Goal: Task Accomplishment & Management: Use online tool/utility

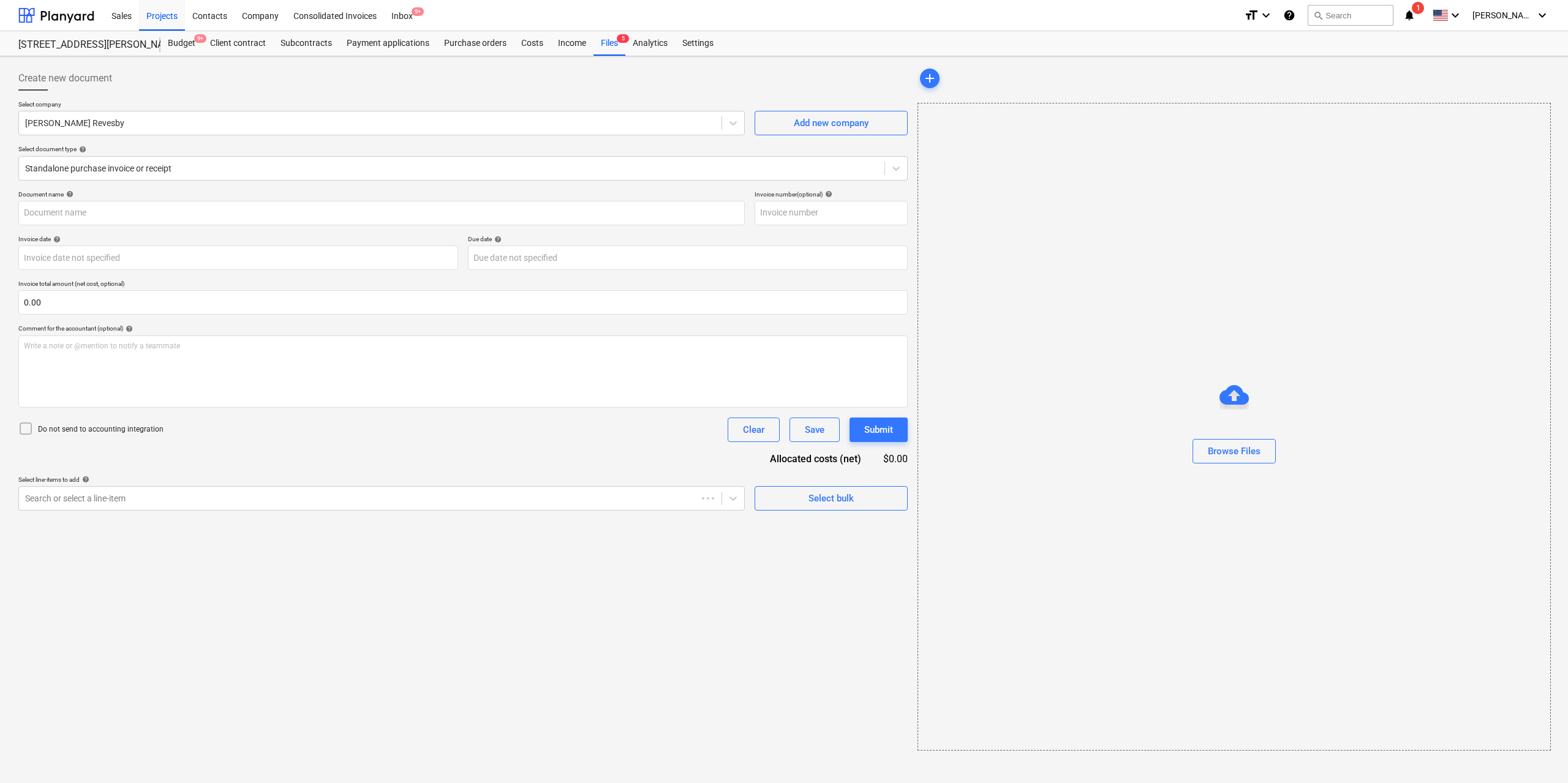
type input "92445"
type input "[DATE]"
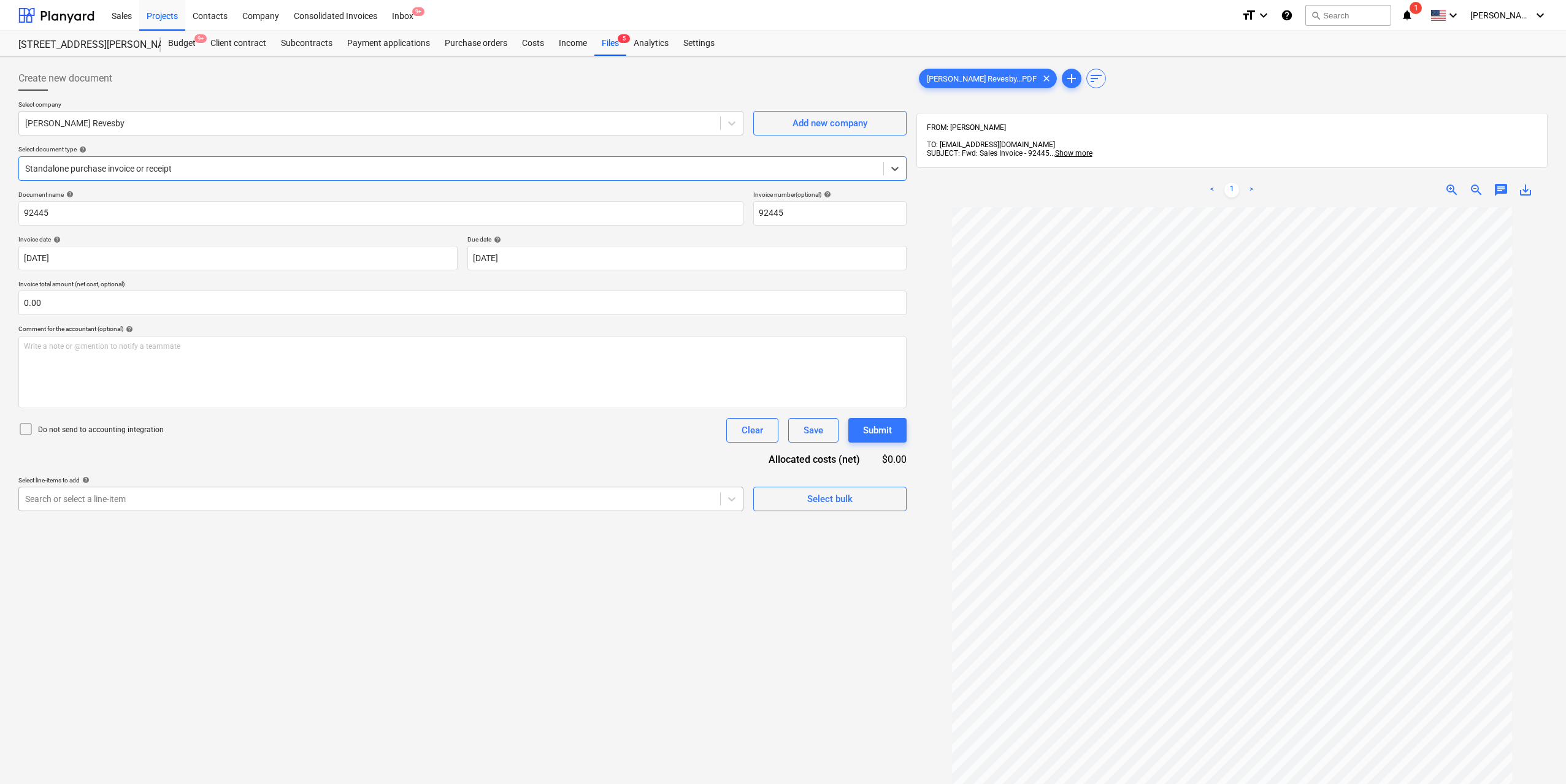
click at [461, 508] on div "Search or select a line-item" at bounding box center [369, 499] width 701 height 17
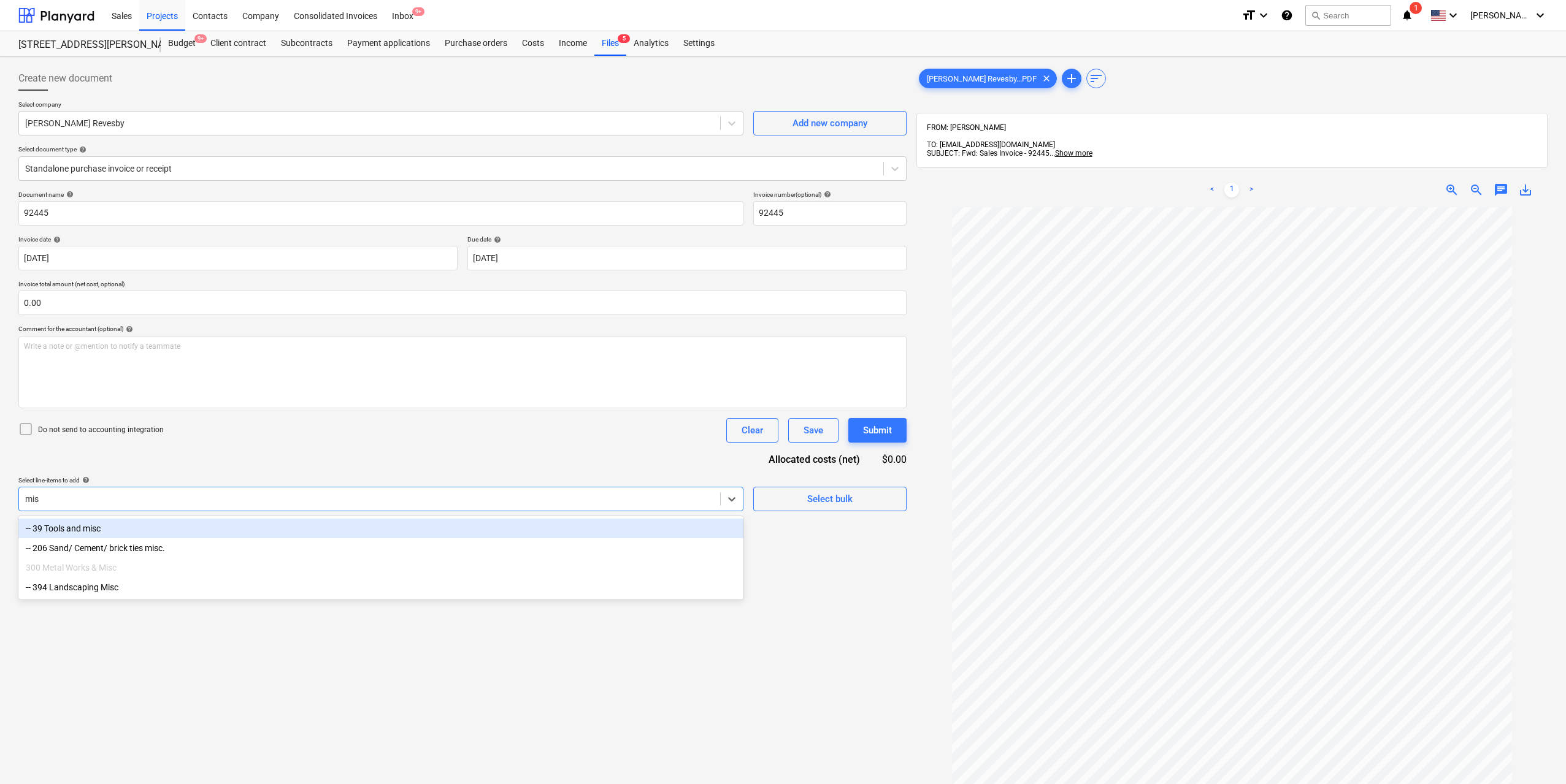
type input "misc"
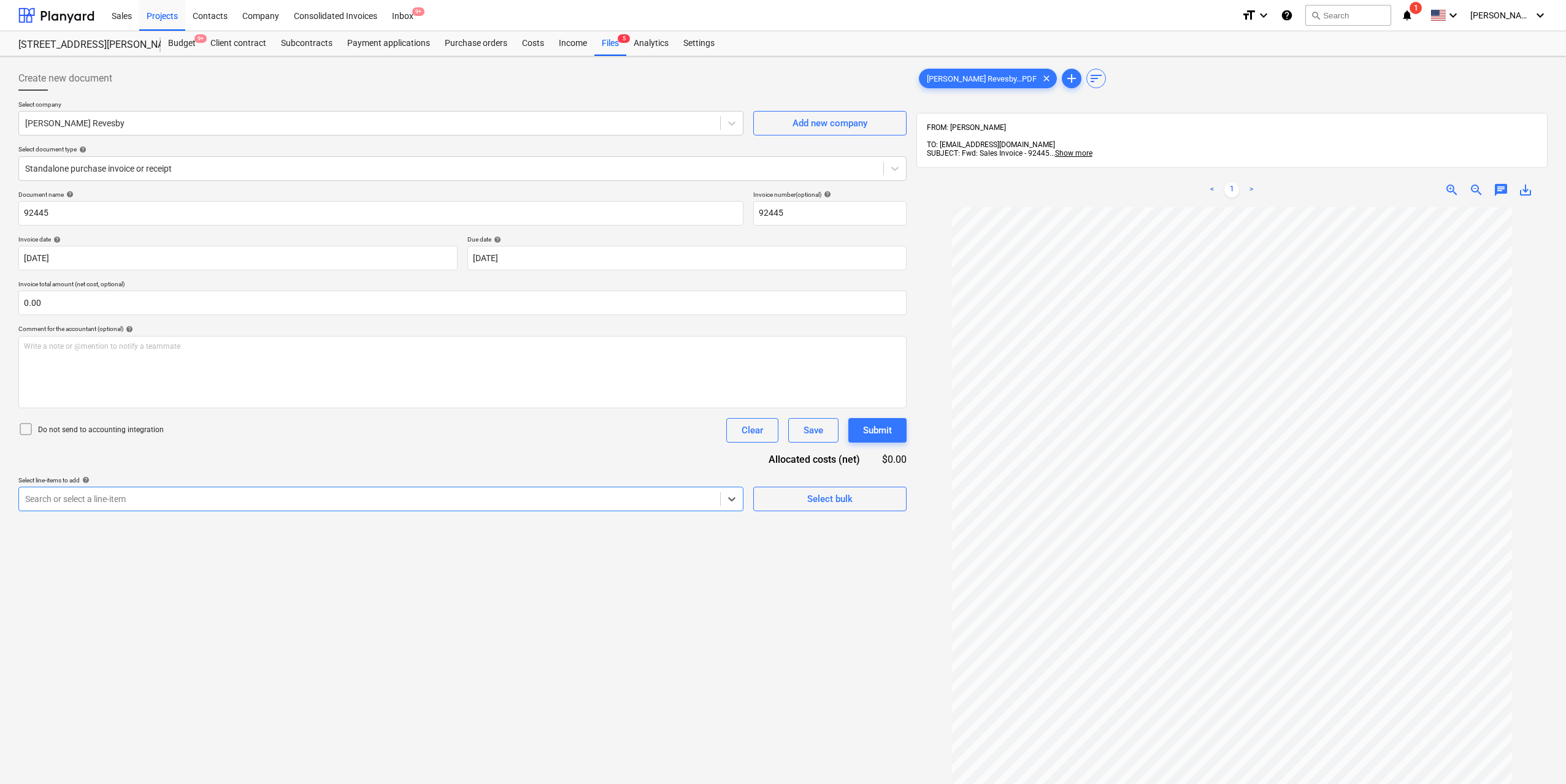
click at [454, 506] on div "Search or select a line-item" at bounding box center [369, 499] width 701 height 17
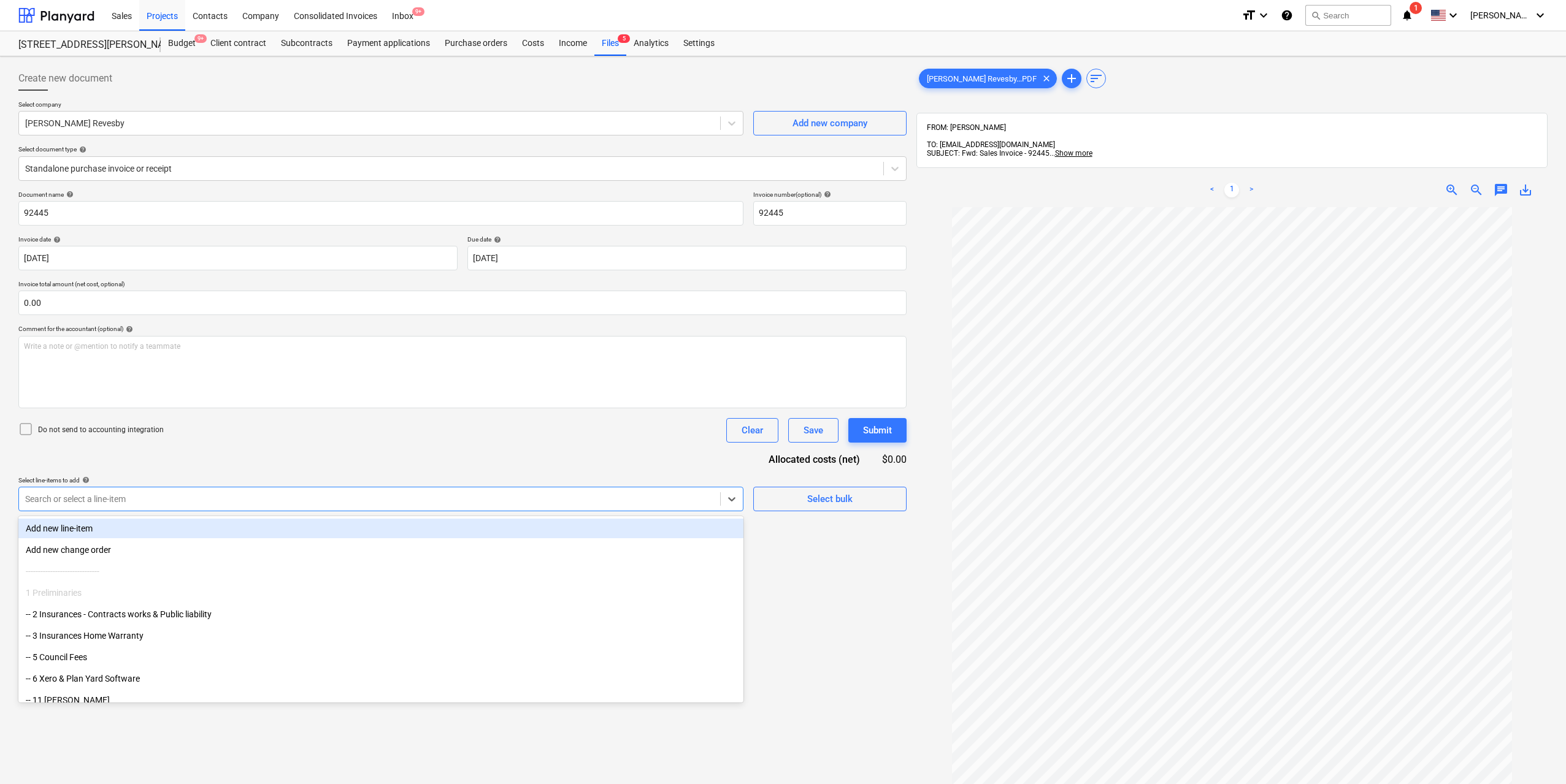
click at [412, 527] on div "Add new line-item" at bounding box center [381, 528] width 725 height 19
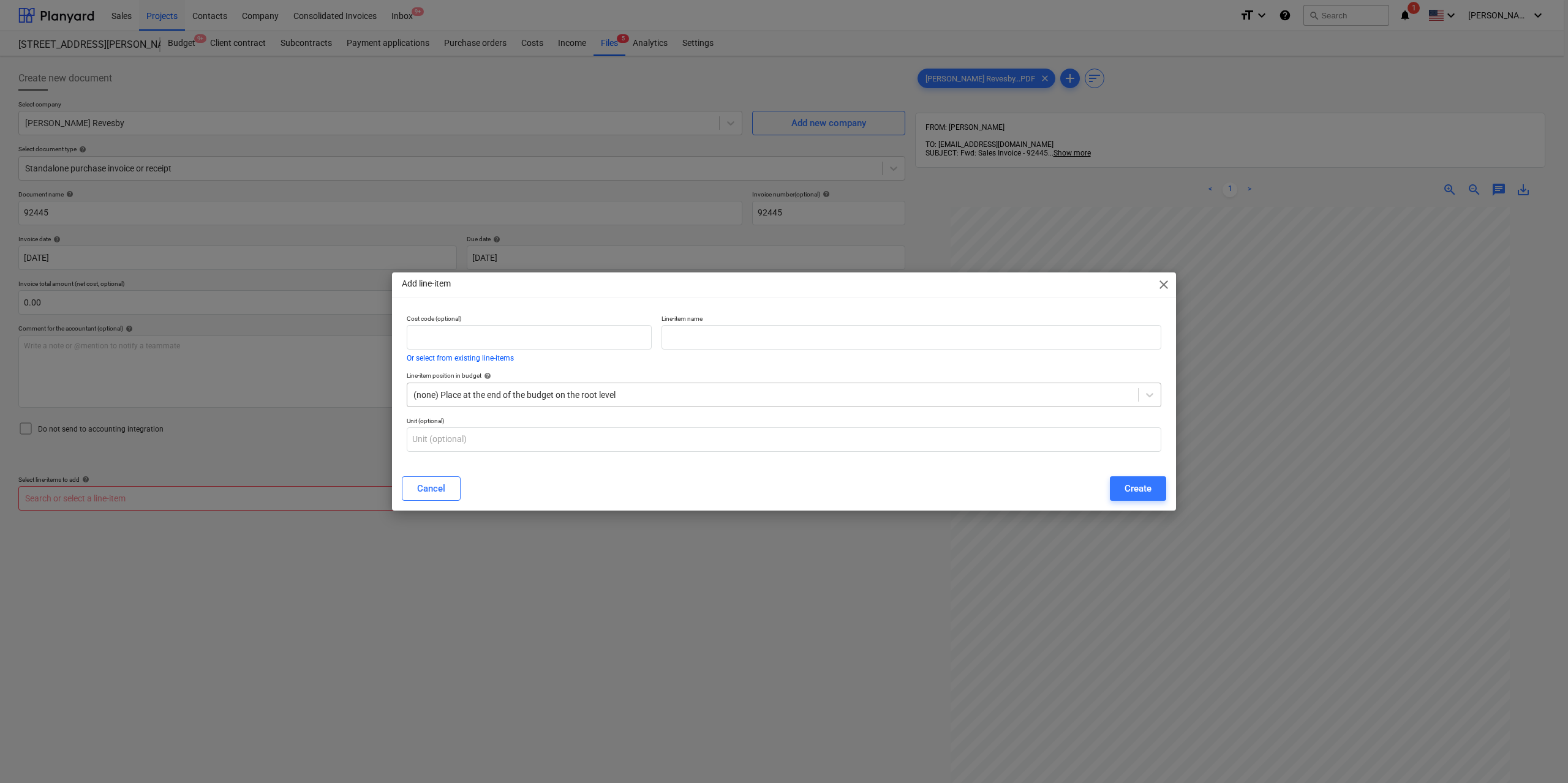
click at [662, 395] on div at bounding box center [772, 395] width 719 height 12
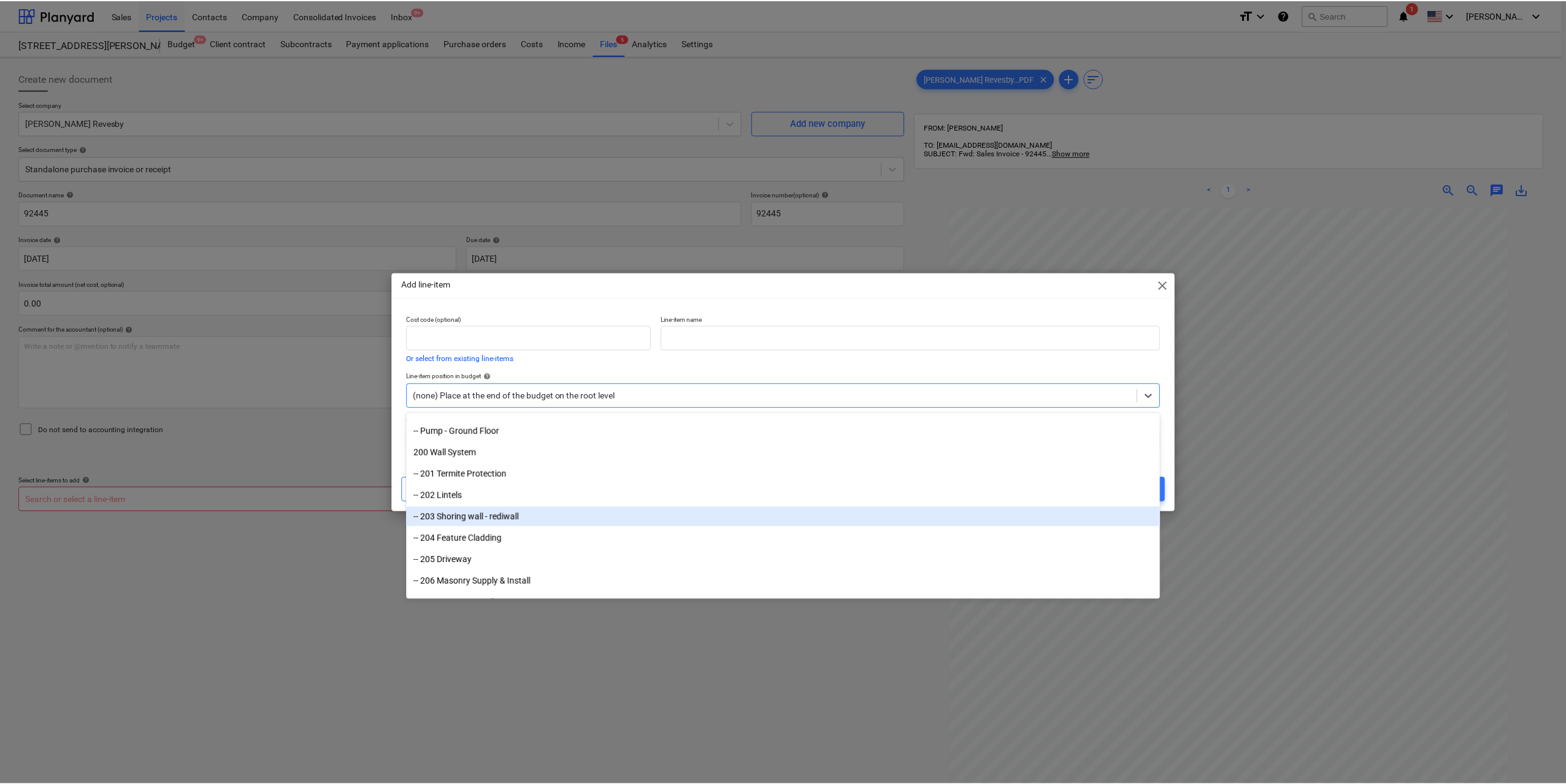
scroll to position [1349, 0]
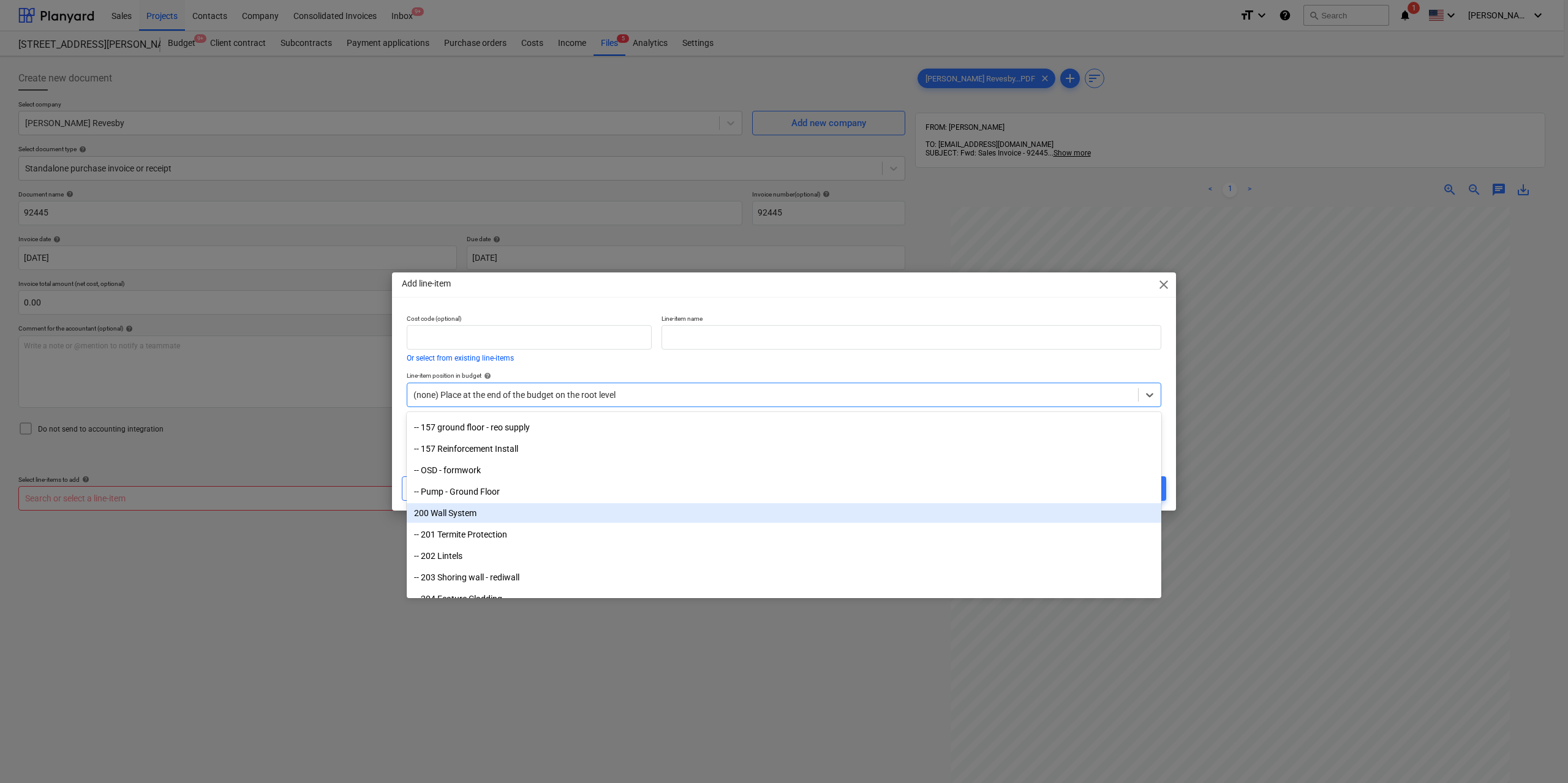
click at [504, 513] on div "200 Wall System" at bounding box center [783, 513] width 754 height 19
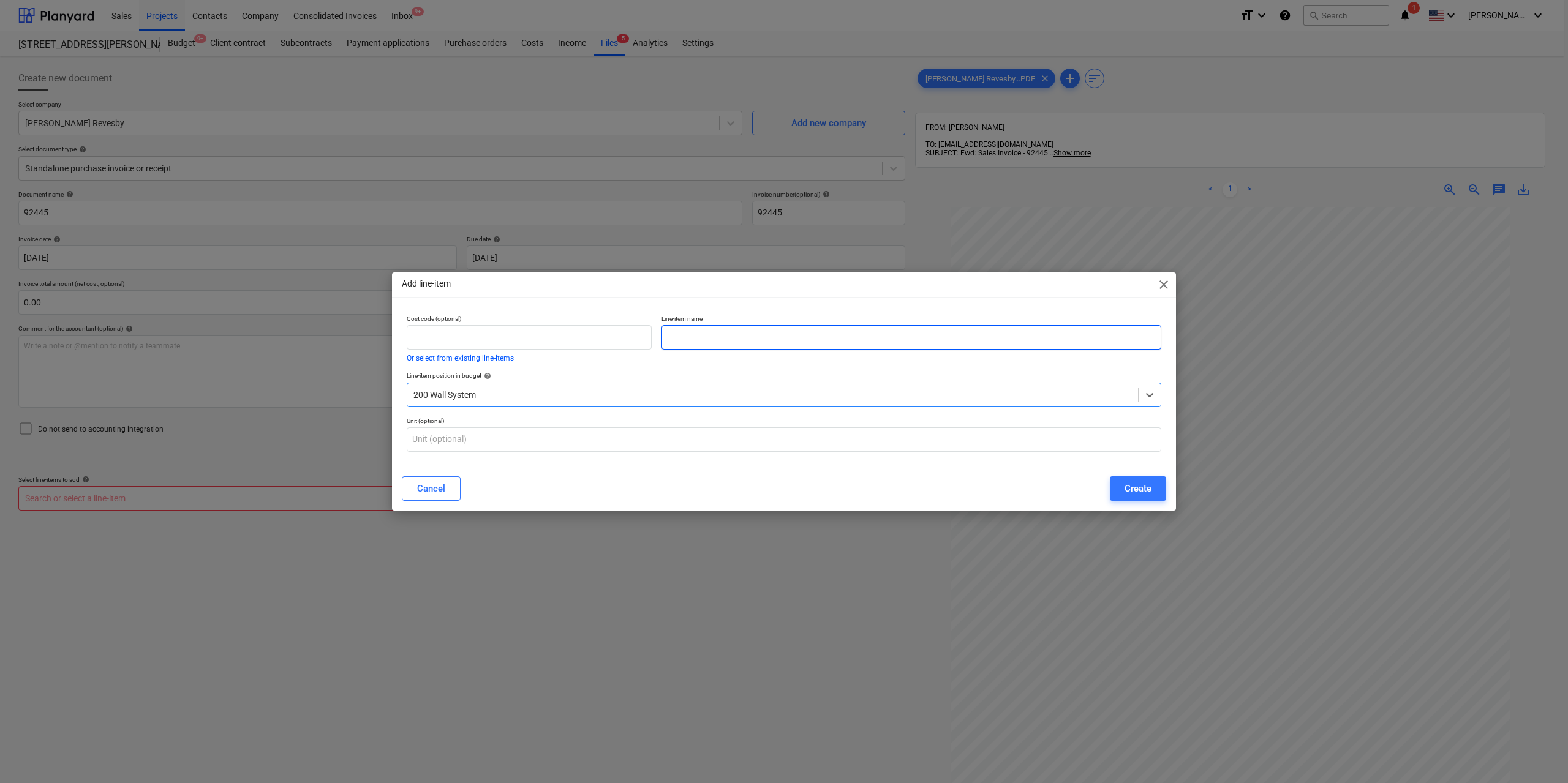
click at [722, 337] on input "text" at bounding box center [911, 338] width 500 height 25
type input "blue metal agg - rediwall"
click at [1142, 483] on div "Create" at bounding box center [1138, 489] width 27 height 16
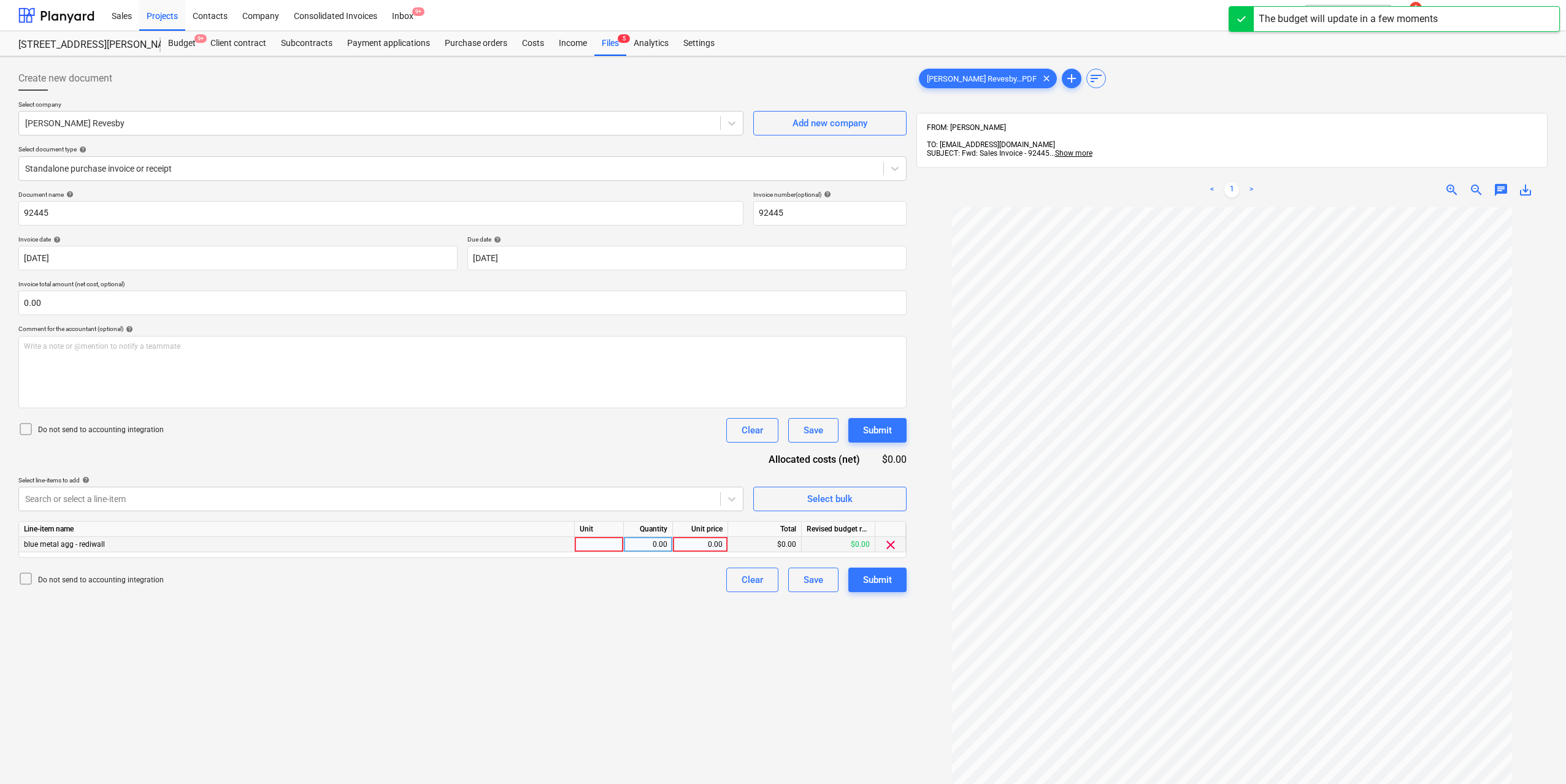
click at [603, 543] on div at bounding box center [599, 545] width 49 height 16
click at [663, 547] on div "0.00" at bounding box center [648, 545] width 39 height 16
type input "1"
click at [705, 548] on div "0.00" at bounding box center [700, 545] width 45 height 16
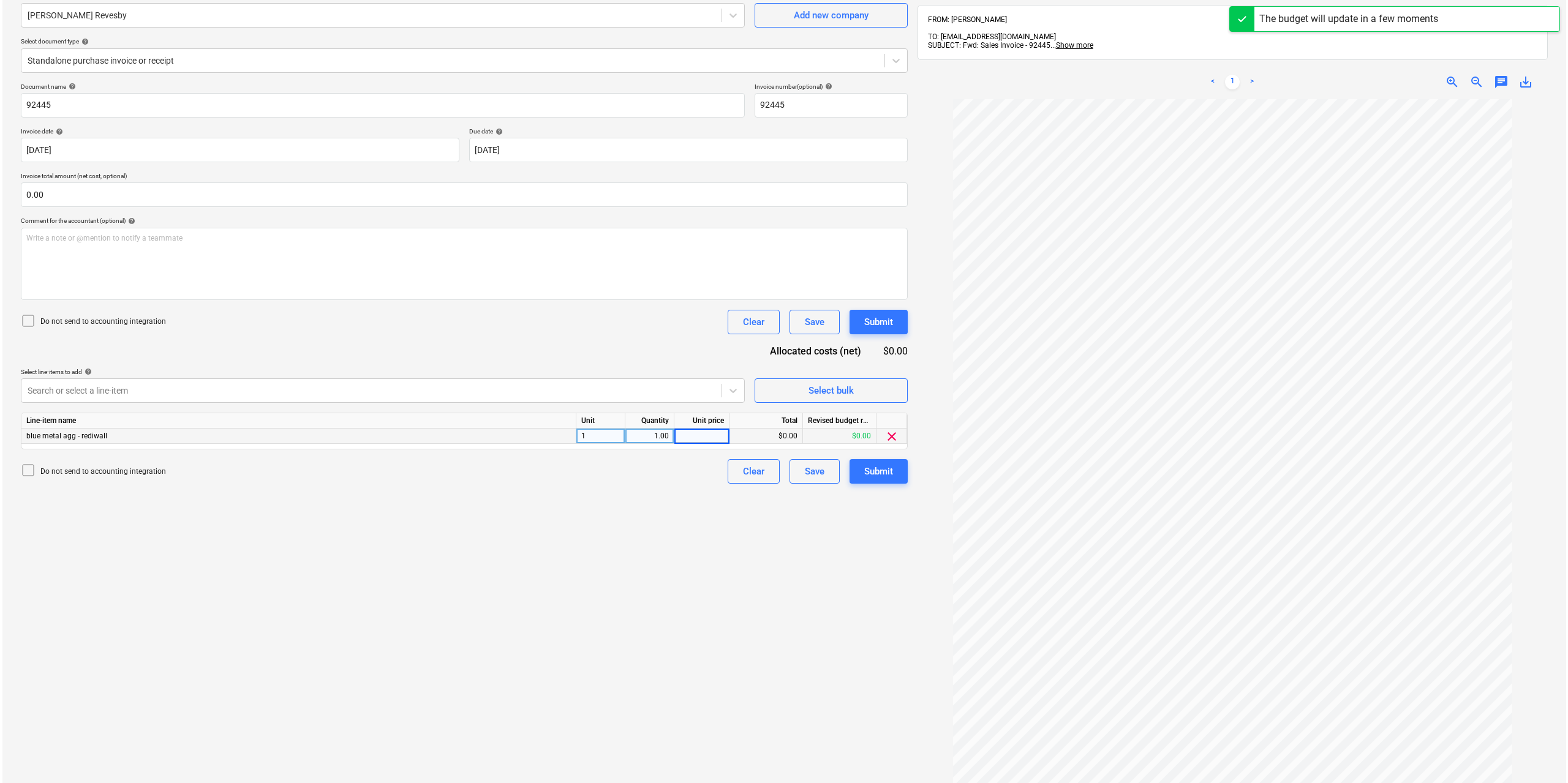
scroll to position [174, 0]
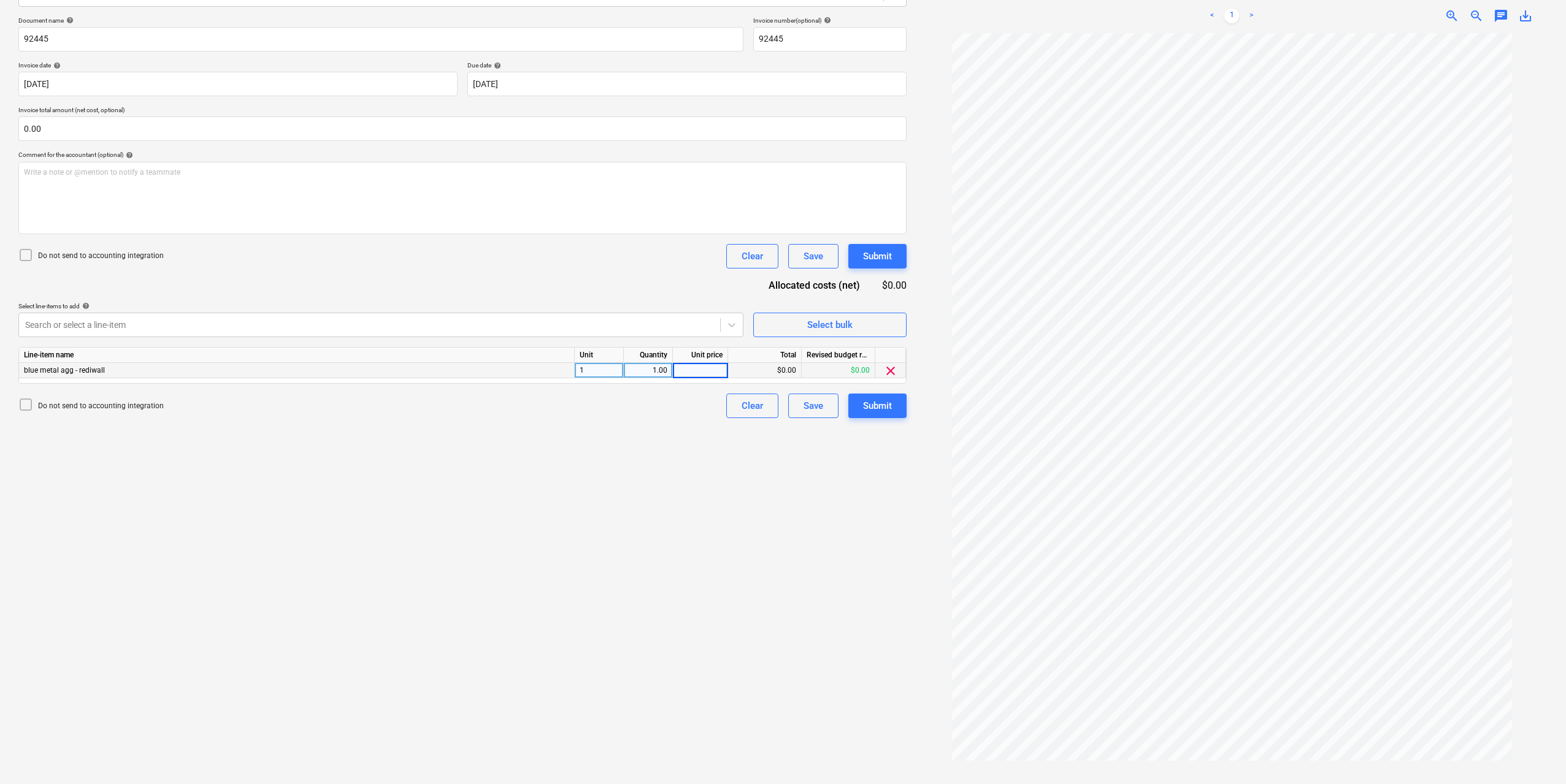
click at [702, 364] on input at bounding box center [700, 370] width 54 height 15
type input "1060"
click at [728, 497] on div "Create new document Select company [PERSON_NAME] Revesby Add new company Select…" at bounding box center [462, 338] width 898 height 901
click at [877, 402] on div "Submit" at bounding box center [877, 406] width 29 height 16
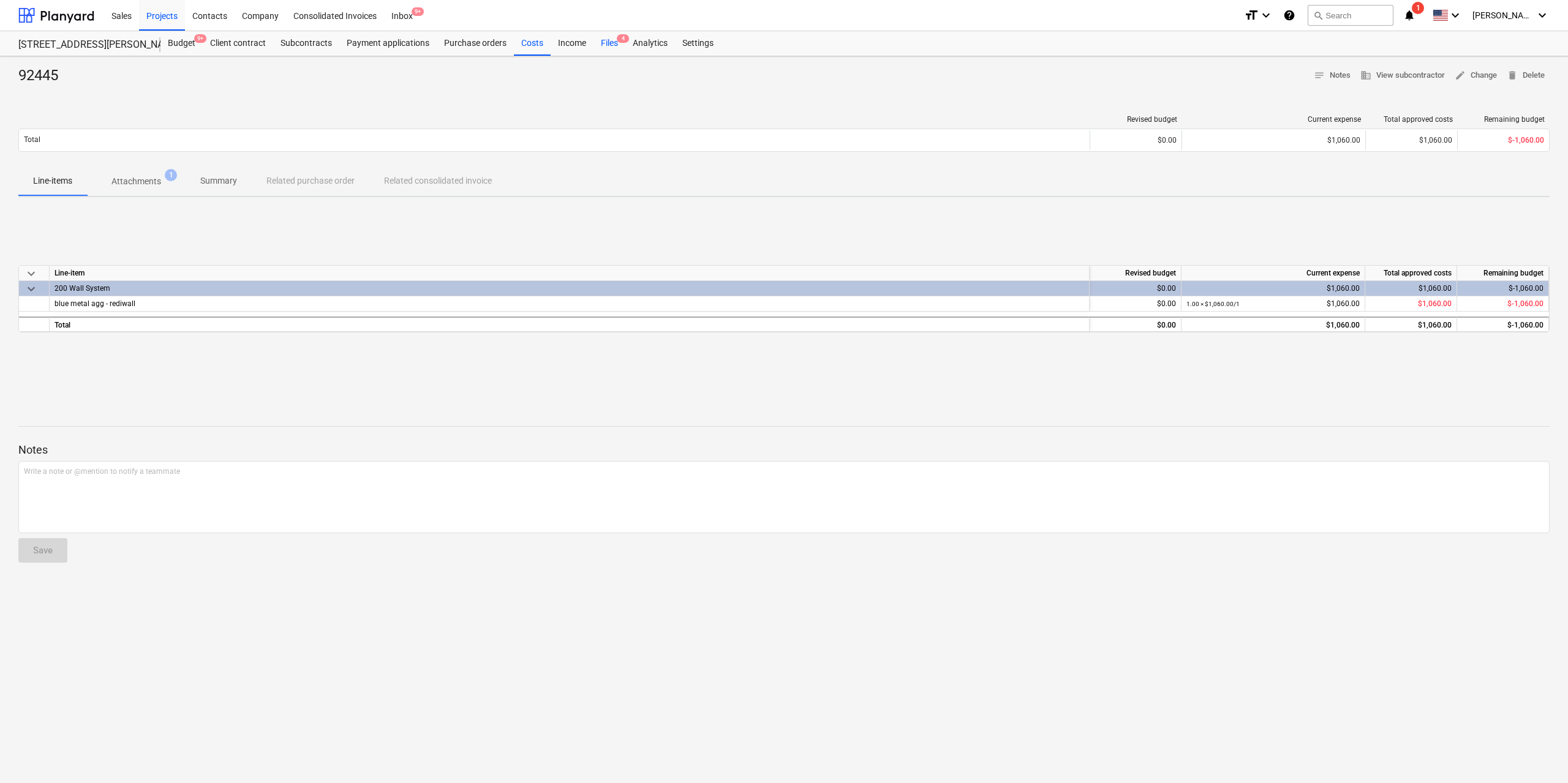
click at [612, 40] on div "Files 4" at bounding box center [609, 44] width 32 height 25
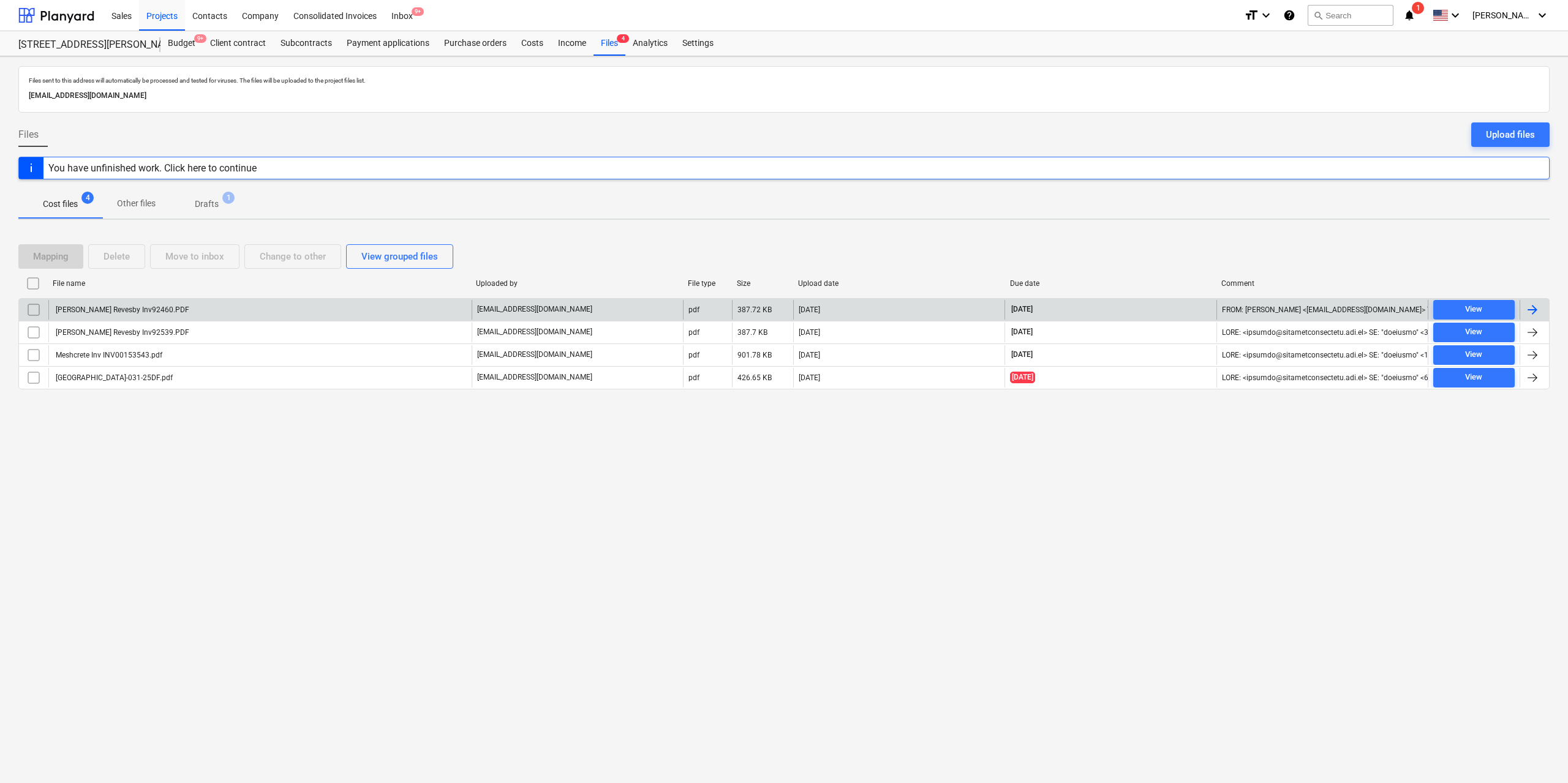
click at [123, 310] on div "[PERSON_NAME] Revesby Inv92460.PDF" at bounding box center [121, 309] width 135 height 9
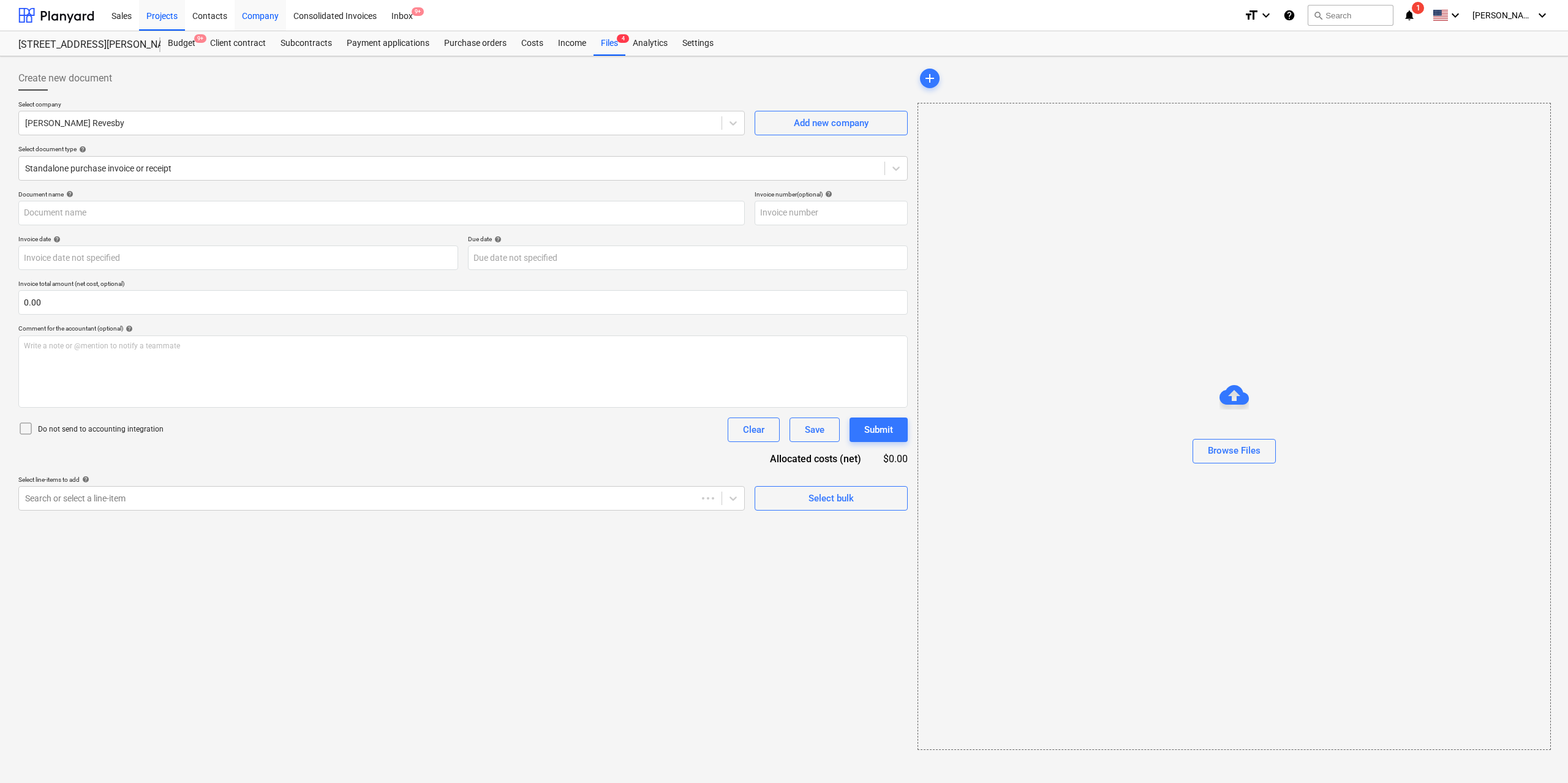
type input "92460"
type input "[DATE]"
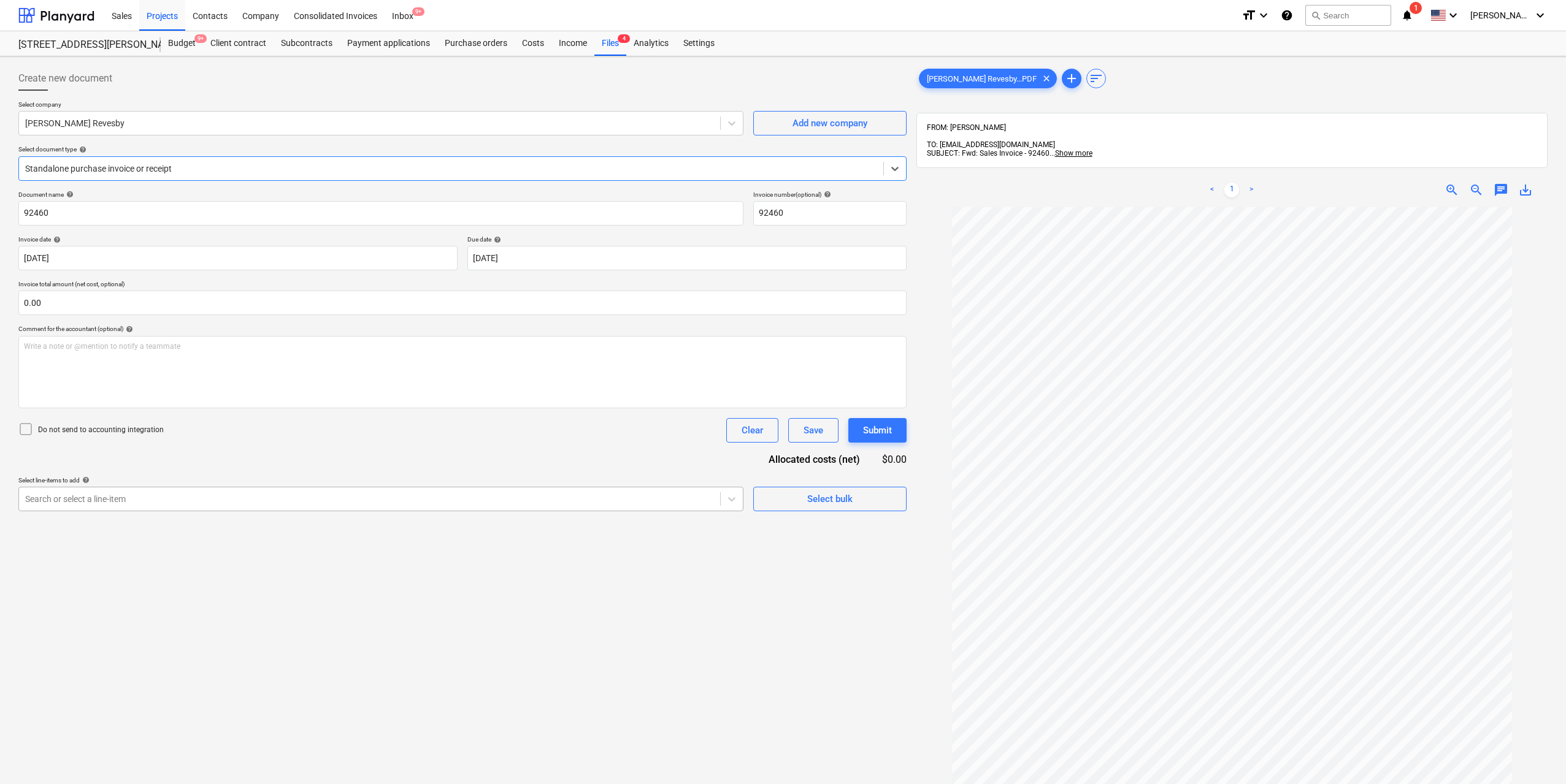
click at [355, 496] on div at bounding box center [369, 499] width 688 height 12
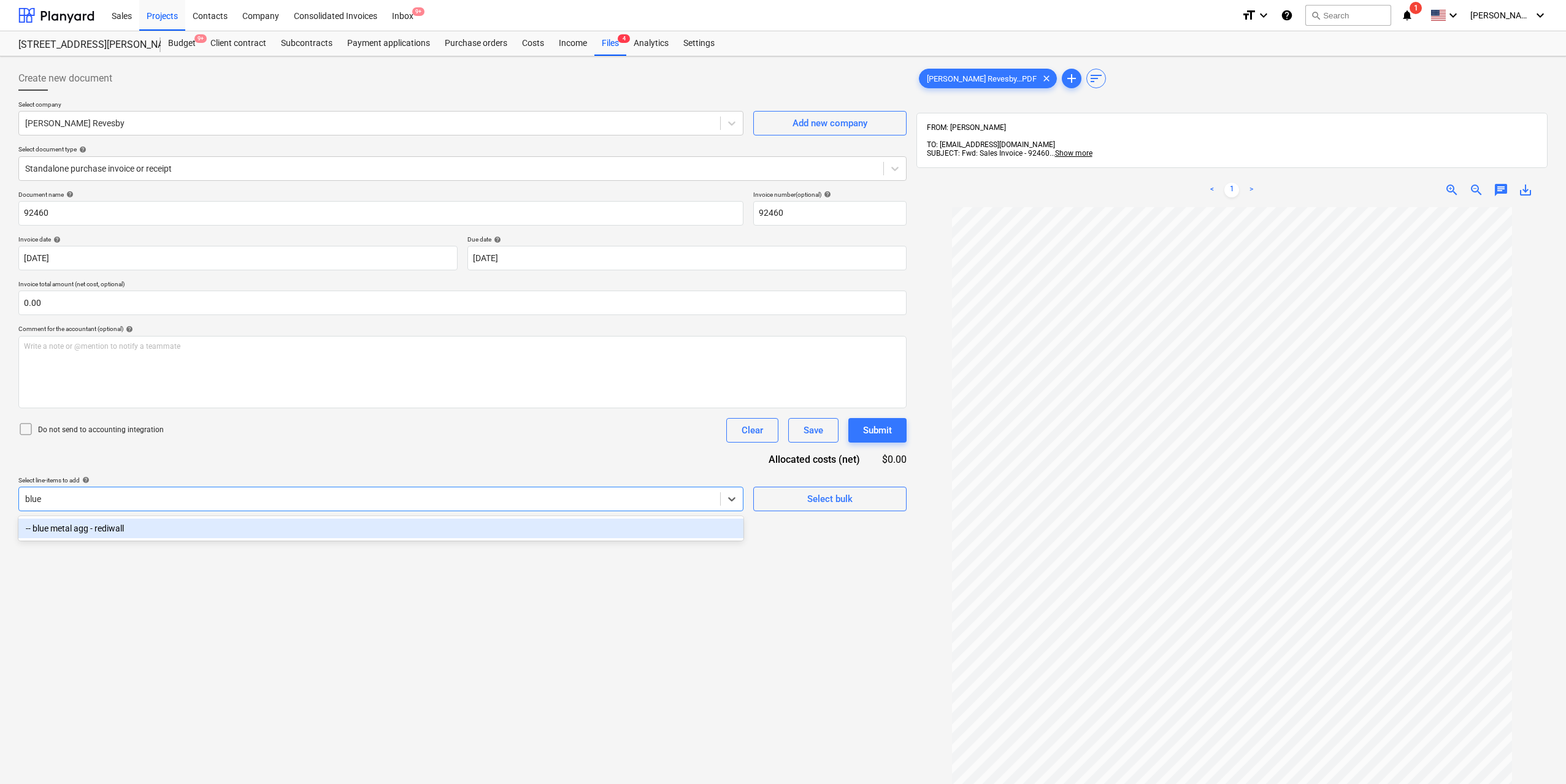
type input "blue"
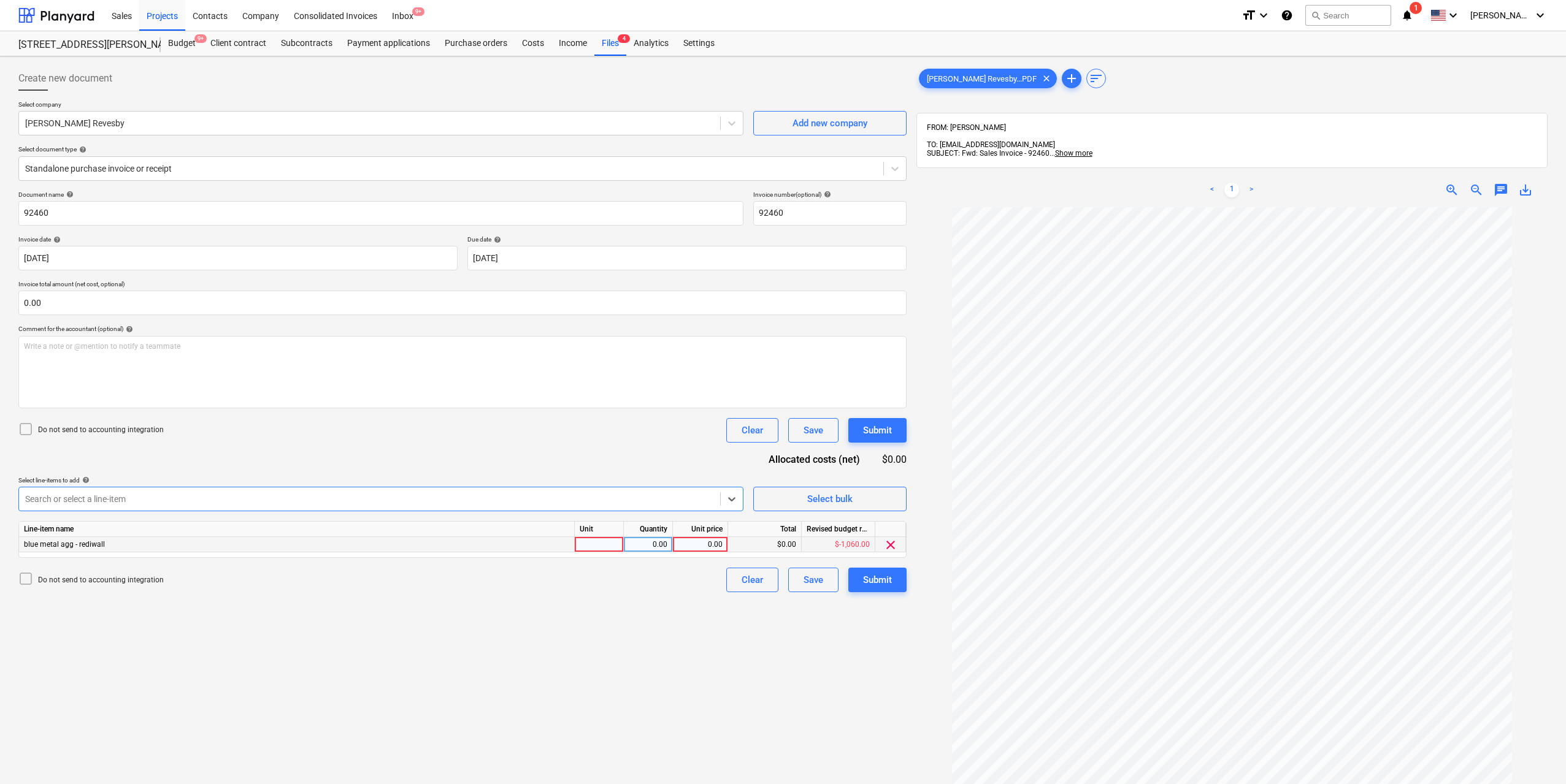
click at [592, 551] on div at bounding box center [599, 545] width 49 height 16
type input "1"
click at [665, 547] on div "0.00" at bounding box center [648, 545] width 39 height 16
type input "1"
click at [725, 541] on div "0.00" at bounding box center [700, 545] width 55 height 16
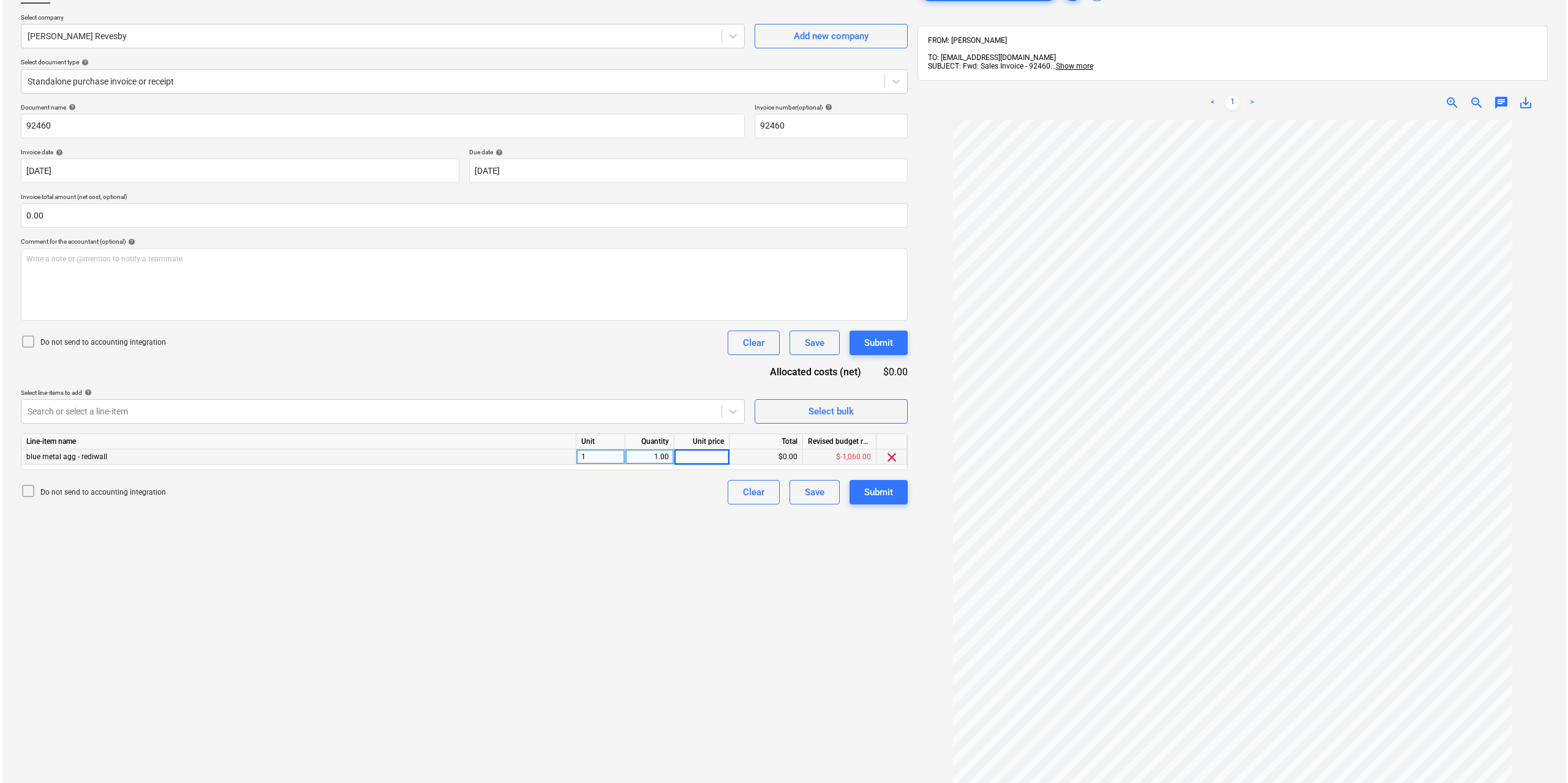
scroll to position [174, 0]
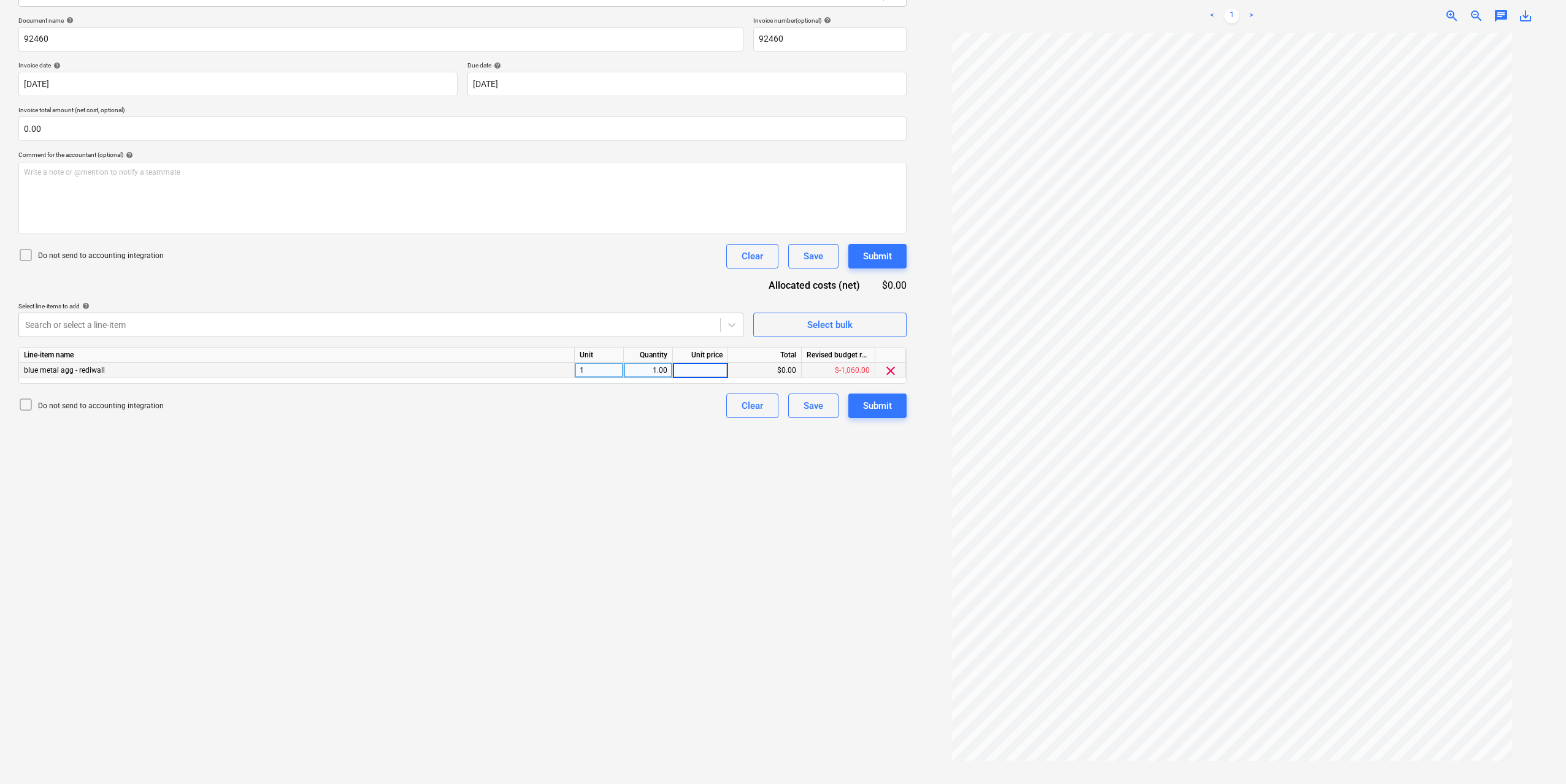
click at [722, 364] on input at bounding box center [700, 370] width 54 height 15
click at [717, 372] on input at bounding box center [700, 370] width 54 height 15
type input "1060"
click at [698, 506] on div "Create new document Select company [PERSON_NAME] Revesby Add new company Select…" at bounding box center [462, 338] width 898 height 901
click at [882, 404] on div "Submit" at bounding box center [877, 406] width 29 height 16
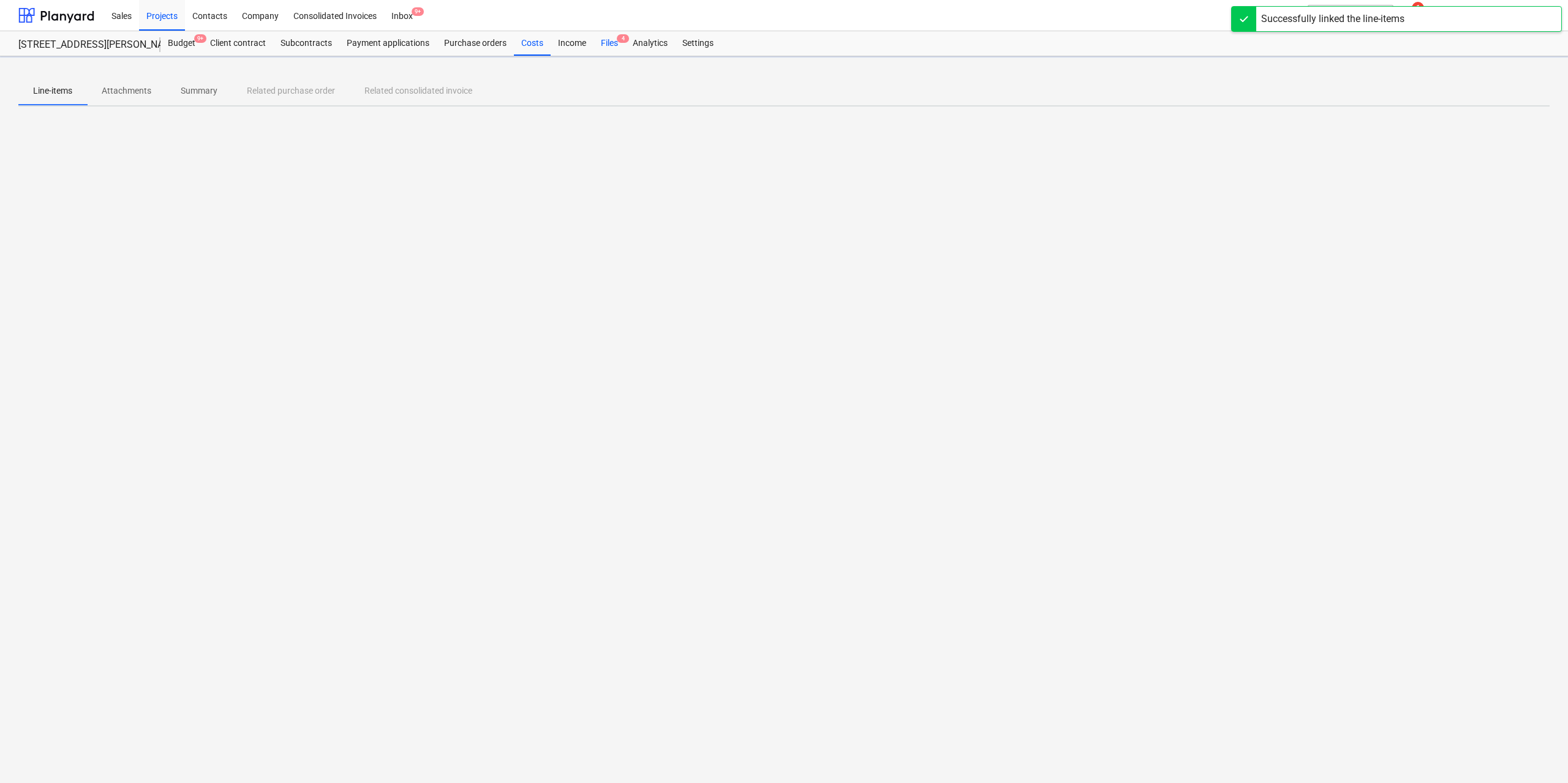
click at [618, 47] on div "Files 4" at bounding box center [609, 44] width 32 height 25
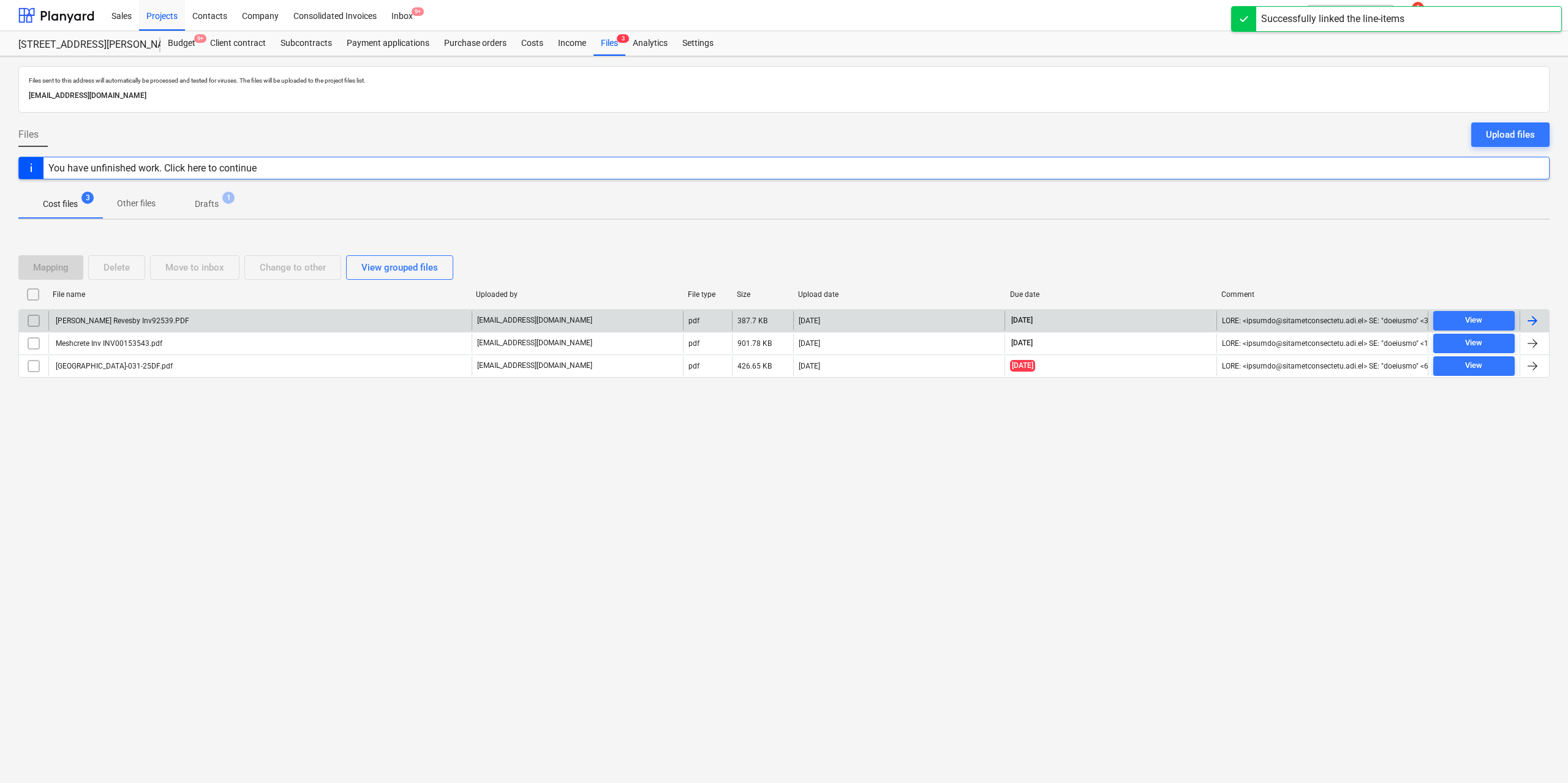
click at [148, 319] on div "[PERSON_NAME] Revesby Inv92539.PDF" at bounding box center [121, 321] width 135 height 9
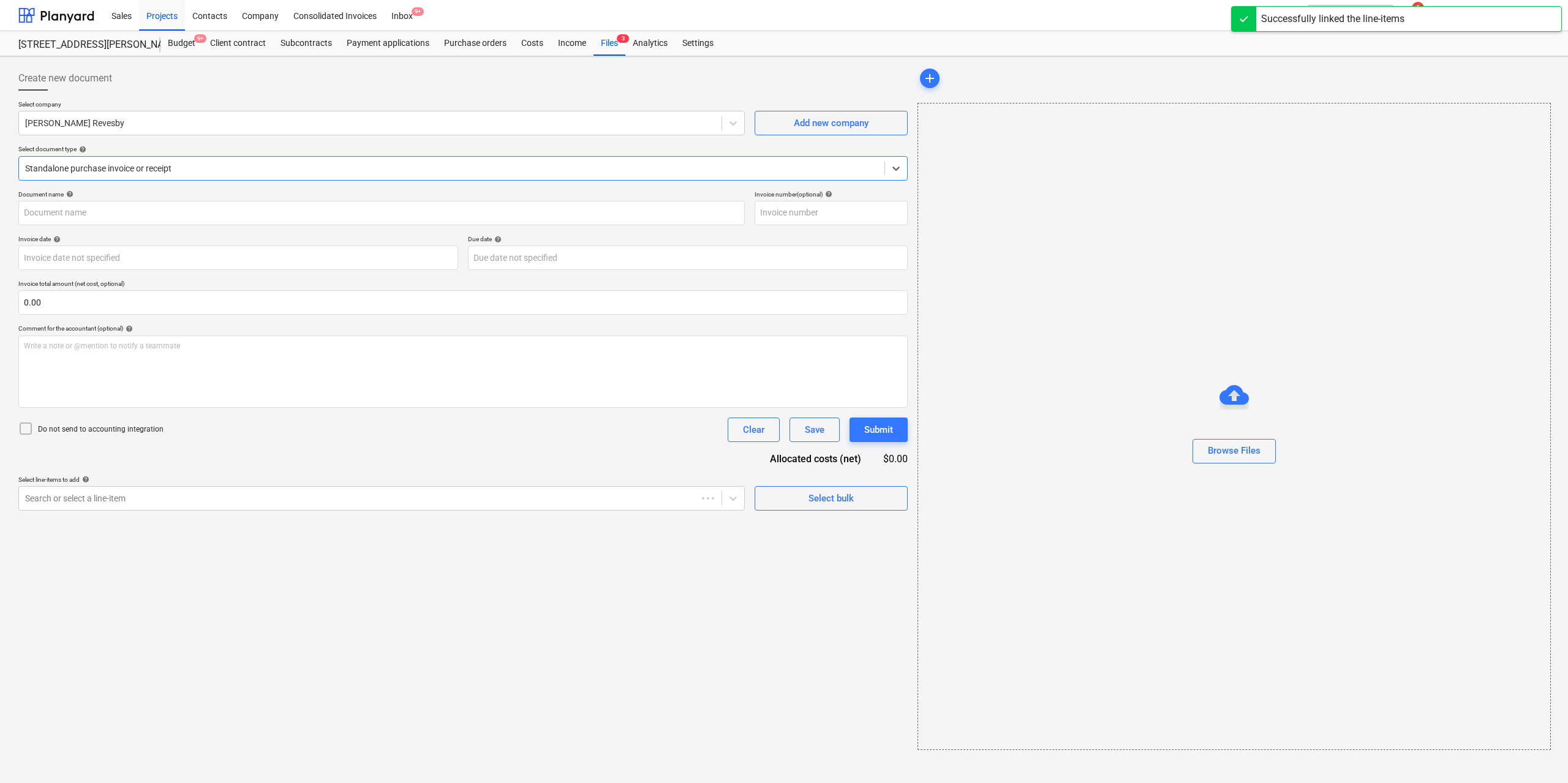
type input "92539"
type input "[DATE]"
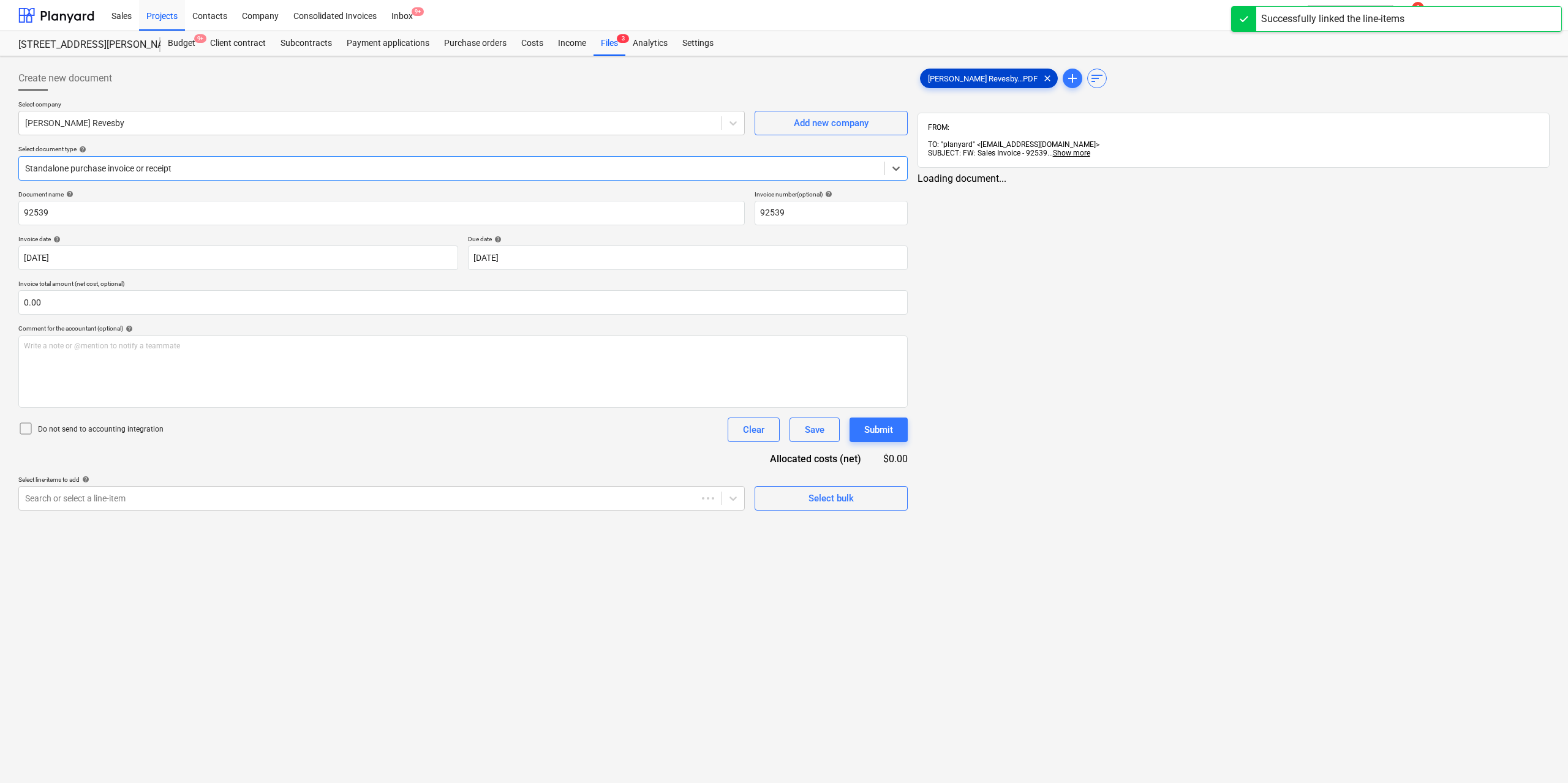
click at [957, 80] on span "[PERSON_NAME] Revesby...PDF" at bounding box center [983, 78] width 124 height 9
click at [1252, 183] on link ">" at bounding box center [1249, 190] width 15 height 15
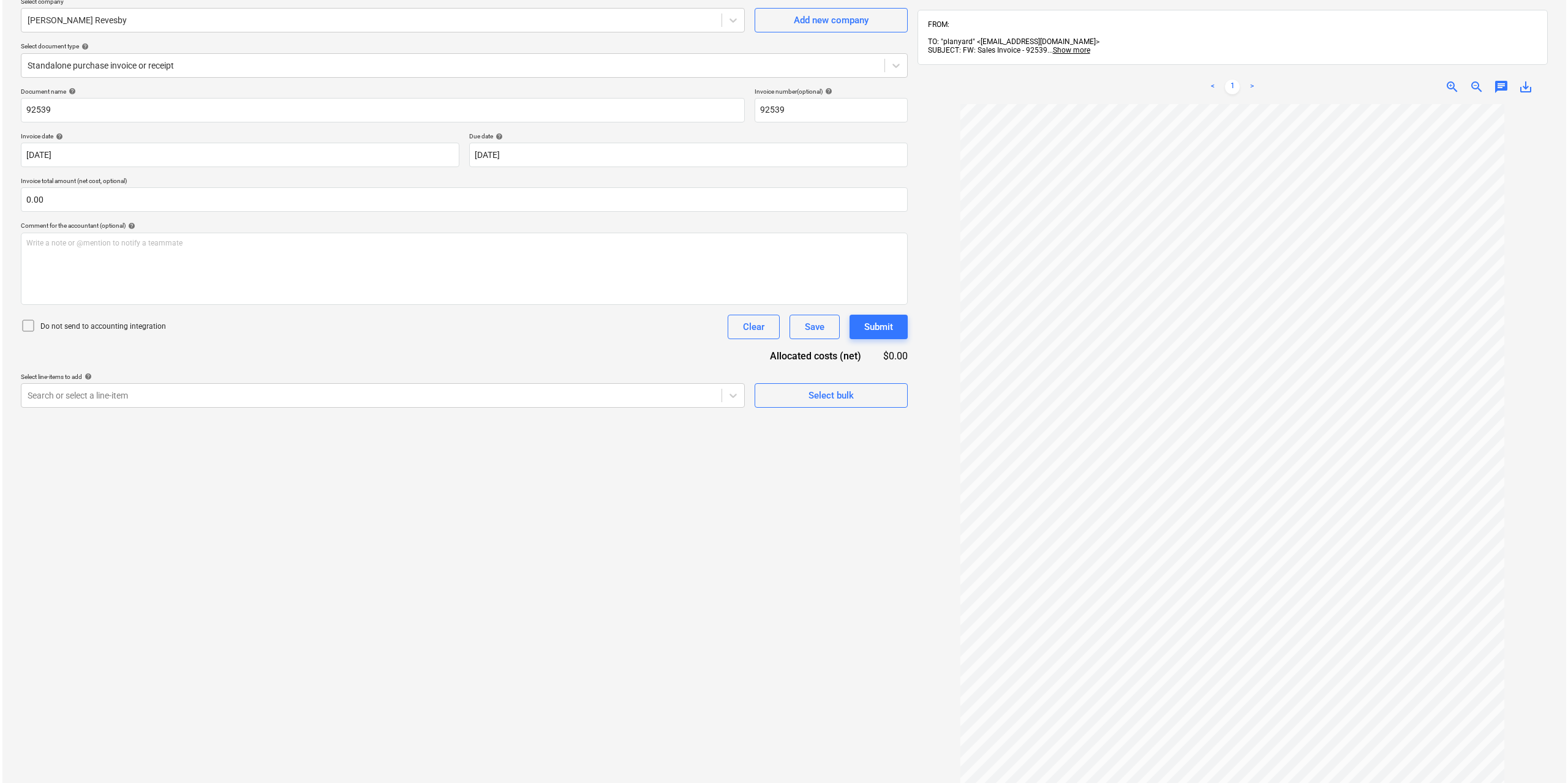
scroll to position [174, 0]
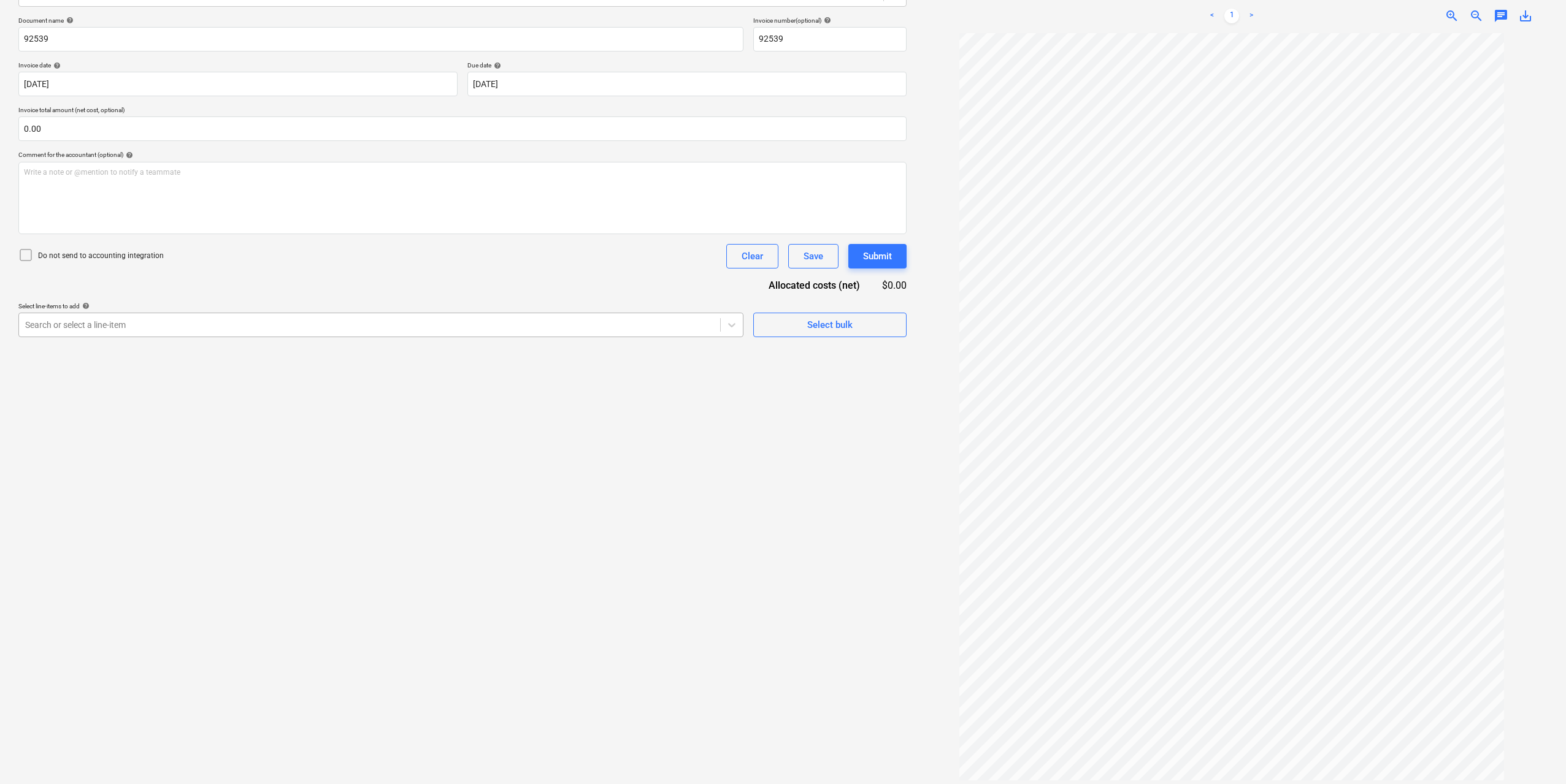
click at [469, 334] on div "Search or select a line-item" at bounding box center [369, 325] width 701 height 17
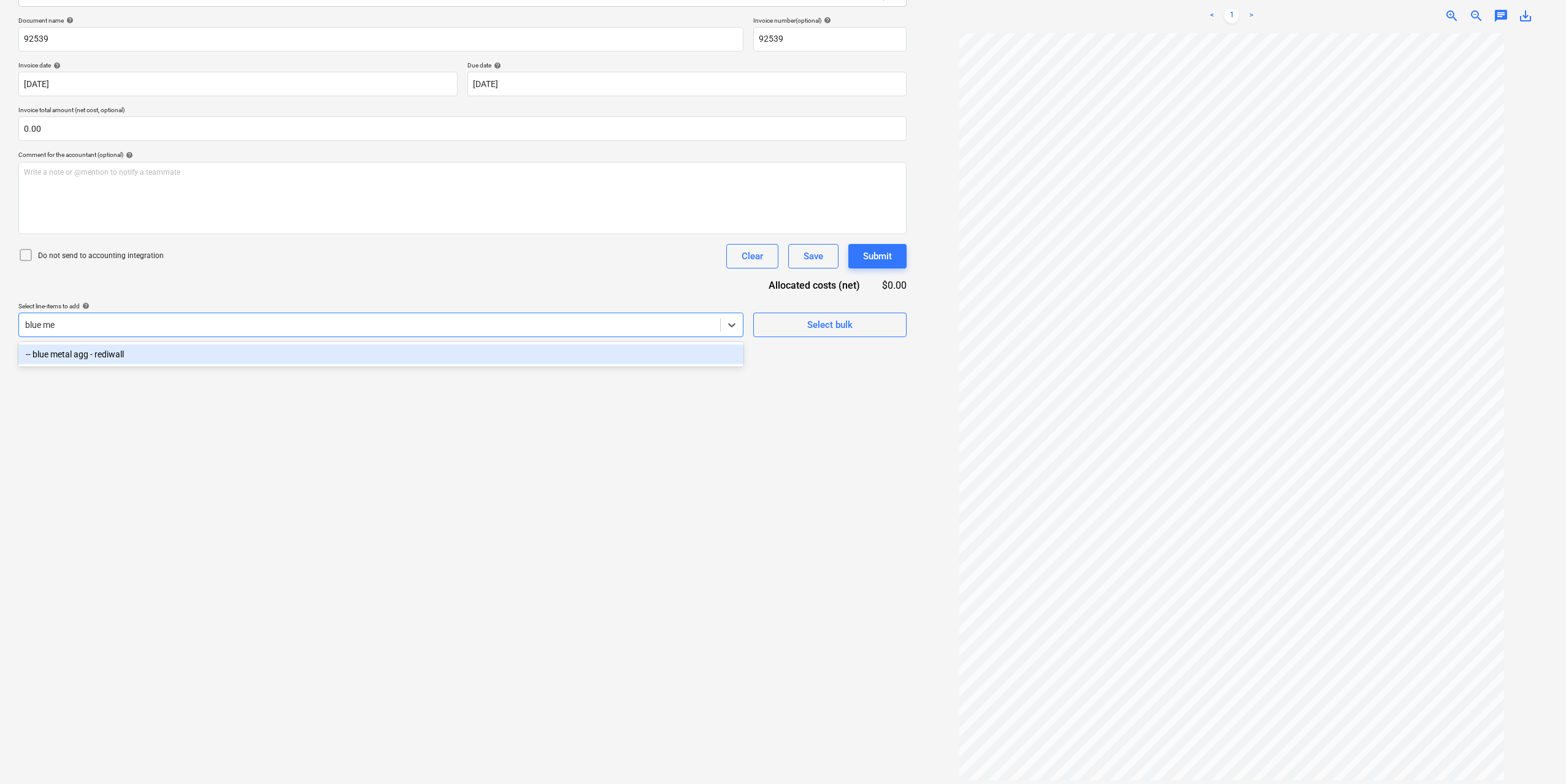
type input "blue met"
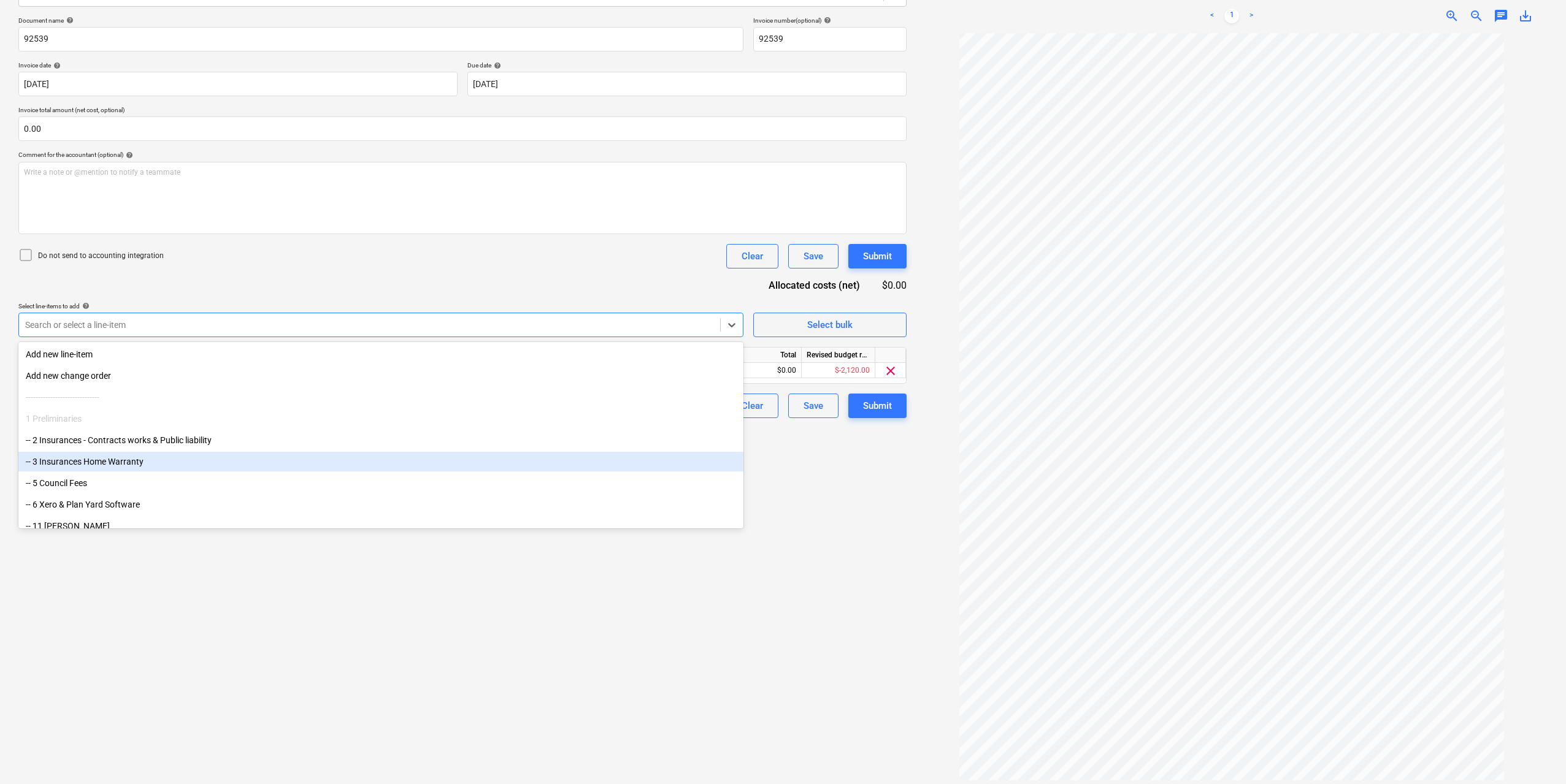
click at [841, 529] on div "Create new document Select company [PERSON_NAME] Revesby Add new company Select…" at bounding box center [462, 338] width 898 height 901
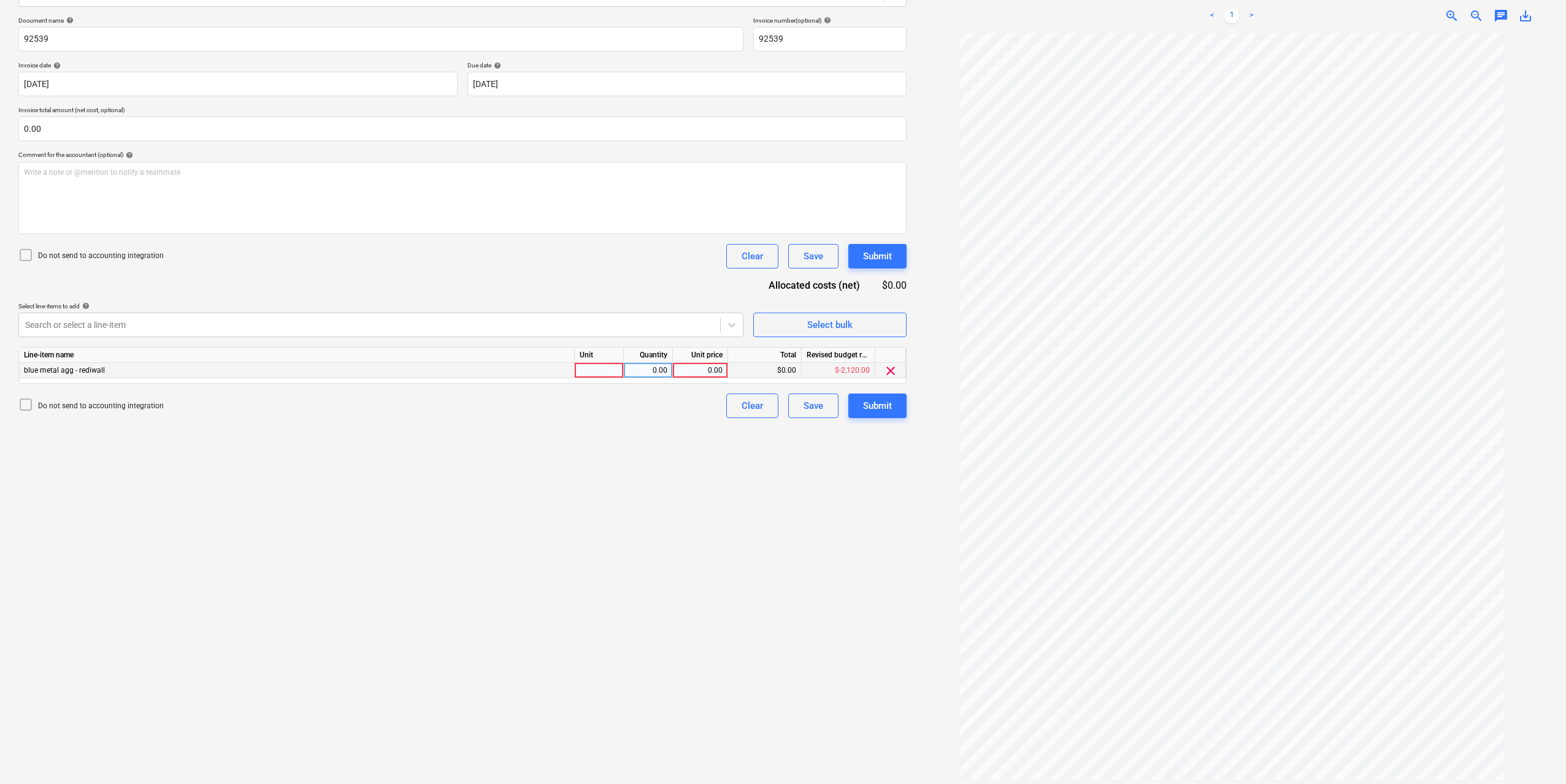
click at [603, 373] on div at bounding box center [599, 371] width 49 height 16
type input "1"
type input "1060"
click at [626, 513] on div "Create new document Select company [PERSON_NAME] Revesby Add new company Select…" at bounding box center [462, 338] width 898 height 901
click at [860, 412] on button "Submit" at bounding box center [877, 406] width 58 height 25
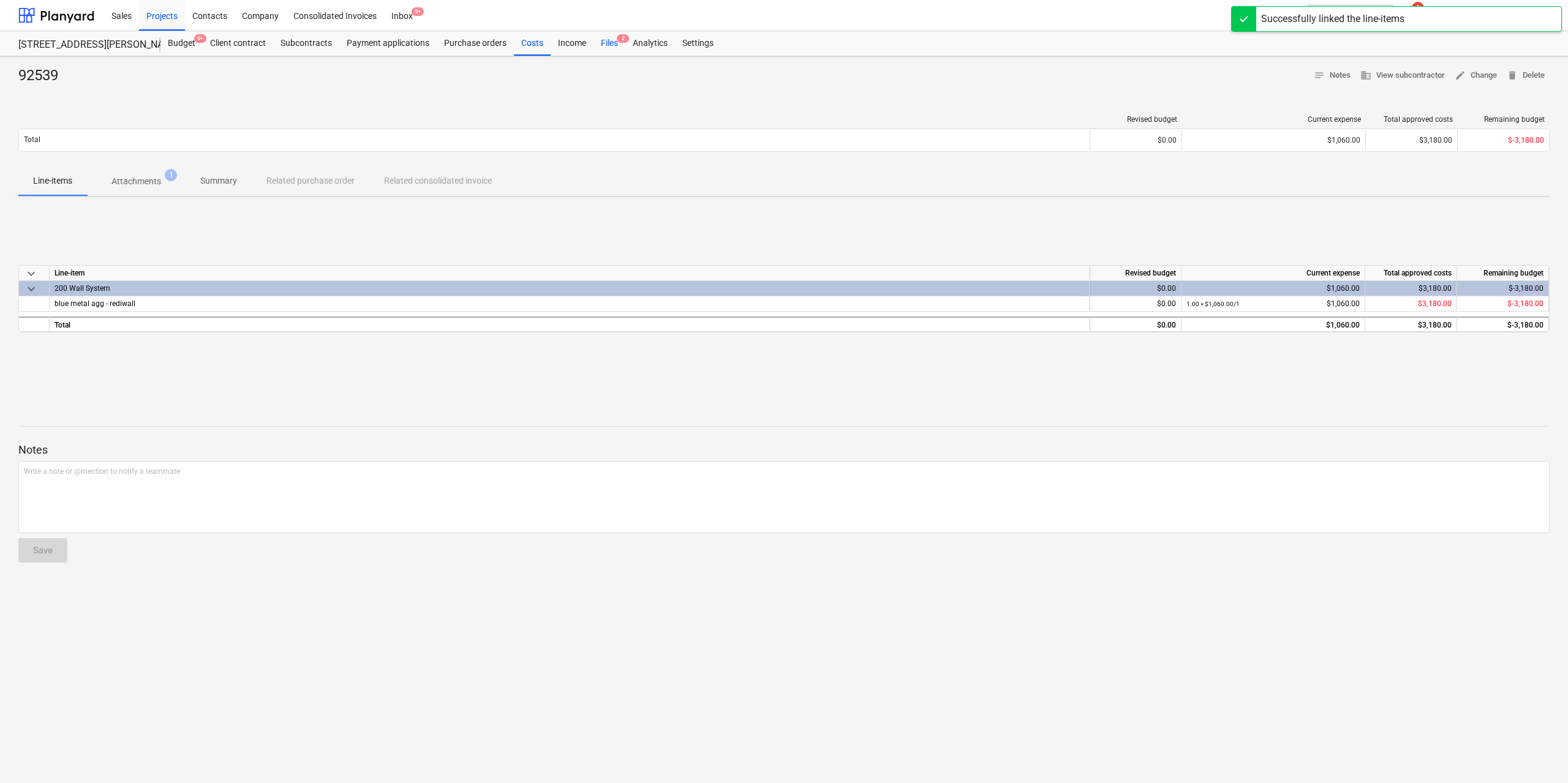
click at [612, 43] on div "Files 2" at bounding box center [609, 44] width 32 height 25
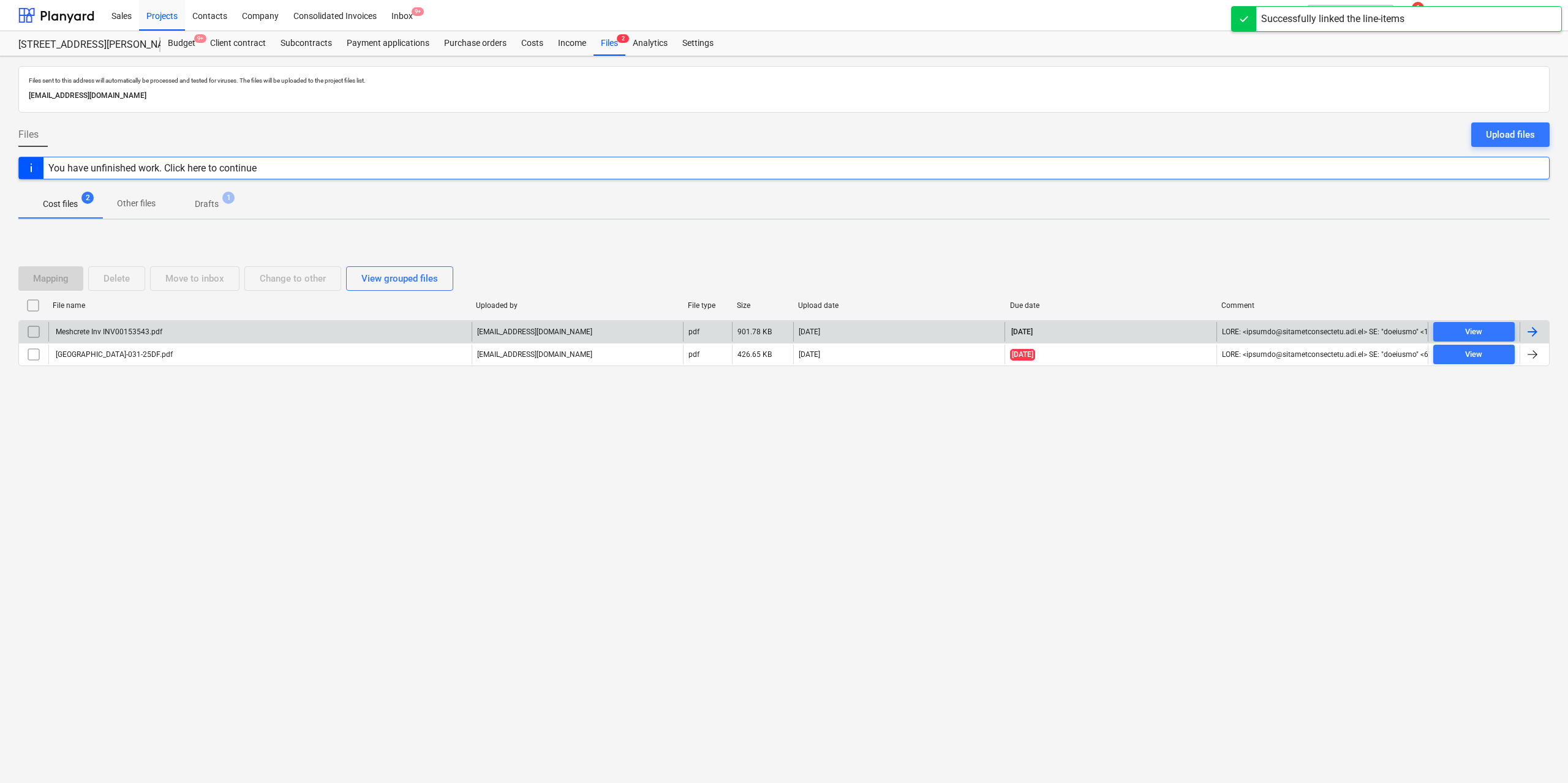
click at [189, 333] on div "Meshcrete Inv INV00153543.pdf" at bounding box center [260, 332] width 423 height 19
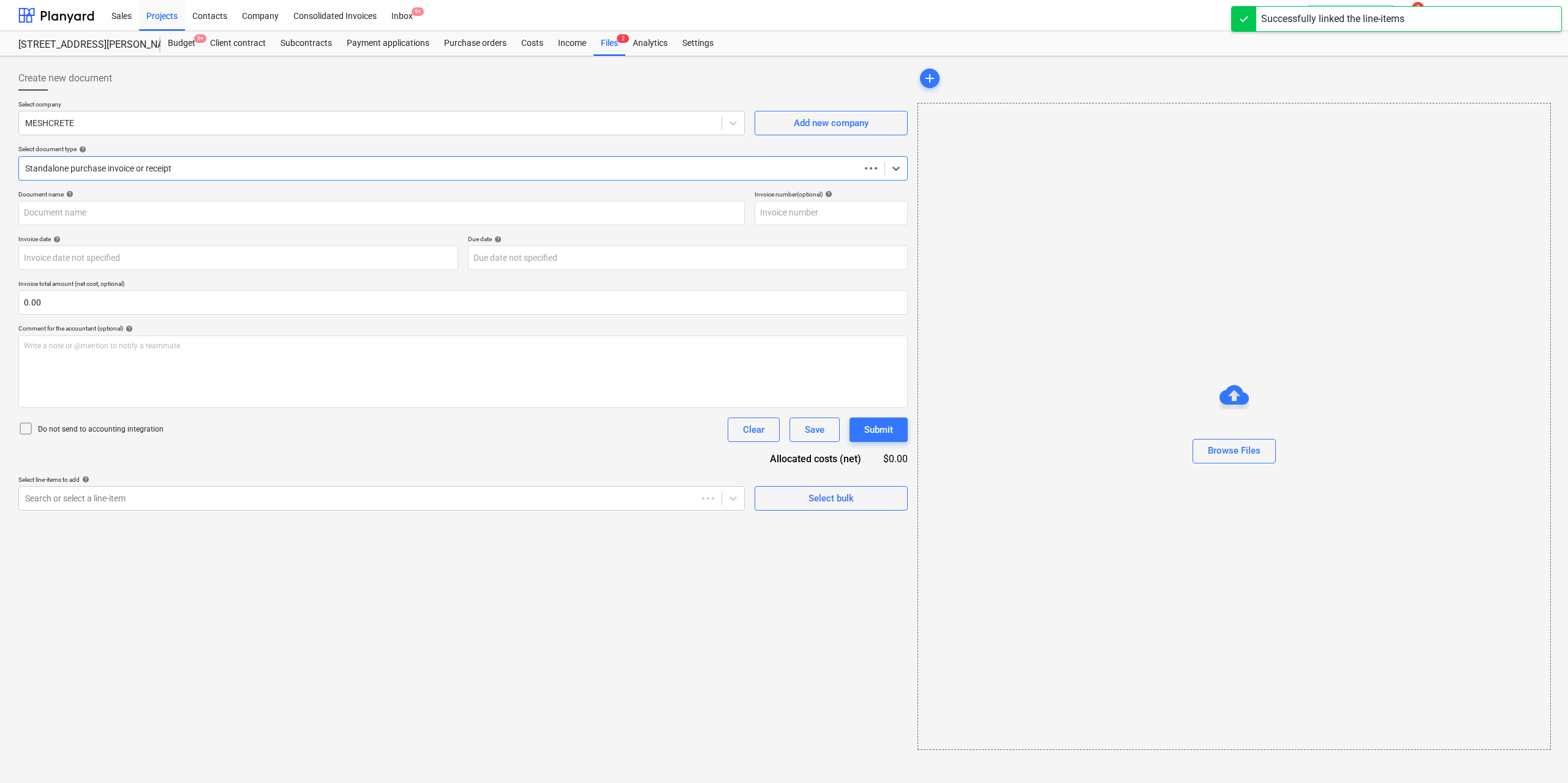
type input "00153543"
type input "[DATE]"
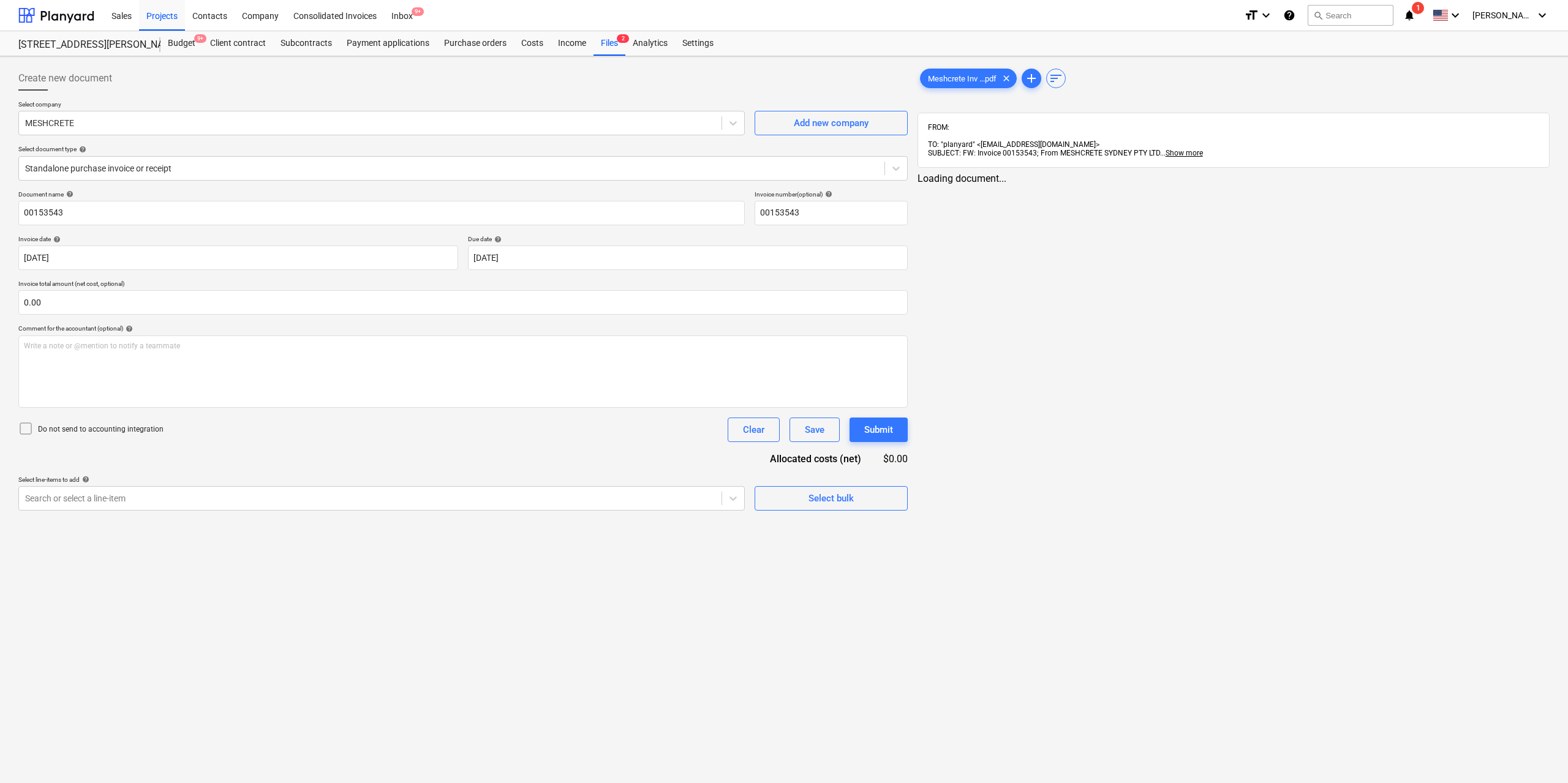
click at [977, 92] on div "Meshcrete Inv ...pdf clear add sort FROM: TO: "planyard" <[EMAIL_ADDRESS][DOMAI…" at bounding box center [1234, 125] width 632 height 118
click at [938, 72] on div "Meshcrete Inv ...pdf clear" at bounding box center [968, 78] width 97 height 19
click at [953, 83] on div "Meshcrete Inv ...pdf clear" at bounding box center [968, 78] width 97 height 19
click at [542, 510] on div "Search or select a line-item" at bounding box center [381, 499] width 724 height 25
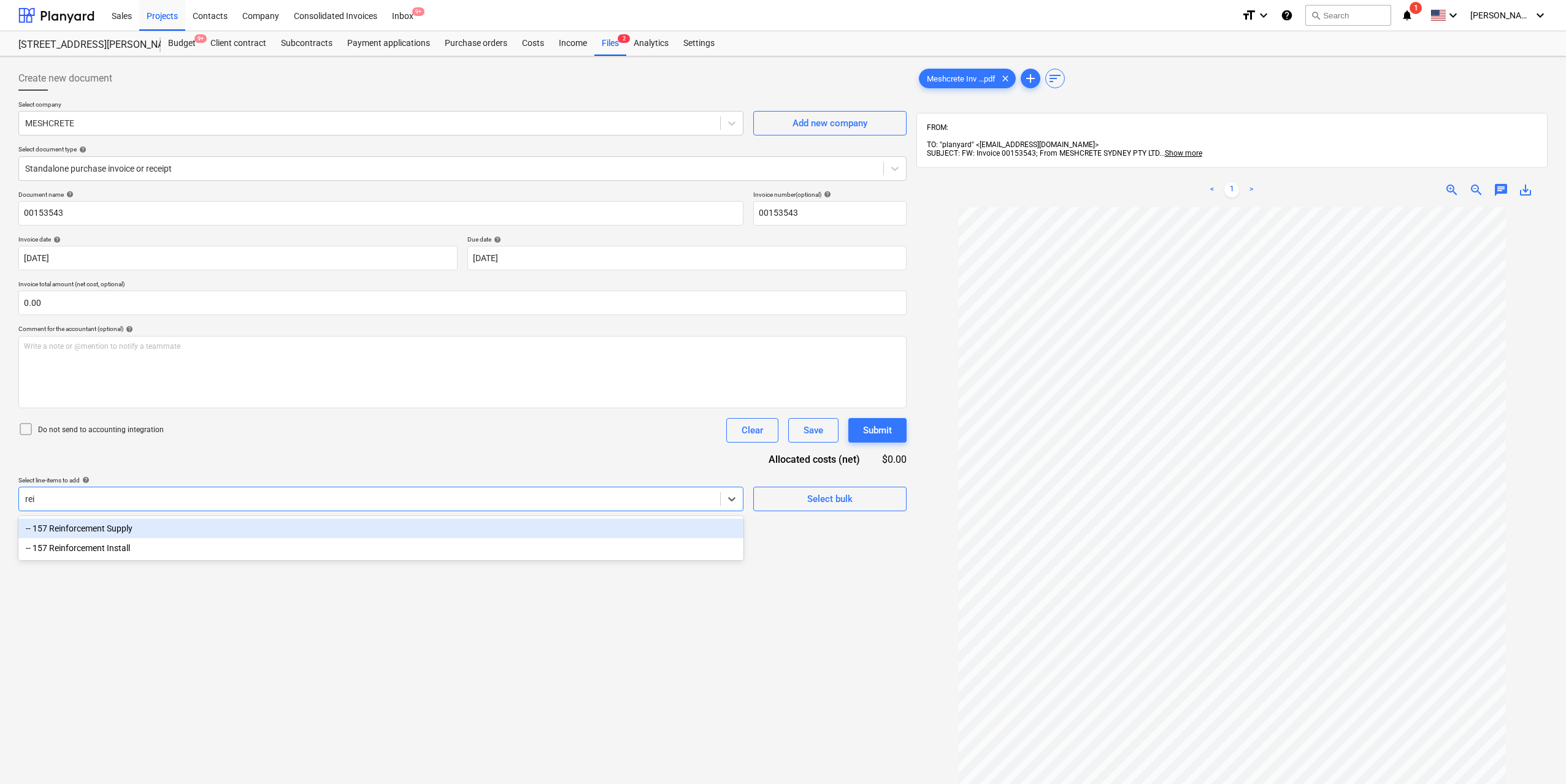
type input "rein"
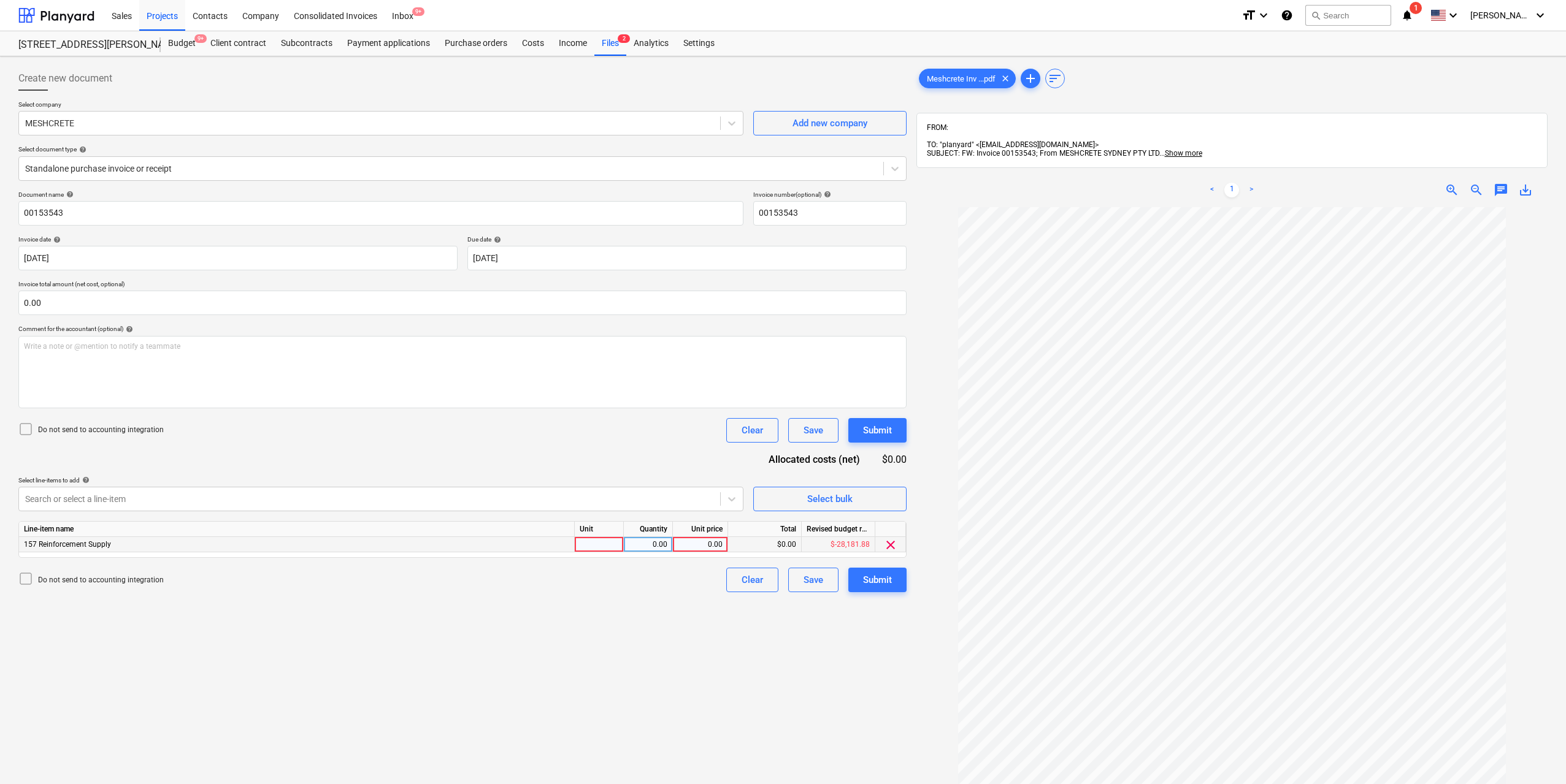
click at [599, 548] on div at bounding box center [599, 545] width 49 height 16
type input "1"
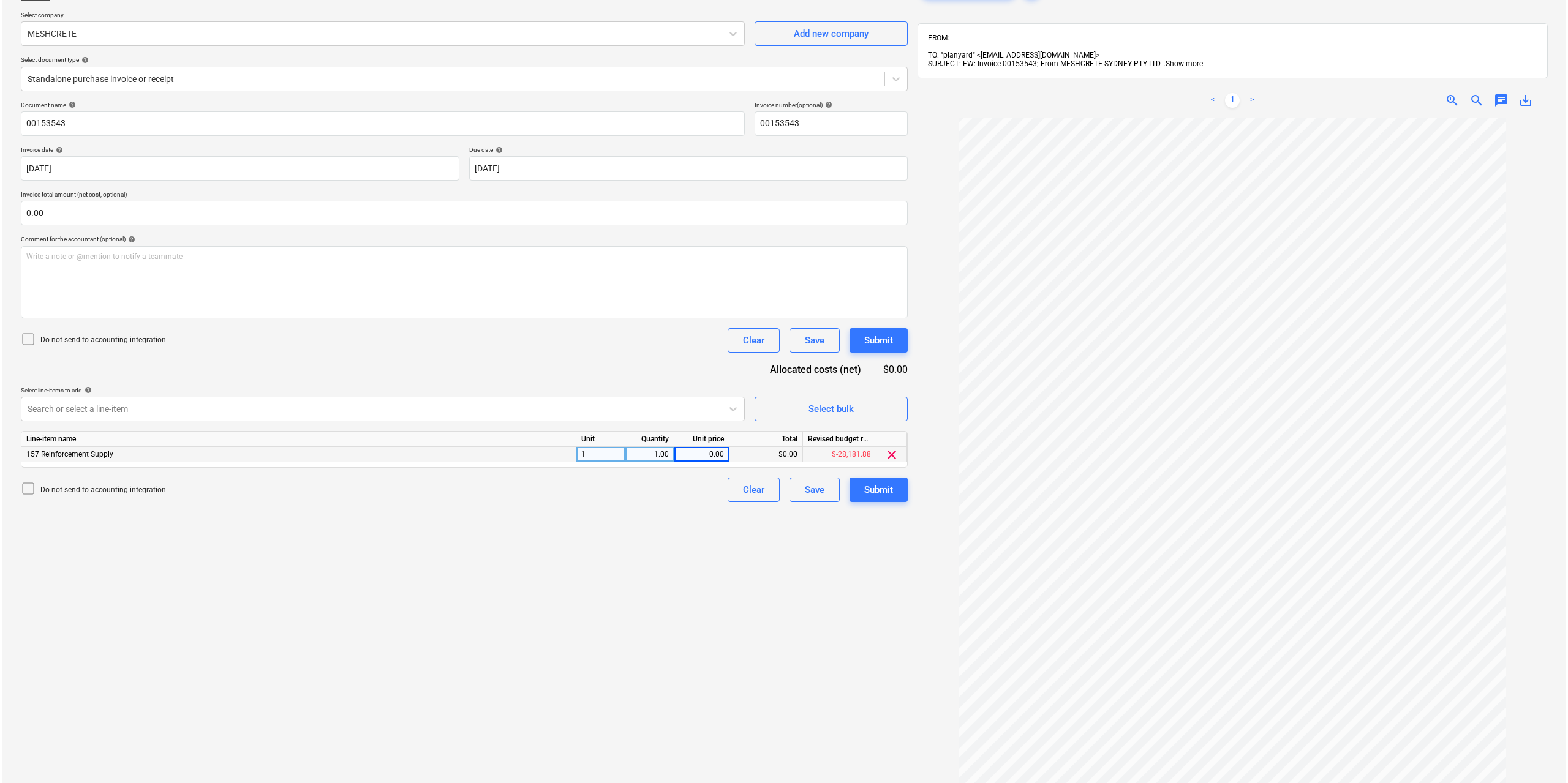
scroll to position [174, 0]
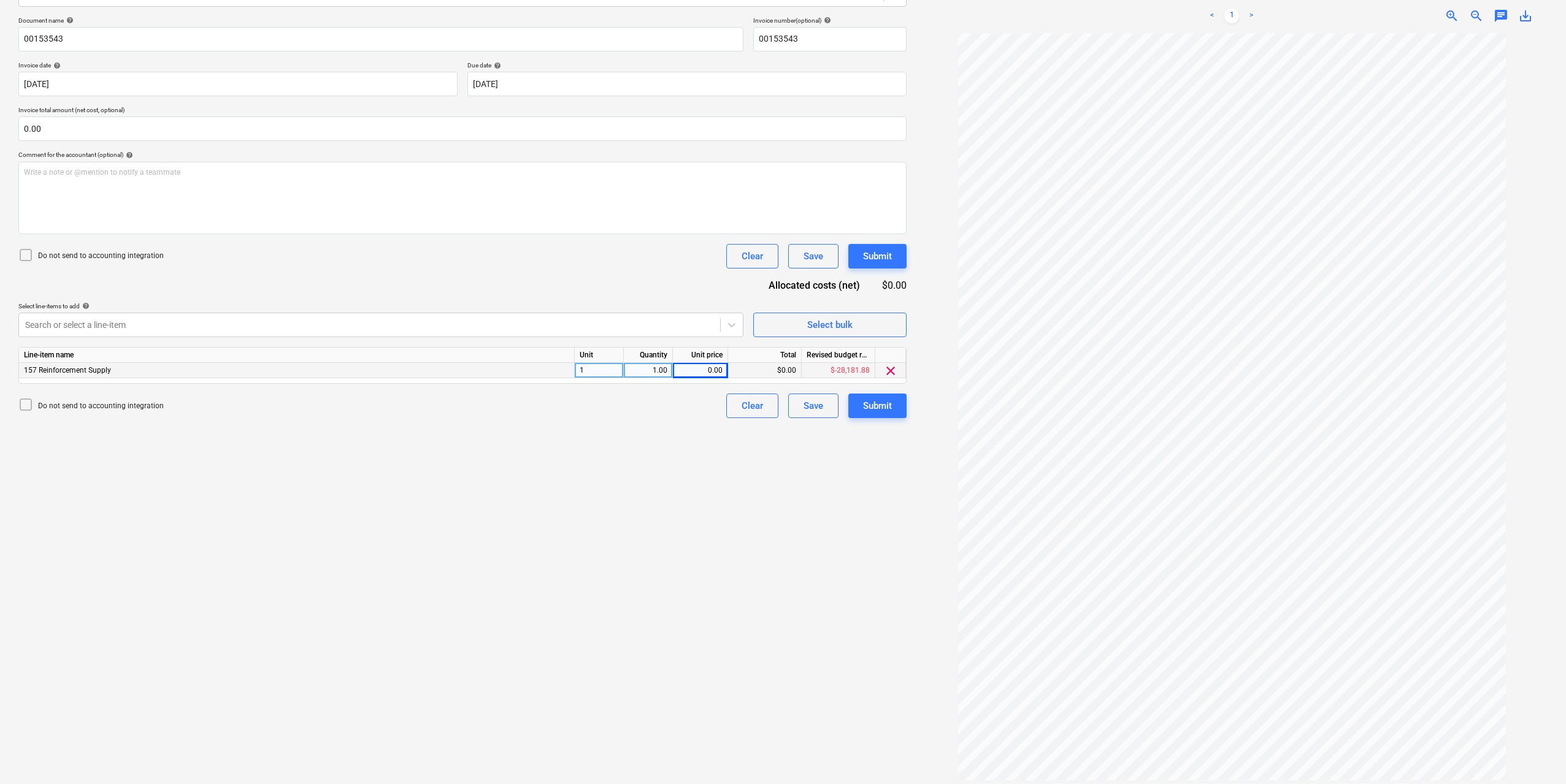
click at [712, 373] on div "0.00" at bounding box center [700, 371] width 45 height 16
type input "396.1"
click at [795, 544] on div "Create new document Select company MESHCRETE Add new company Select document ty…" at bounding box center [462, 338] width 898 height 901
click at [869, 404] on div "Submit" at bounding box center [877, 406] width 29 height 16
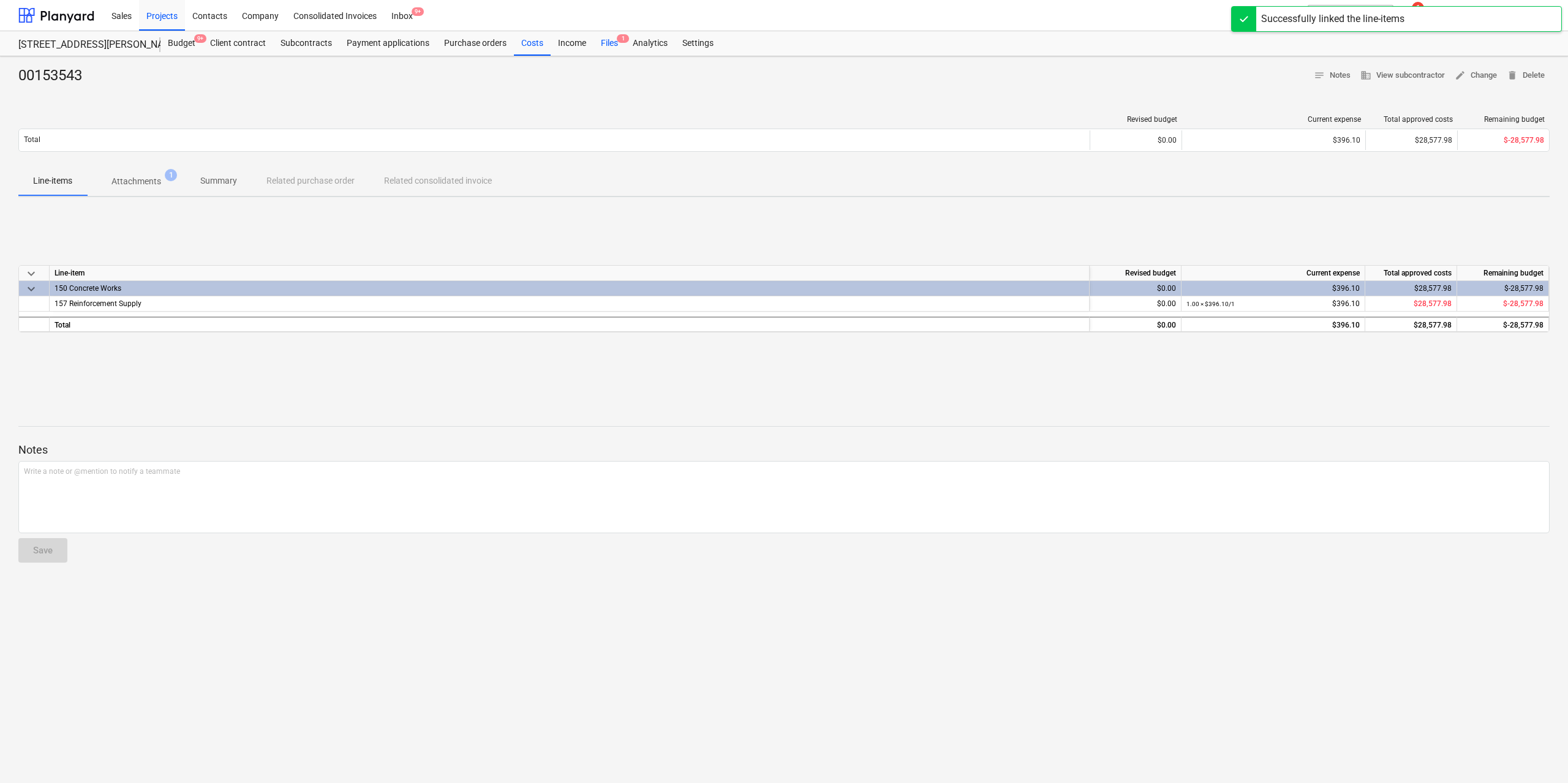
click at [615, 49] on div "Files 1" at bounding box center [609, 44] width 32 height 25
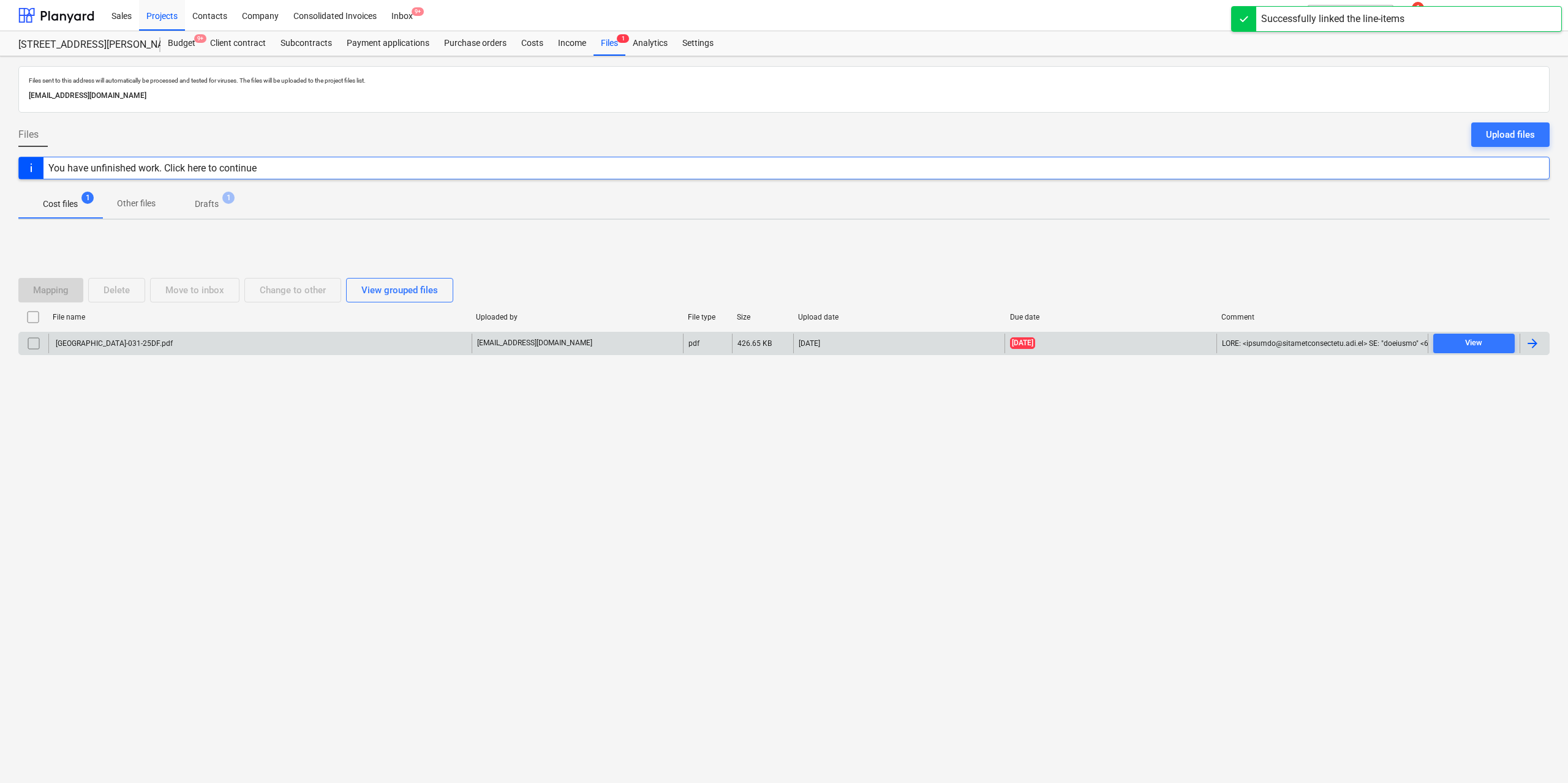
click at [85, 348] on div "[GEOGRAPHIC_DATA]-031-25DF.pdf" at bounding box center [260, 343] width 423 height 19
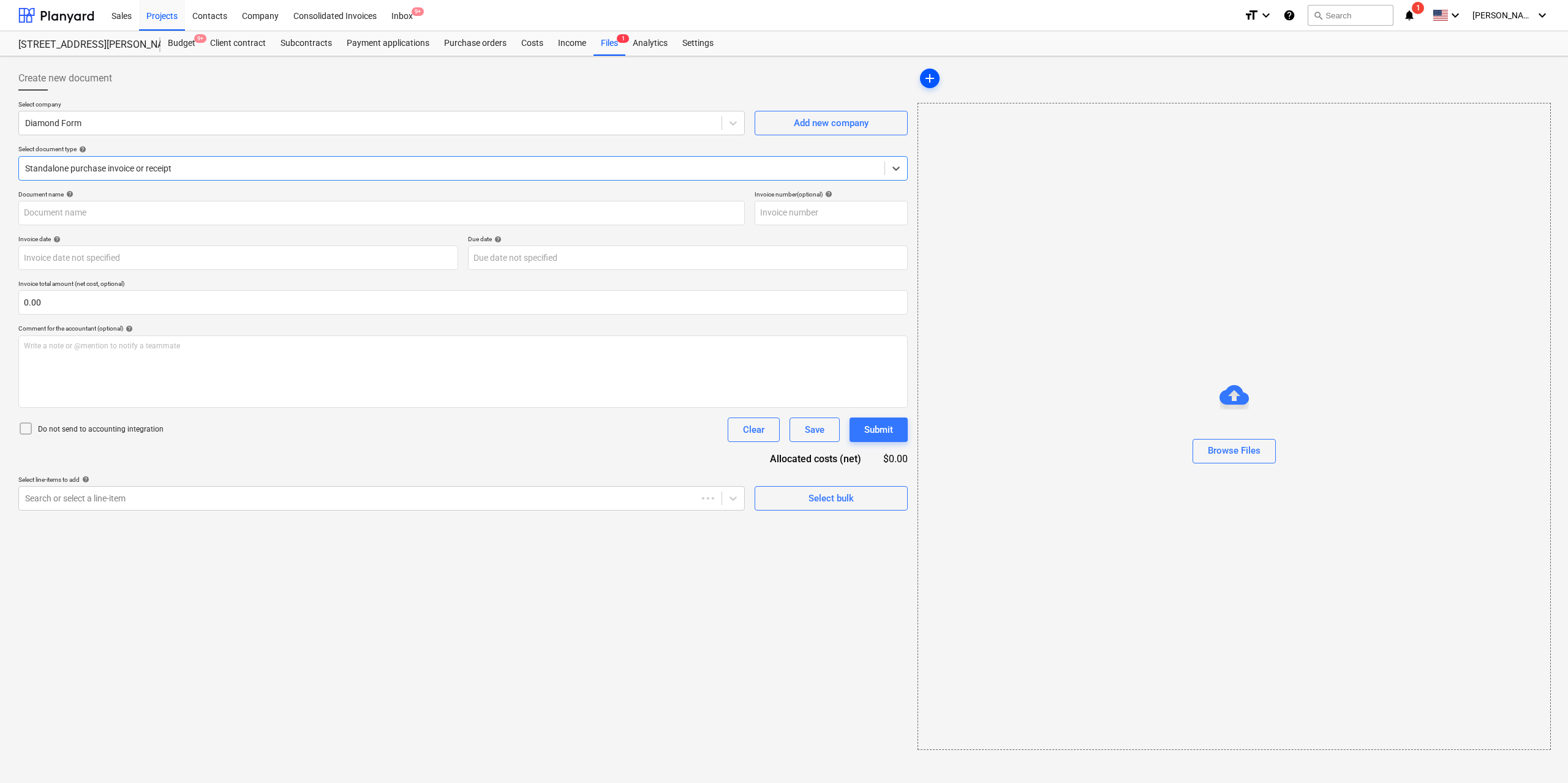
type input "031-25DF"
type input "[DATE]"
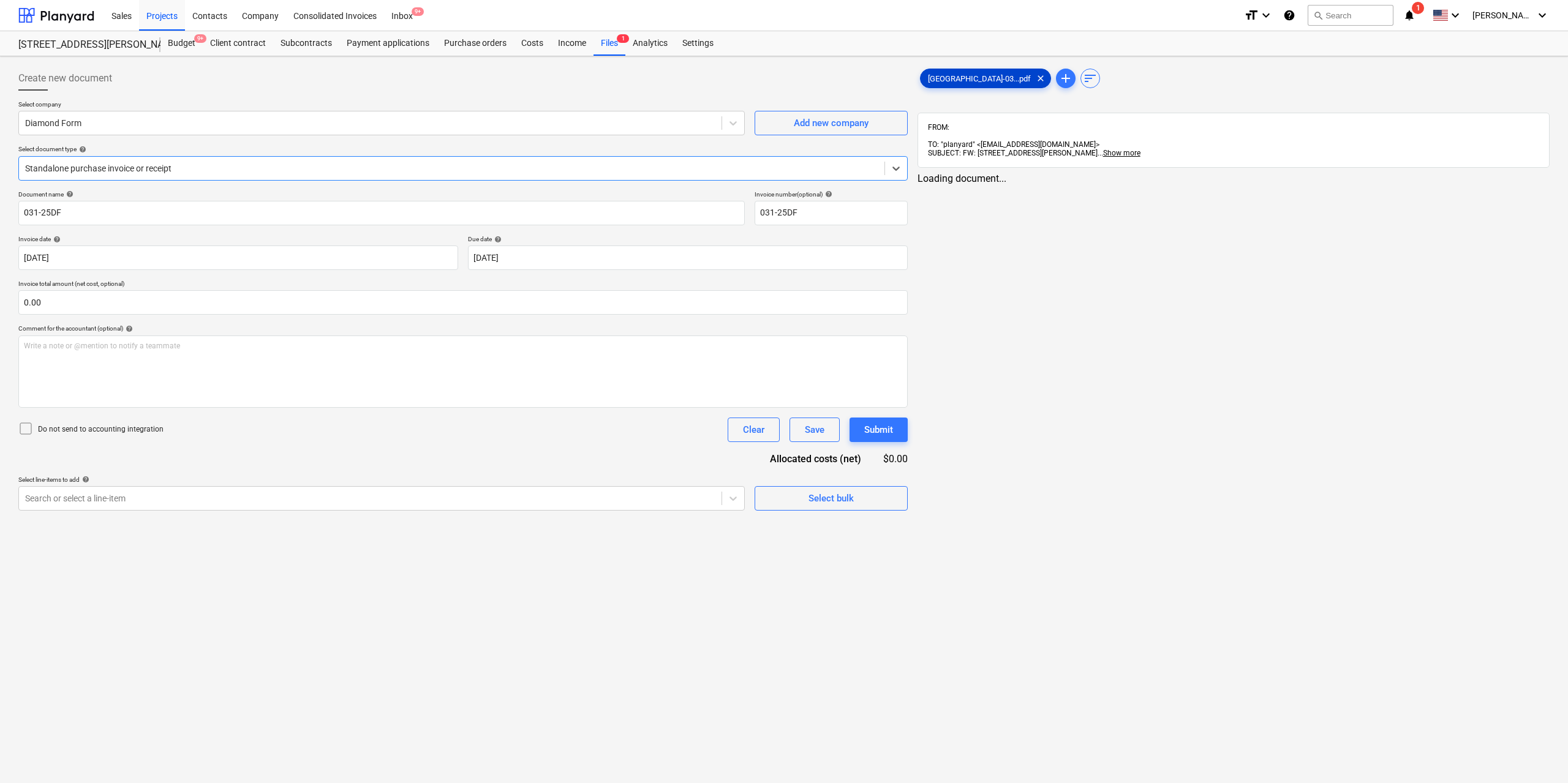
click at [940, 82] on span "[GEOGRAPHIC_DATA]-03...pdf" at bounding box center [979, 78] width 117 height 9
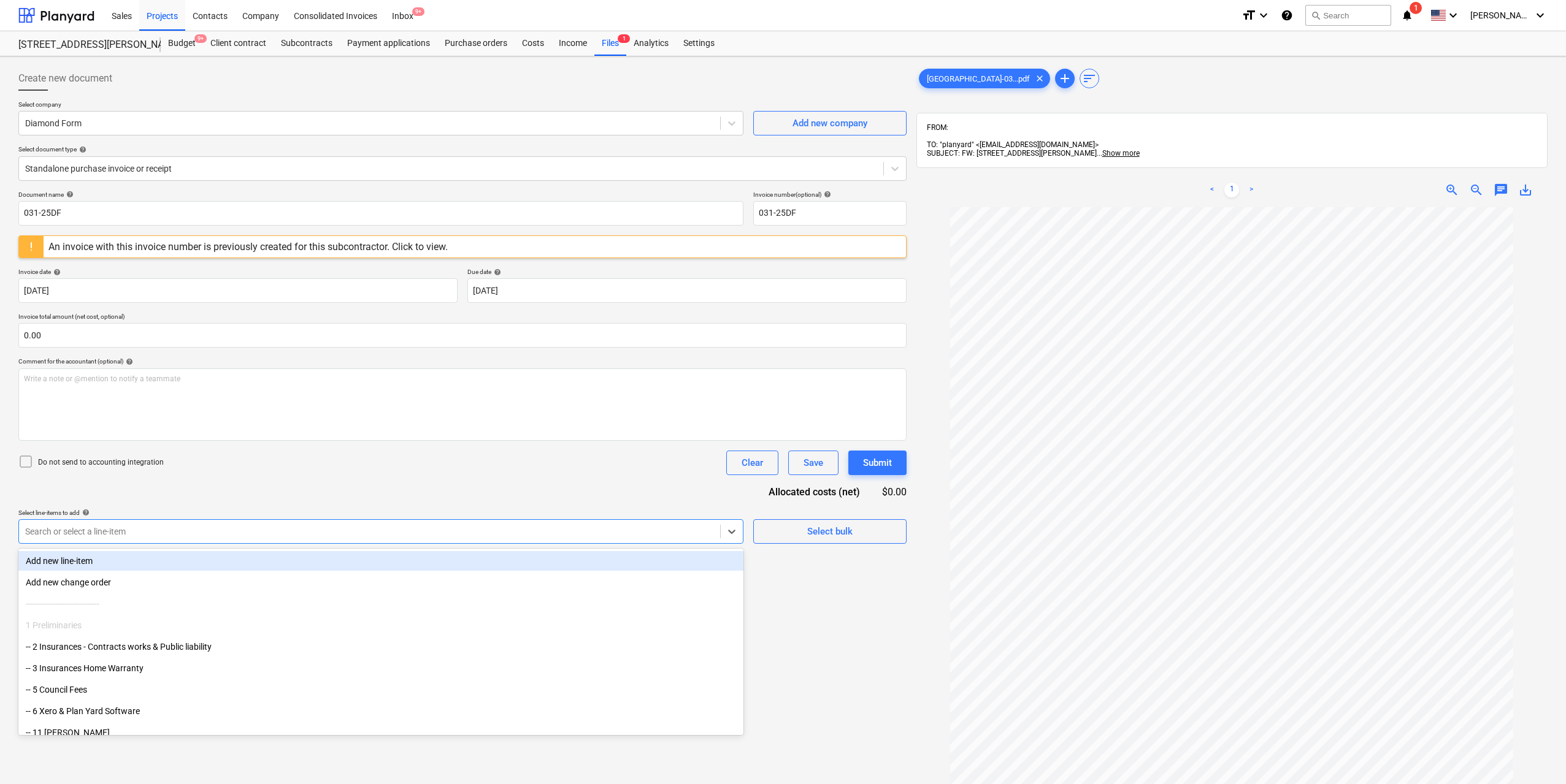
click at [590, 543] on div "Search or select a line-item" at bounding box center [381, 532] width 725 height 25
click at [301, 246] on div "An invoice with this invoice number is previously created for this subcontracto…" at bounding box center [247, 247] width 399 height 12
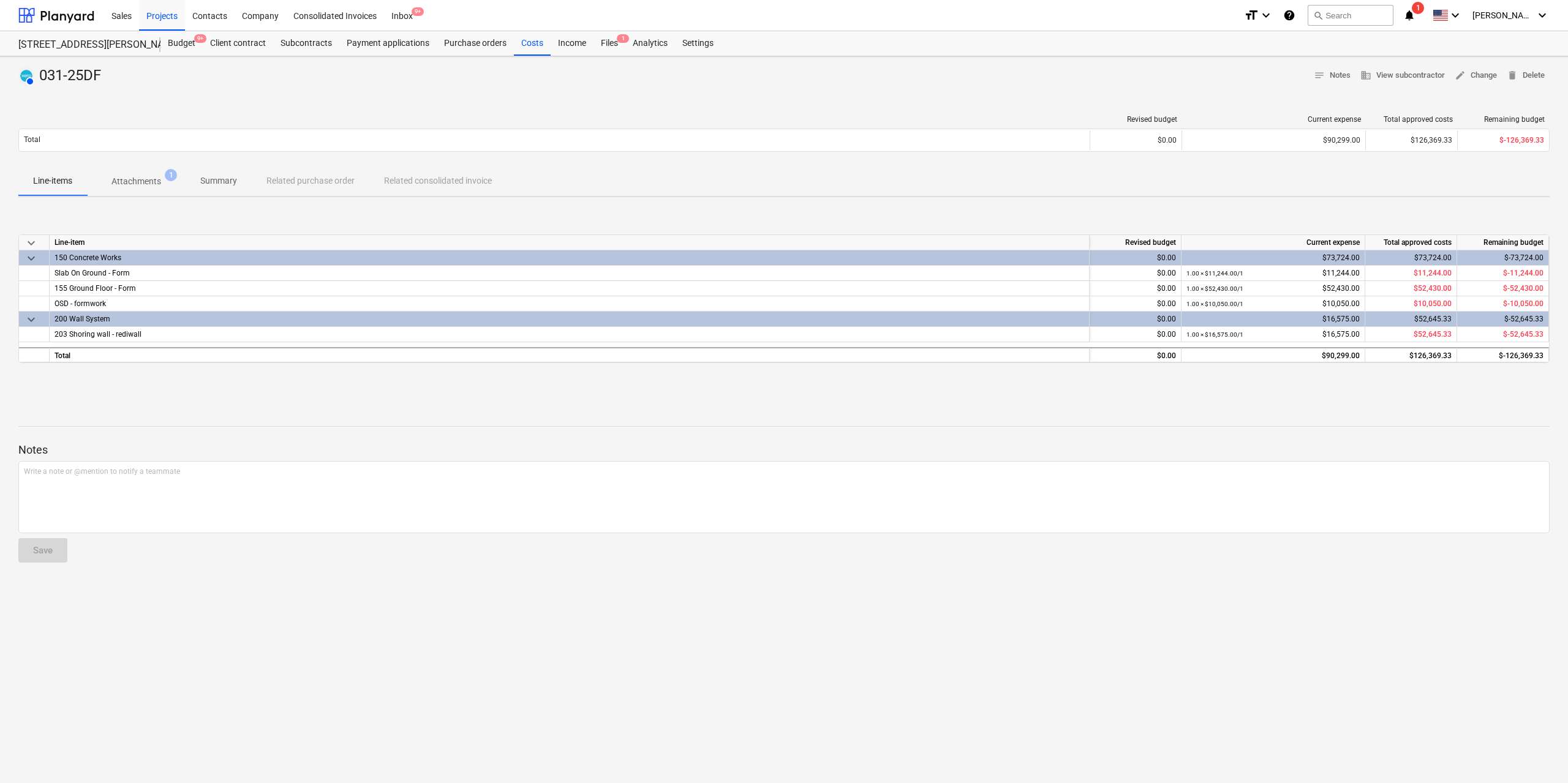
click at [154, 183] on p "Attachments" at bounding box center [136, 181] width 50 height 13
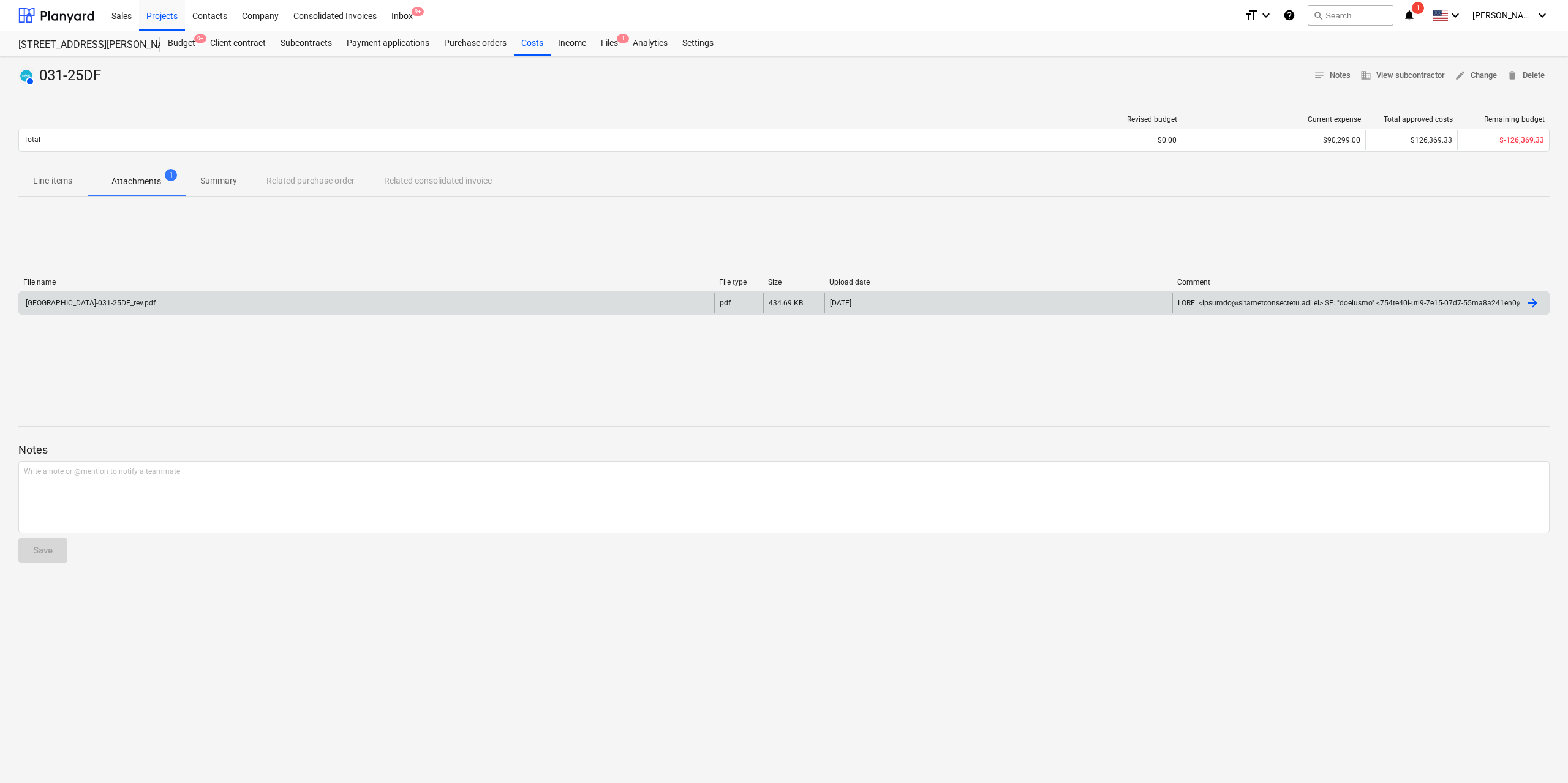
click at [117, 299] on div "[GEOGRAPHIC_DATA]-031-25DF_rev.pdf" at bounding box center [89, 303] width 131 height 9
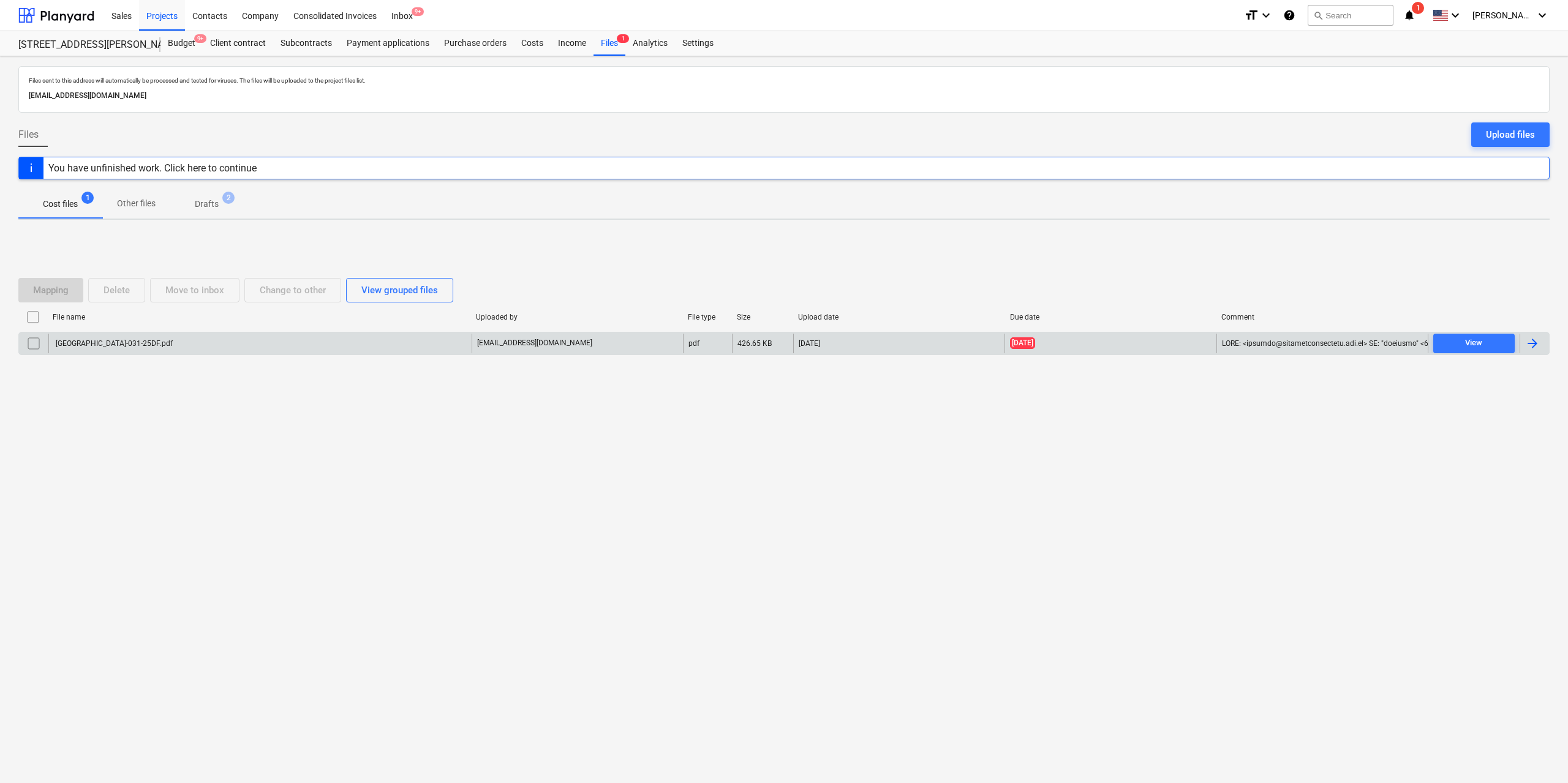
click at [29, 344] on input "checkbox" at bounding box center [33, 343] width 19 height 19
click at [124, 297] on div "Delete" at bounding box center [117, 290] width 26 height 16
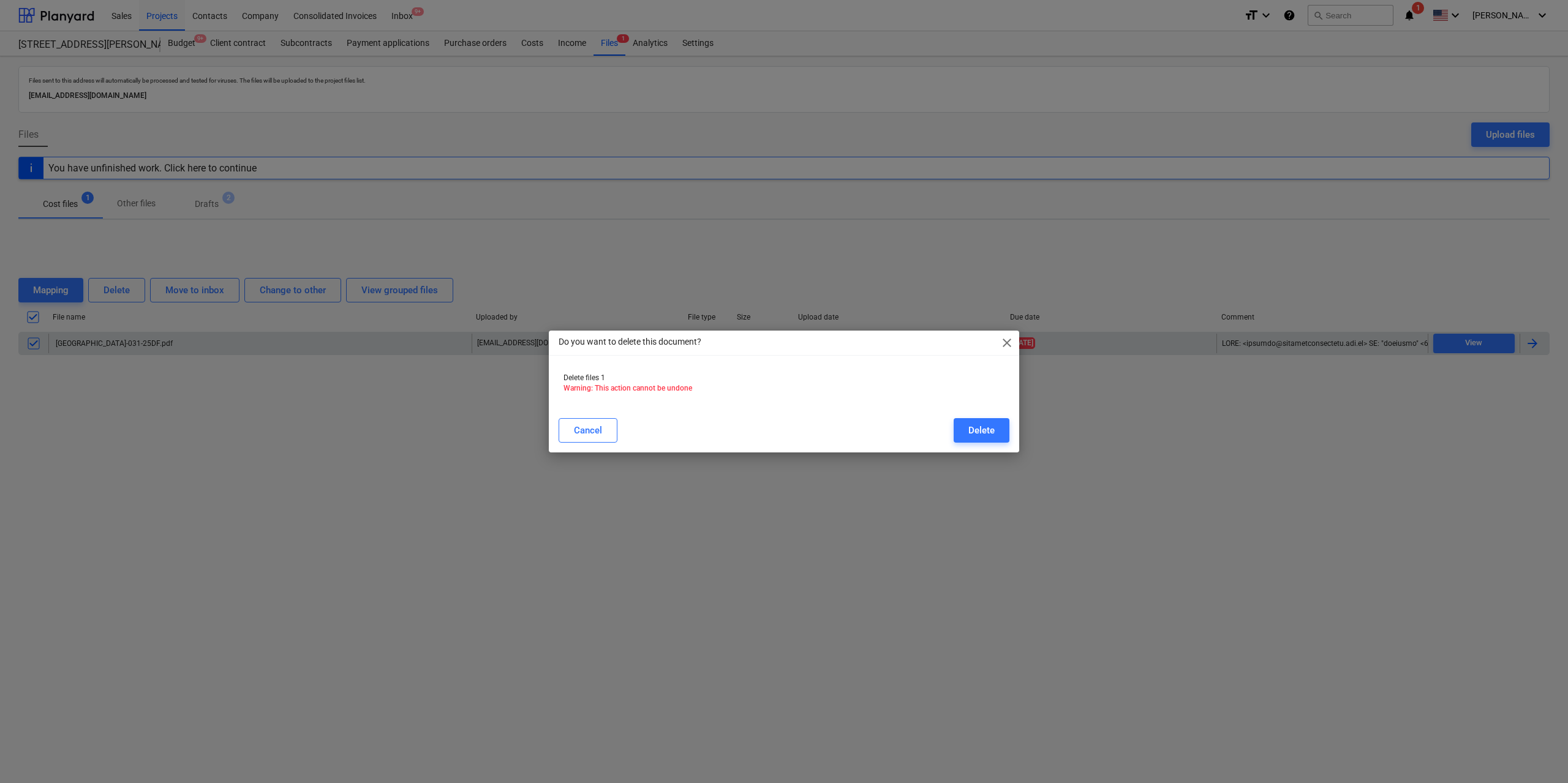
click at [1006, 347] on span "close" at bounding box center [1007, 343] width 15 height 15
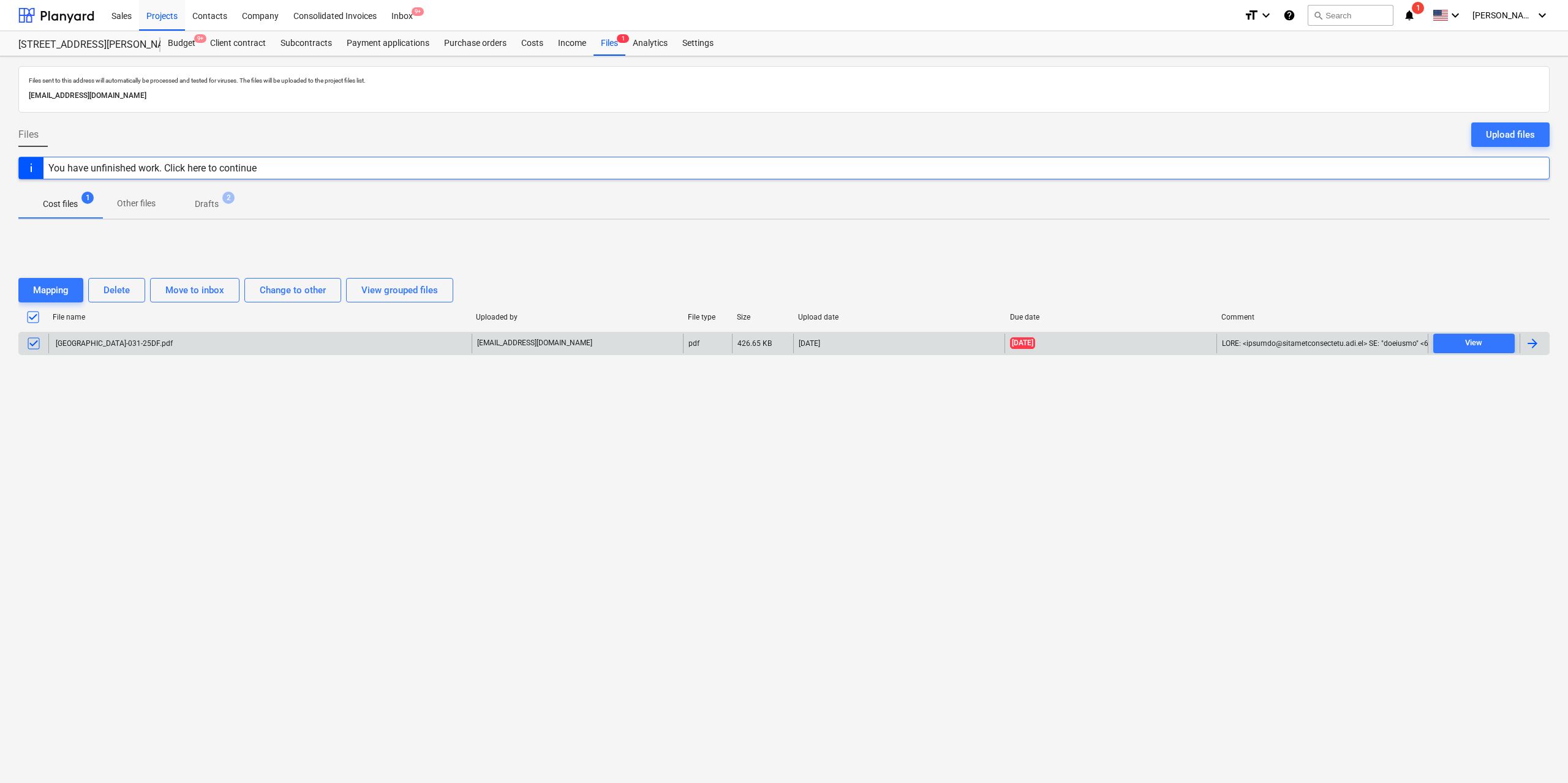
click at [699, 522] on div "Files sent to this address will automatically be processed and tested for virus…" at bounding box center [784, 420] width 1568 height 727
click at [89, 204] on span "Cost files 1" at bounding box center [61, 204] width 84 height 22
click at [200, 207] on p "Drafts" at bounding box center [207, 204] width 24 height 13
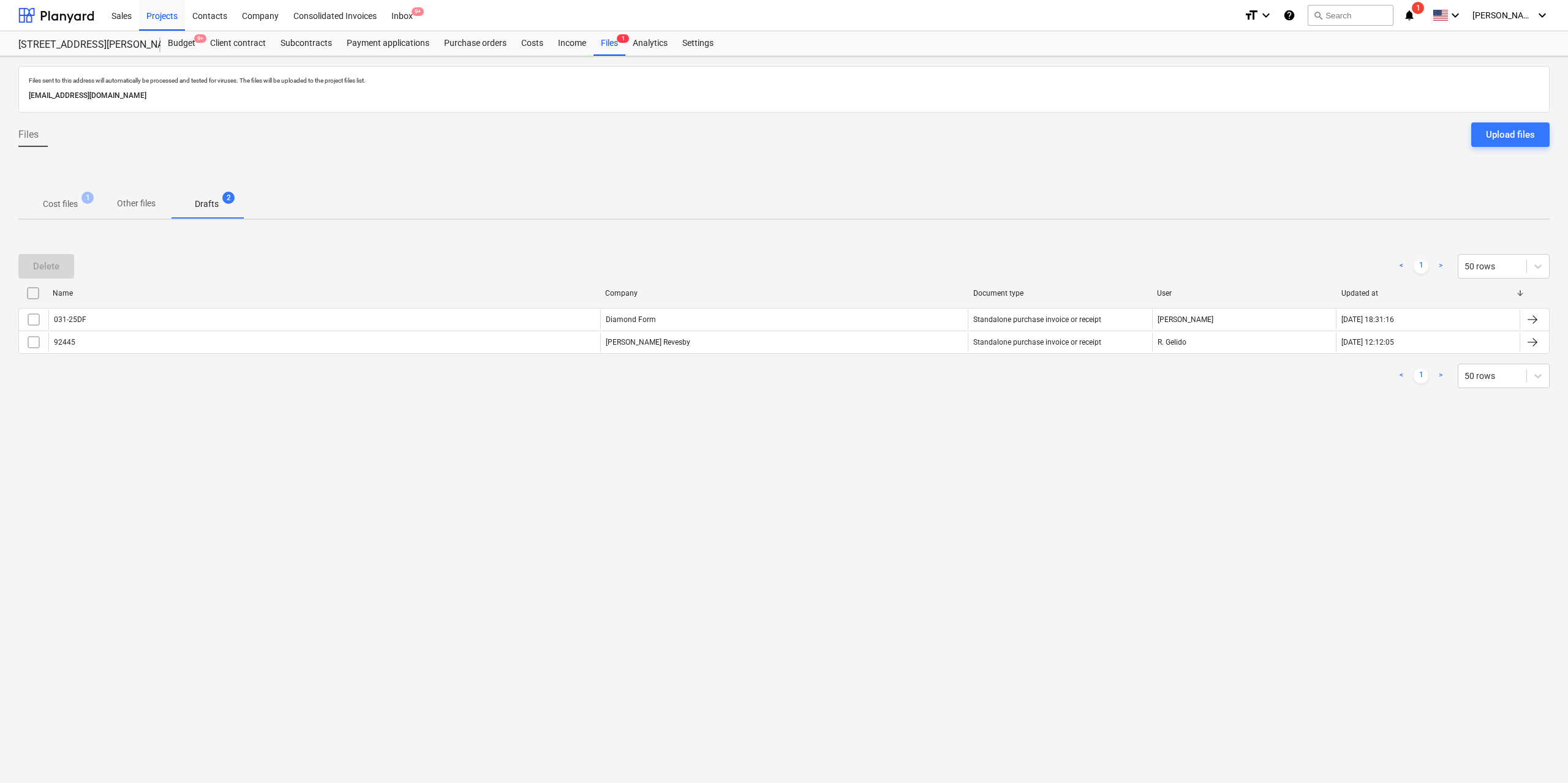
click at [73, 193] on span "Cost files 1" at bounding box center [61, 204] width 84 height 22
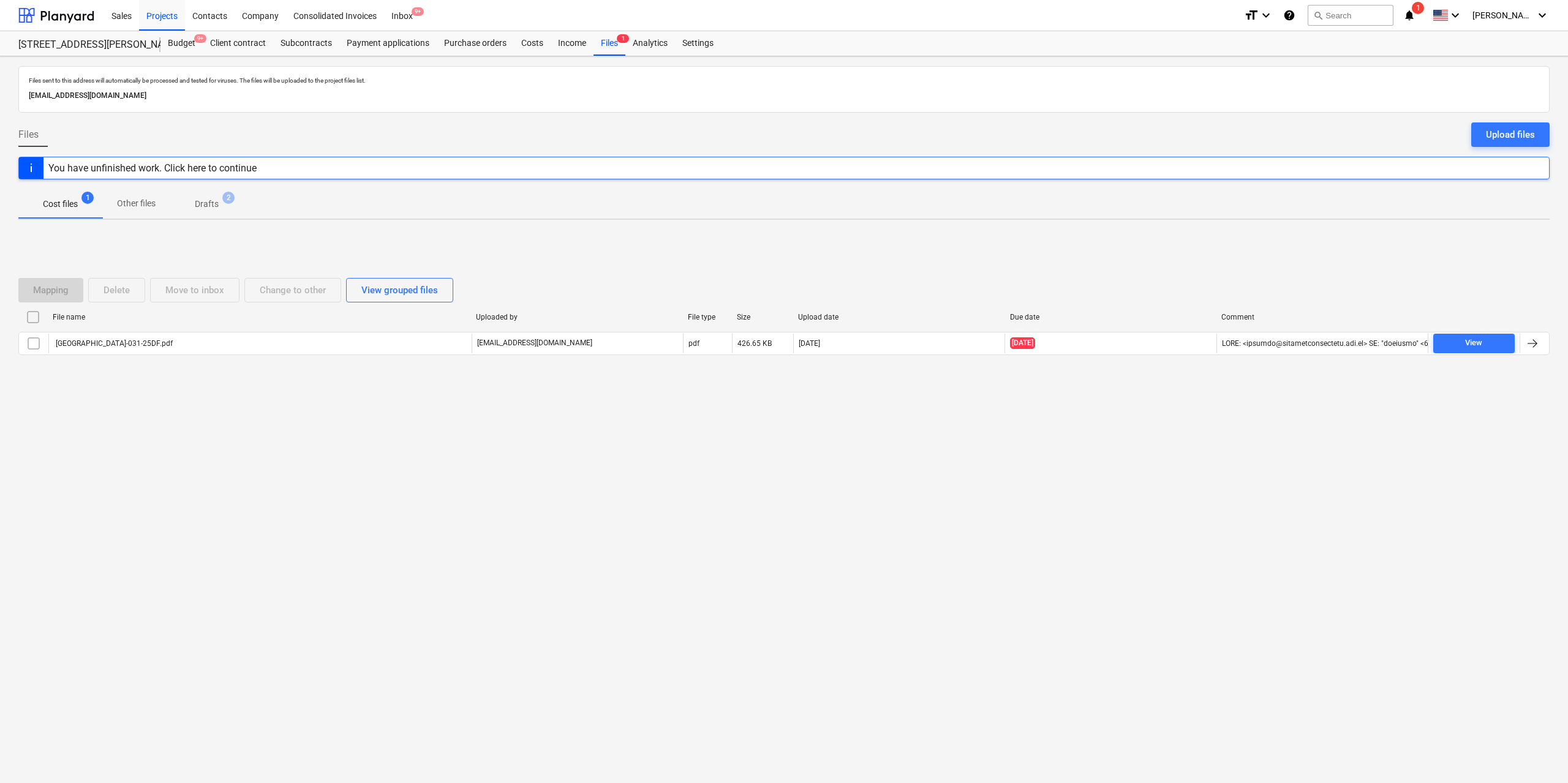
click at [305, 436] on div "Files sent to this address will automatically be processed and tested for virus…" at bounding box center [784, 420] width 1568 height 727
click at [618, 47] on div "Files 1" at bounding box center [609, 44] width 32 height 25
click at [213, 210] on p "Drafts" at bounding box center [207, 204] width 24 height 13
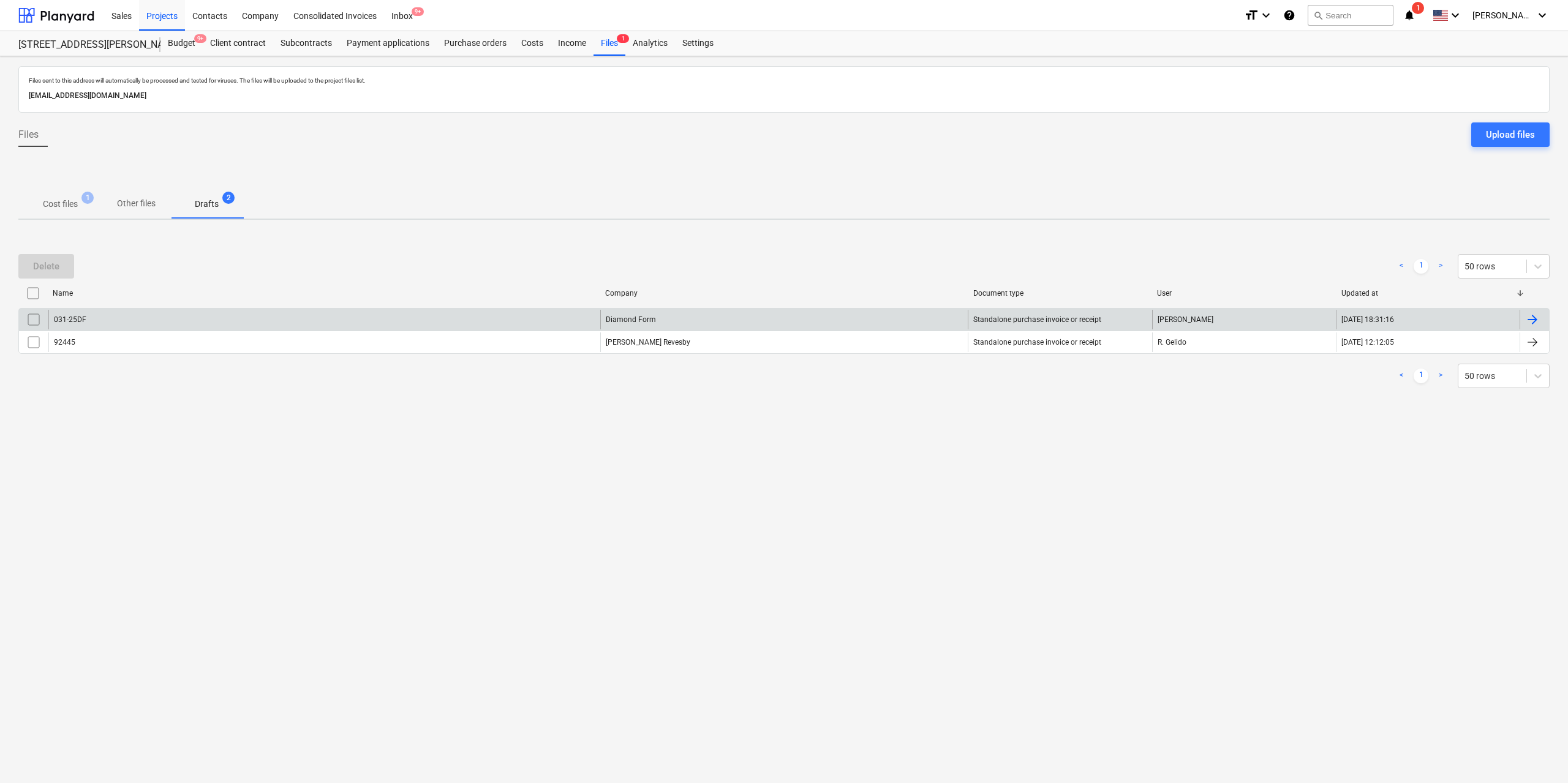
click at [89, 320] on div "031-25DF" at bounding box center [324, 319] width 552 height 19
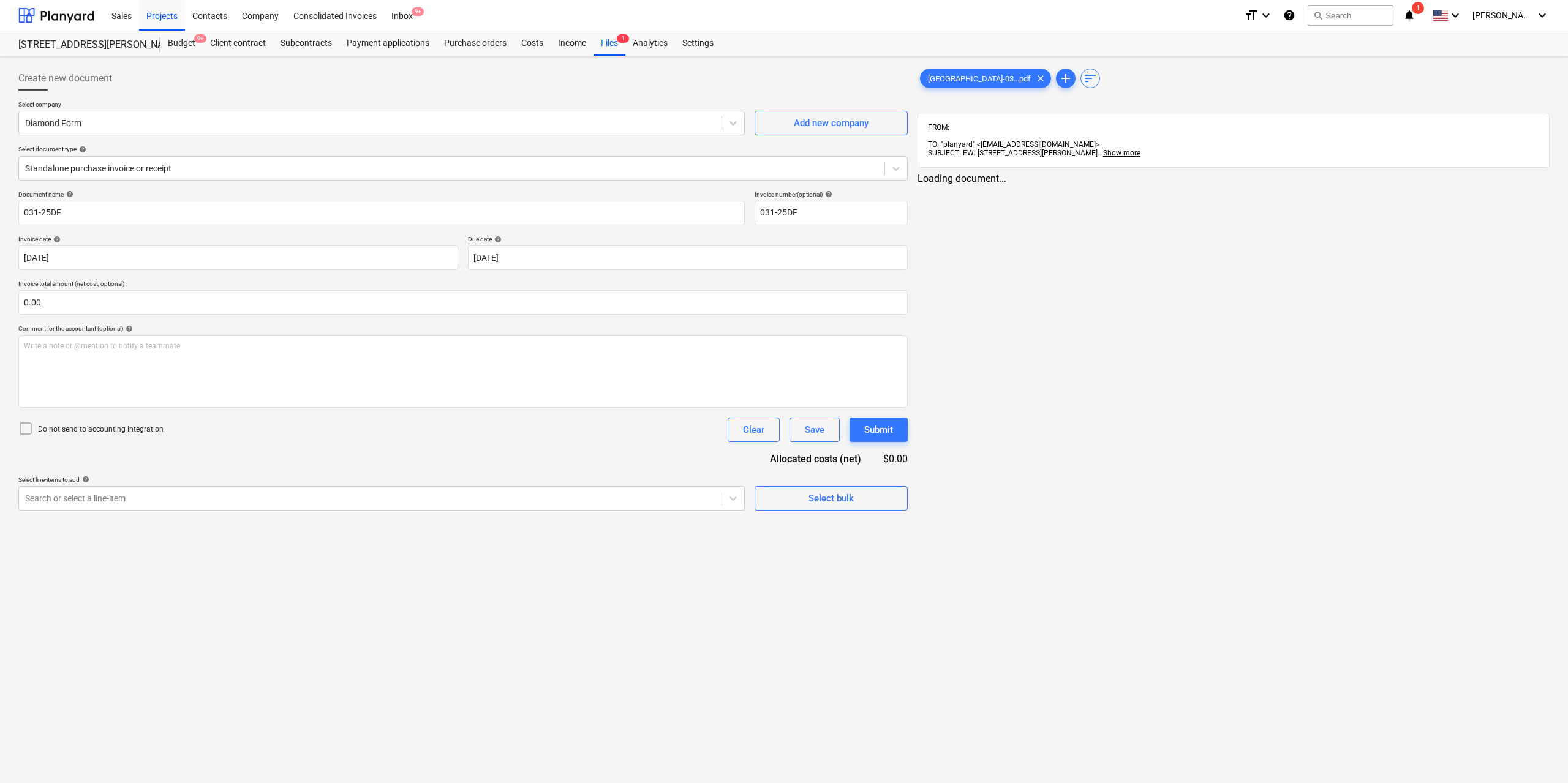
click at [936, 89] on div "[GEOGRAPHIC_DATA]-03...pdf clear add sort" at bounding box center [1234, 78] width 632 height 25
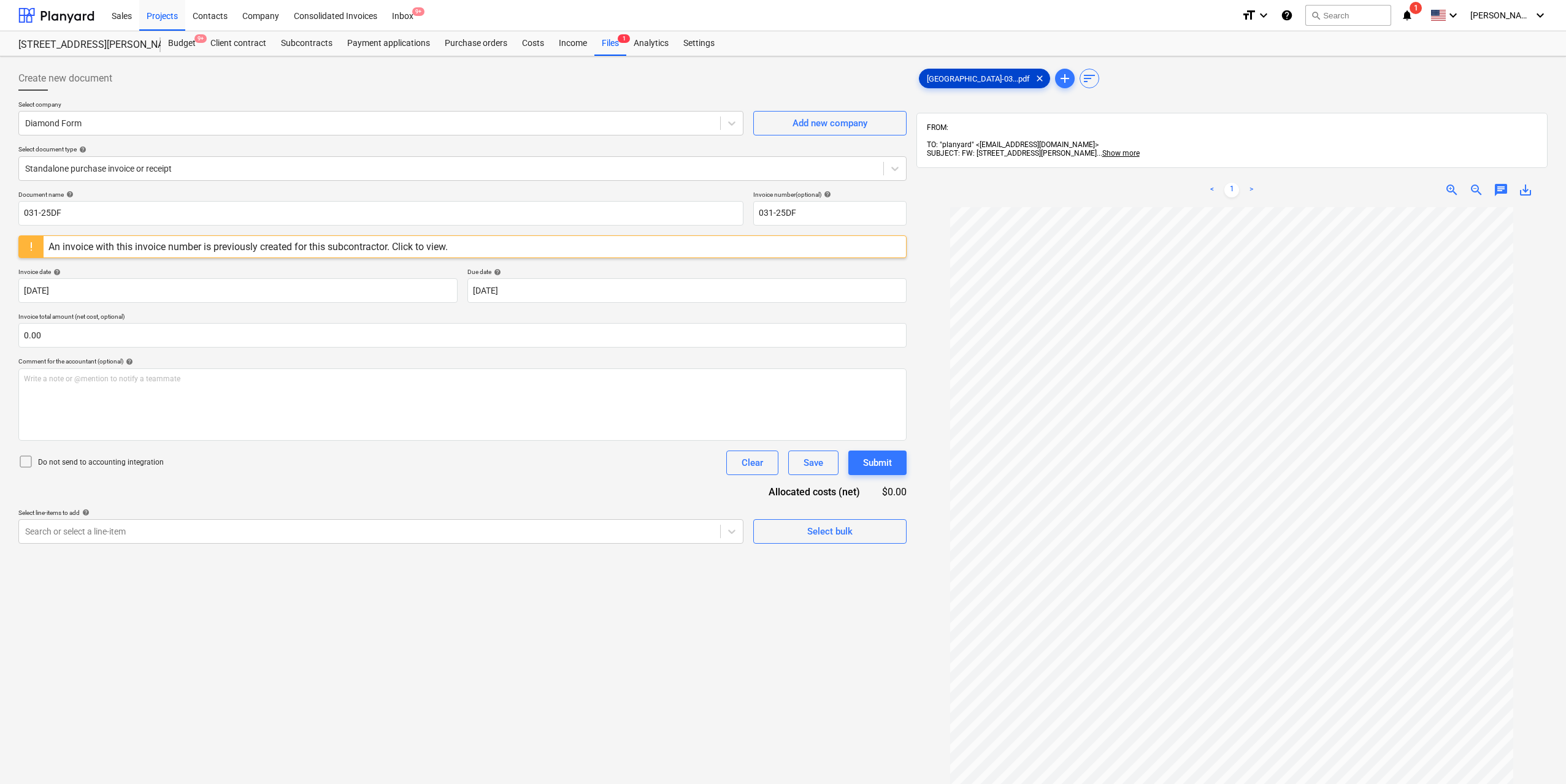
click at [937, 82] on span "[GEOGRAPHIC_DATA]-03...pdf" at bounding box center [978, 79] width 117 height 9
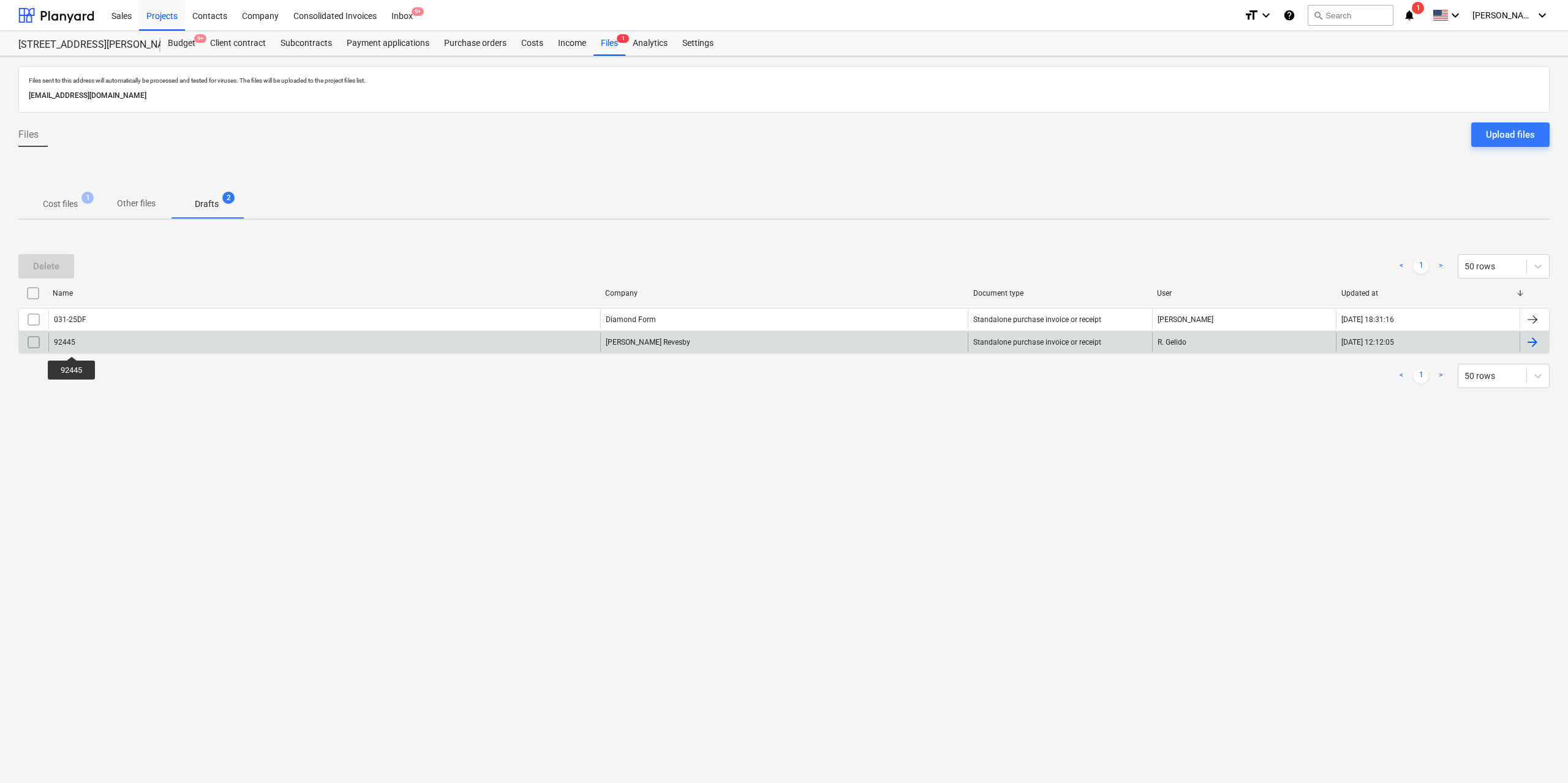
click at [71, 346] on div "92445" at bounding box center [64, 342] width 22 height 9
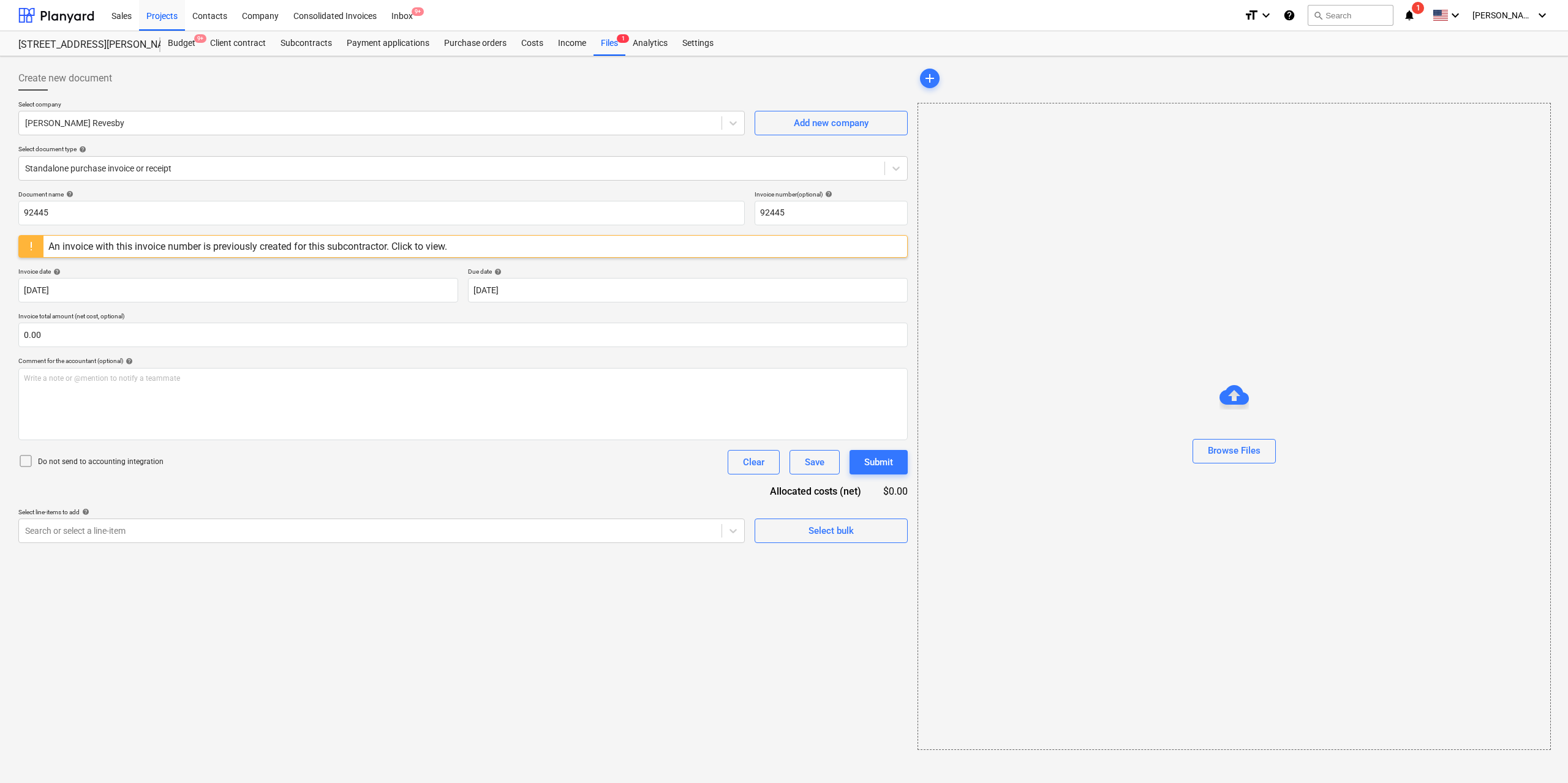
drag, startPoint x: 1026, startPoint y: 233, endPoint x: 1017, endPoint y: 250, distance: 19.2
click at [1026, 233] on div "Browse Files" at bounding box center [1234, 426] width 633 height 647
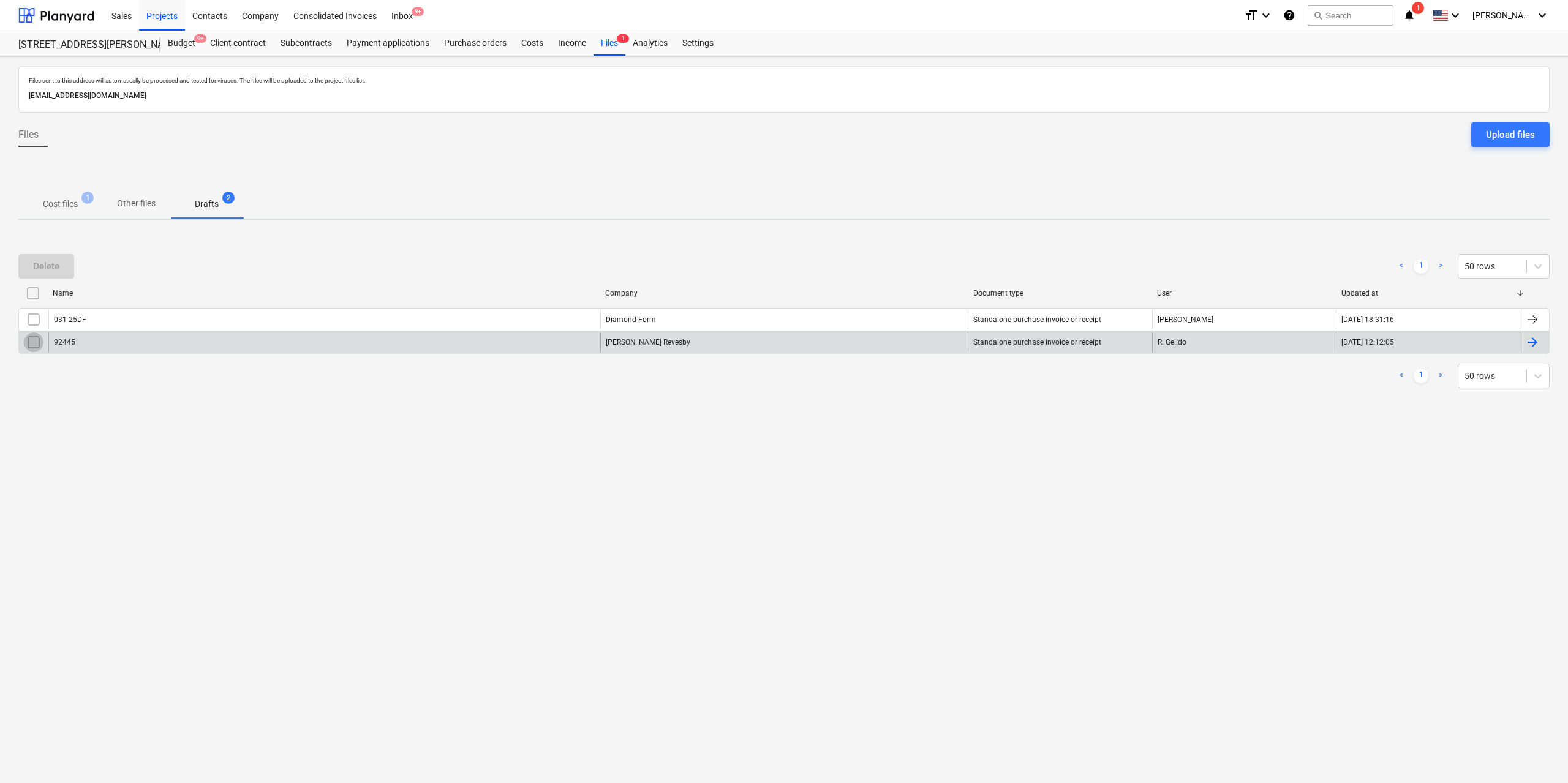
click at [34, 343] on input "checkbox" at bounding box center [33, 342] width 19 height 19
click at [51, 270] on div "Delete" at bounding box center [47, 266] width 26 height 16
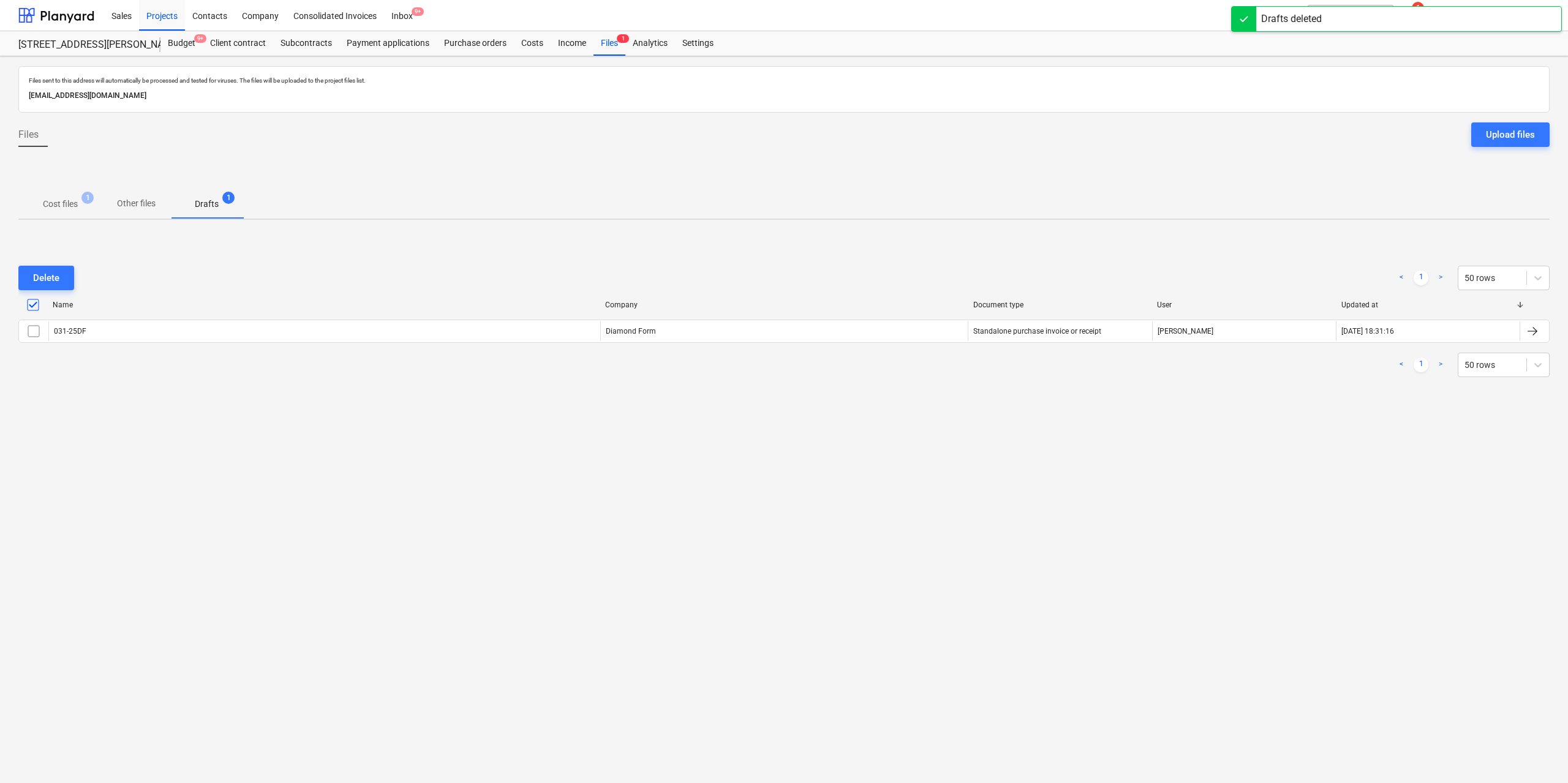
click at [66, 205] on p "Cost files" at bounding box center [60, 204] width 35 height 13
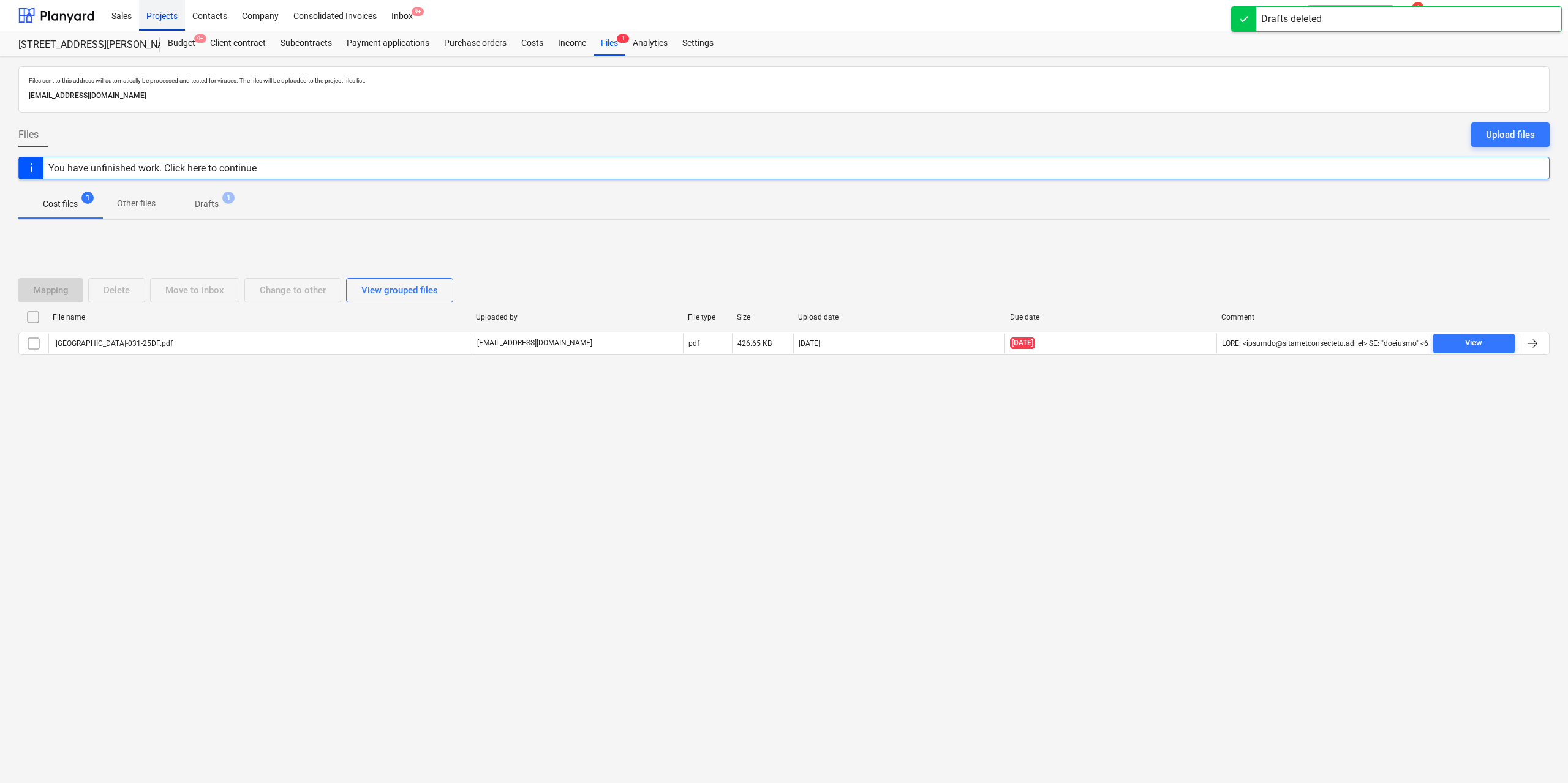
click at [155, 17] on div "Projects" at bounding box center [162, 15] width 46 height 31
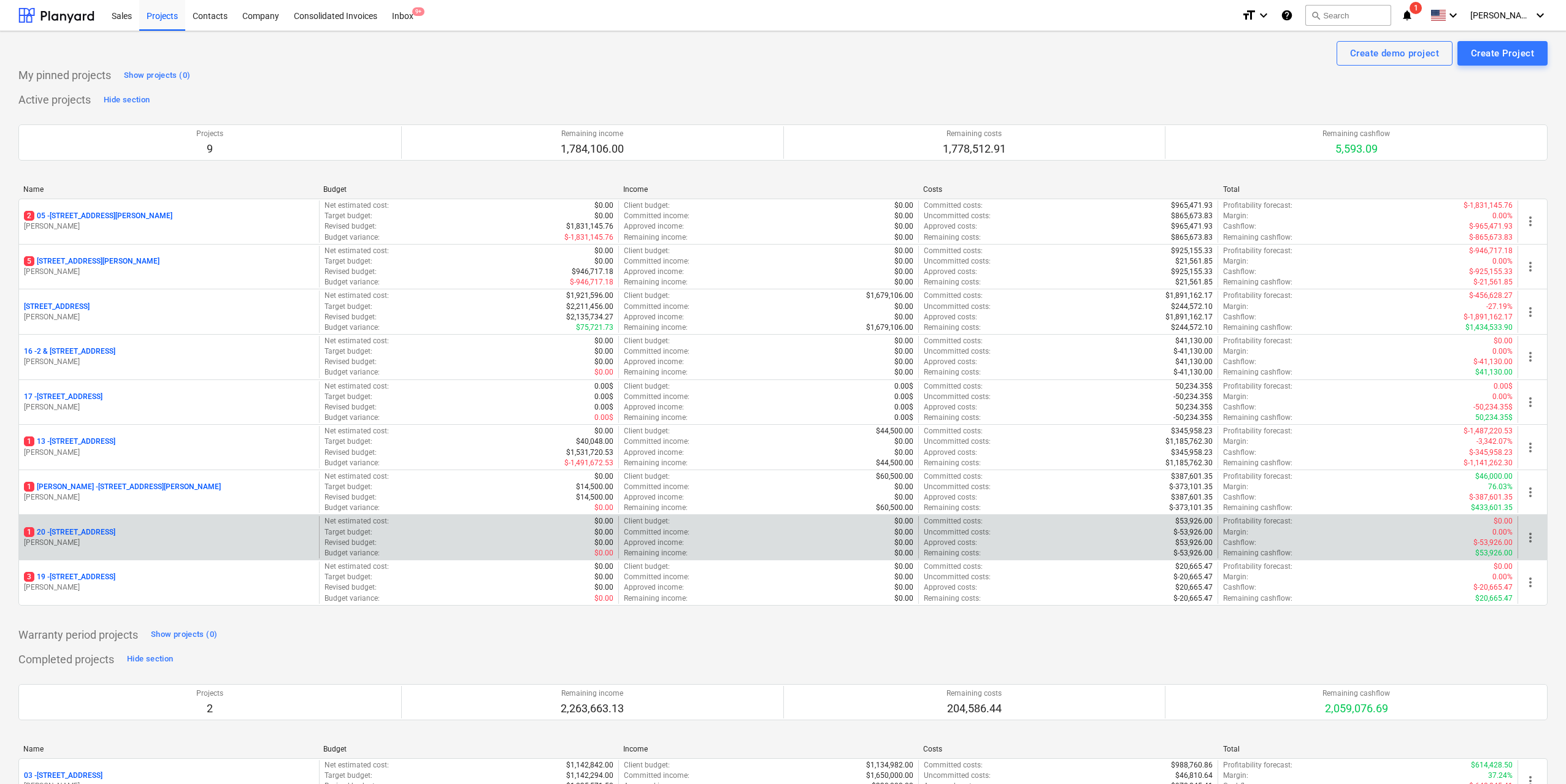
click at [115, 527] on p "1 [STREET_ADDRESS]" at bounding box center [69, 532] width 91 height 10
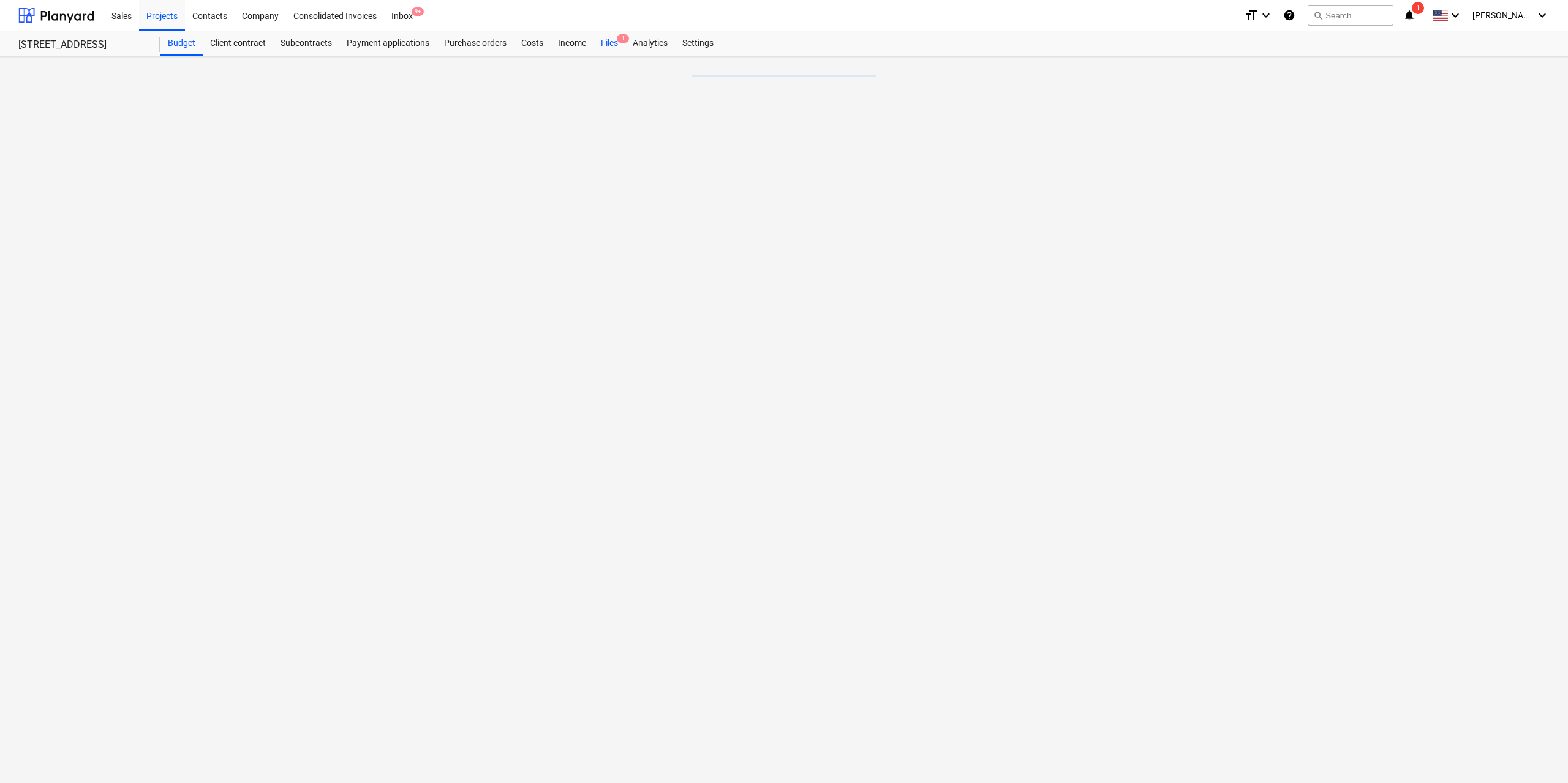
click at [594, 38] on div "Files 1" at bounding box center [609, 44] width 32 height 25
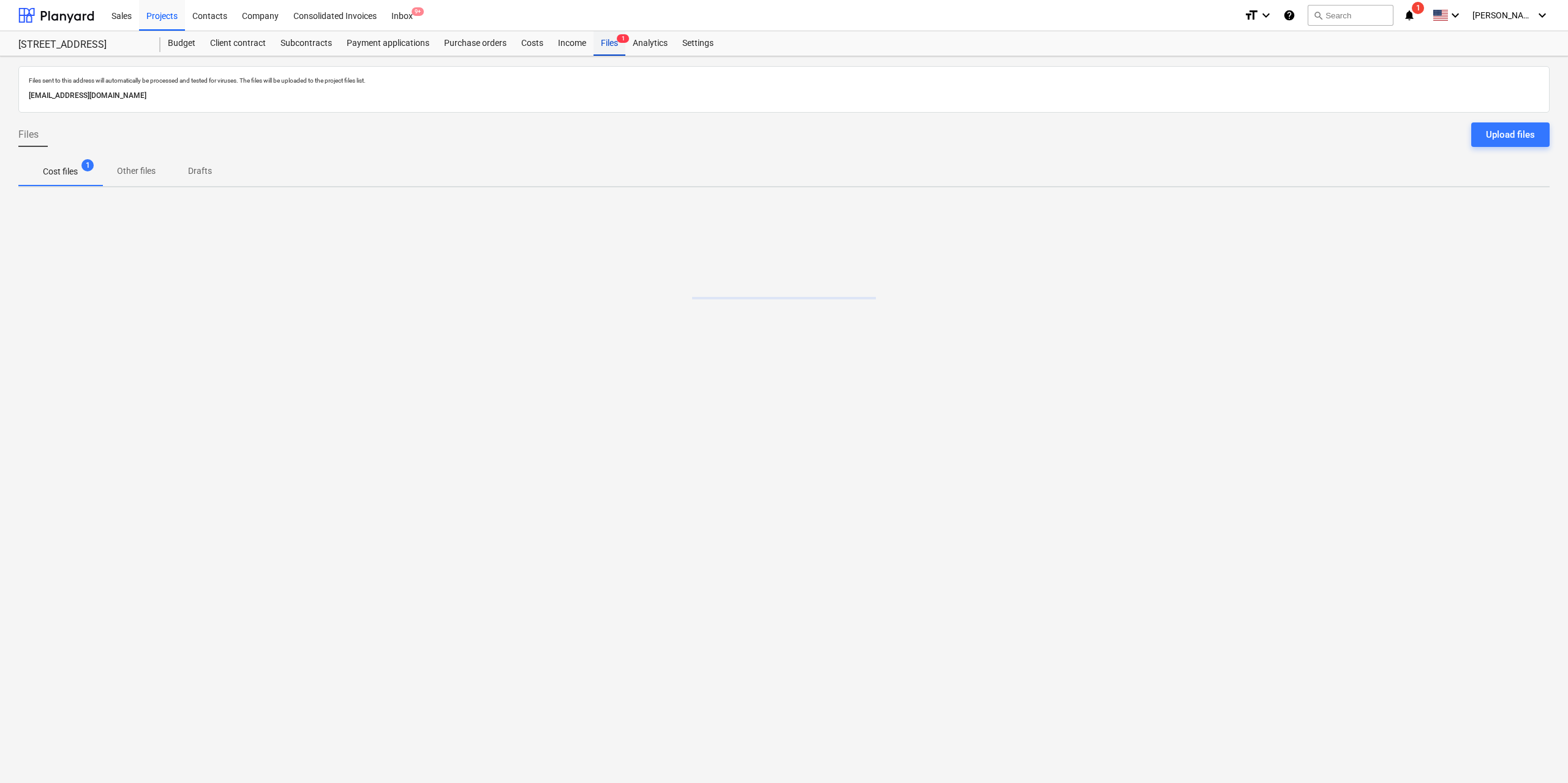
click at [608, 39] on div "Files 1" at bounding box center [609, 44] width 32 height 25
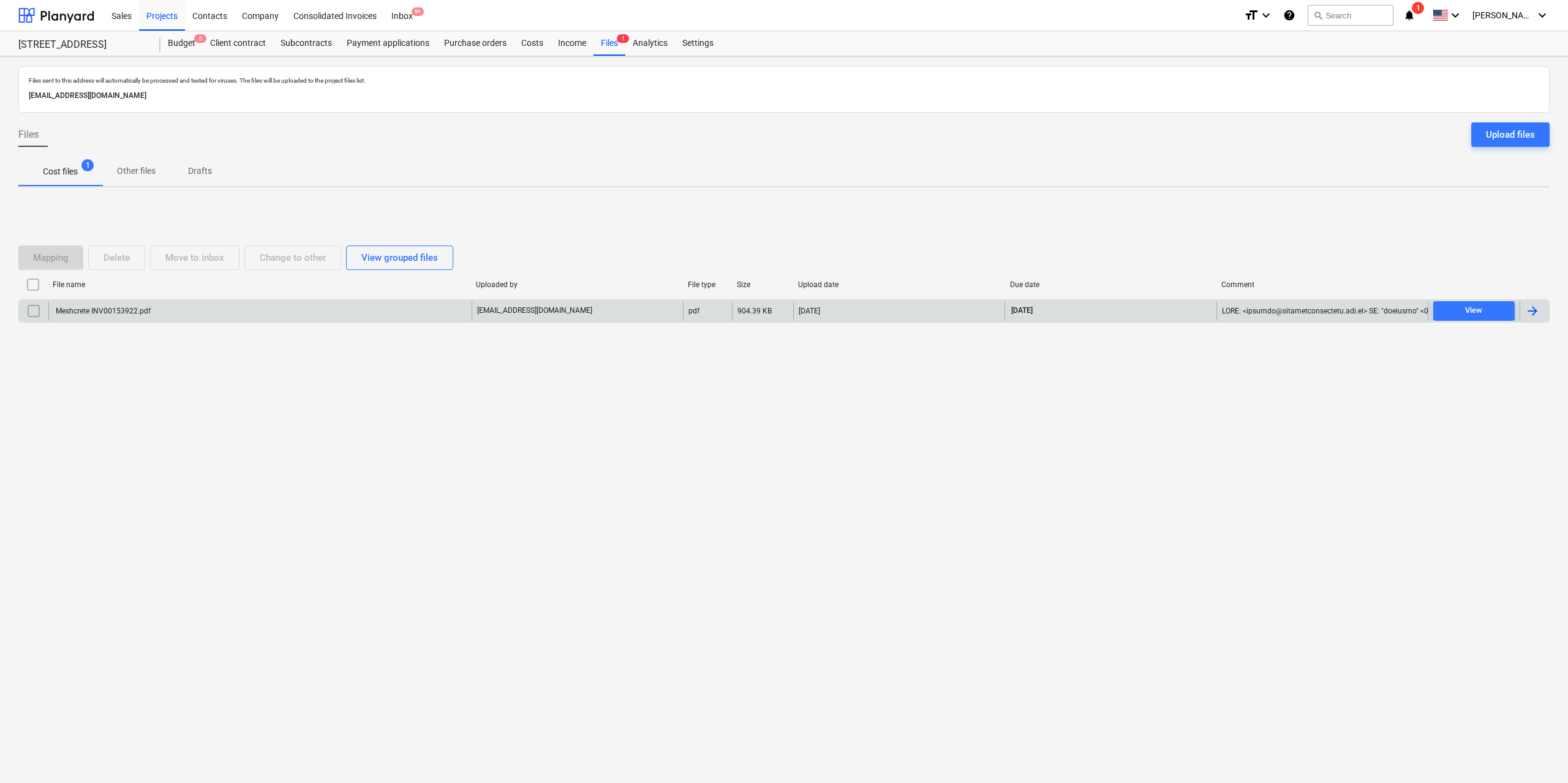
click at [123, 314] on div "Meshcrete INV00153922.pdf" at bounding box center [102, 311] width 97 height 9
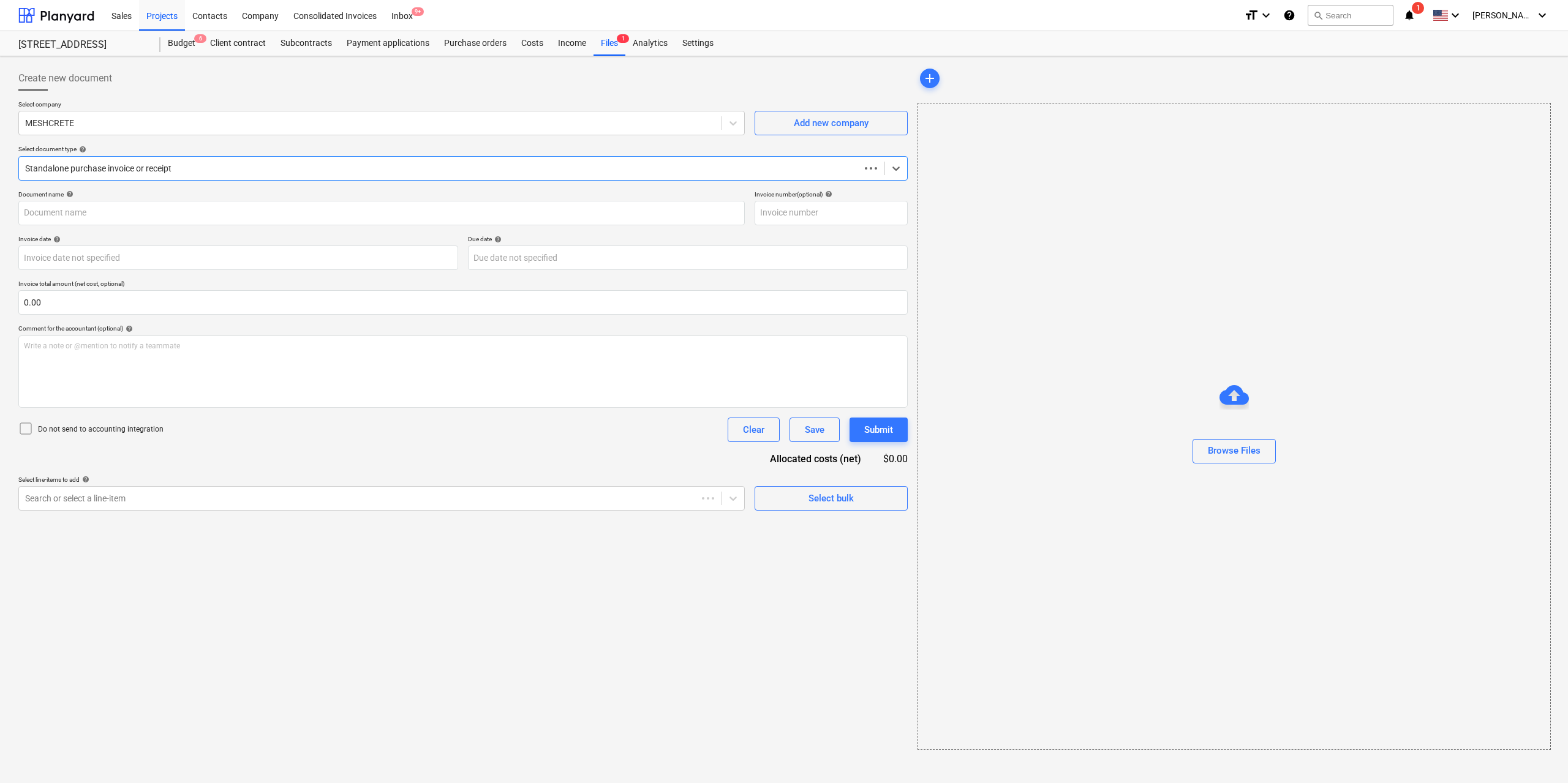
type input "00153922"
type input "[DATE]"
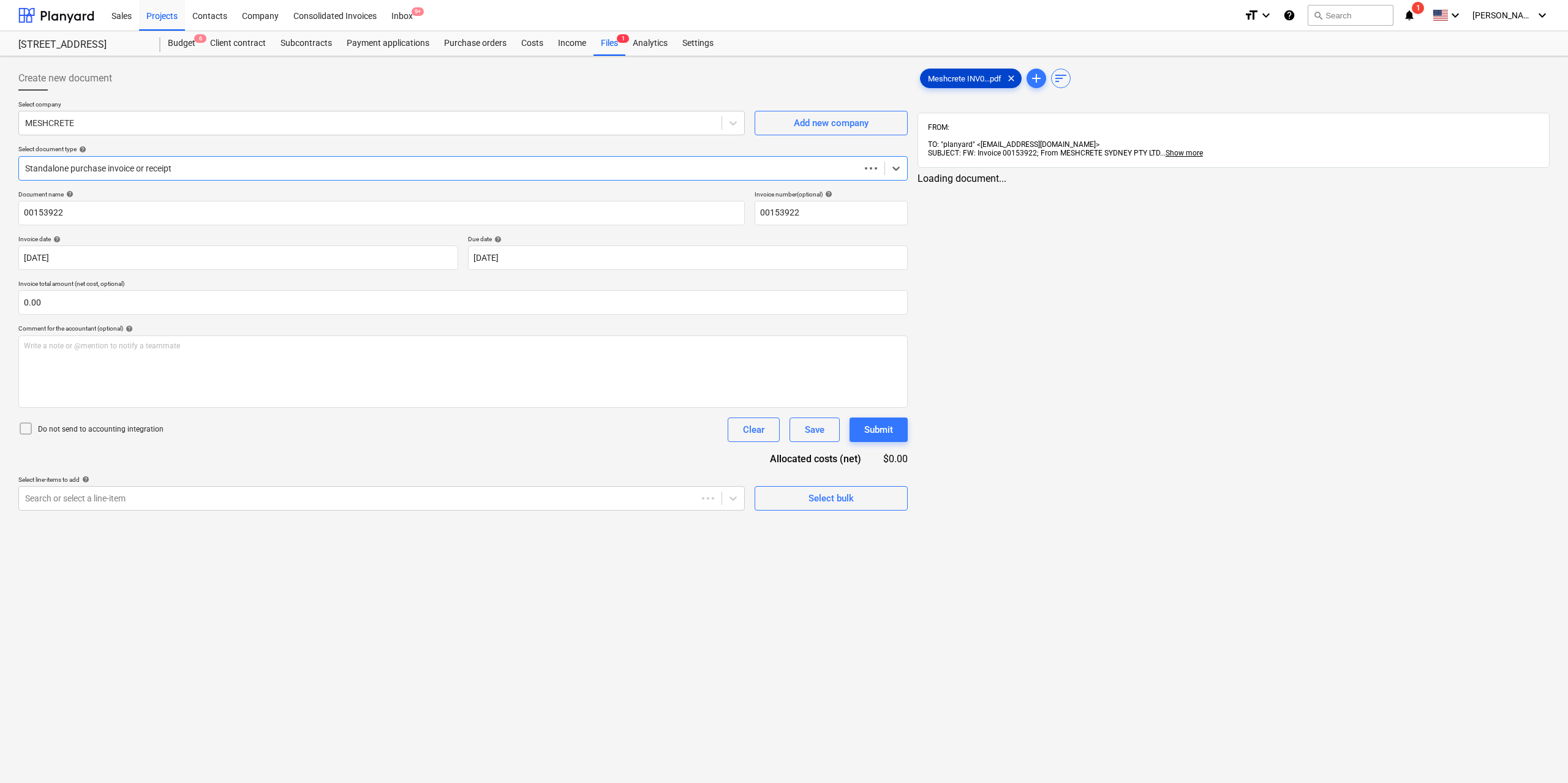
click at [943, 82] on span "Meshcrete INV0...pdf" at bounding box center [965, 78] width 89 height 9
click at [479, 510] on div "Search or select a line-item" at bounding box center [382, 499] width 727 height 25
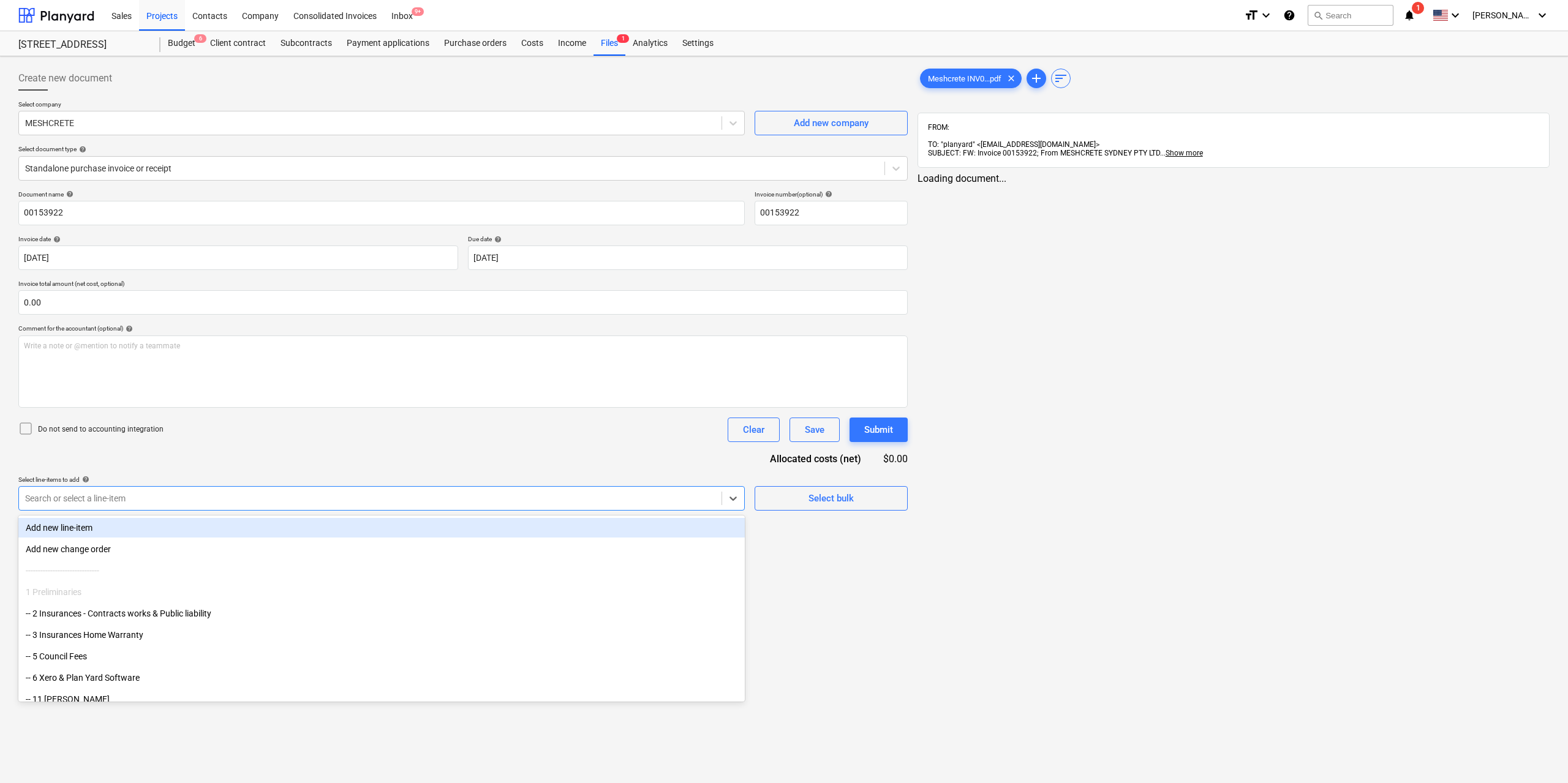
type input "e"
type input "reinf"
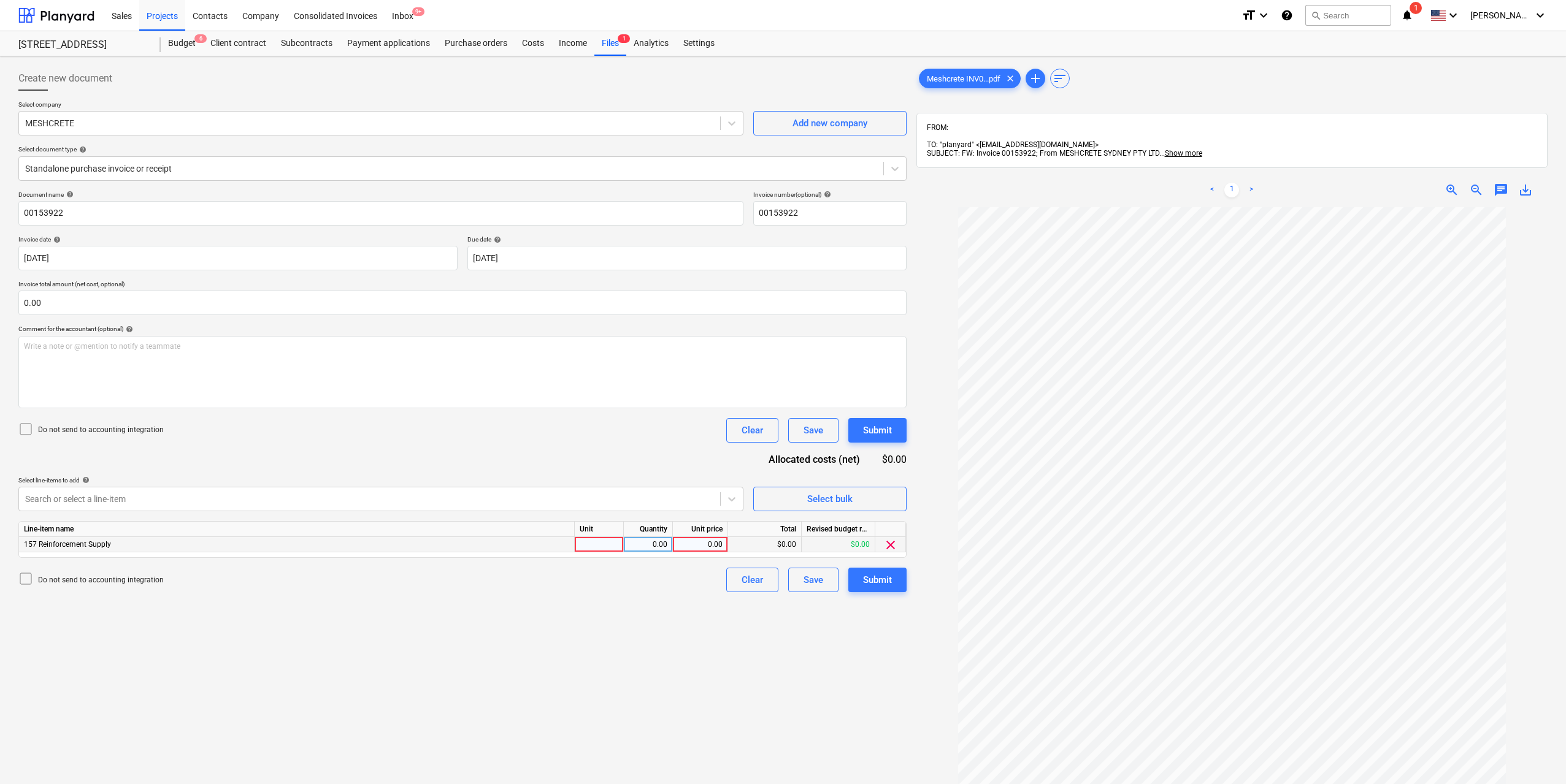
click at [607, 543] on div at bounding box center [599, 545] width 49 height 16
click at [650, 544] on div "0.00" at bounding box center [648, 545] width 39 height 16
type input "1"
click at [694, 546] on div "0.00" at bounding box center [700, 545] width 45 height 16
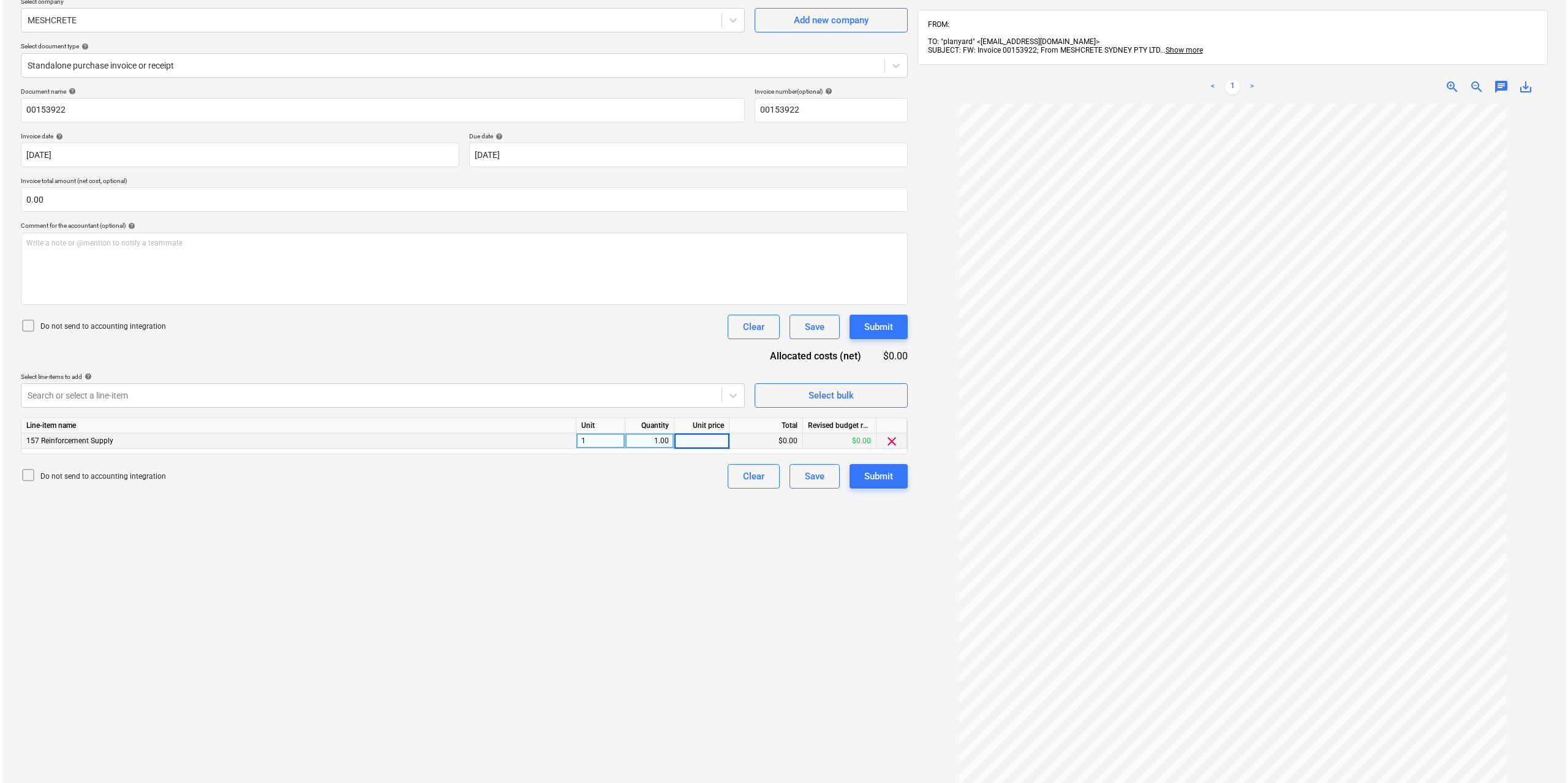
scroll to position [174, 0]
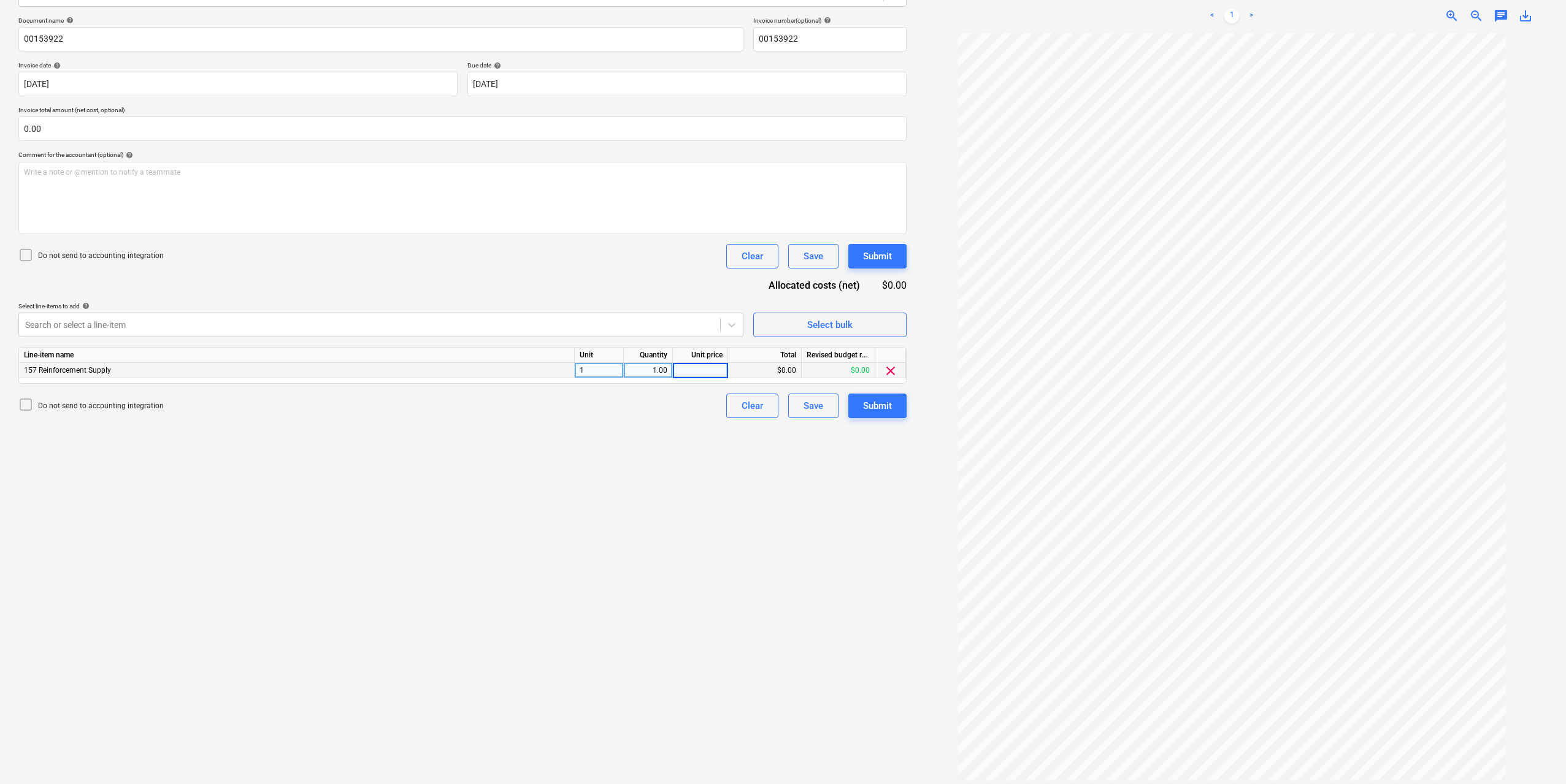
click at [706, 366] on input at bounding box center [700, 370] width 54 height 15
type input "4025.3"
click at [778, 476] on div "Create new document Select company MESHCRETE Add new company Select document ty…" at bounding box center [462, 338] width 898 height 901
click at [886, 412] on div "Submit" at bounding box center [877, 406] width 29 height 16
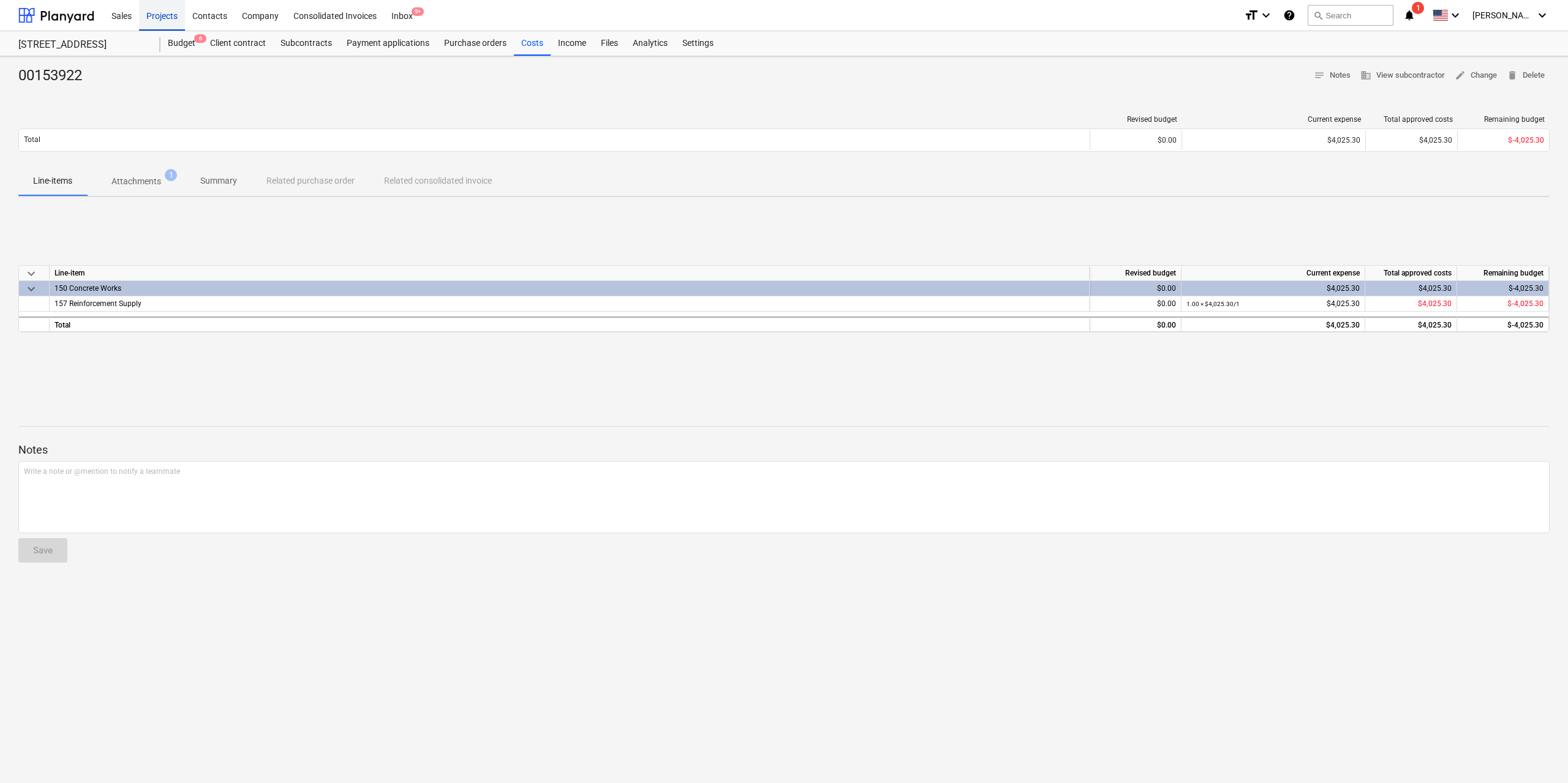
click at [151, 15] on div "Projects" at bounding box center [162, 15] width 46 height 31
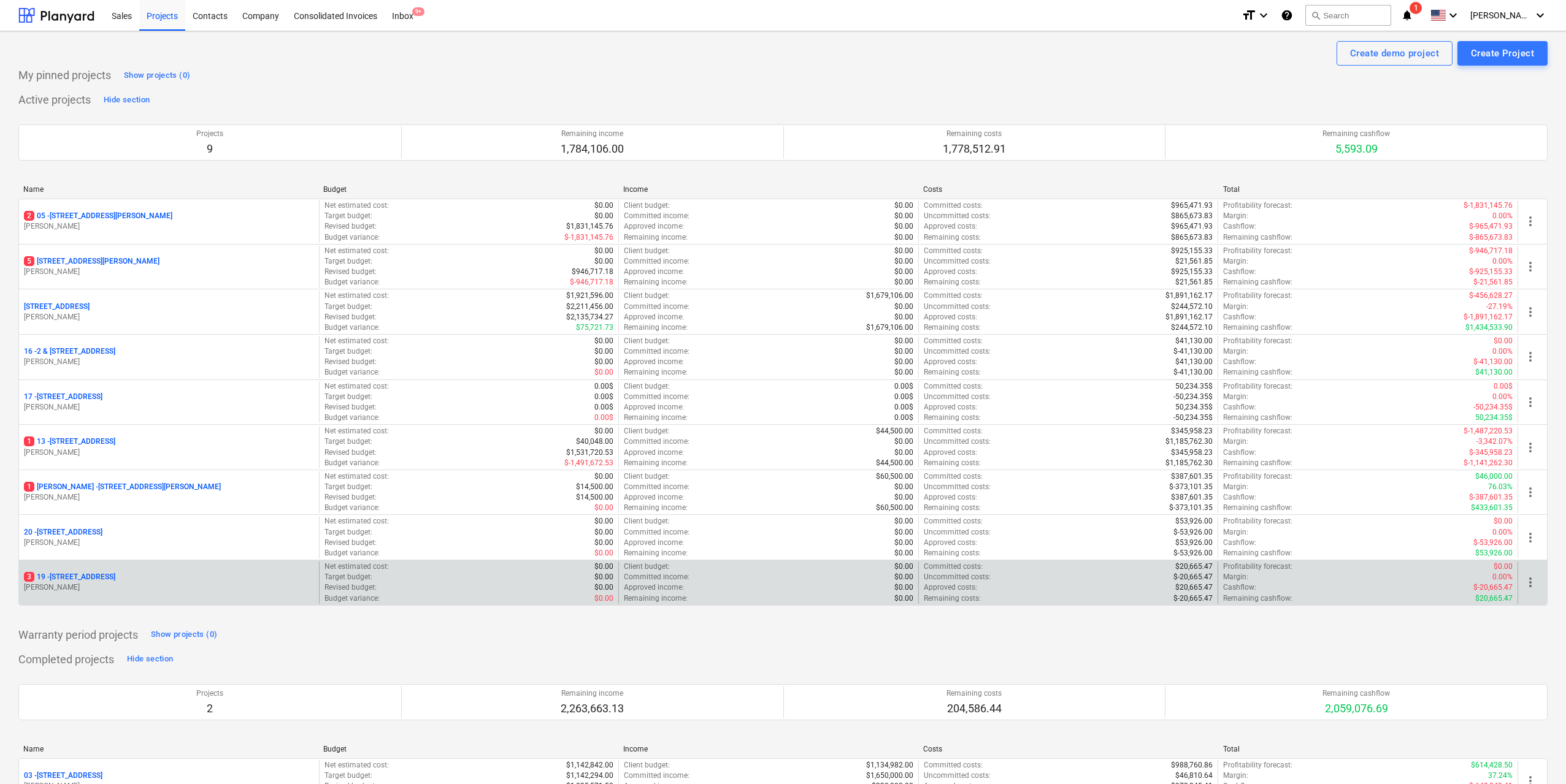
click at [115, 578] on p "[STREET_ADDRESS]" at bounding box center [69, 577] width 91 height 10
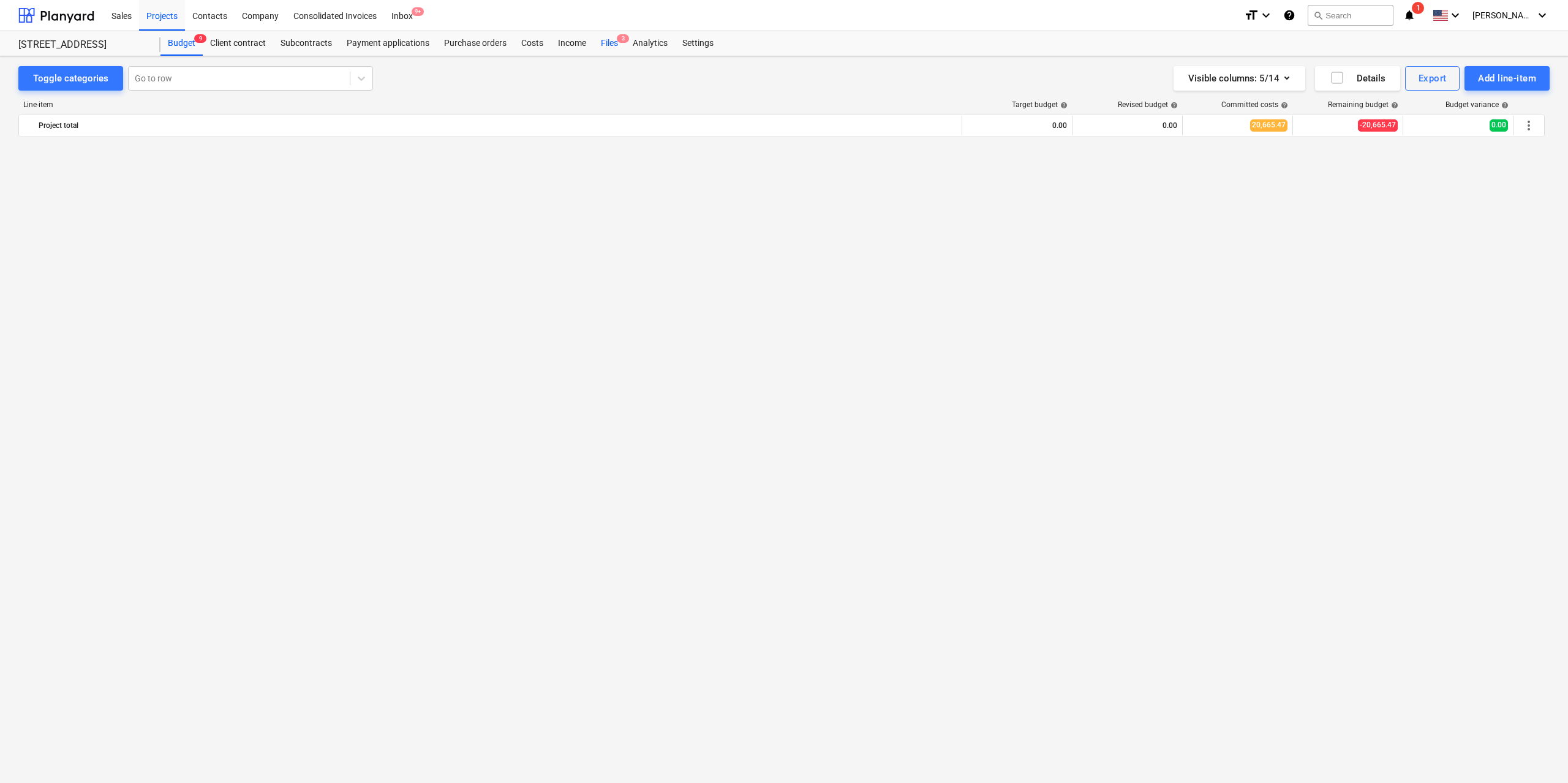
click at [612, 47] on div "Files 3" at bounding box center [609, 44] width 32 height 25
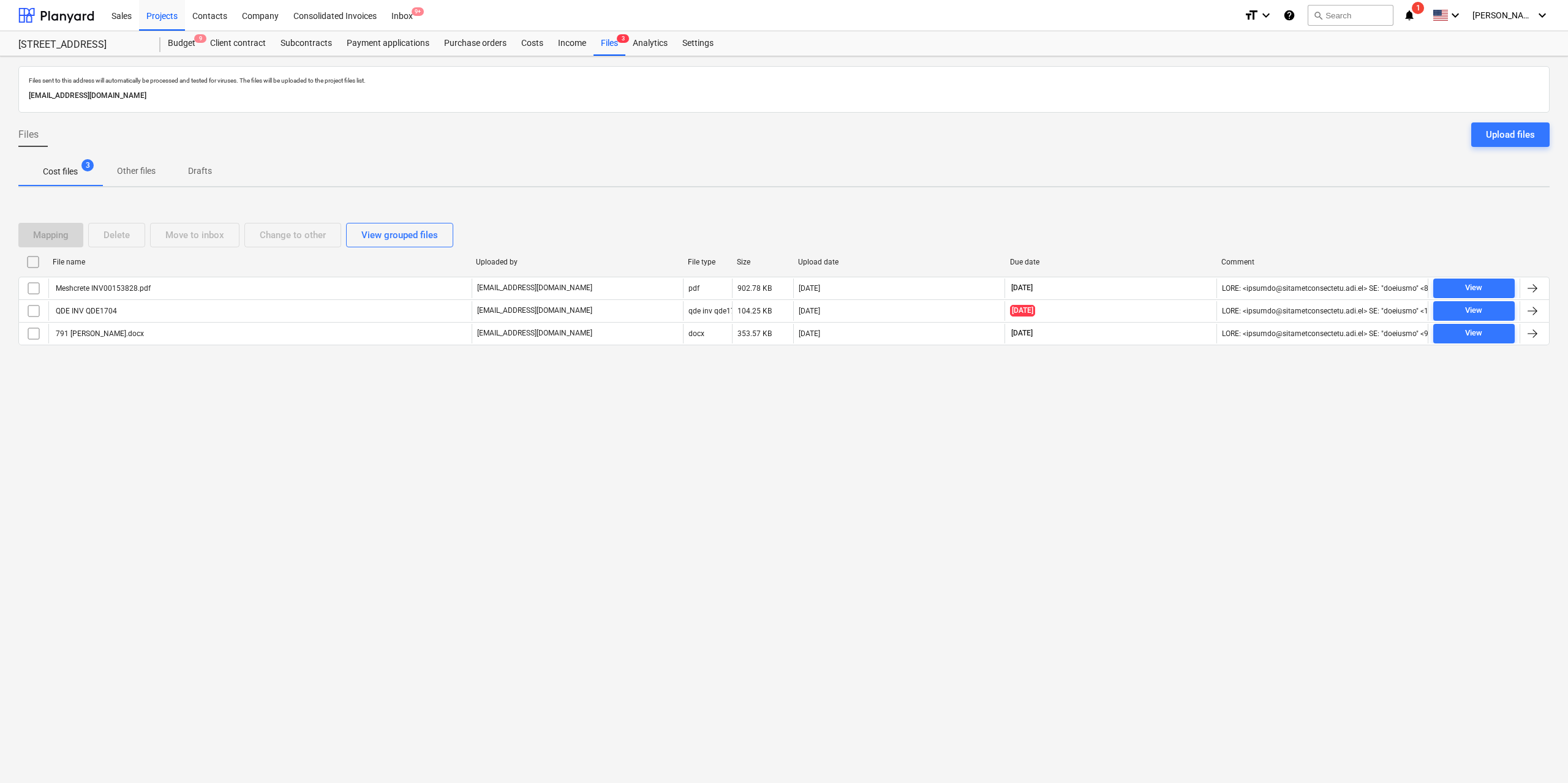
click at [187, 490] on div "Files sent to this address will automatically be processed and tested for virus…" at bounding box center [784, 420] width 1568 height 727
click at [166, 475] on div "Files sent to this address will automatically be processed and tested for virus…" at bounding box center [784, 420] width 1568 height 727
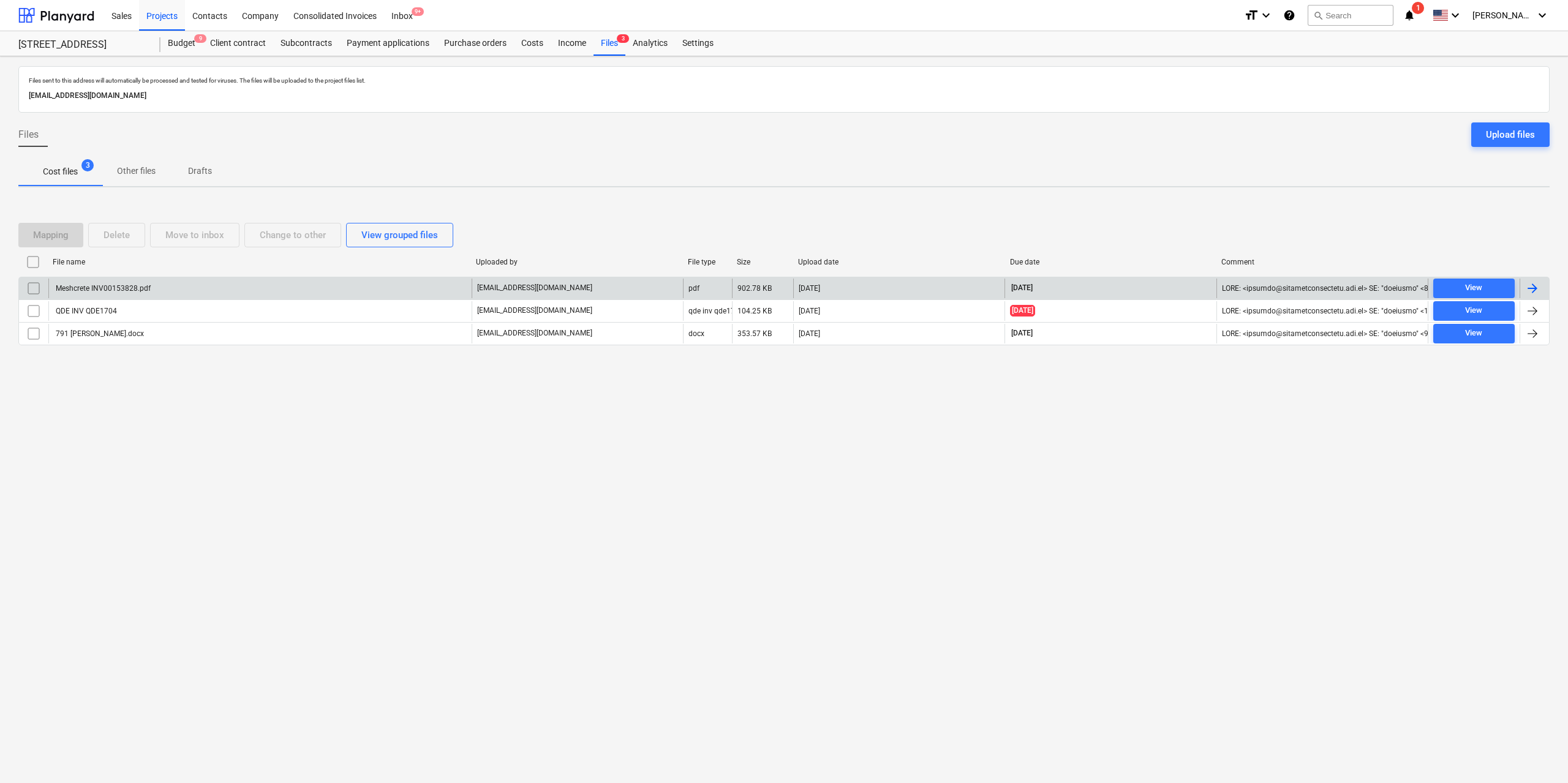
click at [120, 287] on div "Meshcrete INV00153828.pdf" at bounding box center [102, 288] width 97 height 9
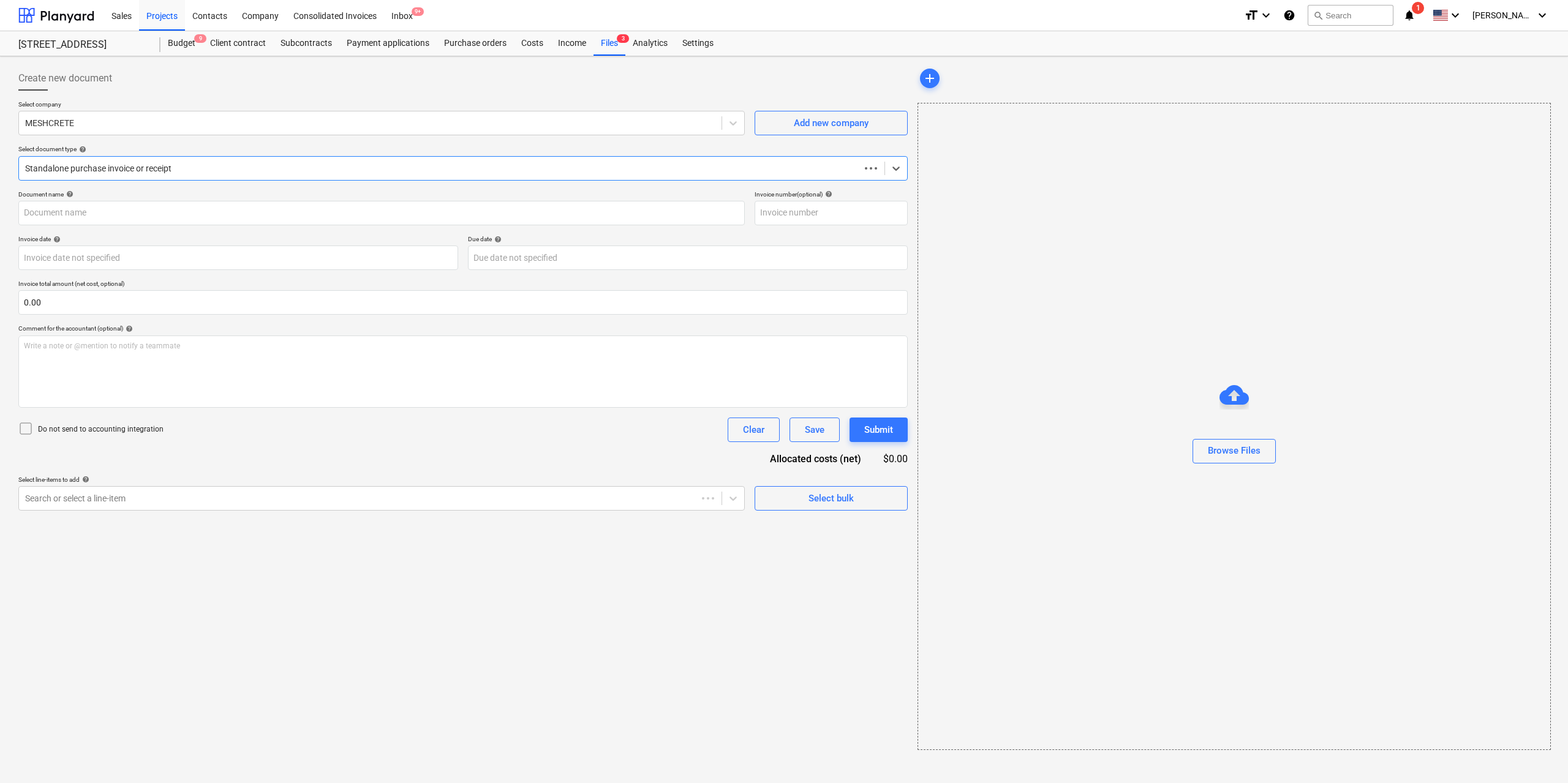
type input "00153828"
type input "[DATE]"
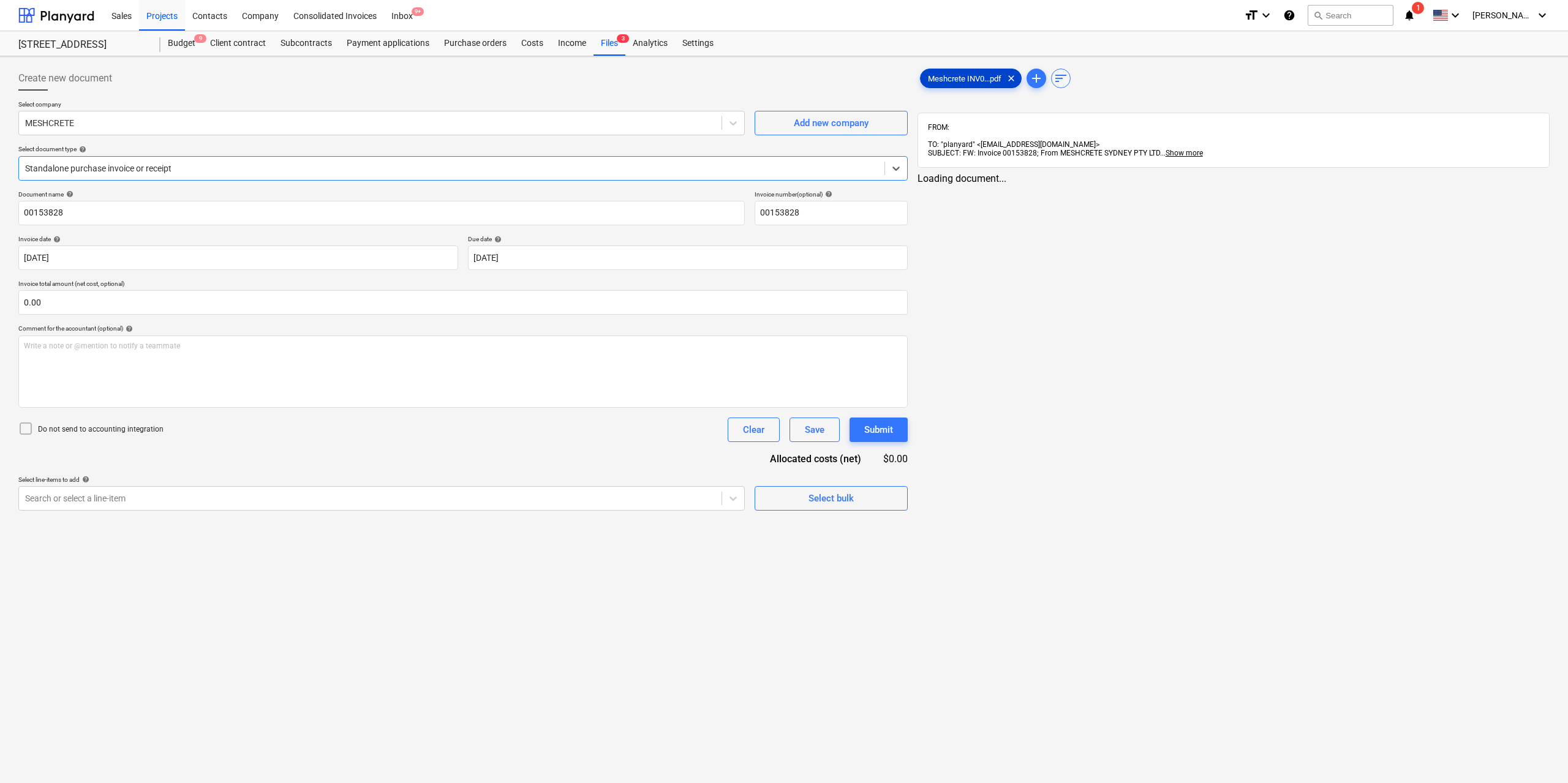
click at [960, 71] on div "Meshcrete INV0...pdf clear" at bounding box center [970, 78] width 102 height 19
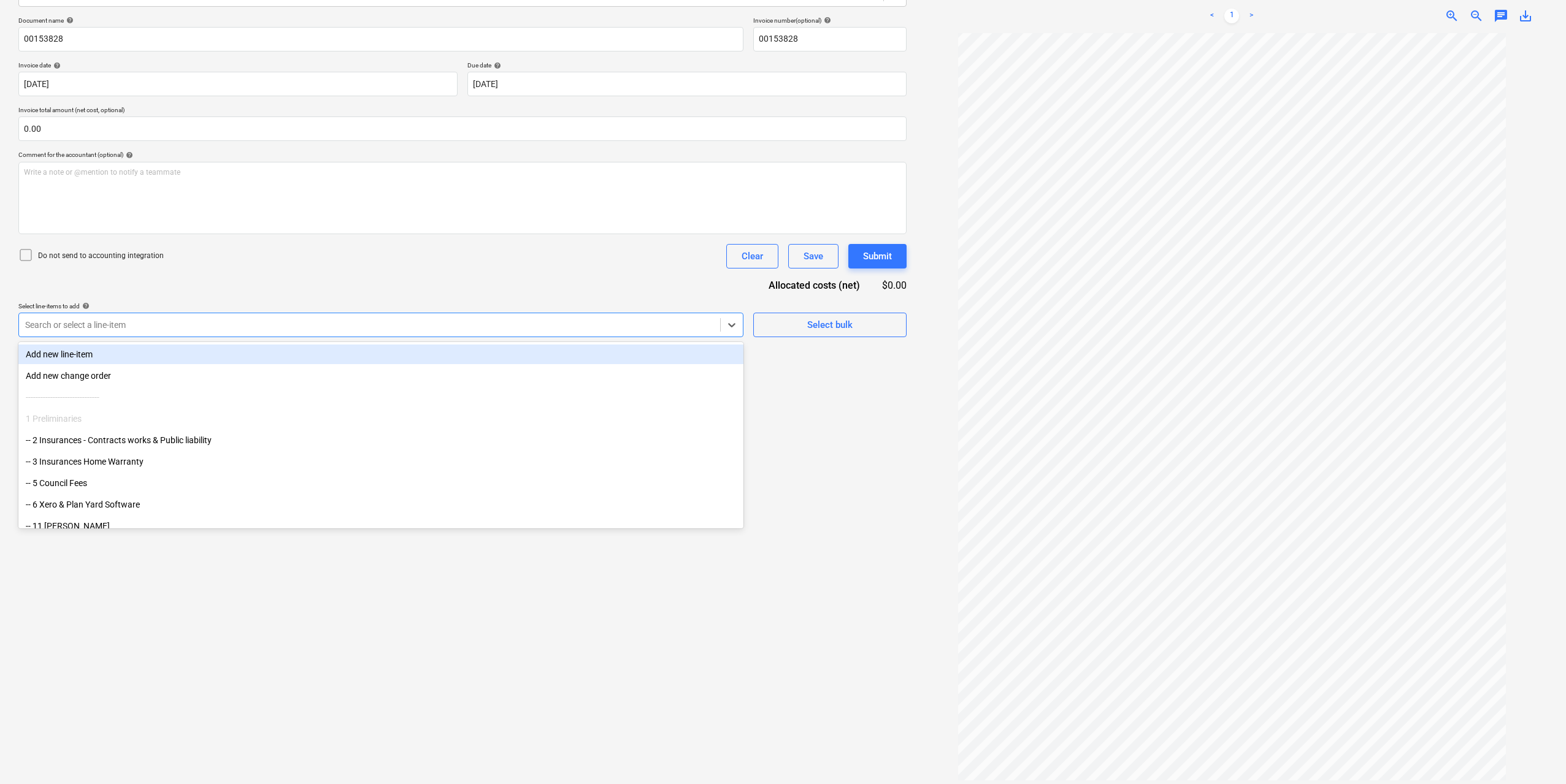
click at [629, 336] on div "Search or select a line-item" at bounding box center [381, 325] width 725 height 25
click at [232, 331] on div at bounding box center [369, 325] width 688 height 12
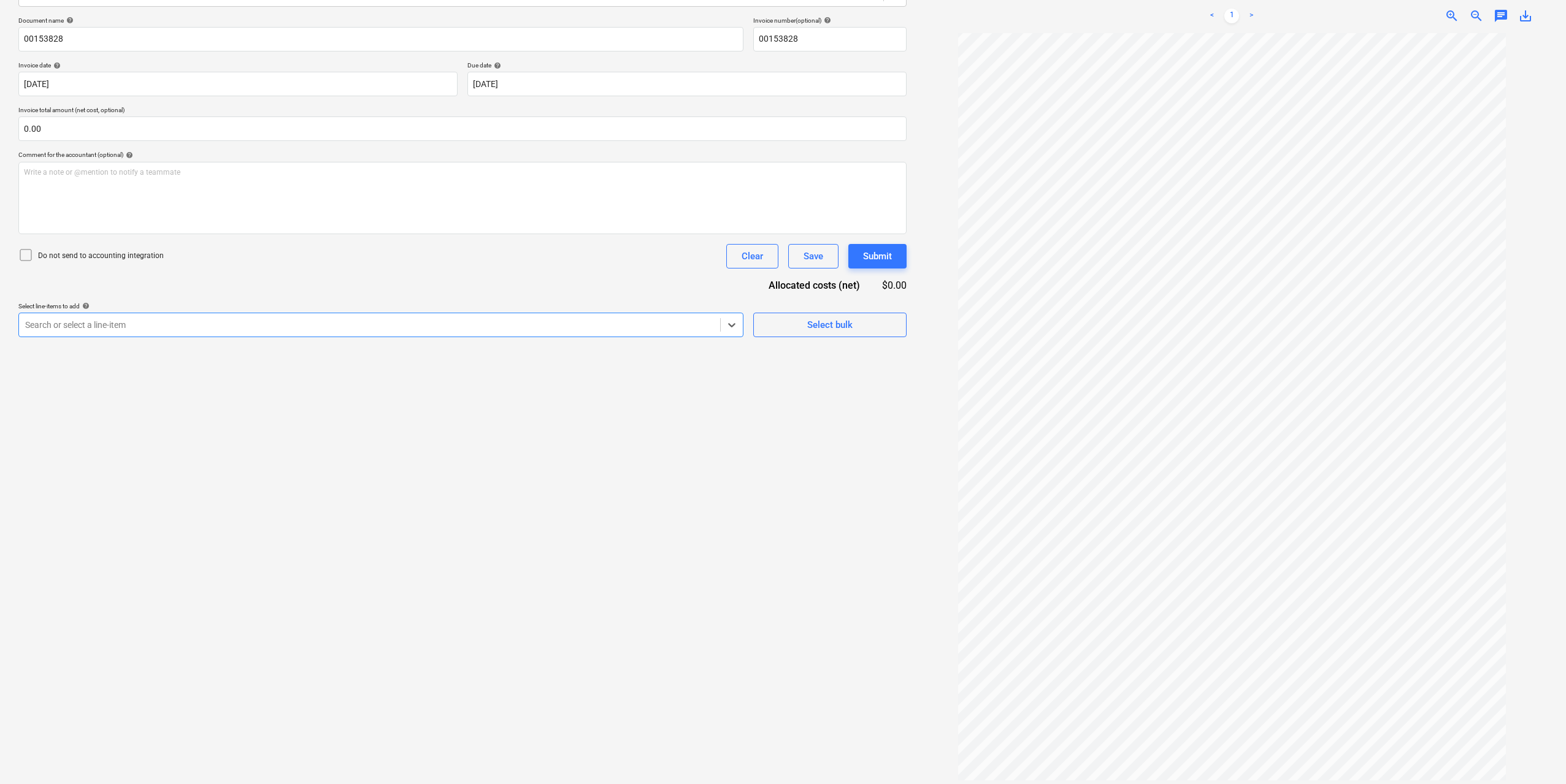
click at [229, 329] on div at bounding box center [369, 325] width 688 height 12
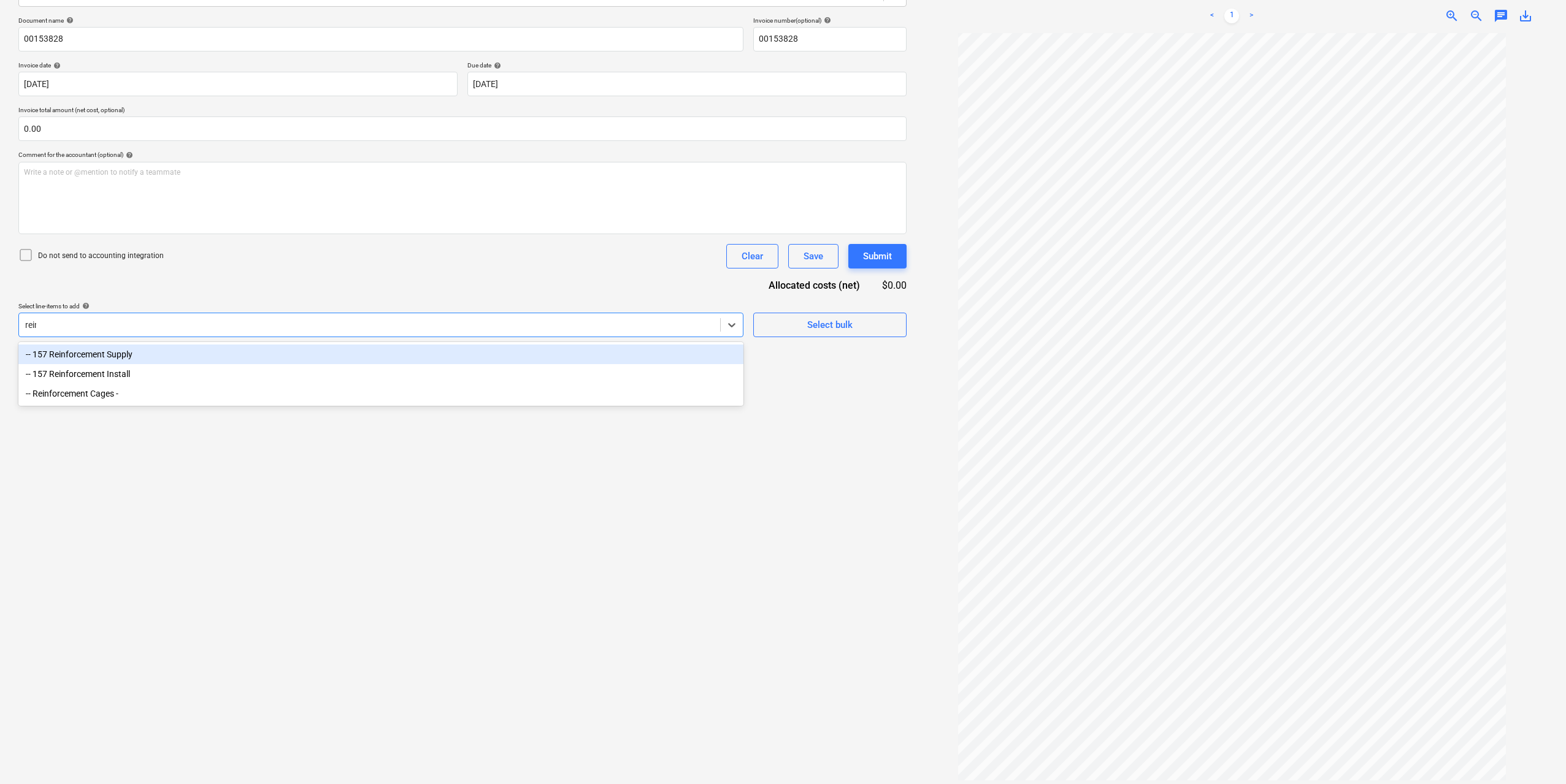
type input "reinf"
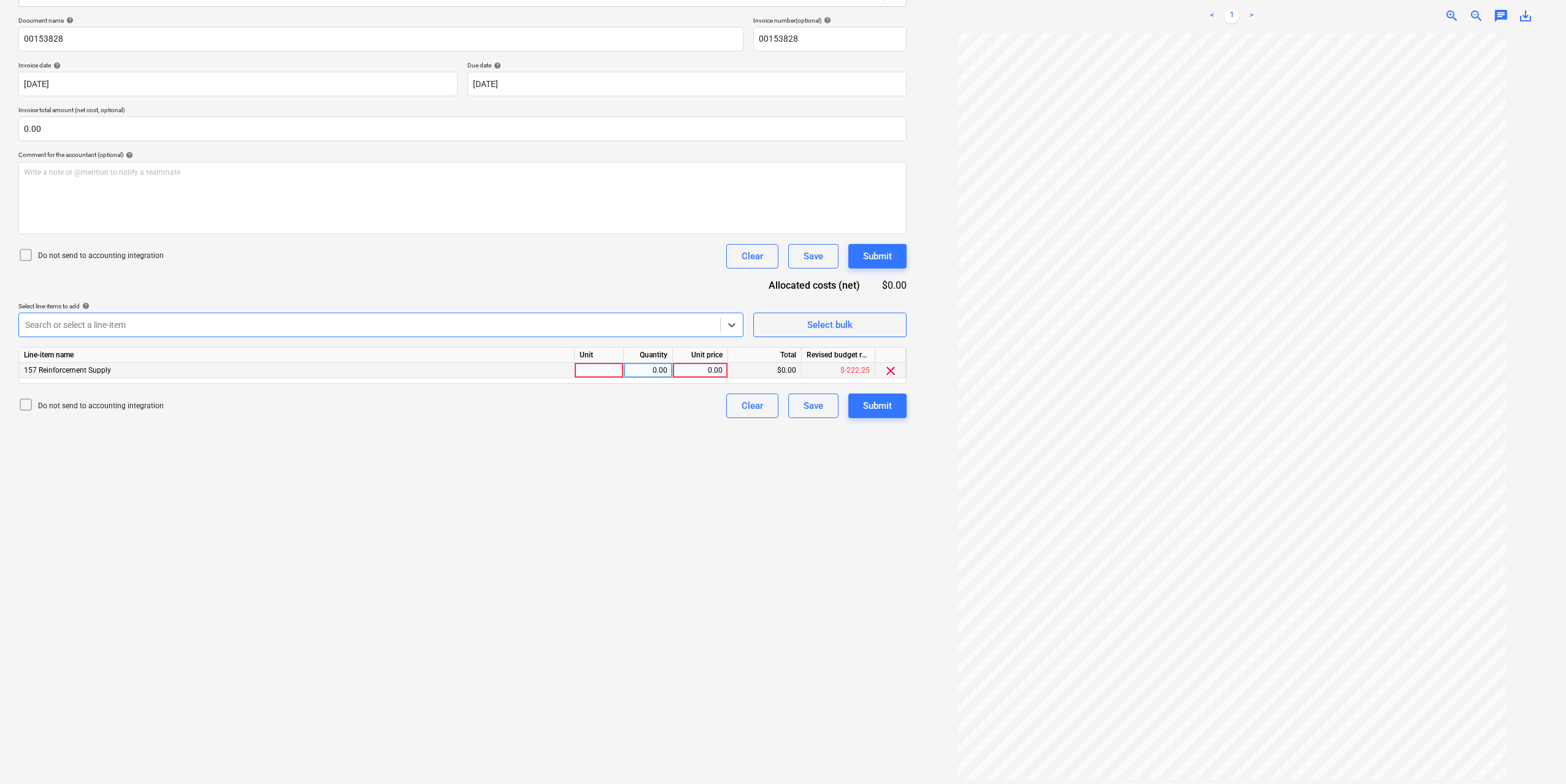
click at [602, 369] on div at bounding box center [599, 371] width 49 height 16
type input "1"
click at [666, 372] on div "0.00" at bounding box center [648, 371] width 39 height 16
type input "1"
click at [743, 371] on div "$0.00" at bounding box center [765, 371] width 74 height 16
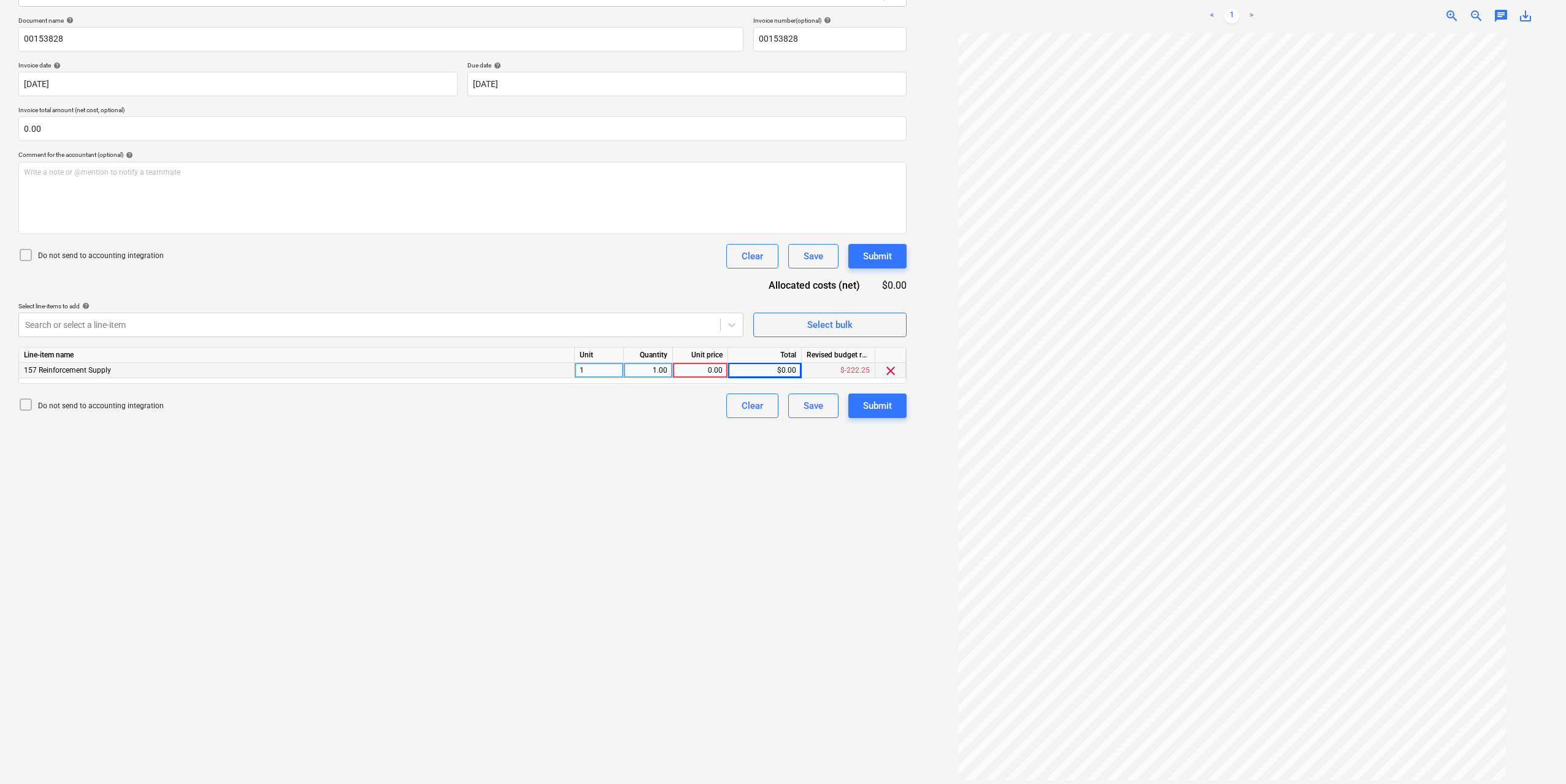
click at [670, 369] on div "1.00" at bounding box center [648, 371] width 49 height 16
click at [684, 368] on div "0.00" at bounding box center [700, 371] width 45 height 16
type input "57.8"
click at [750, 549] on div "Create new document Select company MESHCRETE Add new company Select document ty…" at bounding box center [462, 338] width 898 height 901
click at [874, 413] on div "Submit" at bounding box center [877, 406] width 29 height 16
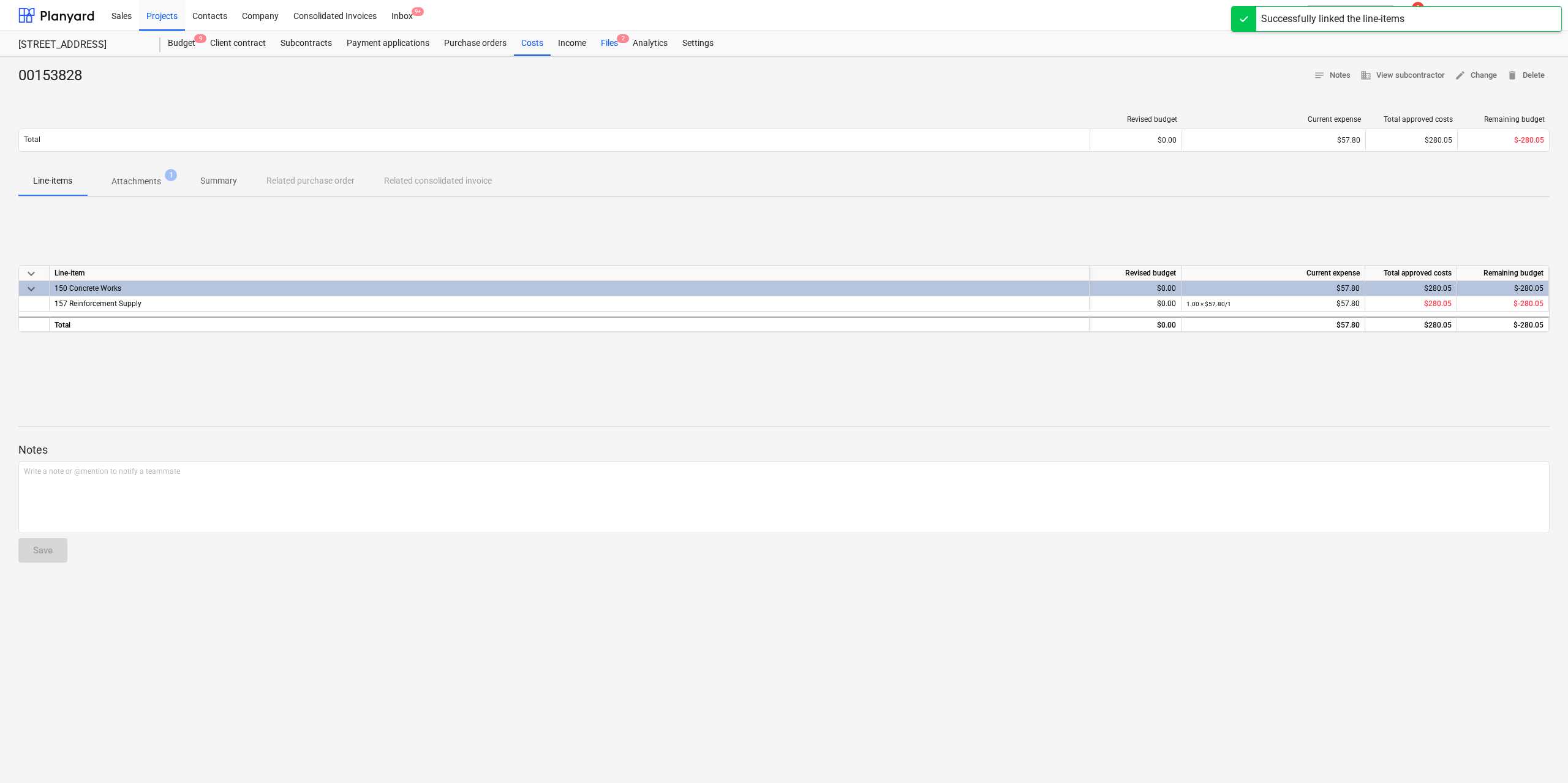
click at [606, 45] on div "Files 2" at bounding box center [609, 44] width 32 height 25
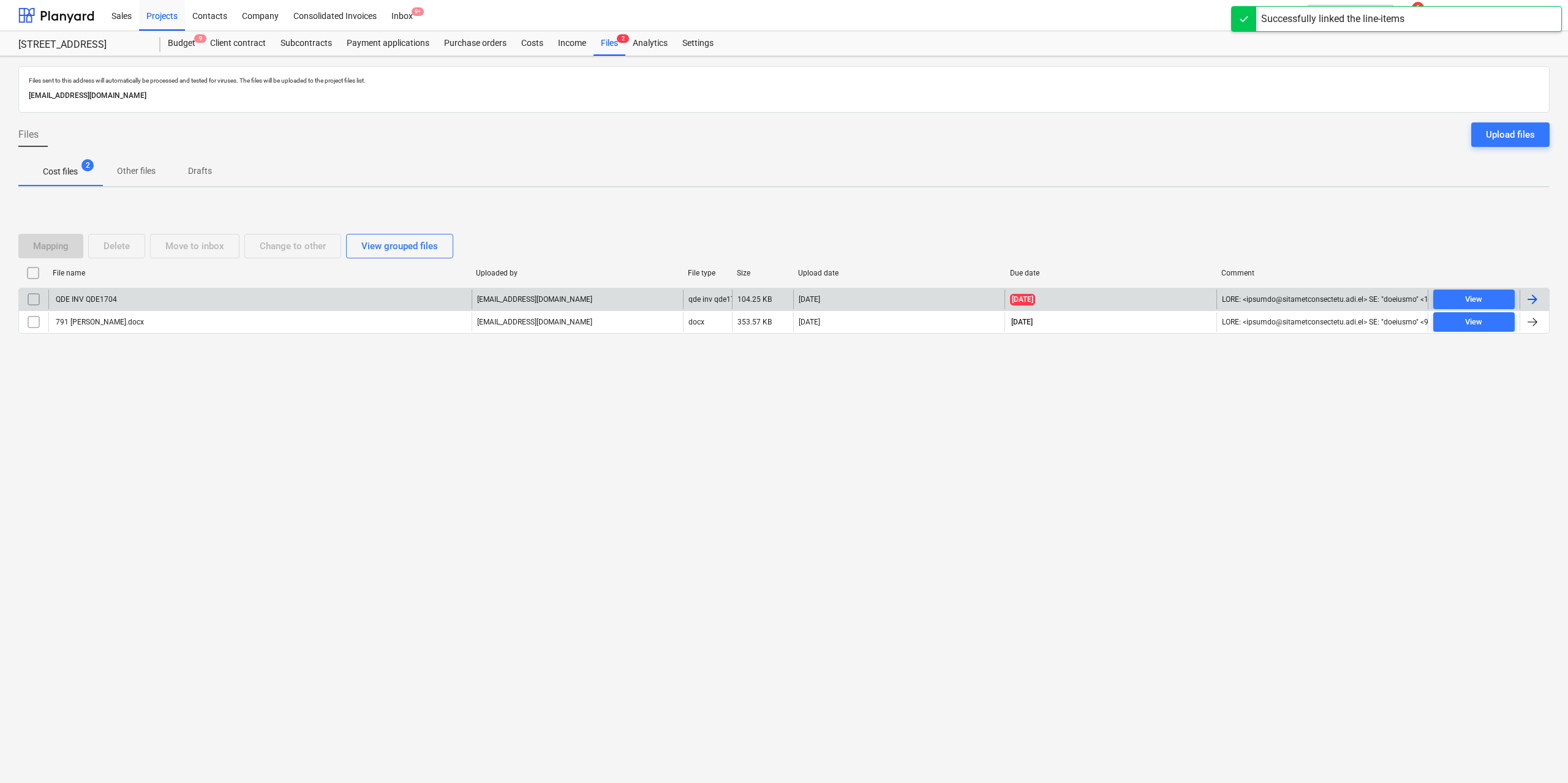
click at [120, 300] on div "QDE INV QDE1704" at bounding box center [260, 299] width 423 height 19
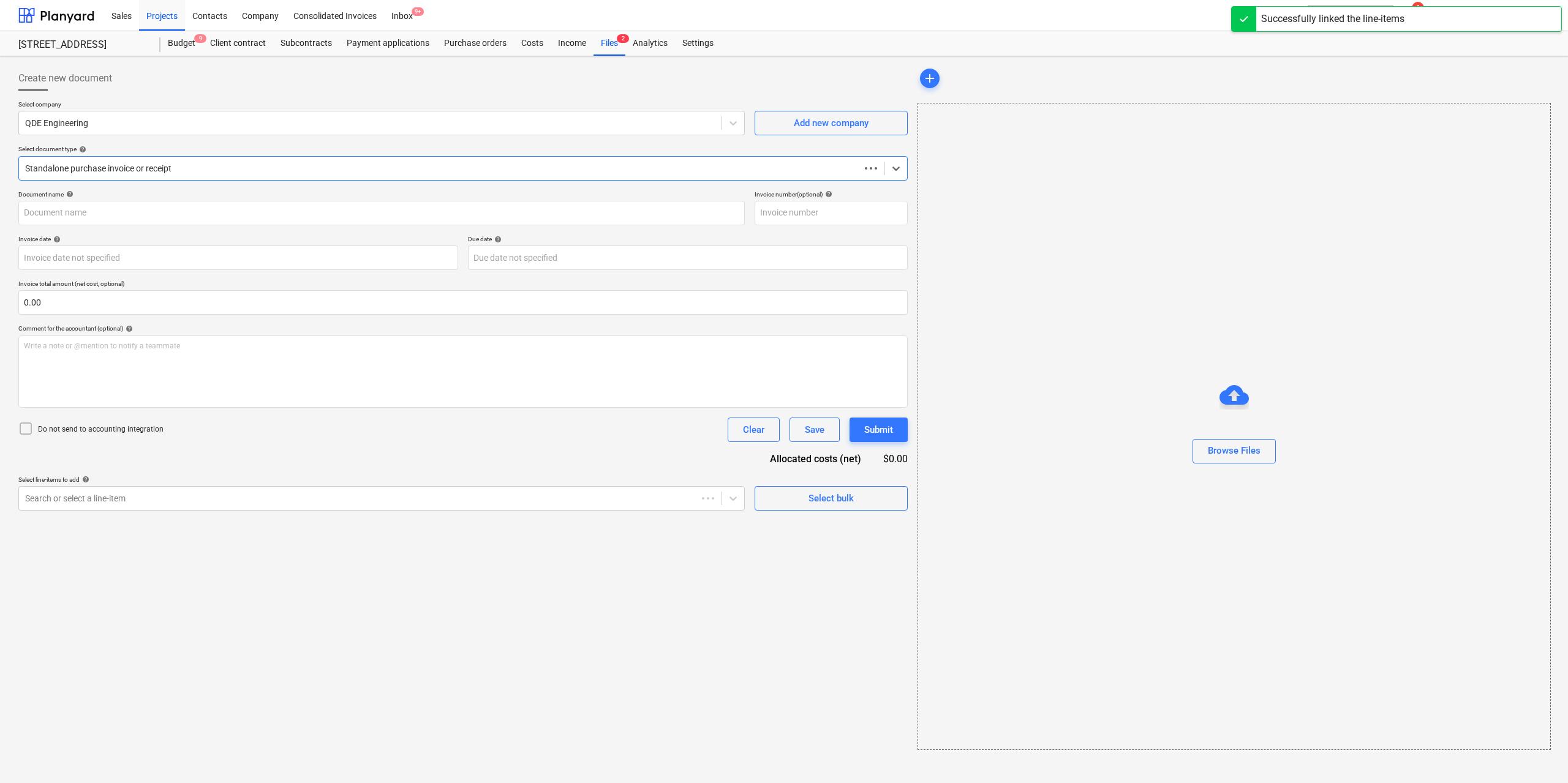
type input "QDE1704"
type input "[DATE]"
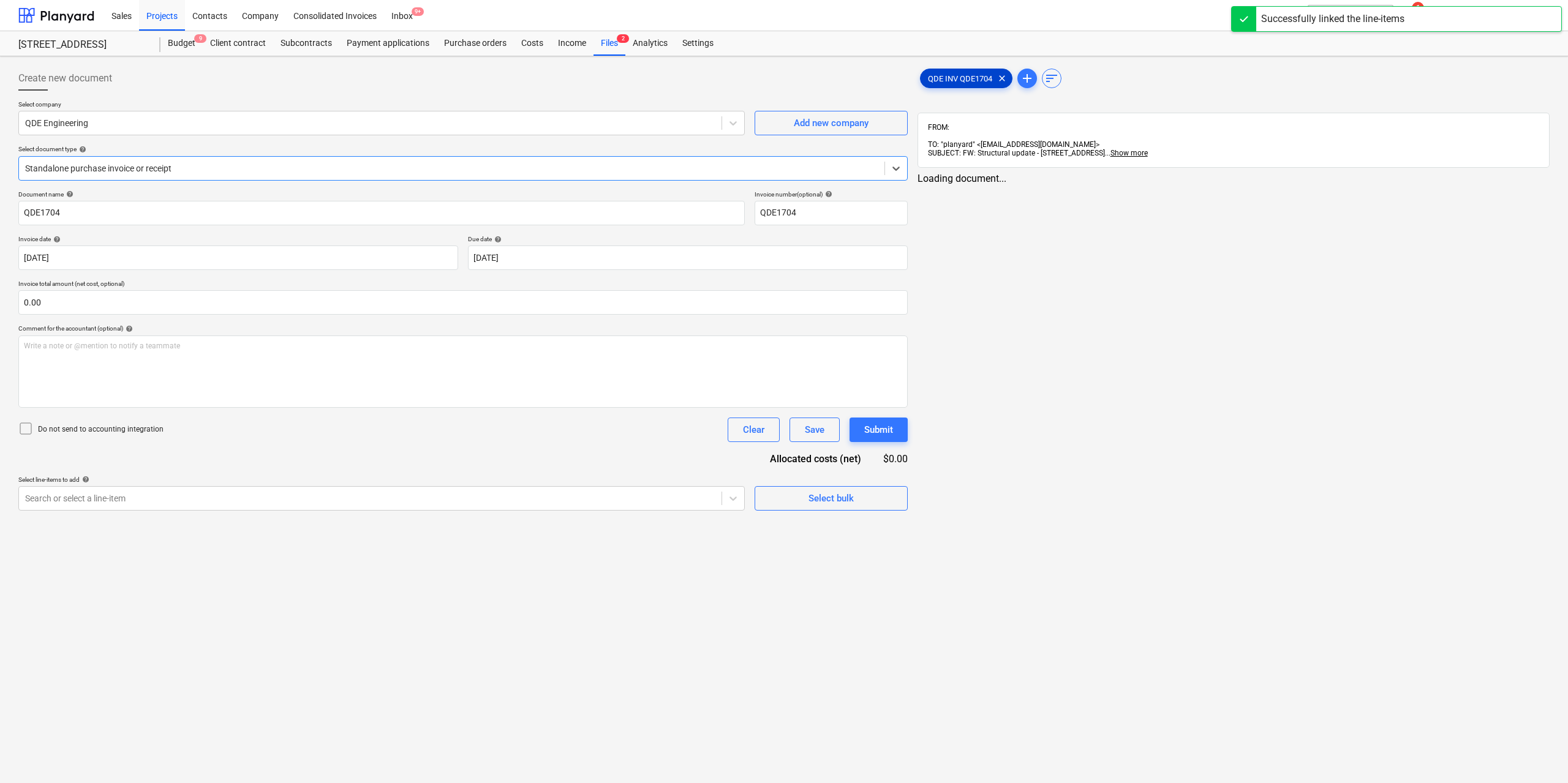
click at [942, 73] on div "QDE INV QDE1704 clear" at bounding box center [966, 78] width 92 height 19
click at [555, 499] on div at bounding box center [368, 499] width 688 height 12
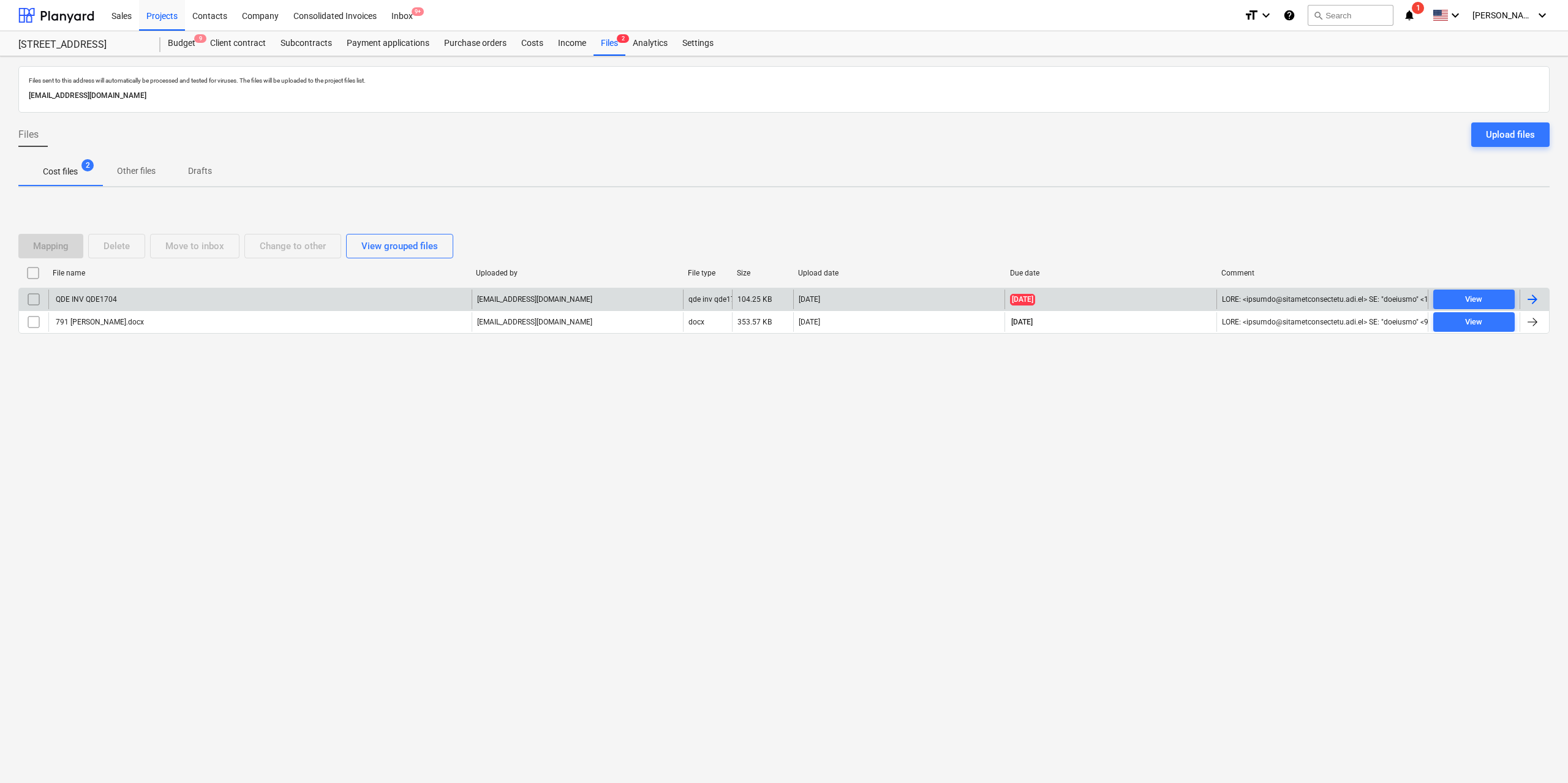
click at [70, 300] on div "QDE INV QDE1704" at bounding box center [85, 299] width 63 height 9
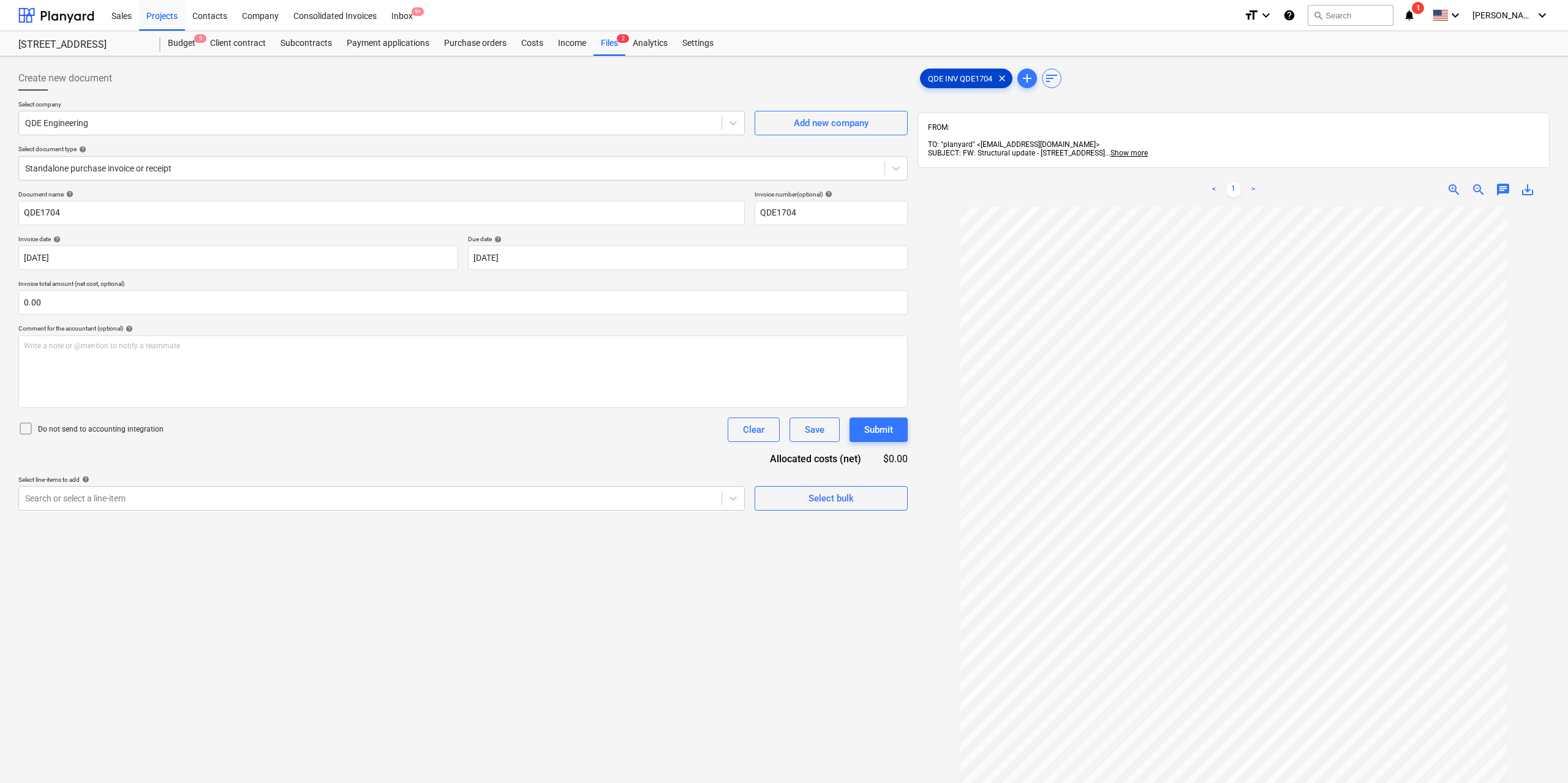
click at [925, 78] on span "QDE INV QDE1704" at bounding box center [960, 78] width 79 height 9
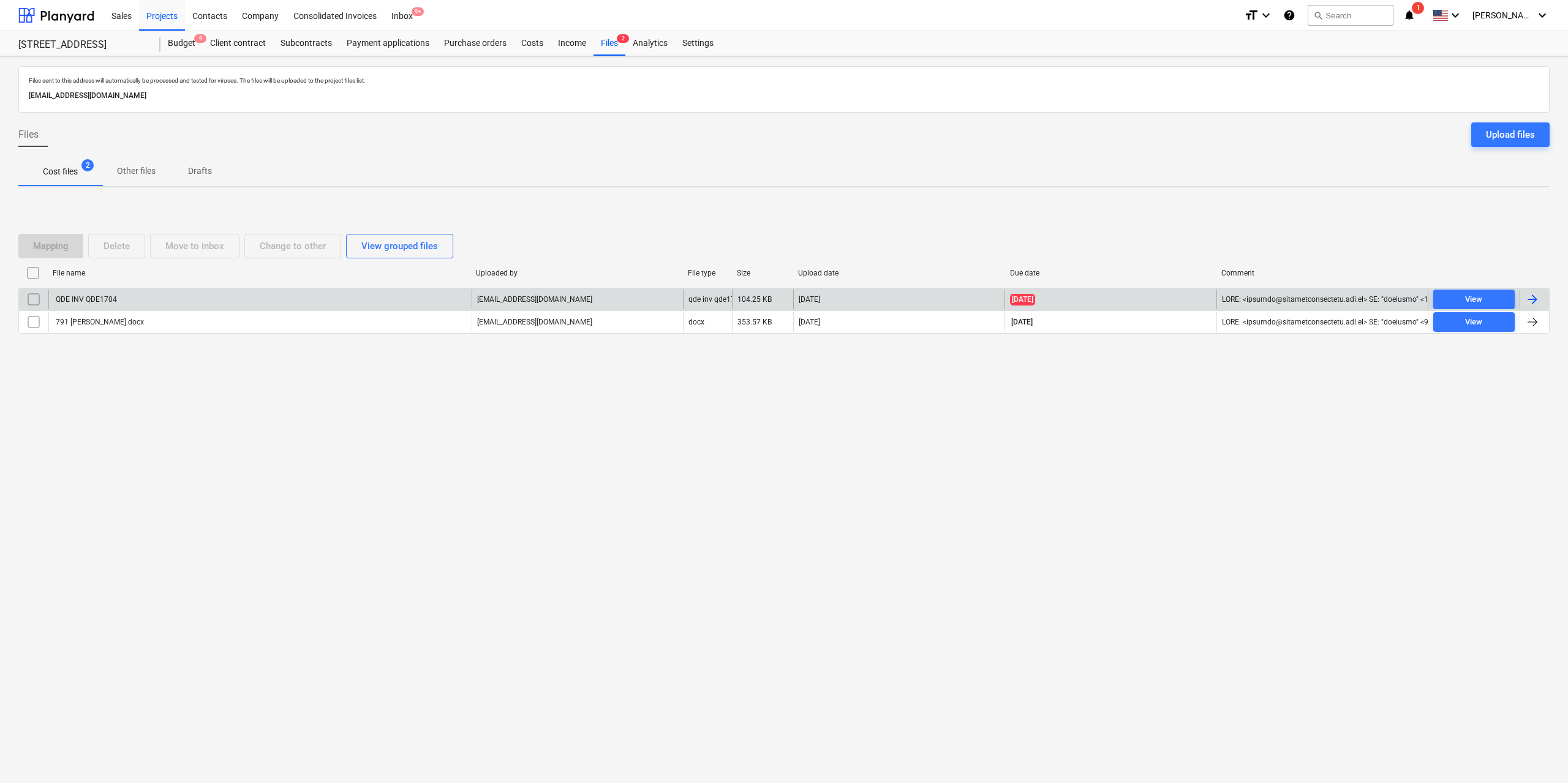
click at [37, 297] on input "checkbox" at bounding box center [33, 299] width 19 height 19
click at [129, 249] on div "Delete" at bounding box center [117, 246] width 26 height 16
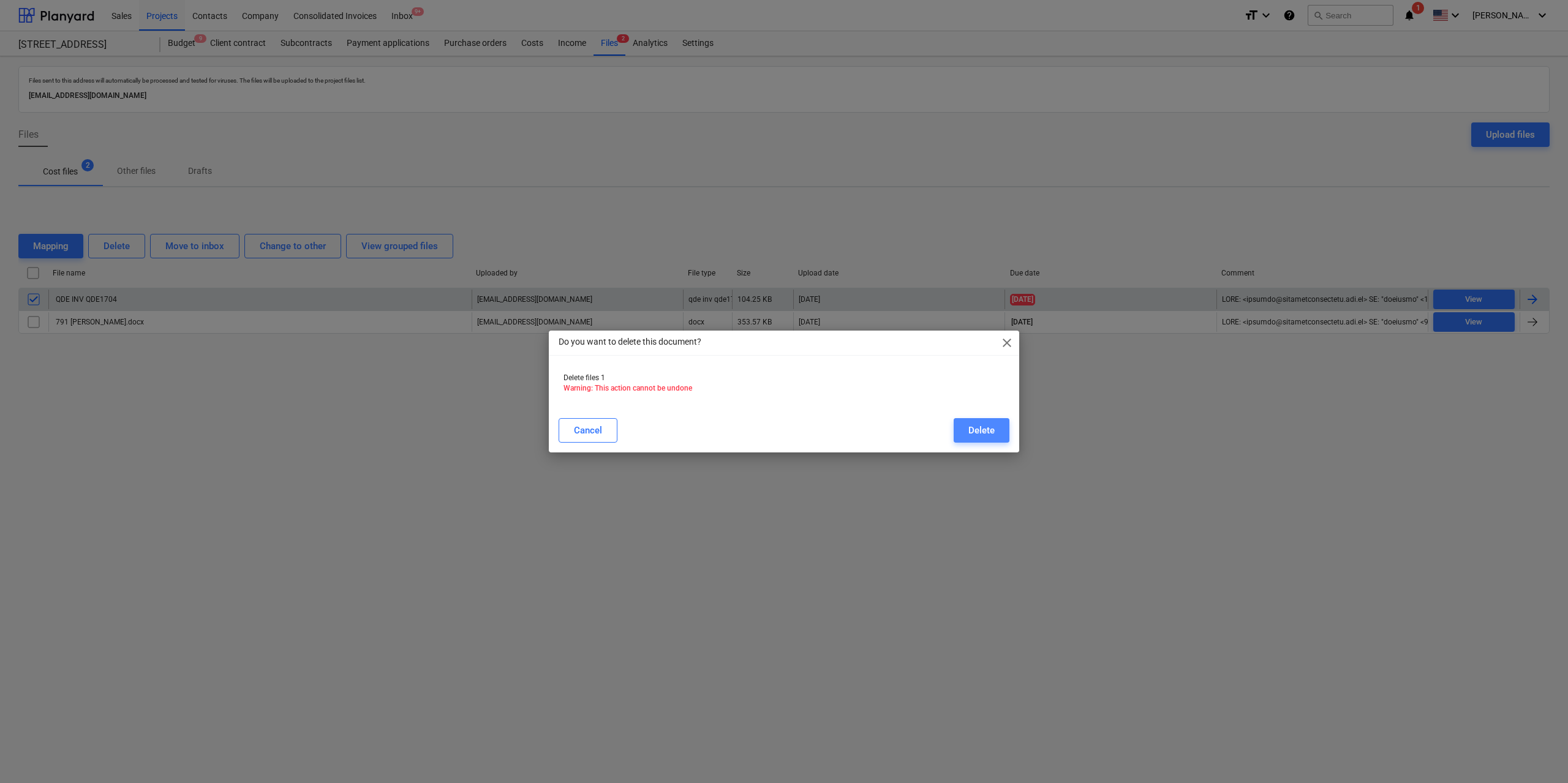
click at [992, 426] on div "Delete" at bounding box center [981, 430] width 26 height 16
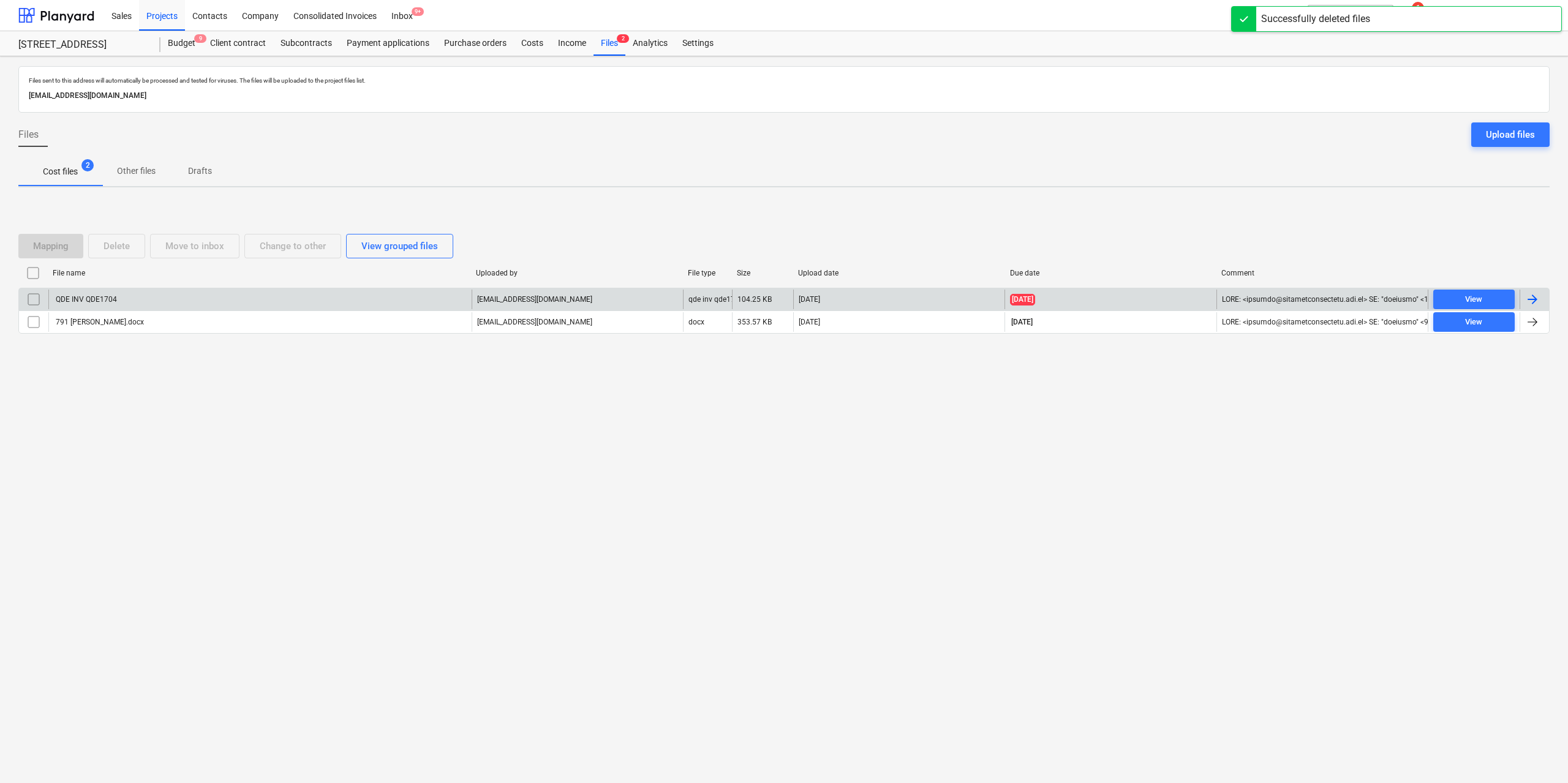
click at [604, 482] on div "Files sent to this address will automatically be processed and tested for virus…" at bounding box center [784, 420] width 1568 height 727
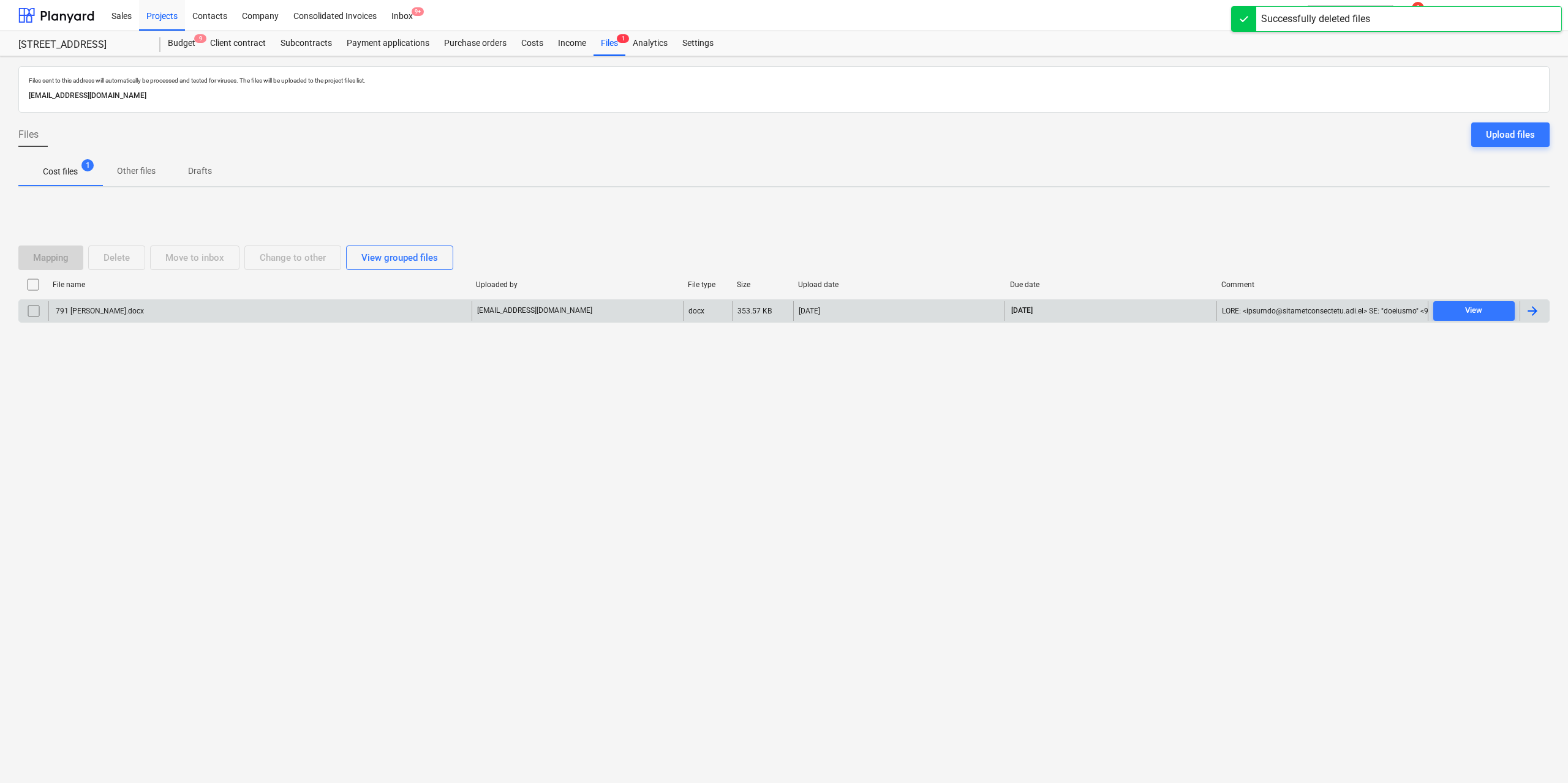
click at [162, 396] on div "Files sent to this address will automatically be processed and tested for virus…" at bounding box center [784, 420] width 1568 height 727
click at [168, 10] on div "Projects" at bounding box center [162, 15] width 46 height 31
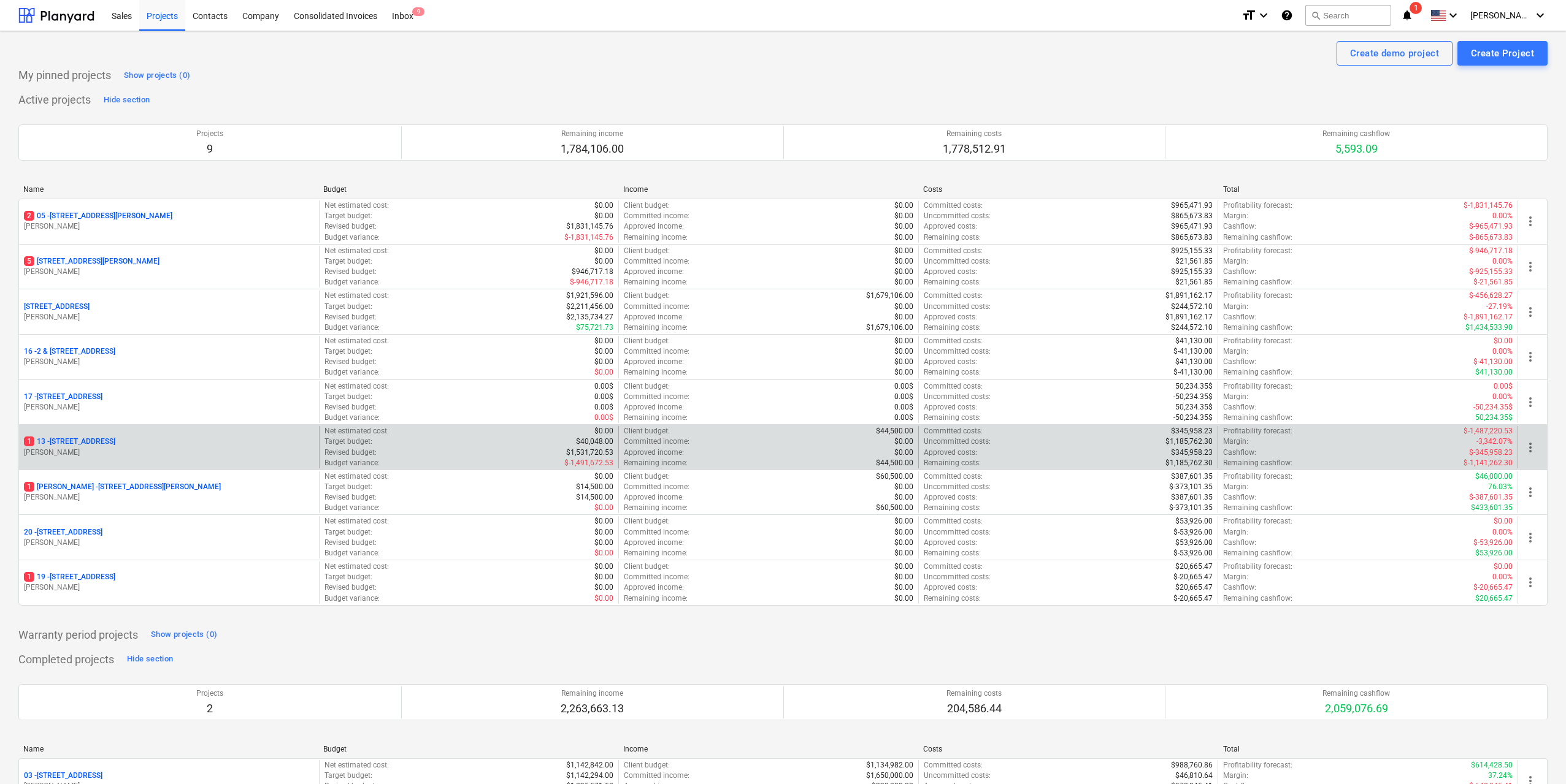
click at [115, 442] on p "[STREET_ADDRESS]" at bounding box center [69, 441] width 91 height 10
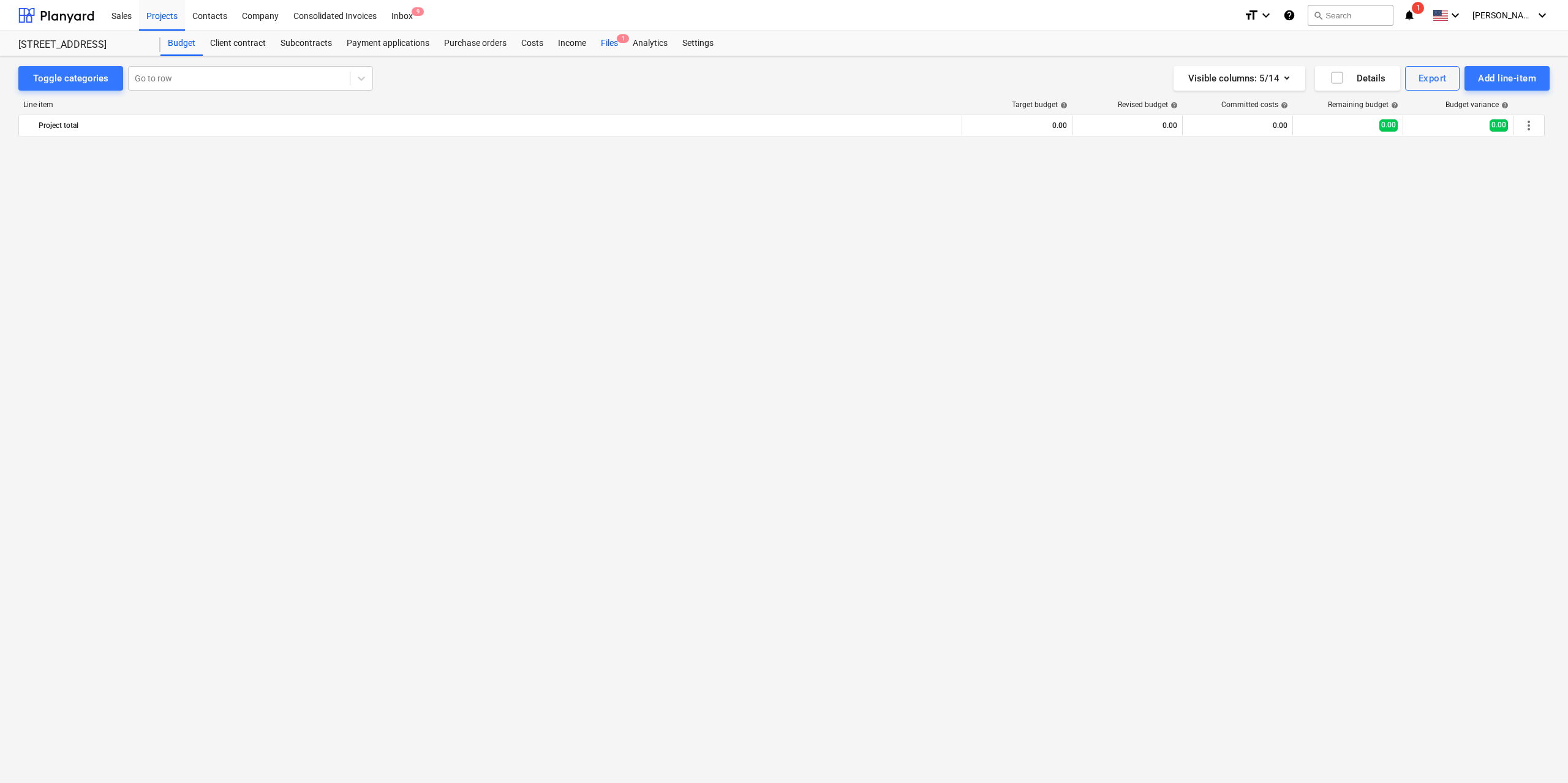
click at [611, 42] on div "Files 1" at bounding box center [609, 44] width 32 height 25
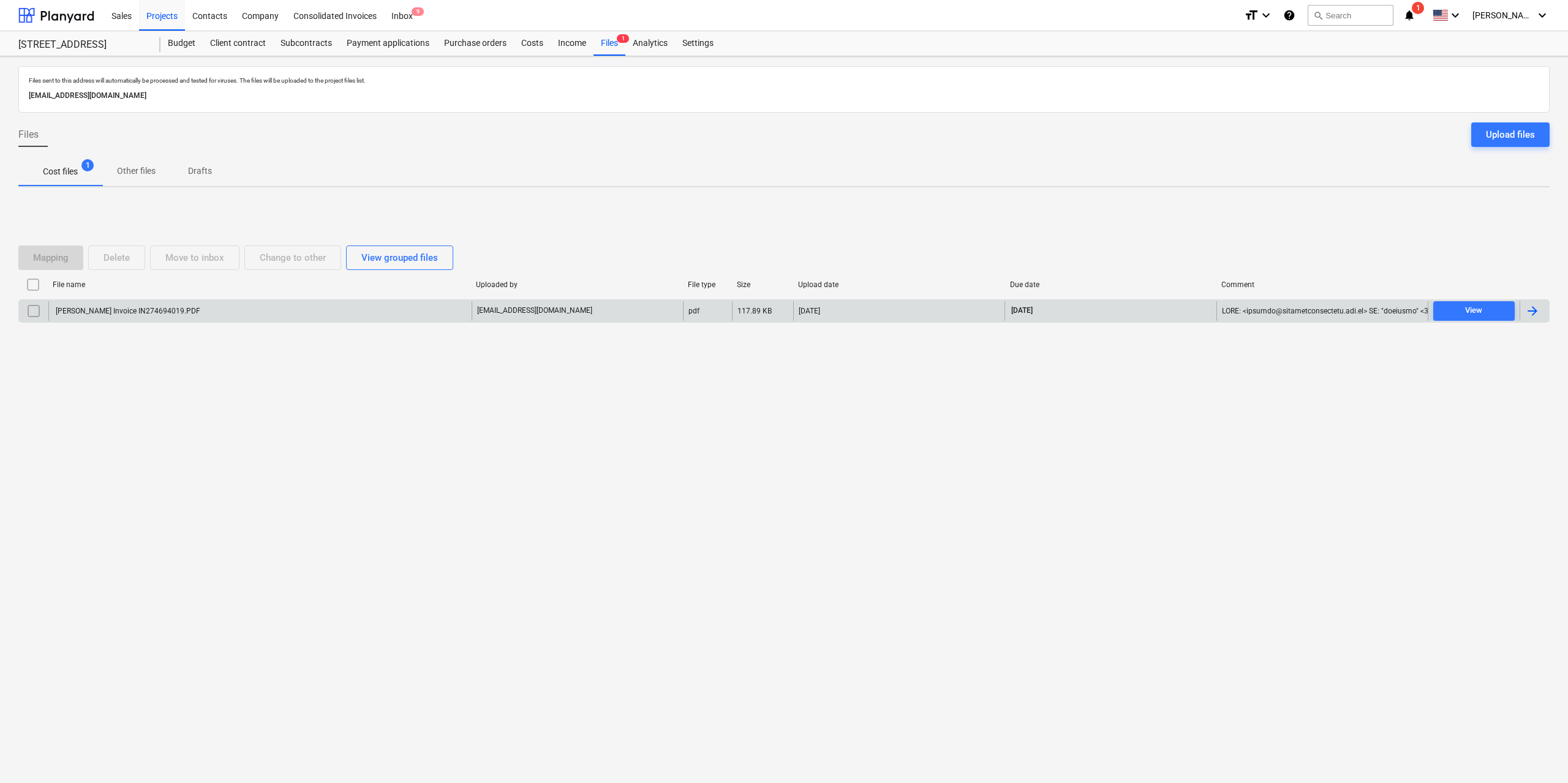
click at [152, 309] on div "[PERSON_NAME] Invoice IN274694019.PDF" at bounding box center [127, 311] width 146 height 9
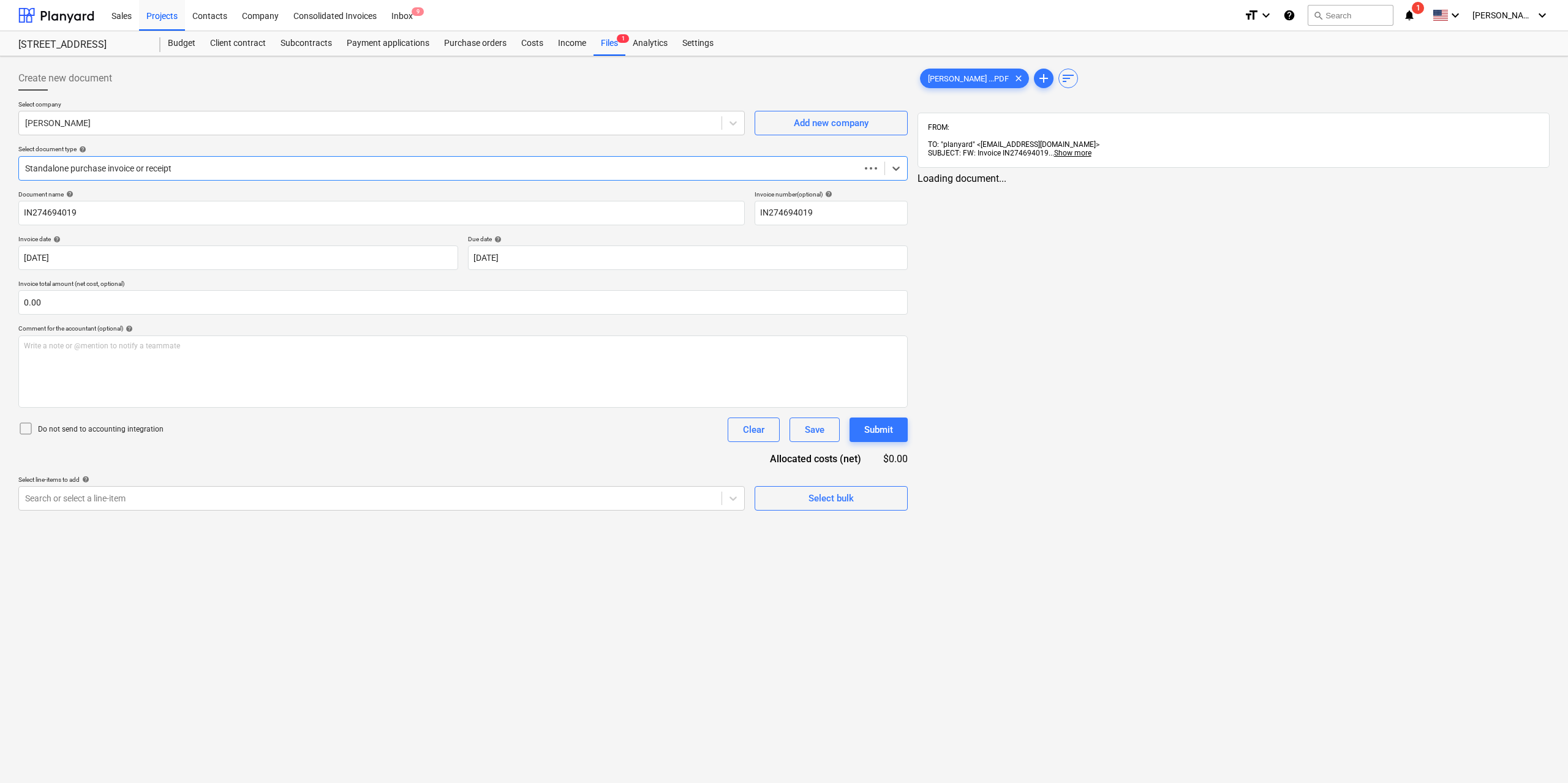
type input "IN274694019"
type input "[DATE]"
click at [932, 84] on div "[PERSON_NAME] ...PDF clear" at bounding box center [974, 78] width 109 height 19
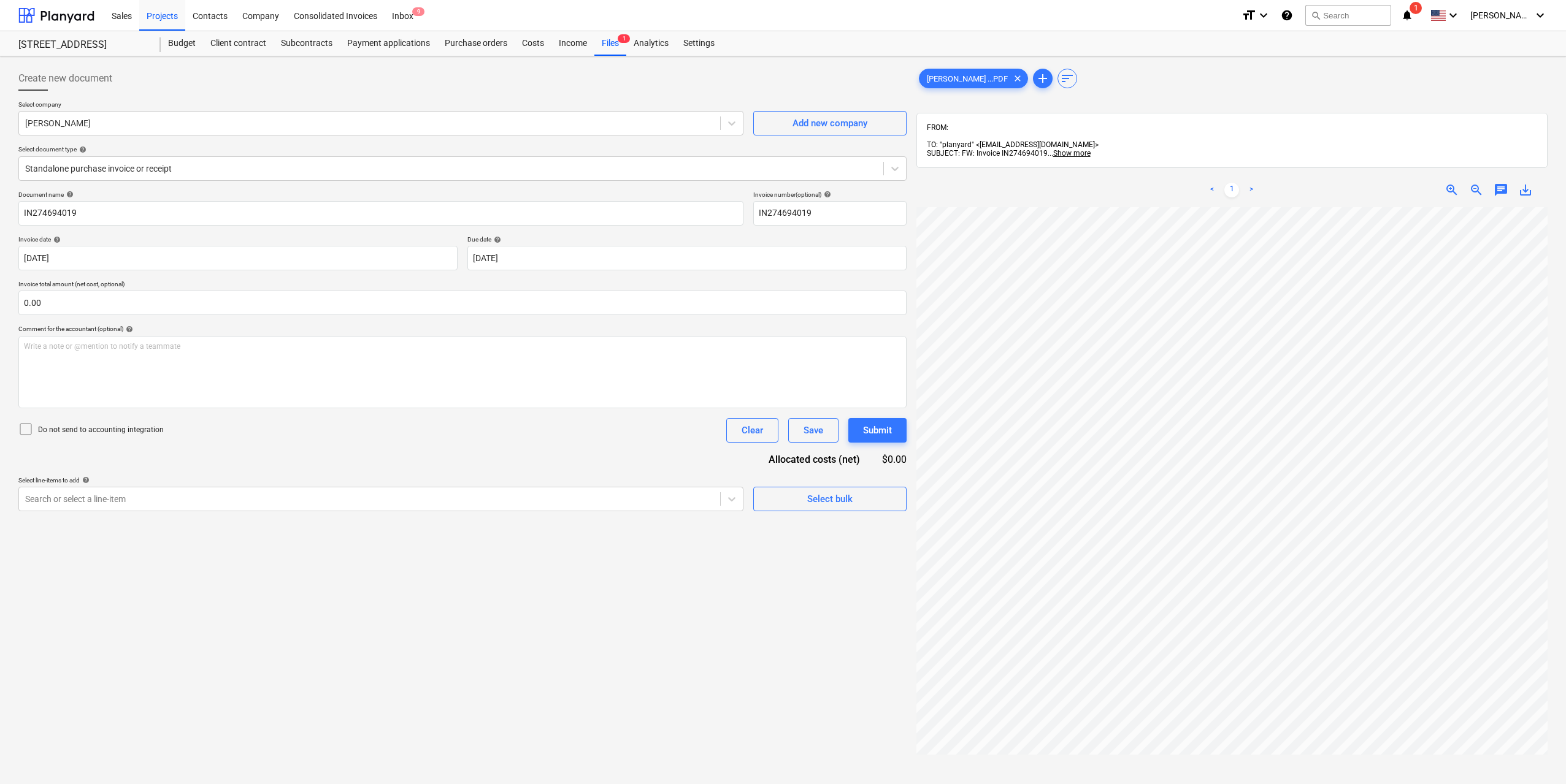
click at [481, 468] on div "Document name help IN274694019 Invoice number (optional) help IN274694019 Invoi…" at bounding box center [462, 351] width 888 height 320
click at [468, 483] on div "Select line-items to add help" at bounding box center [381, 481] width 725 height 8
click at [478, 496] on div at bounding box center [369, 499] width 688 height 12
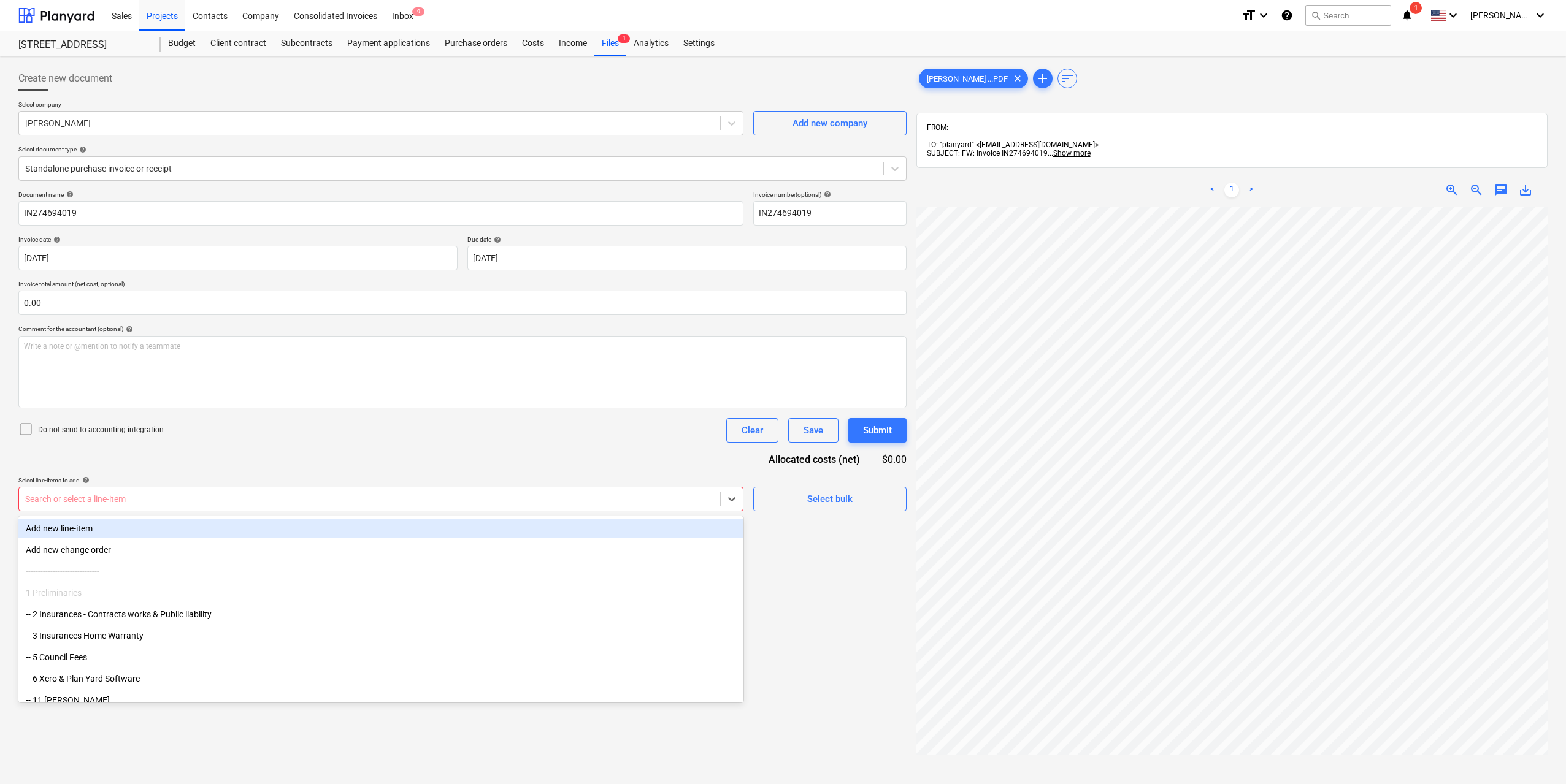
click at [373, 495] on div at bounding box center [369, 499] width 688 height 12
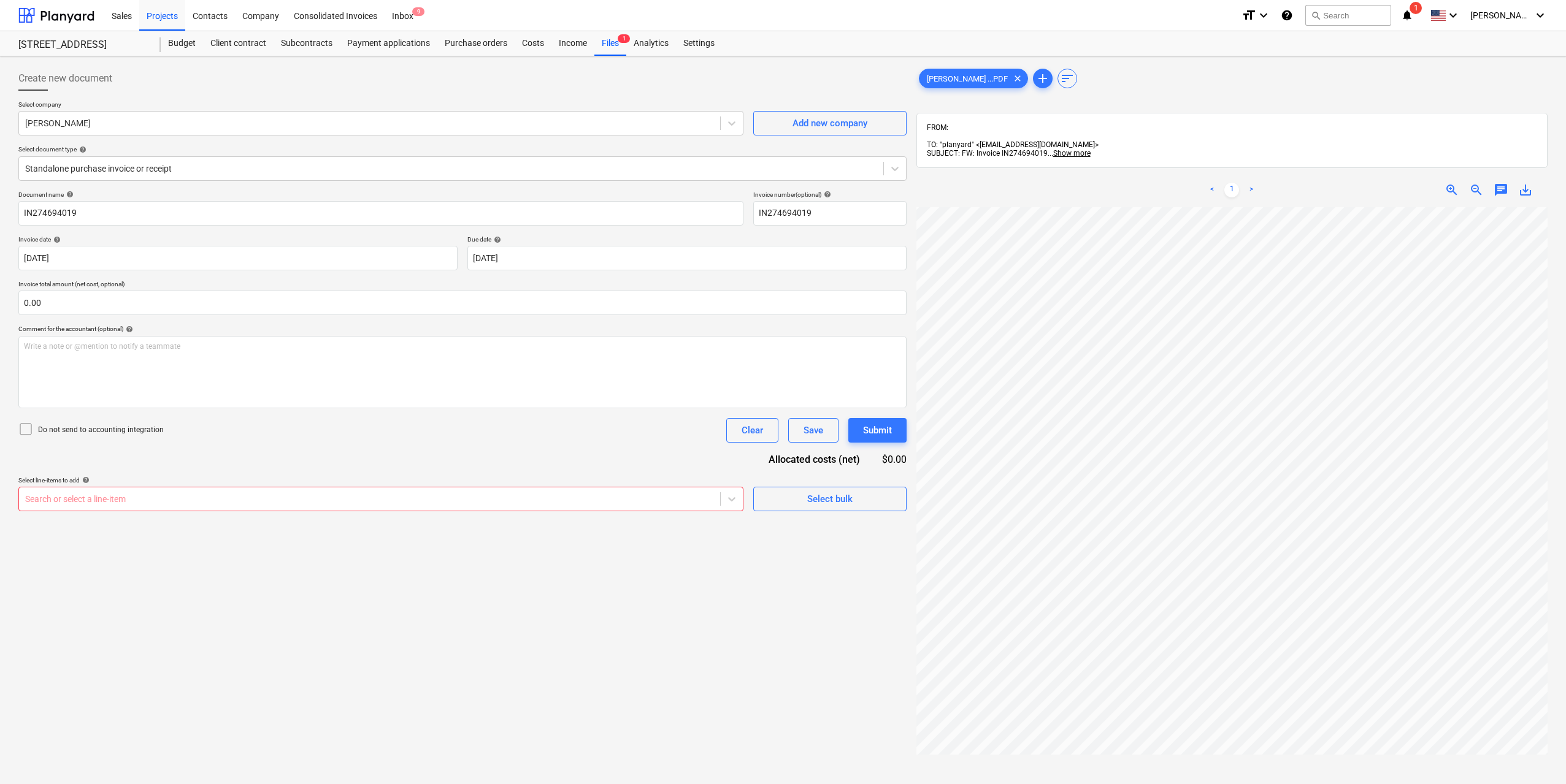
scroll to position [0, 140]
click at [565, 505] on div at bounding box center [369, 499] width 688 height 12
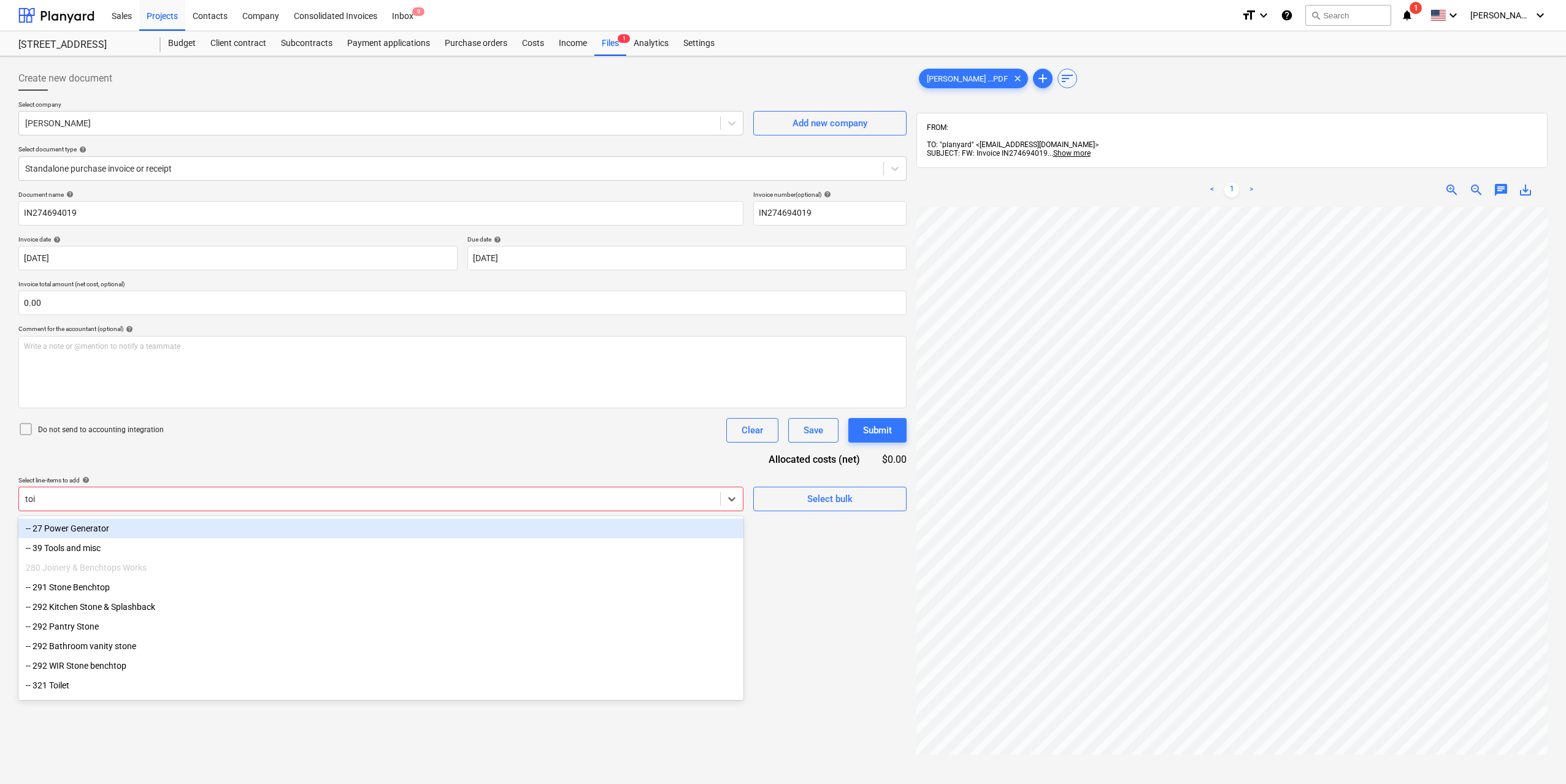
type input "toil"
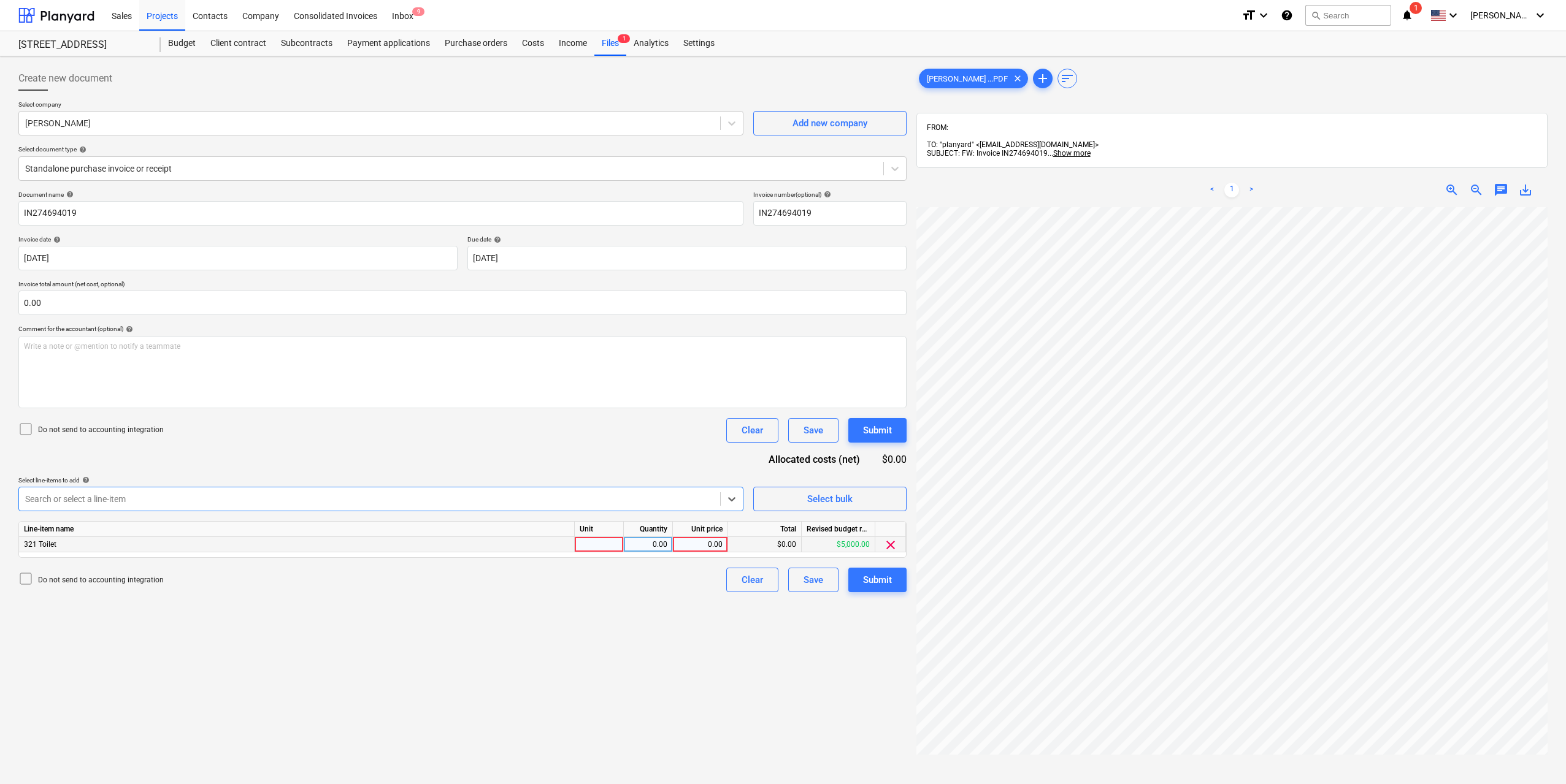
click at [595, 549] on div at bounding box center [599, 545] width 49 height 16
type input "1"
click at [663, 546] on div "0.00" at bounding box center [648, 545] width 39 height 16
type input "1"
click at [701, 543] on div "0.00" at bounding box center [700, 545] width 45 height 16
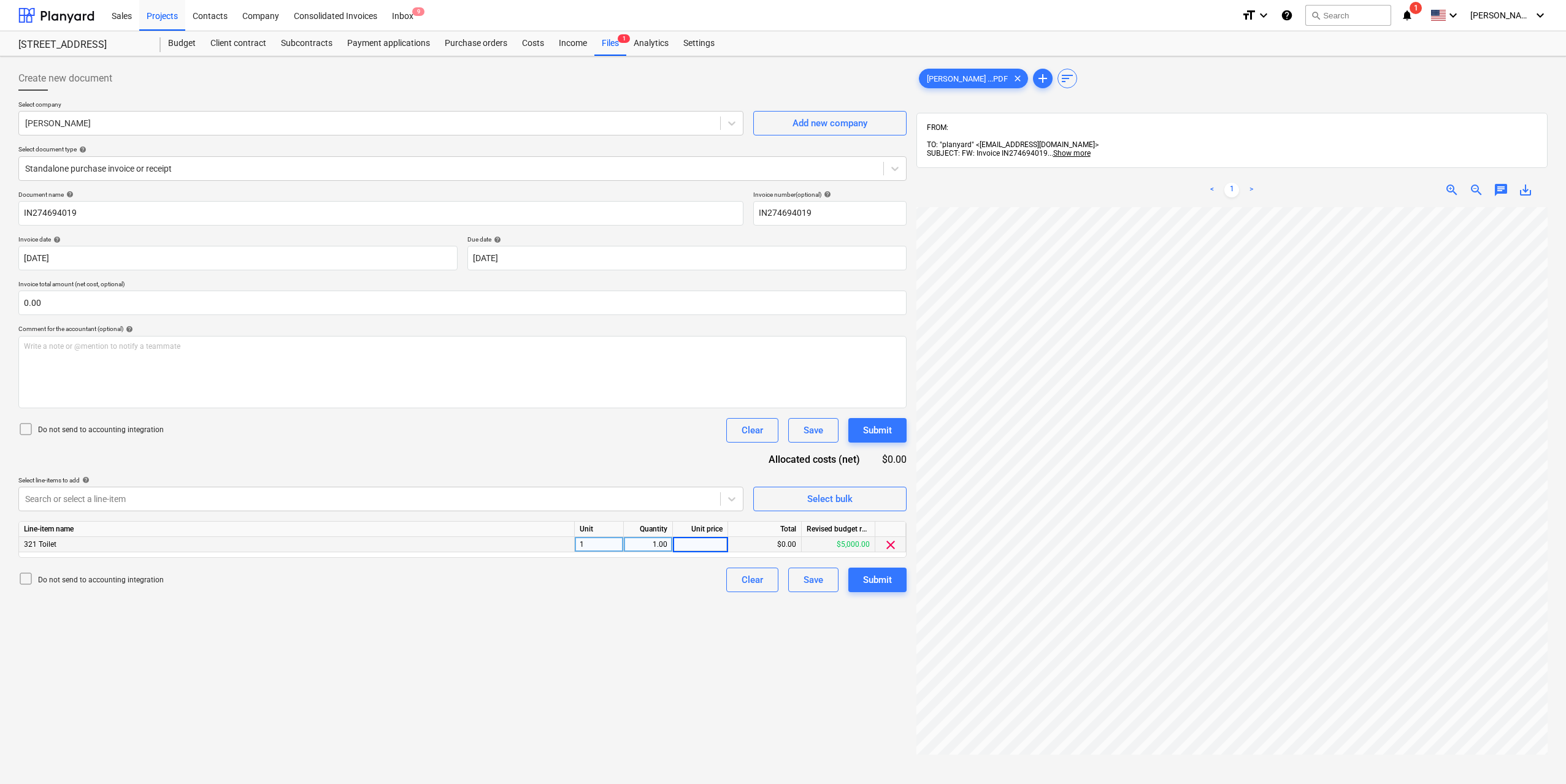
click at [701, 543] on input at bounding box center [700, 544] width 54 height 15
click at [638, 549] on div "1.00" at bounding box center [648, 545] width 39 height 16
type input "5"
click at [699, 555] on div "Line-item name Unit Quantity Unit price Total Revised budget remaining 321 Toil…" at bounding box center [462, 539] width 888 height 37
click at [705, 541] on div "0.00" at bounding box center [700, 545] width 45 height 16
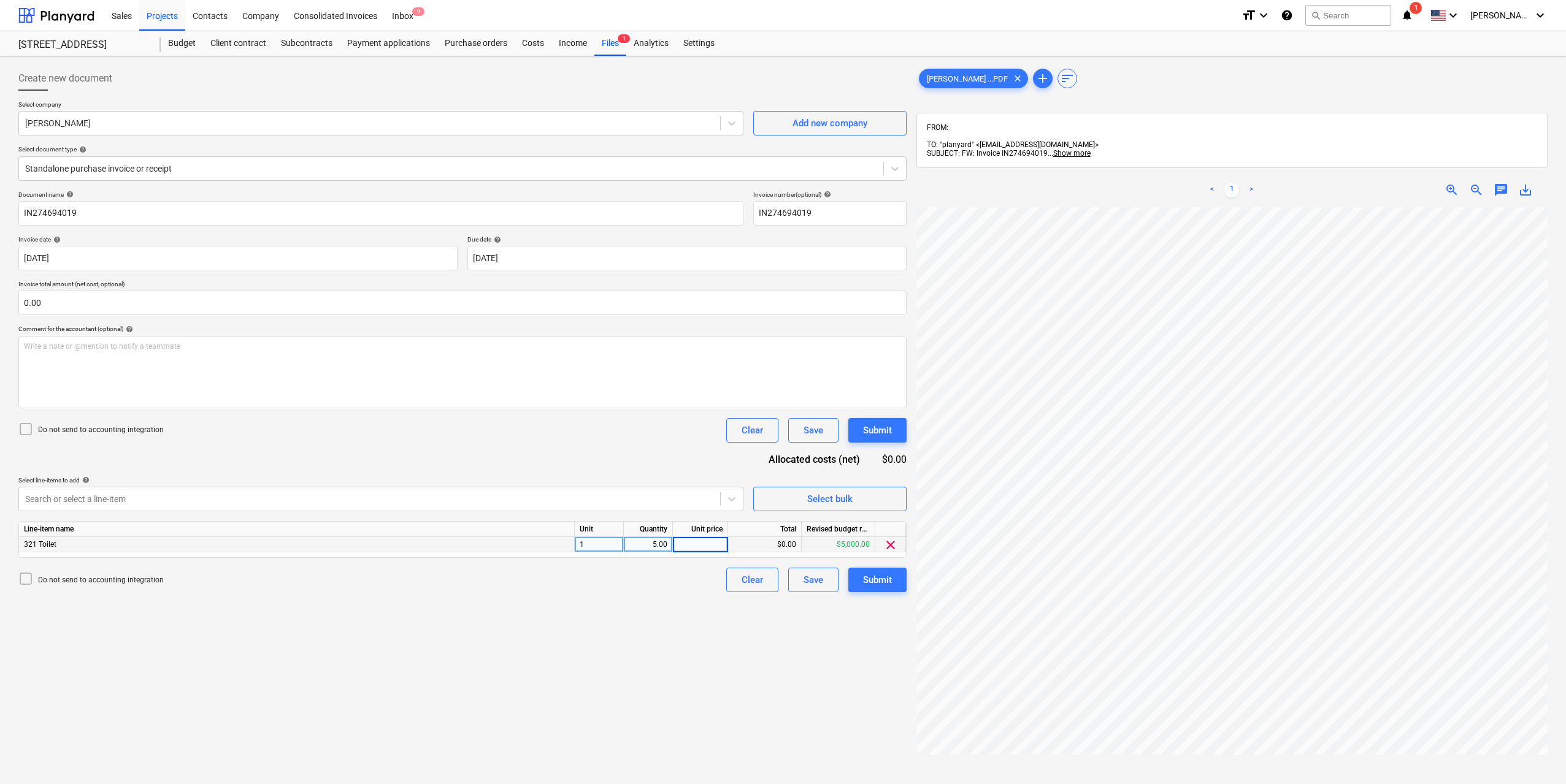
click at [629, 545] on div "5.00" at bounding box center [648, 545] width 39 height 16
click at [702, 543] on div "0.00" at bounding box center [700, 545] width 45 height 16
type input "165"
click at [665, 637] on div "Create new document Select company [PERSON_NAME] Add new company Select documen…" at bounding box center [462, 512] width 898 height 901
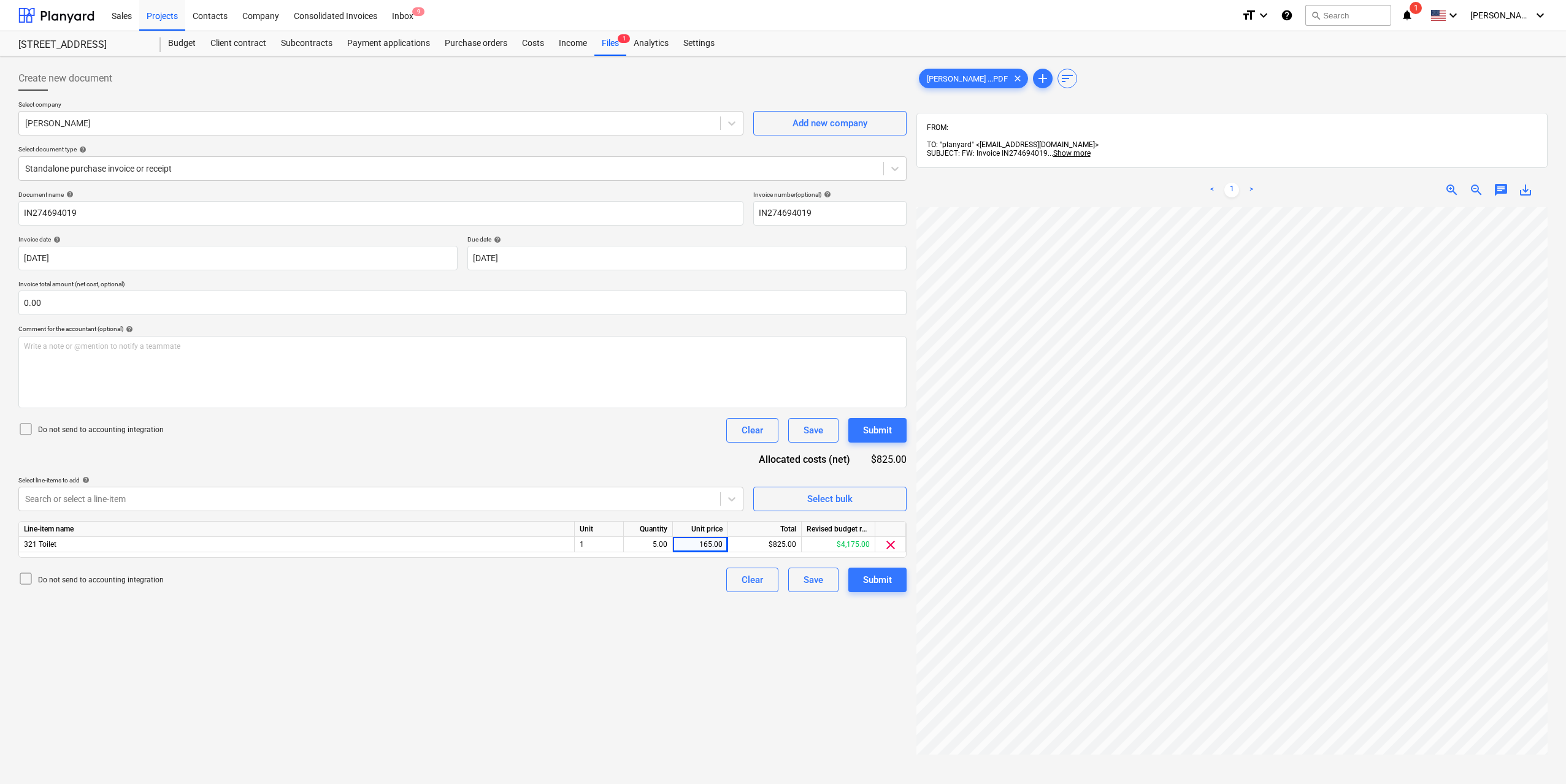
click at [541, 691] on div "Create new document Select company [PERSON_NAME] Add new company Select documen…" at bounding box center [462, 512] width 898 height 901
click at [366, 494] on div at bounding box center [369, 499] width 688 height 12
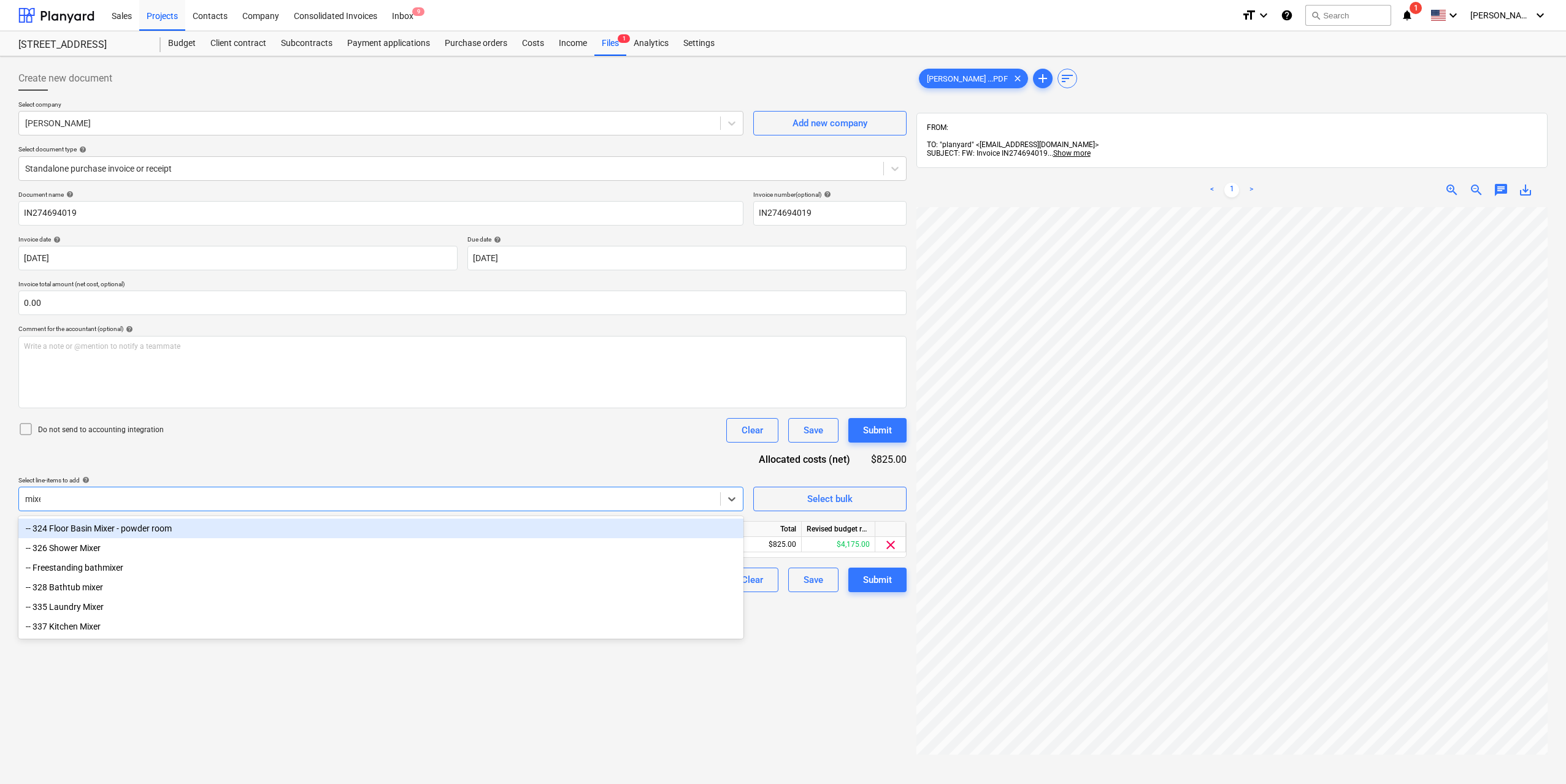
type input "mixer"
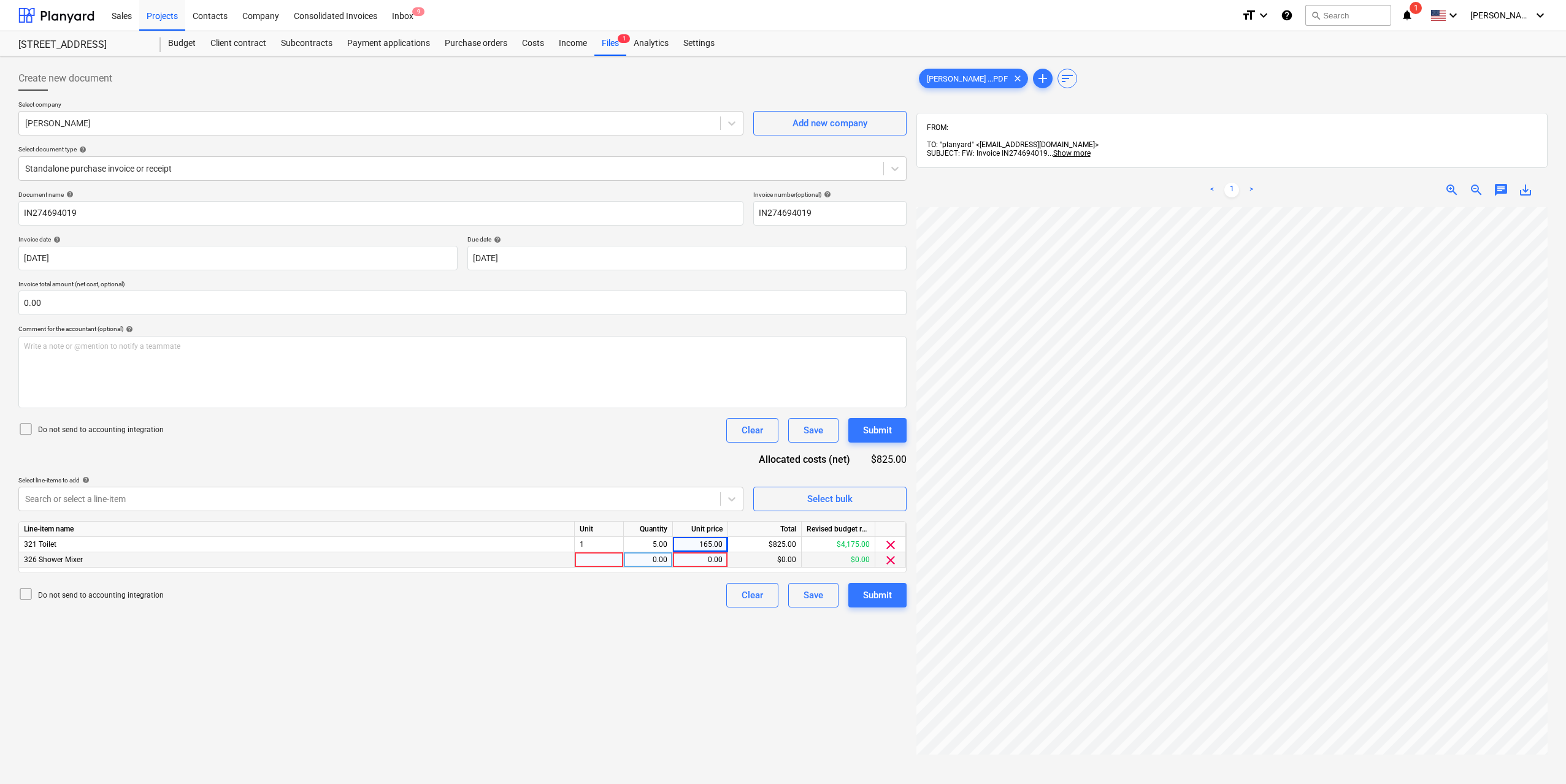
click at [587, 561] on div at bounding box center [599, 560] width 49 height 16
type input "2"
click at [624, 624] on div "Create new document Select company [PERSON_NAME] Add new company Select documen…" at bounding box center [462, 512] width 898 height 901
click at [664, 559] on div "0.00" at bounding box center [648, 560] width 39 height 16
type input "2"
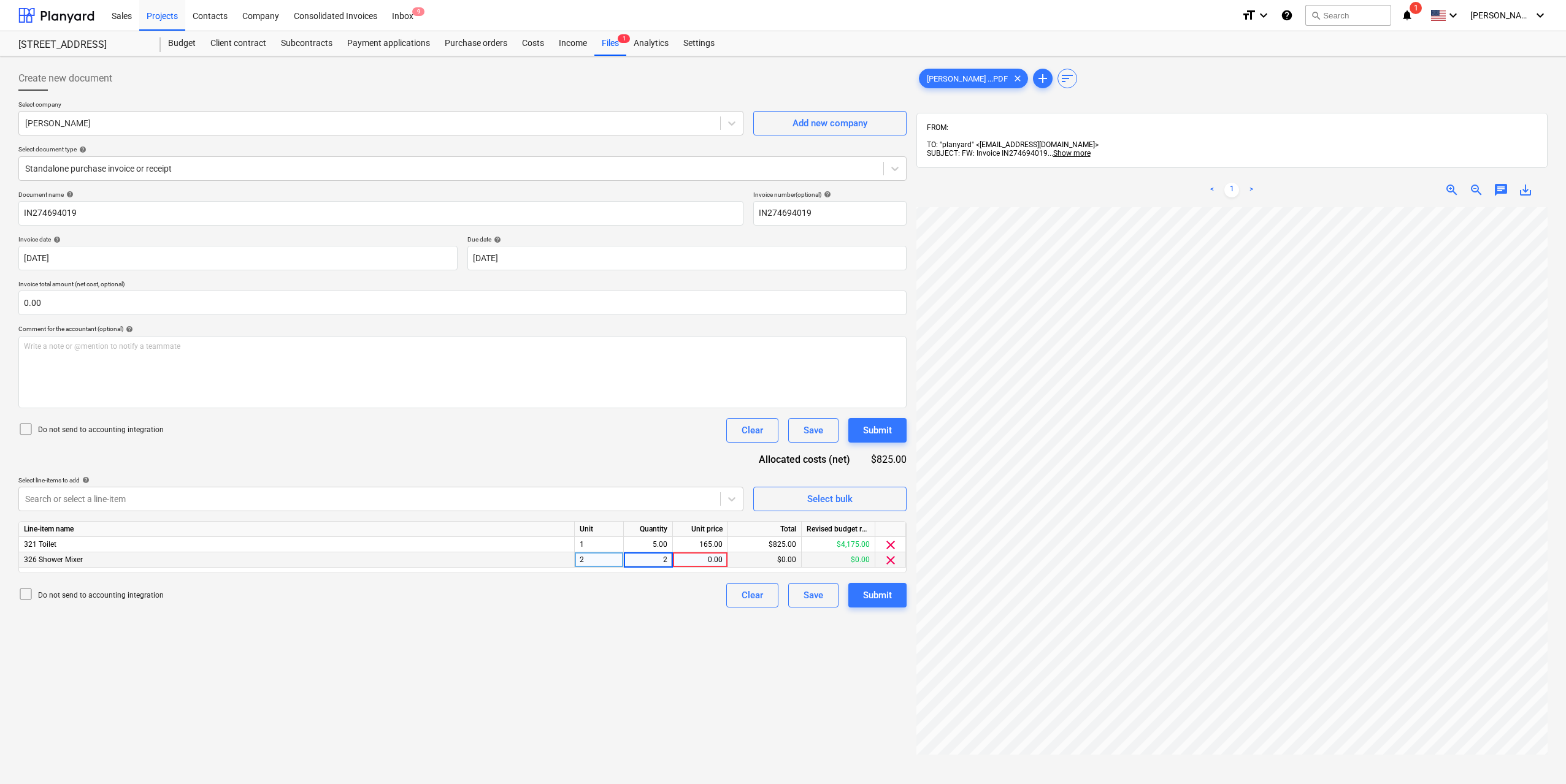
click at [699, 561] on div "0.00" at bounding box center [700, 560] width 45 height 16
type input "75"
click at [751, 702] on div "Create new document Select company [PERSON_NAME] Add new company Select documen…" at bounding box center [462, 512] width 898 height 901
click at [577, 679] on div "Create new document Select company [PERSON_NAME] Add new company Select documen…" at bounding box center [462, 512] width 898 height 901
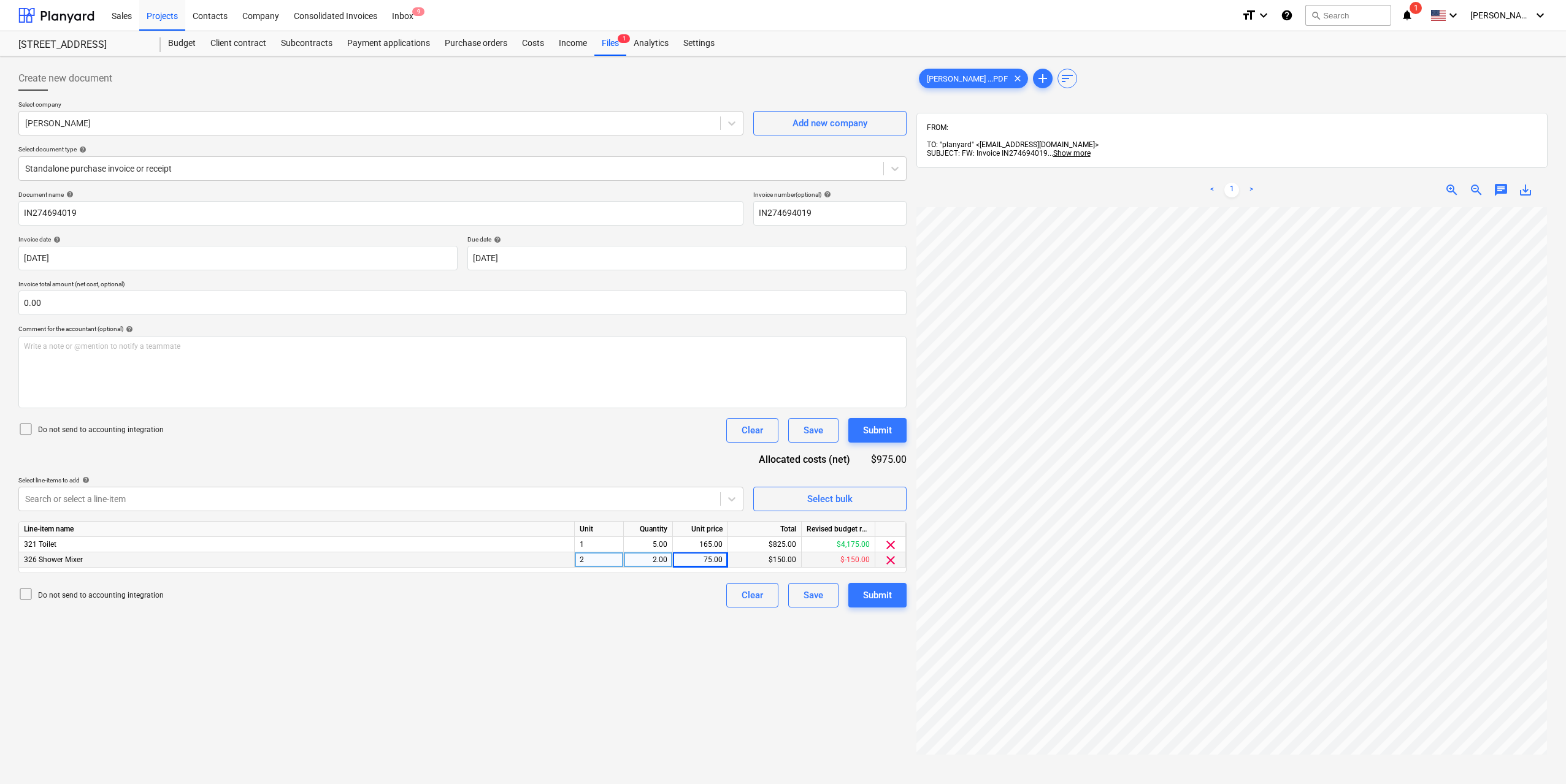
click at [565, 660] on div "Create new document Select company [PERSON_NAME] Add new company Select documen…" at bounding box center [462, 512] width 898 height 901
click at [563, 660] on div "Create new document Select company [PERSON_NAME] Add new company Select documen…" at bounding box center [462, 512] width 898 height 901
click at [881, 594] on div "Submit" at bounding box center [877, 595] width 29 height 16
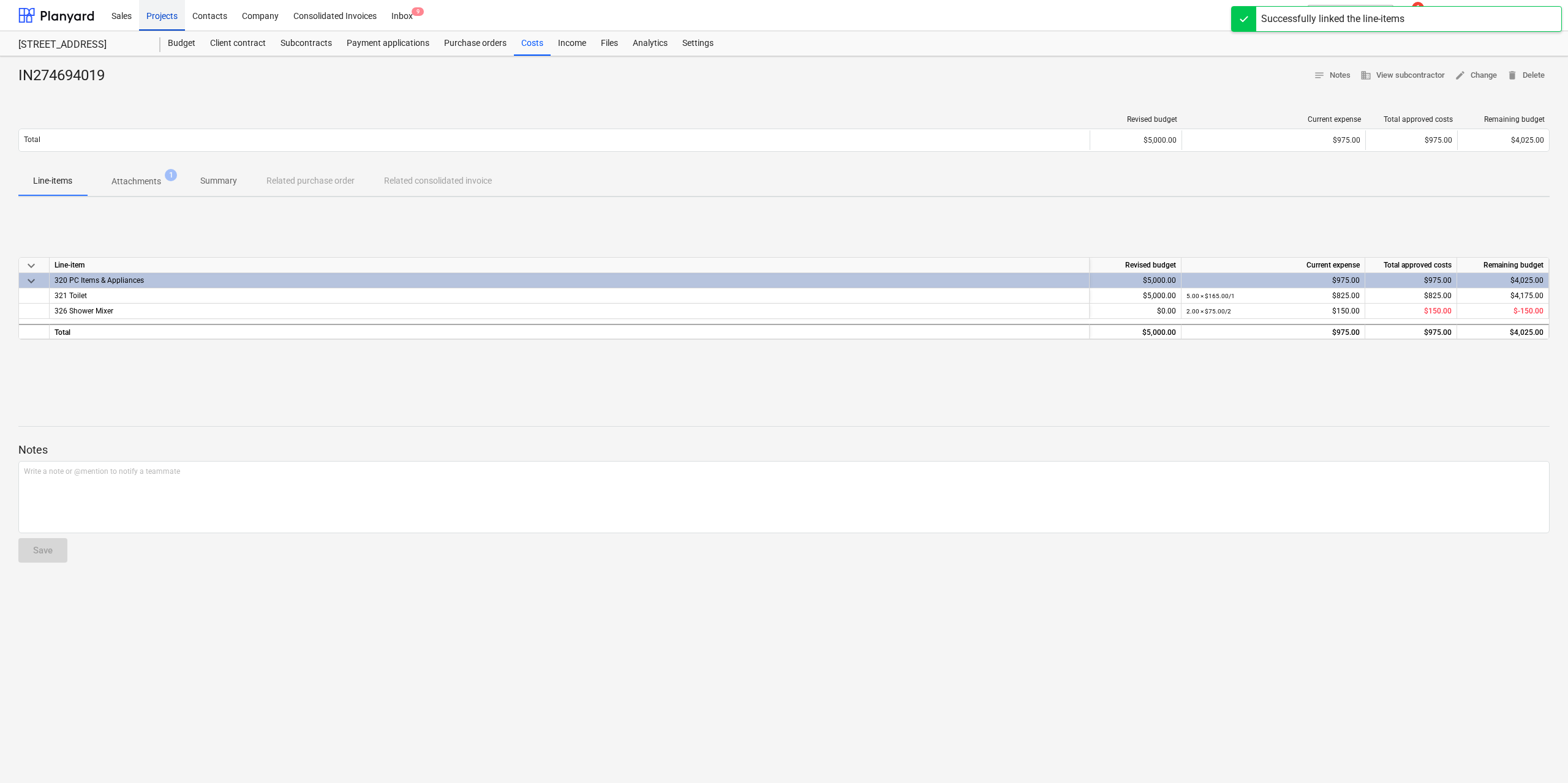
click at [178, 16] on div "Projects" at bounding box center [162, 15] width 46 height 31
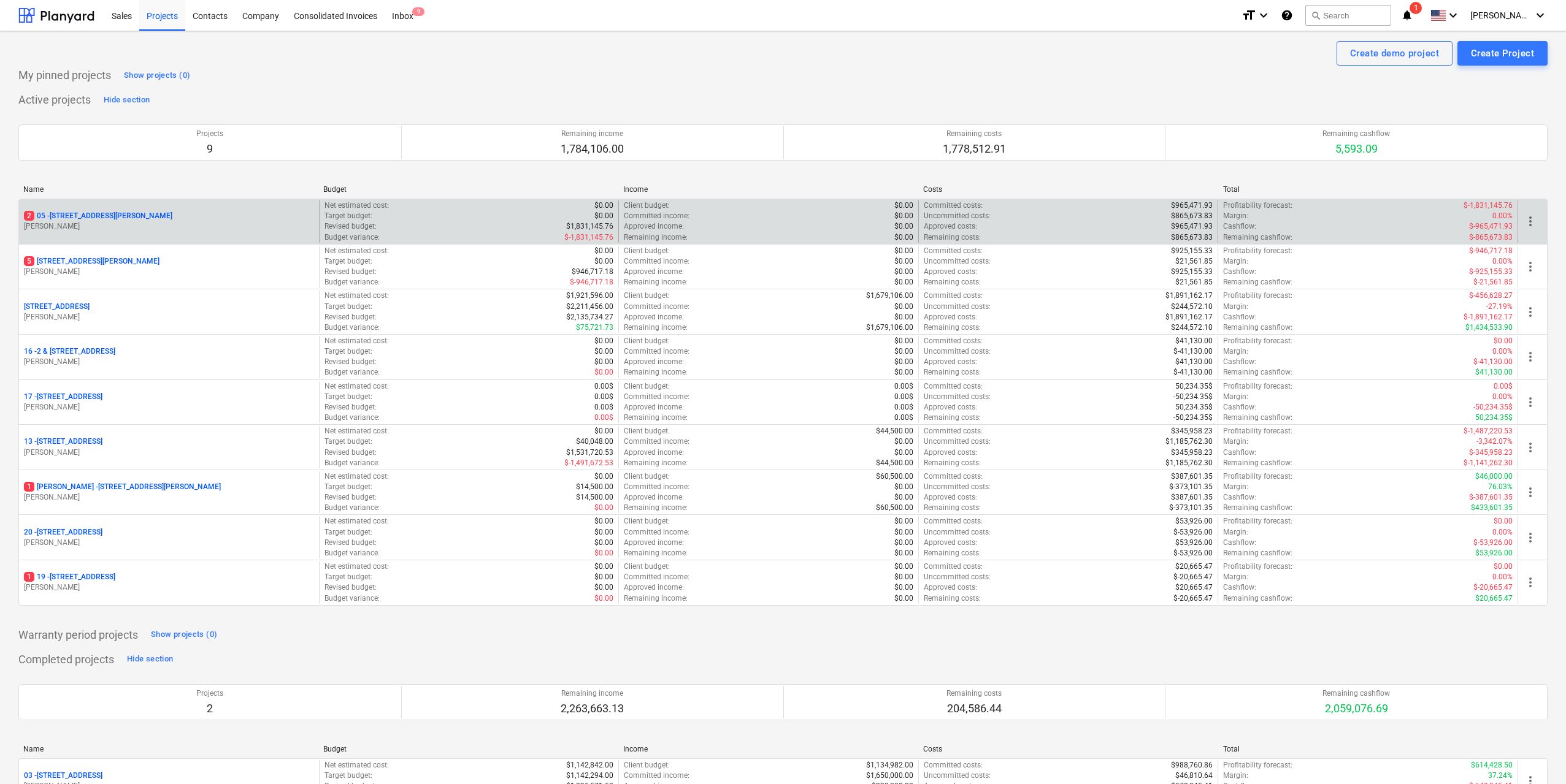
click at [126, 215] on p "2 [STREET_ADDRESS][PERSON_NAME]" at bounding box center [98, 215] width 149 height 10
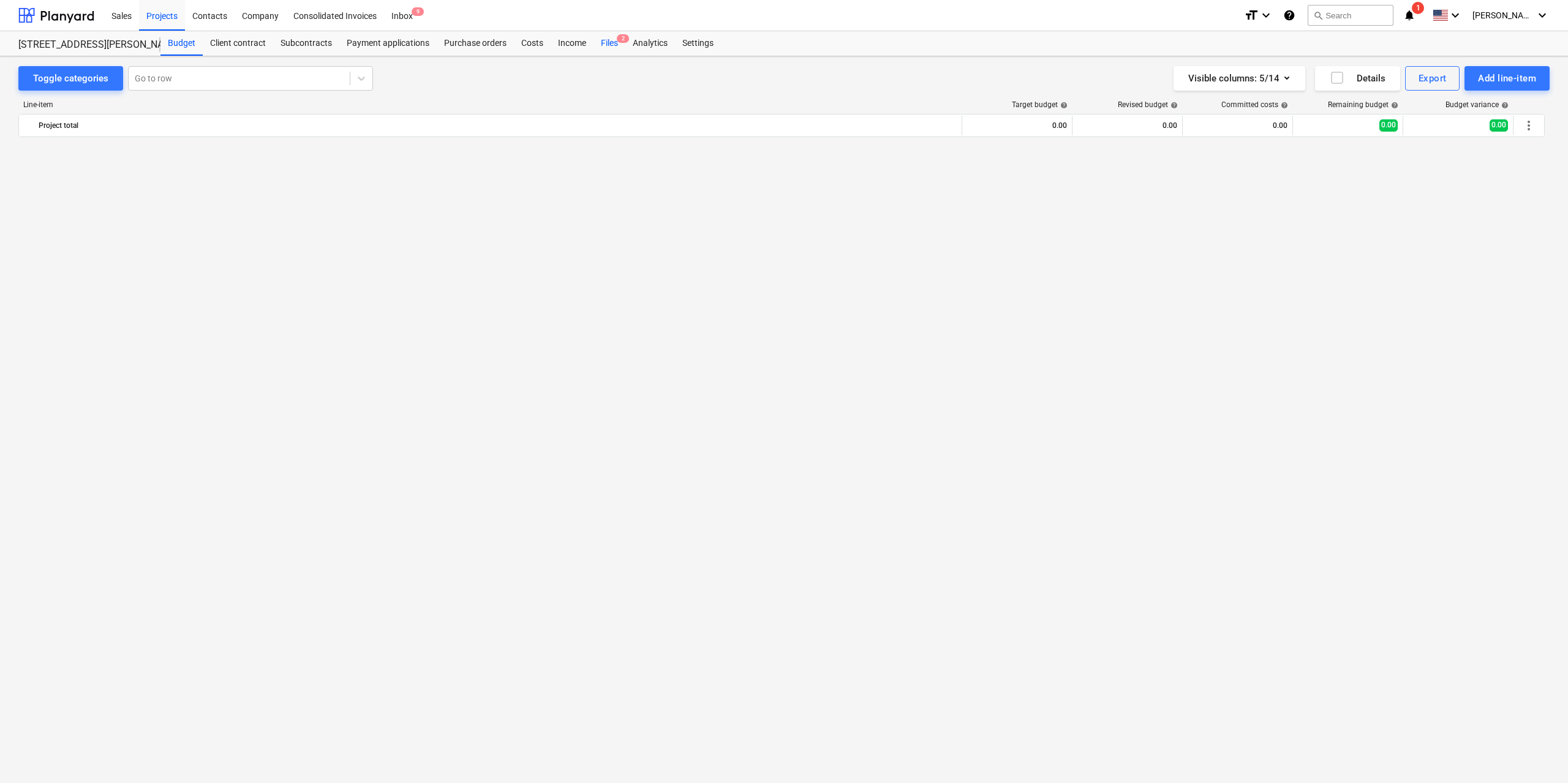
click at [607, 46] on div "Files 2" at bounding box center [609, 44] width 32 height 25
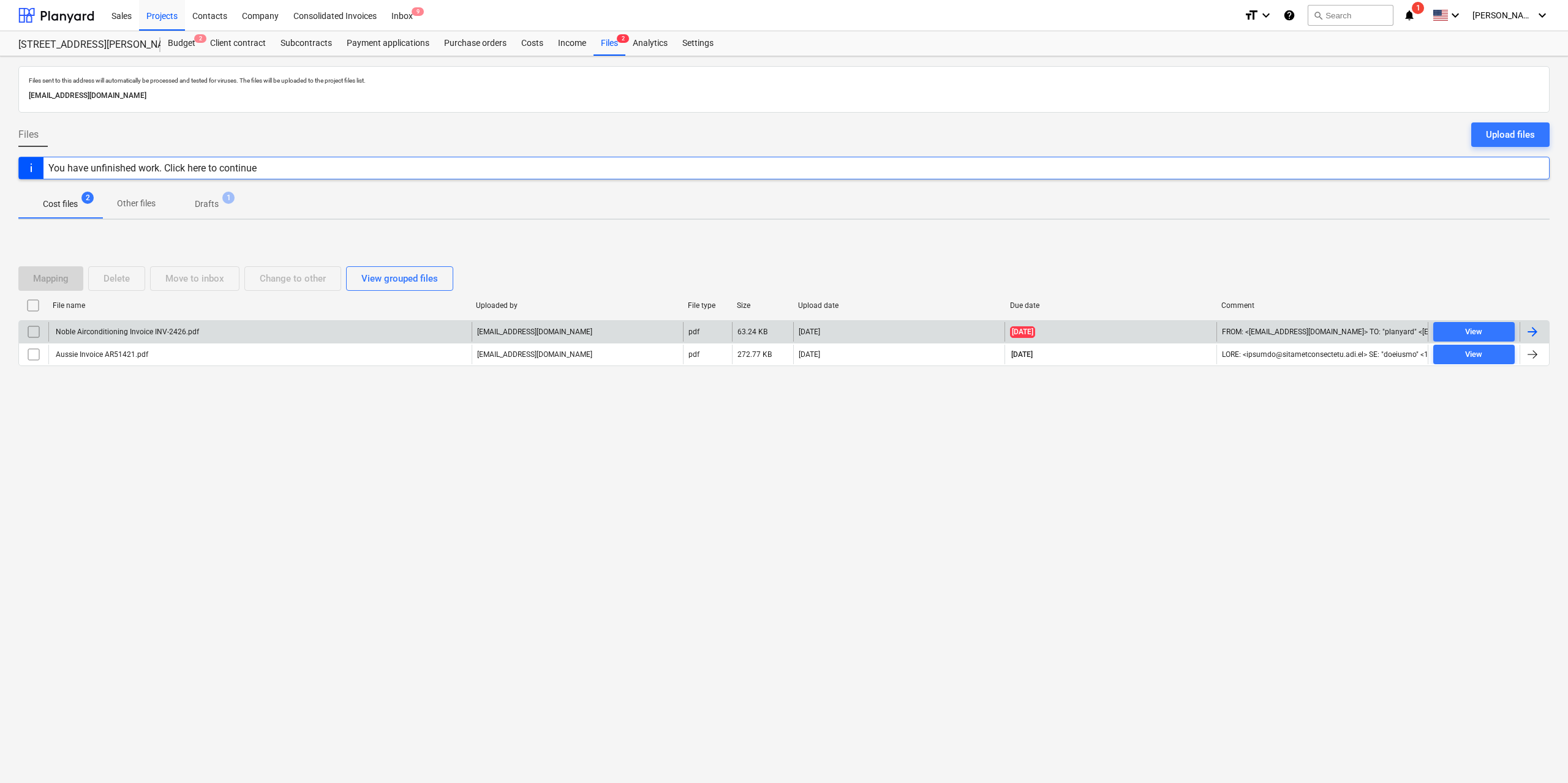
click at [118, 334] on div "Noble Airconditioning Invoice INV-2426.pdf" at bounding box center [126, 332] width 145 height 9
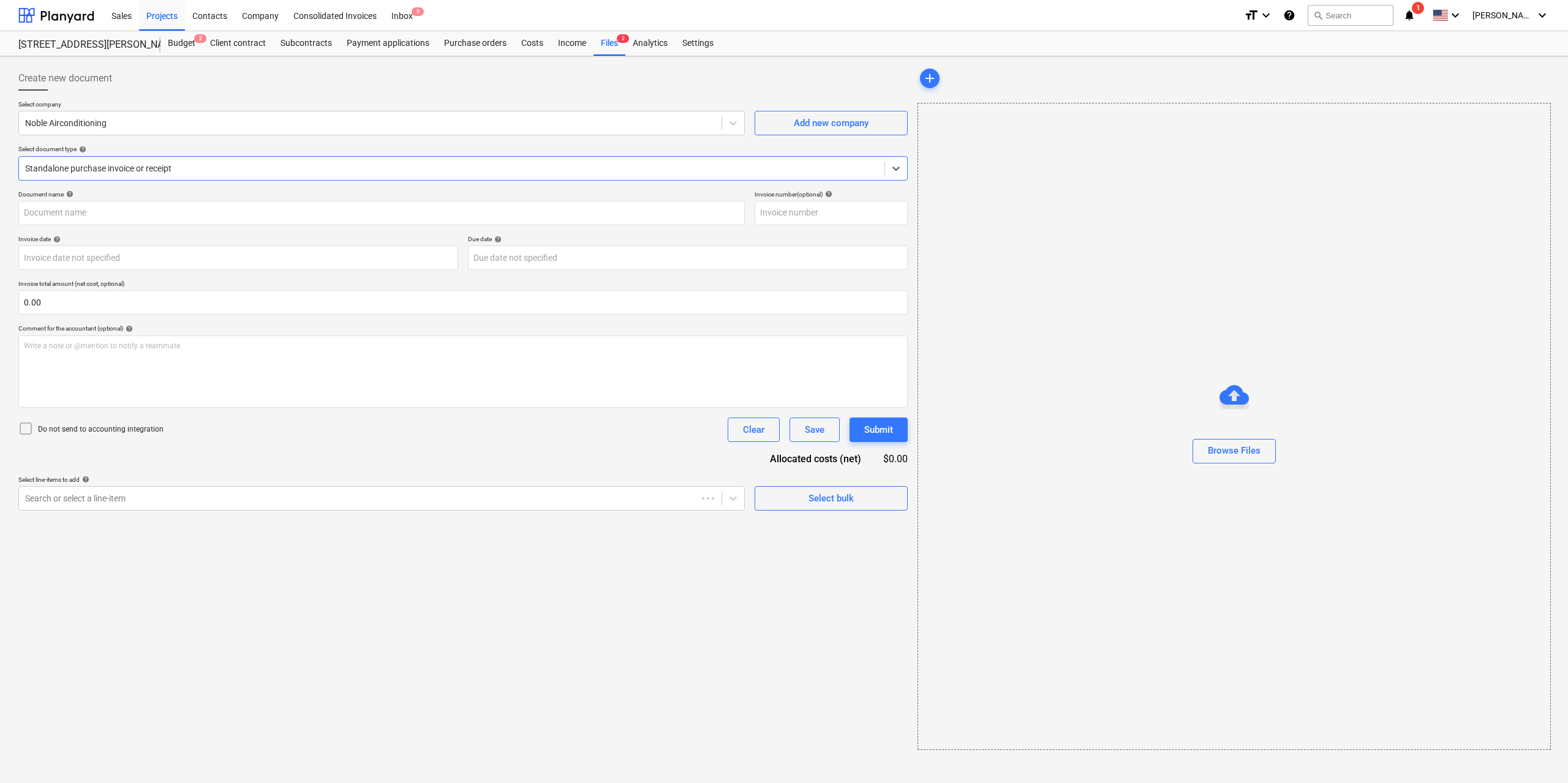
type input "INV-2426"
type input "[DATE]"
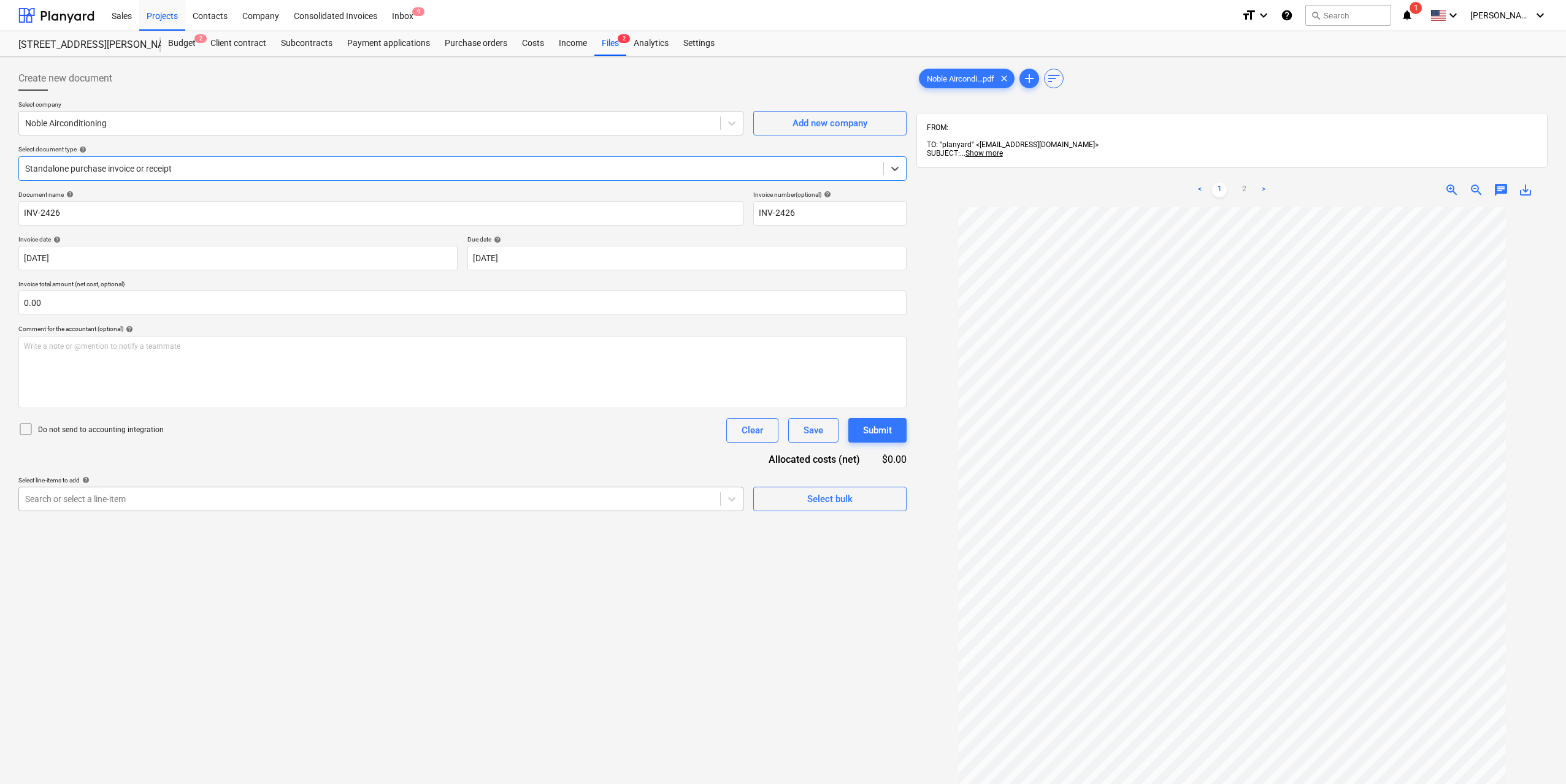
click at [489, 509] on div "Search or select a line-item" at bounding box center [381, 499] width 725 height 25
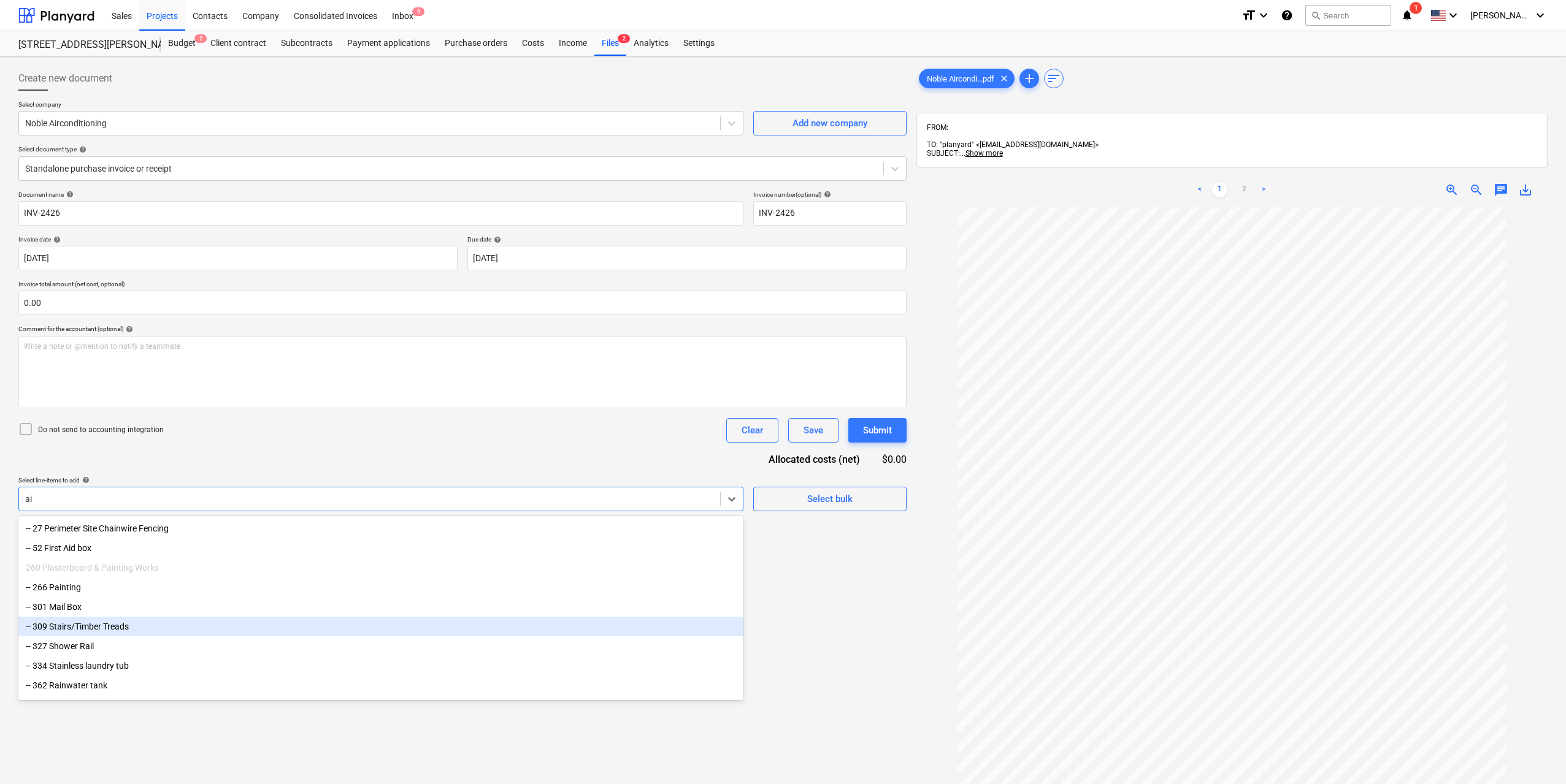
type input "a"
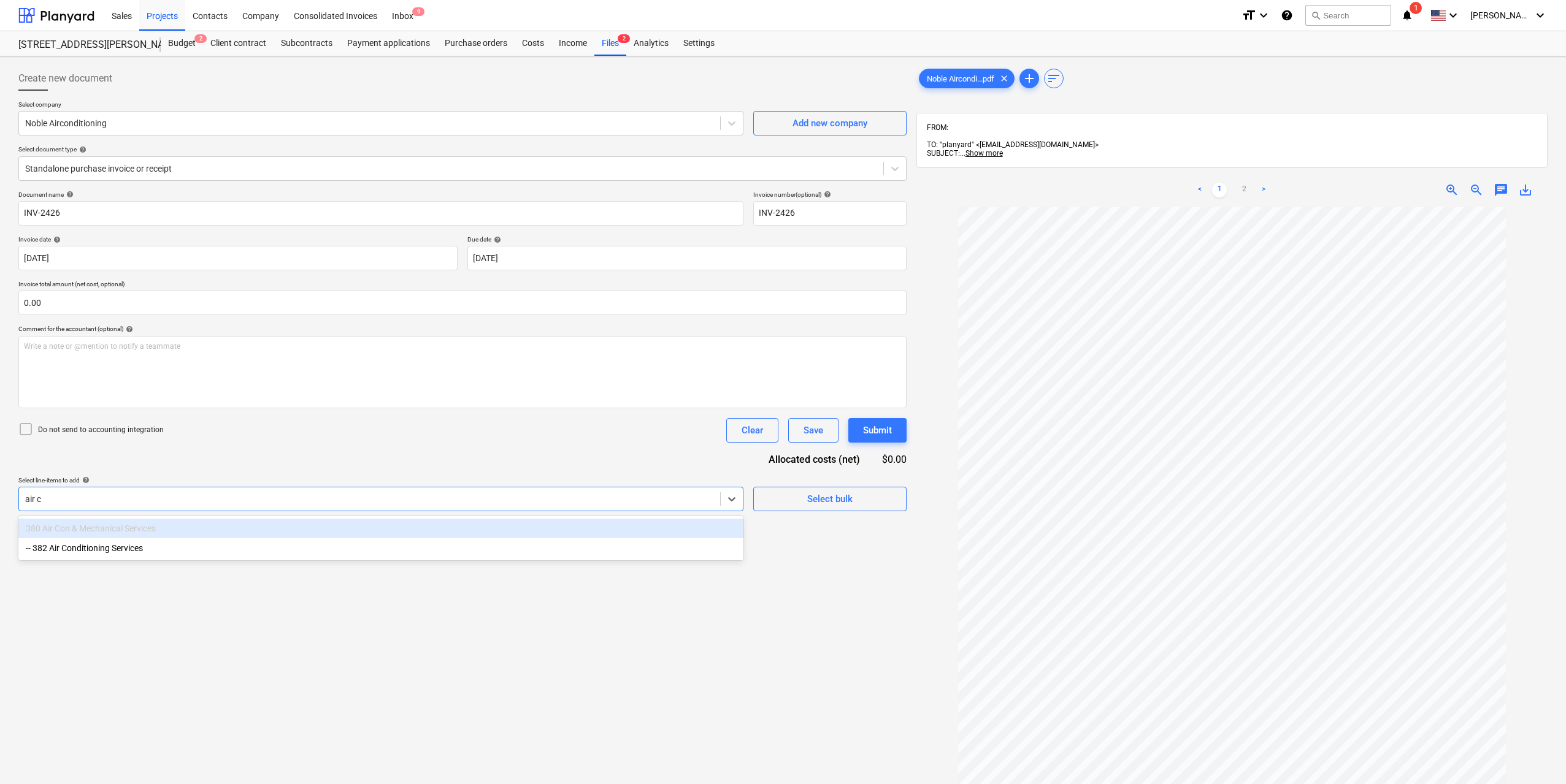
type input "air co"
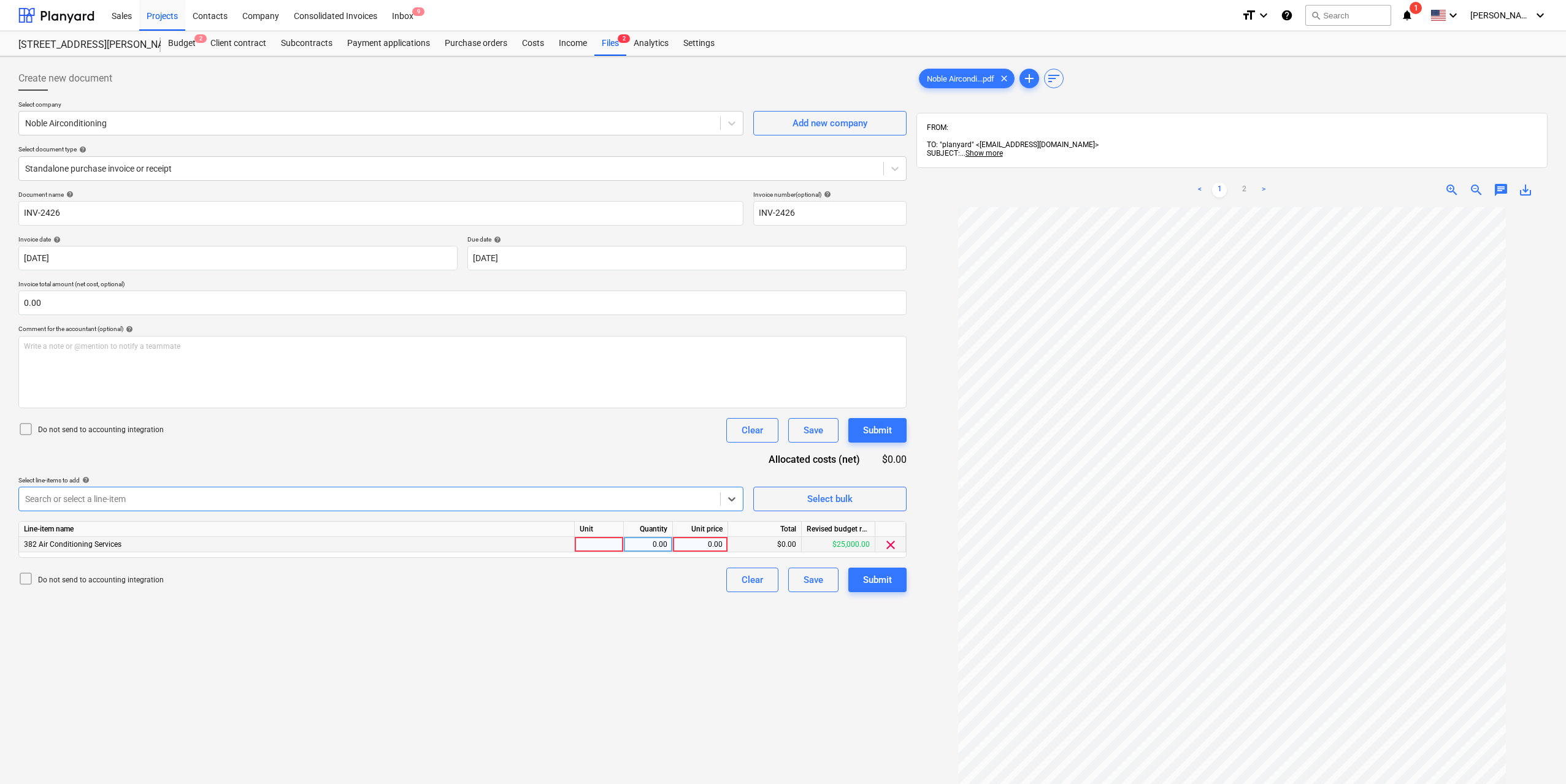
click at [595, 544] on div at bounding box center [599, 545] width 49 height 16
type input "1"
click at [646, 546] on div "0.00" at bounding box center [648, 545] width 39 height 16
click at [699, 546] on div "0.00" at bounding box center [700, 545] width 45 height 16
type input "13250"
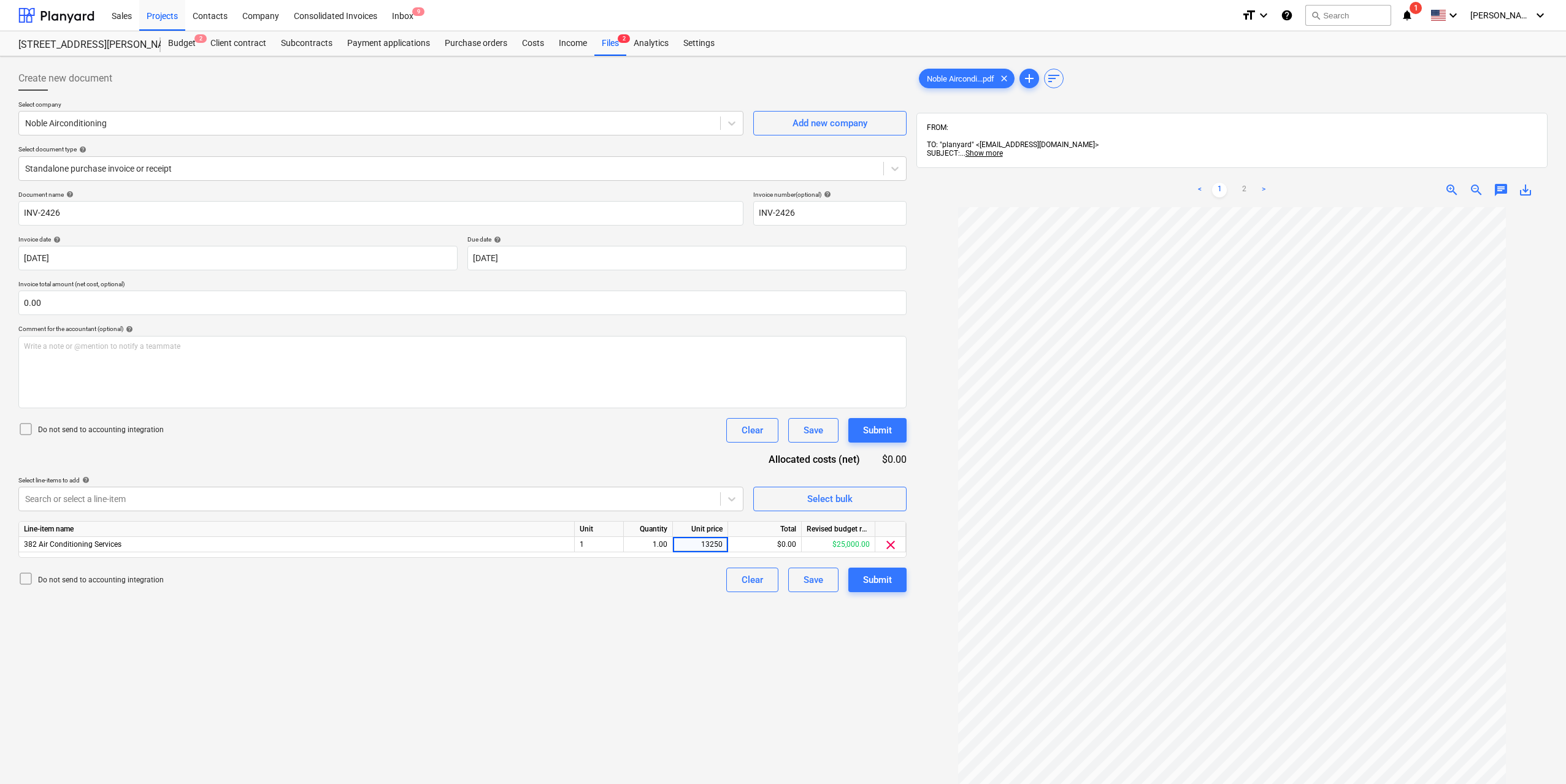
click at [643, 627] on div "Create new document Select company Noble Airconditioning Add new company Select…" at bounding box center [462, 512] width 898 height 901
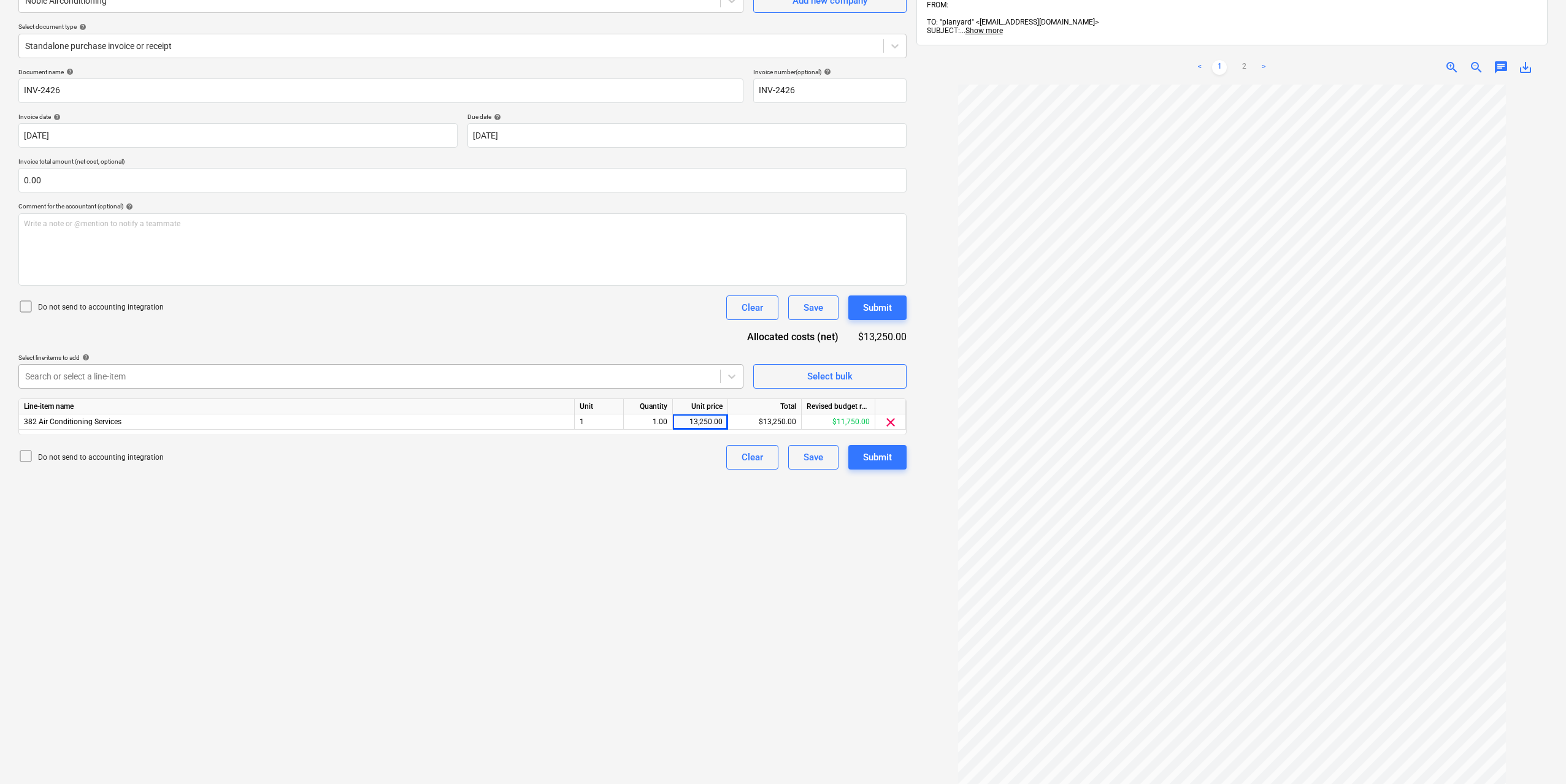
click at [185, 369] on div "Search or select a line-item" at bounding box center [369, 376] width 701 height 17
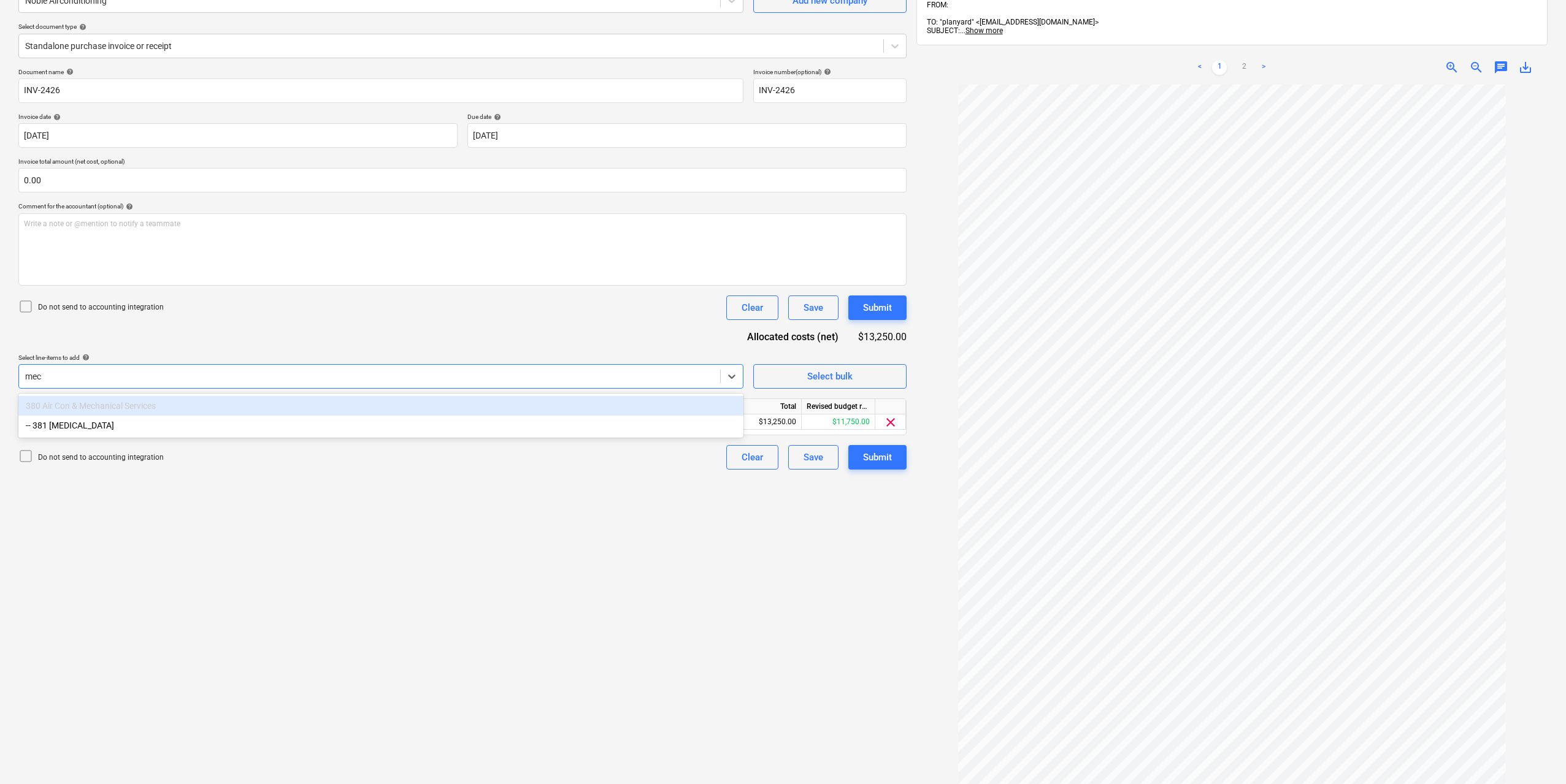
type input "mech"
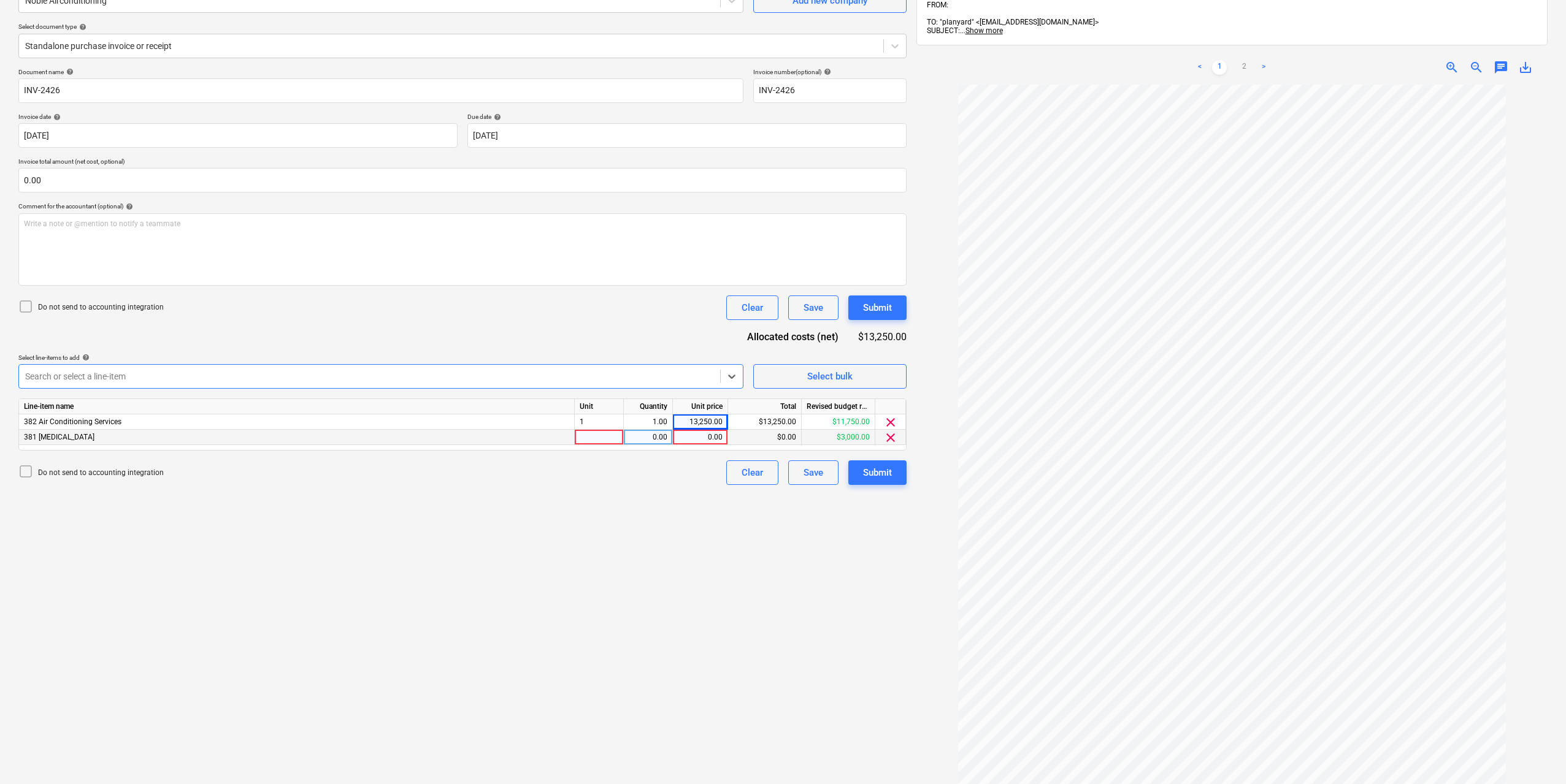
click at [606, 437] on div at bounding box center [599, 438] width 49 height 16
click at [636, 436] on div "0.00" at bounding box center [648, 438] width 39 height 16
type input "1"
click at [709, 444] on div "0.00" at bounding box center [700, 438] width 45 height 16
type input "3925"
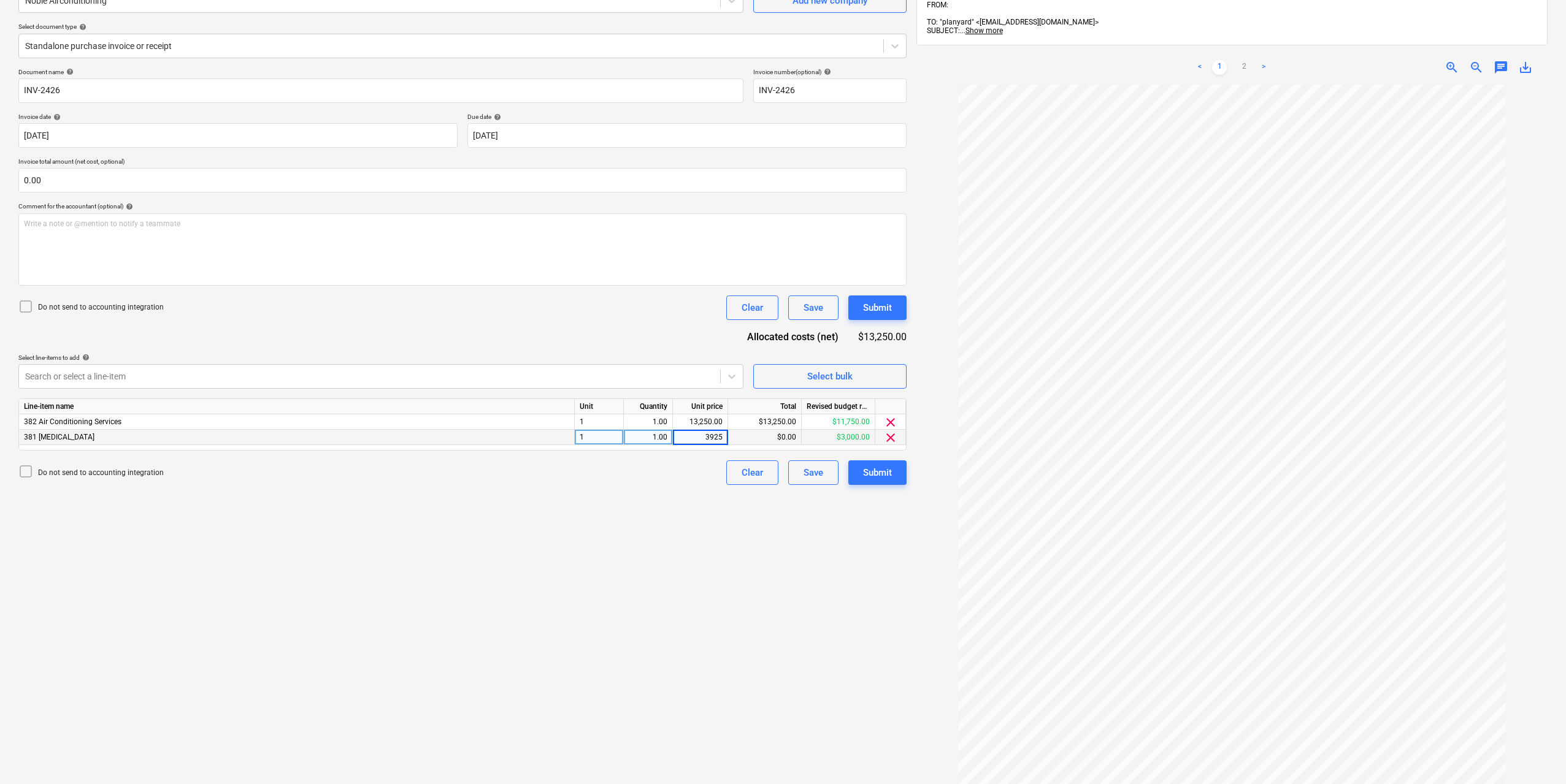
click at [692, 541] on div "Create new document Select company Noble Airconditioning Add new company Select…" at bounding box center [462, 389] width 898 height 901
click at [871, 473] on div "Submit" at bounding box center [877, 473] width 29 height 16
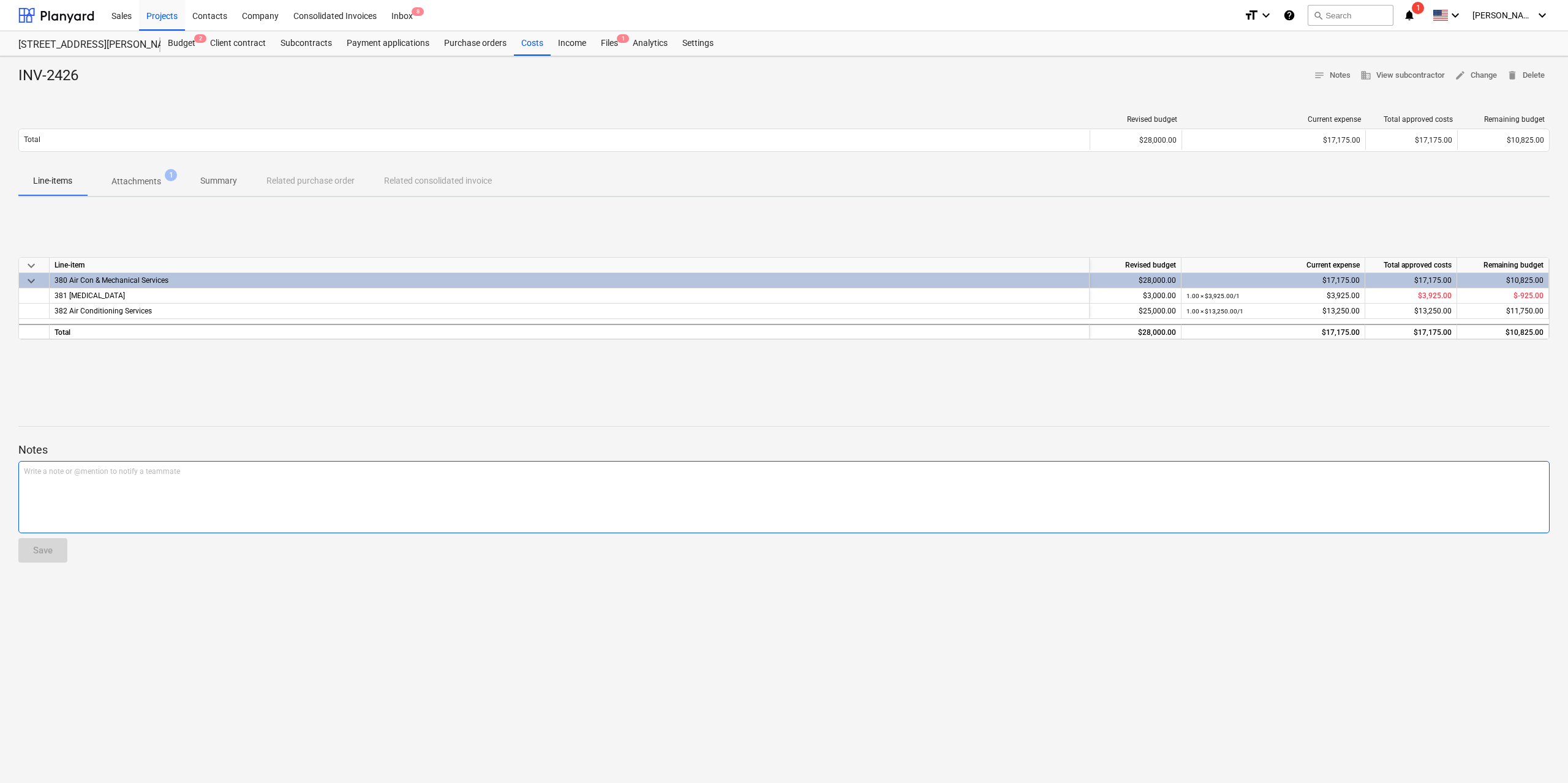
drag, startPoint x: 848, startPoint y: 525, endPoint x: 1172, endPoint y: 687, distance: 362.2
click at [844, 535] on div "Notes Write a note or @mention to notify a teammate ﻿ Save" at bounding box center [784, 491] width 1531 height 162
click at [621, 36] on span "1" at bounding box center [623, 38] width 12 height 9
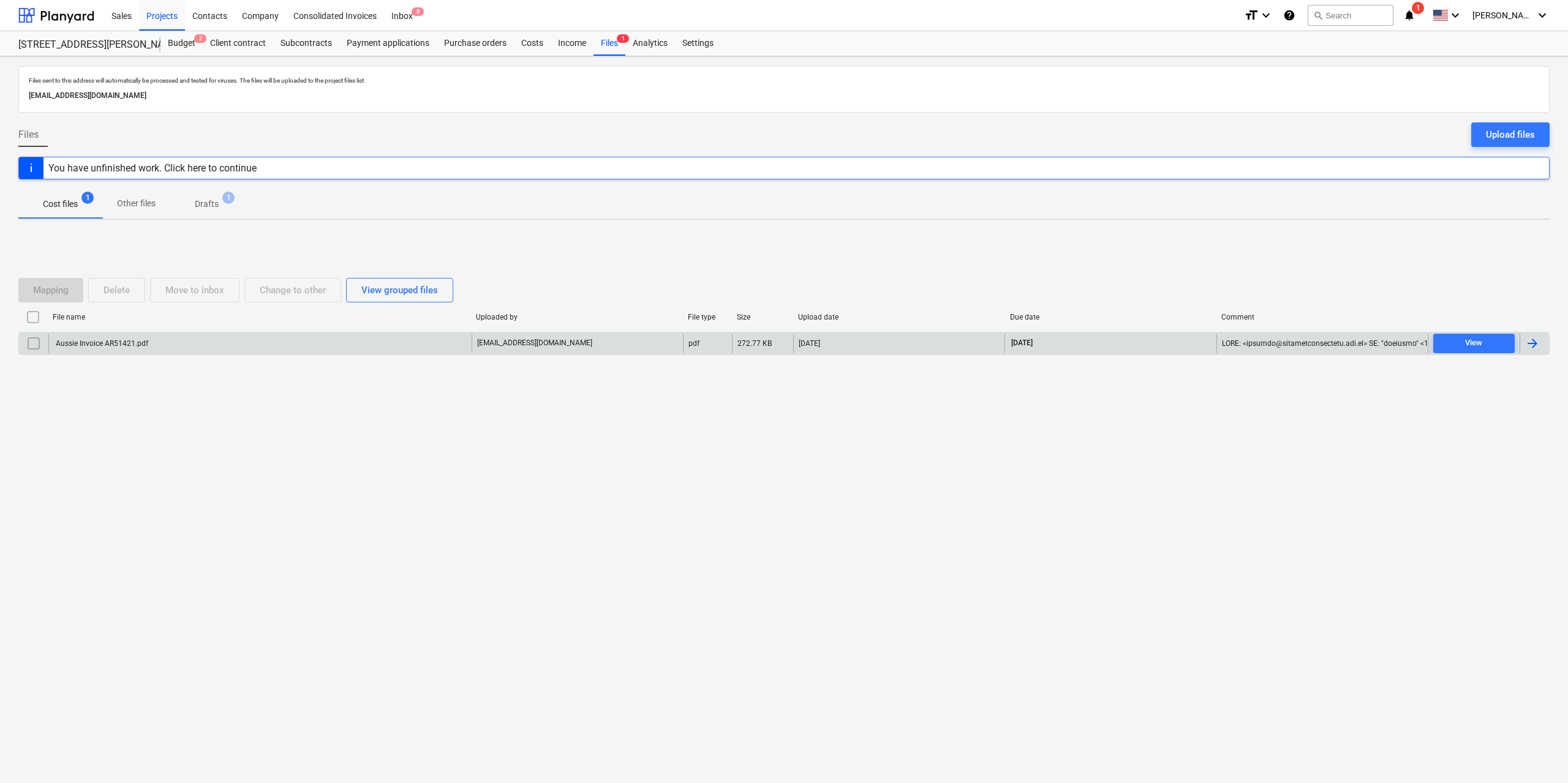
click at [114, 343] on div "Aussie Invoice AR51421.pdf" at bounding box center [100, 343] width 94 height 9
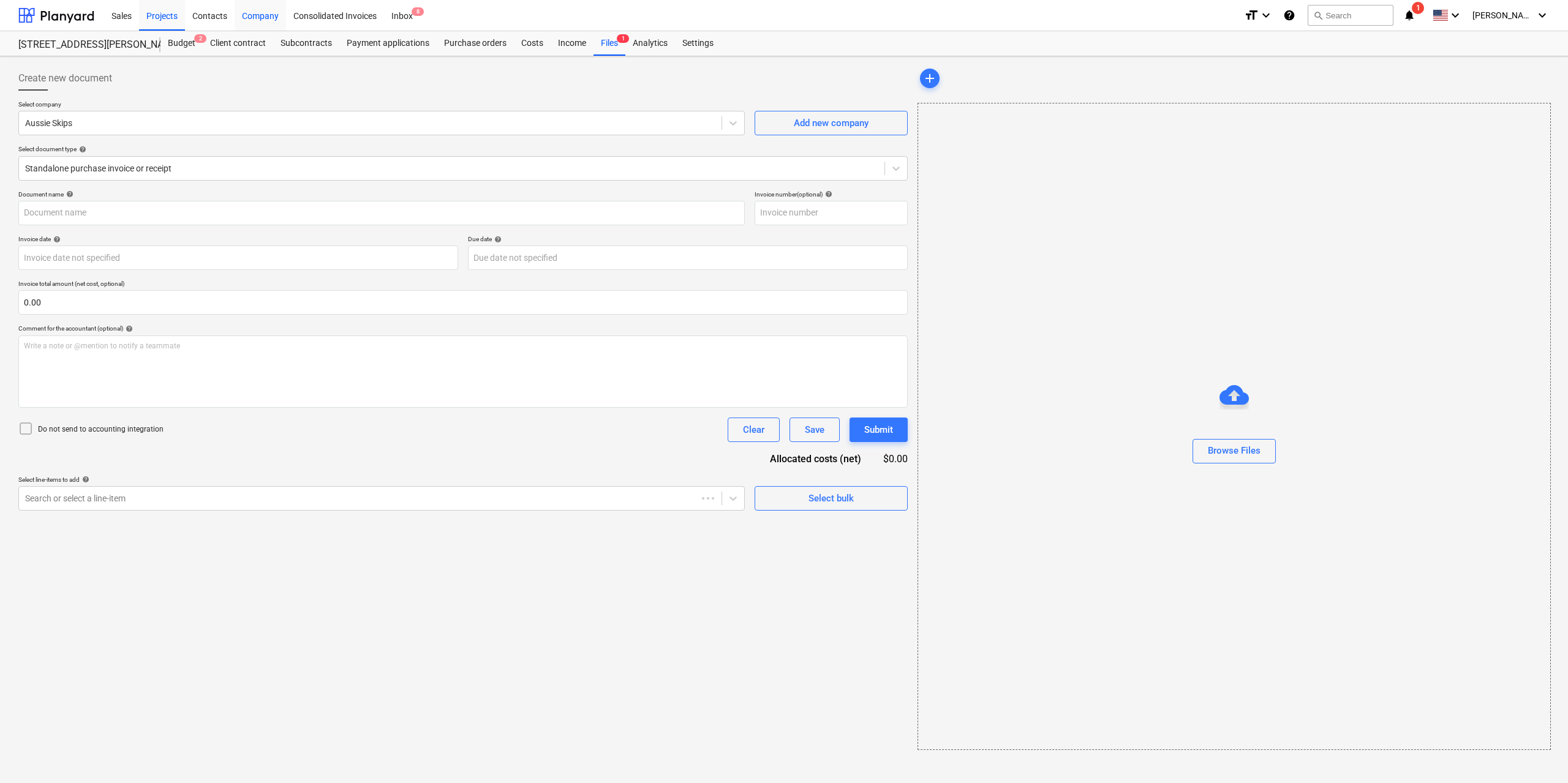
type input "AR51421"
type input "[DATE]"
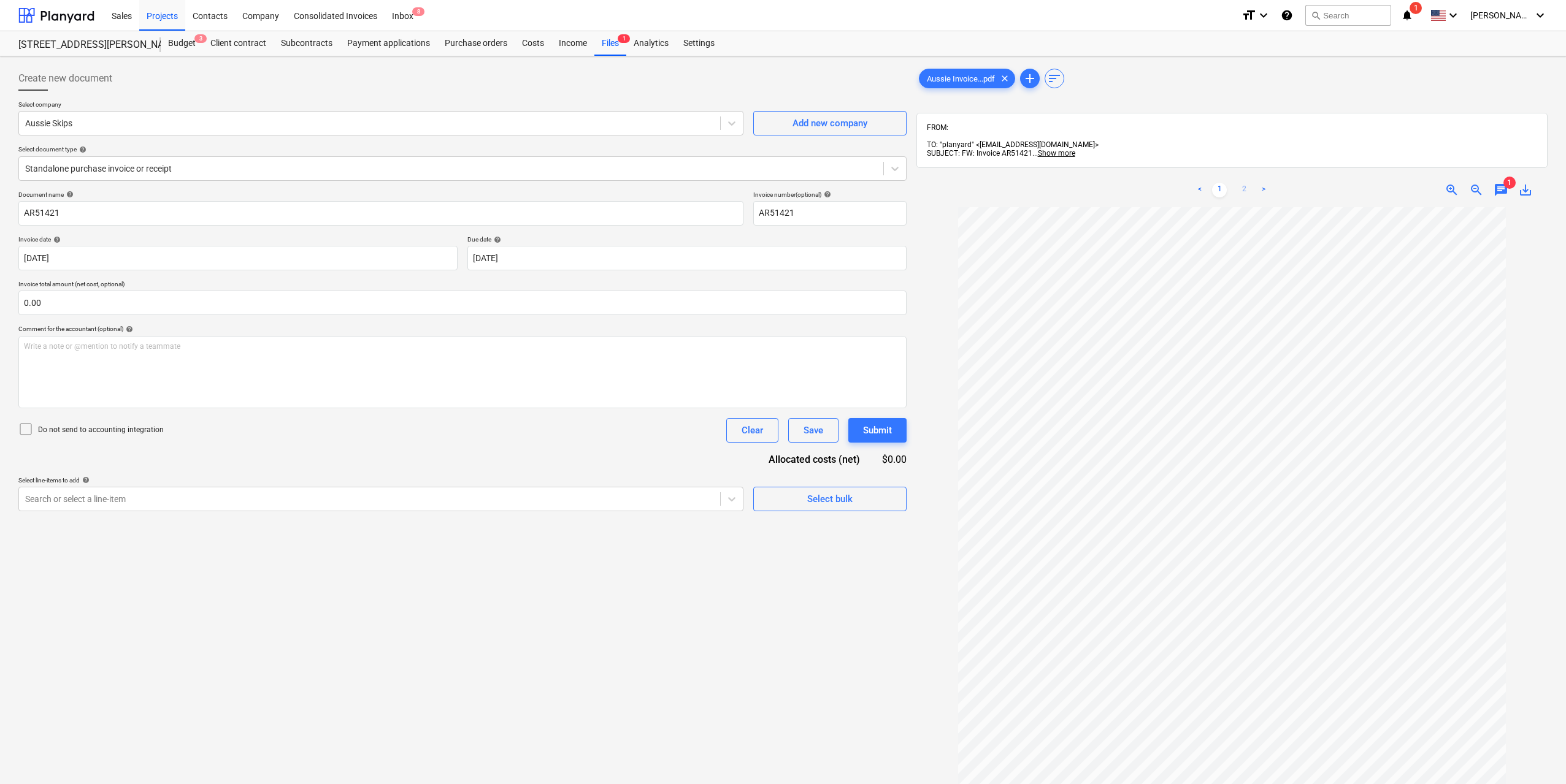
click at [1241, 183] on link "2" at bounding box center [1243, 190] width 15 height 15
click at [184, 503] on div at bounding box center [369, 499] width 688 height 12
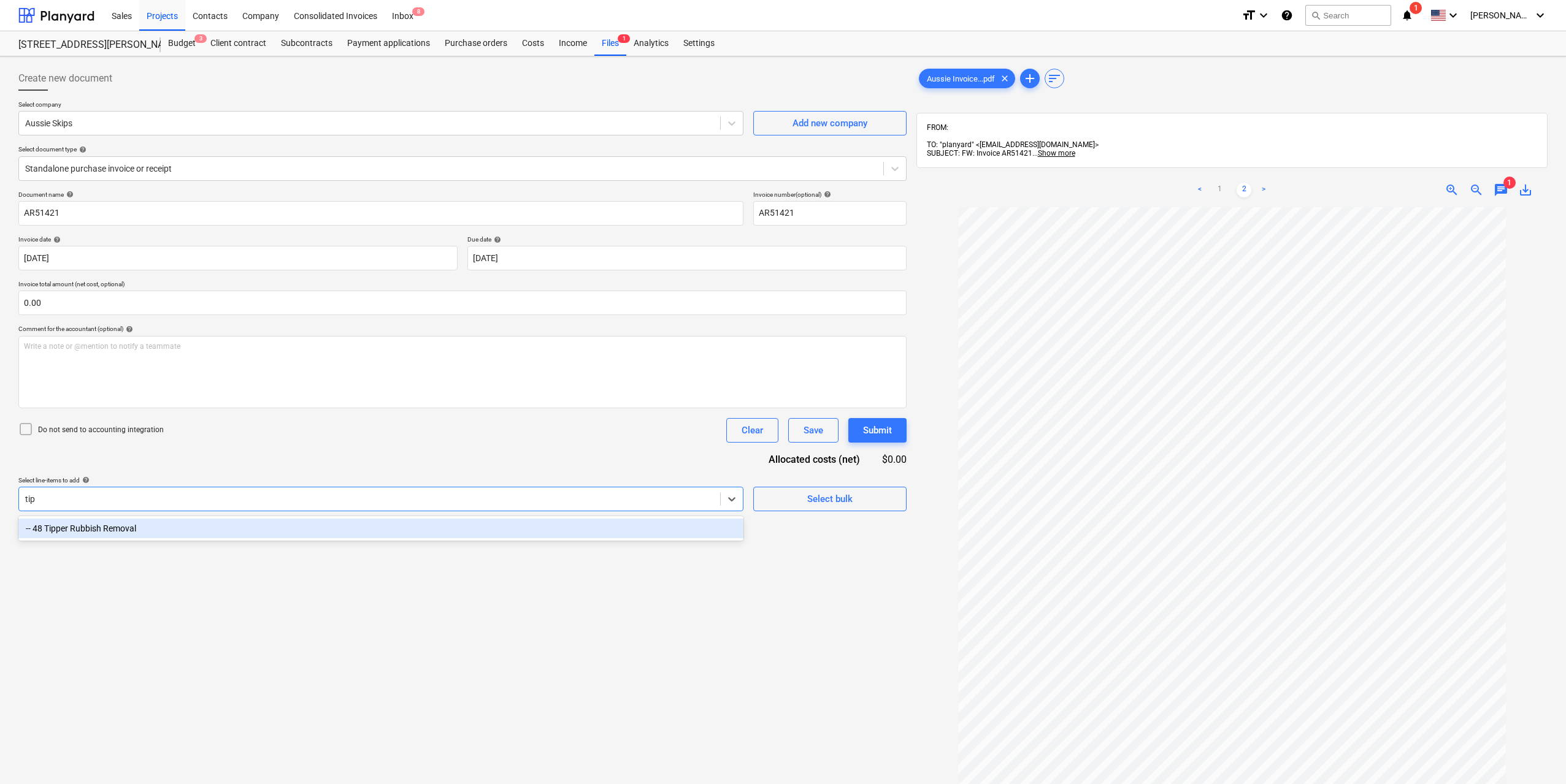
type input "tipp"
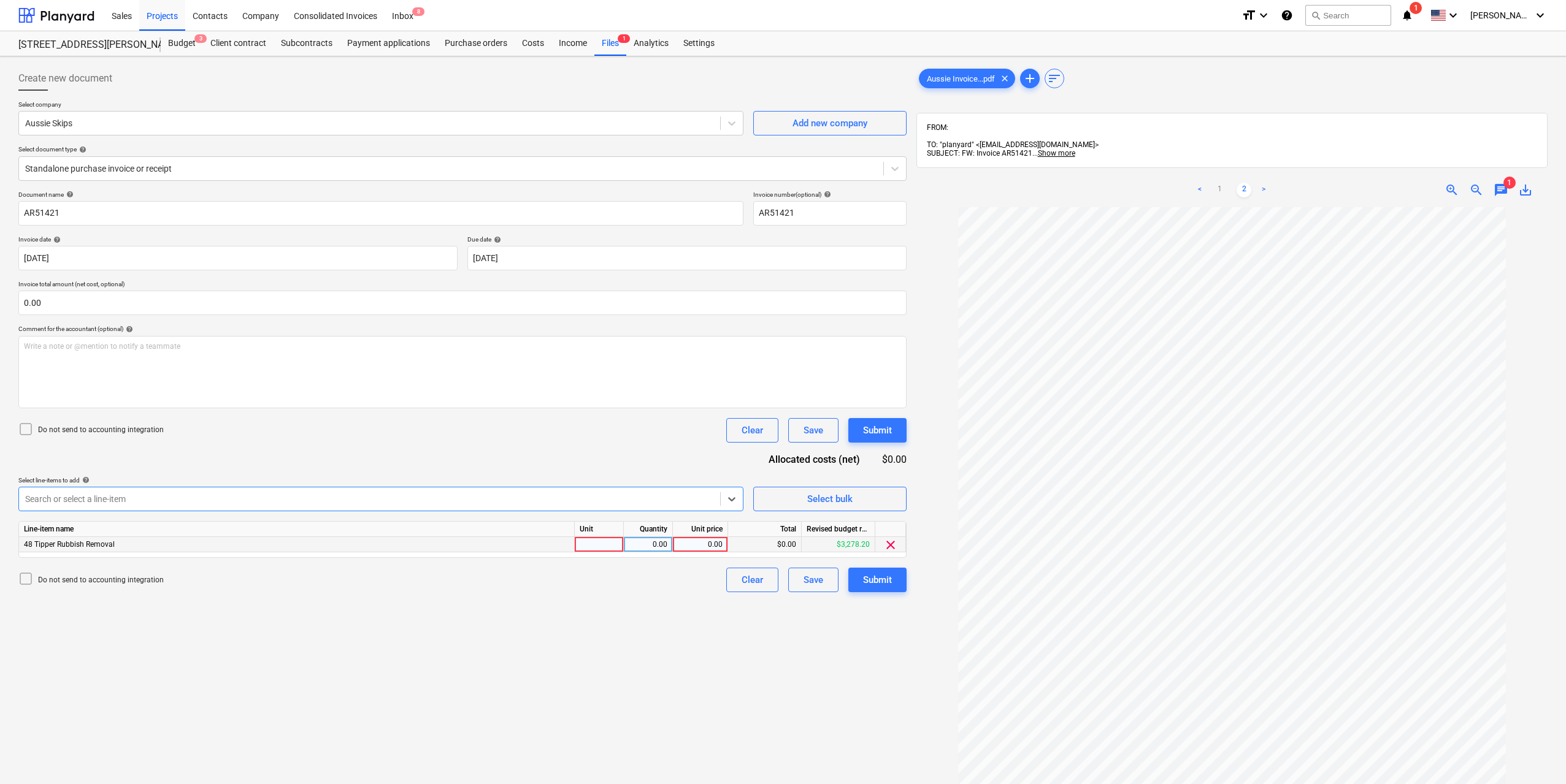
click at [575, 537] on div at bounding box center [599, 545] width 49 height 16
click at [606, 541] on input at bounding box center [599, 544] width 48 height 15
type input "1"
click at [635, 541] on div "0.00" at bounding box center [648, 545] width 39 height 16
type input "1"
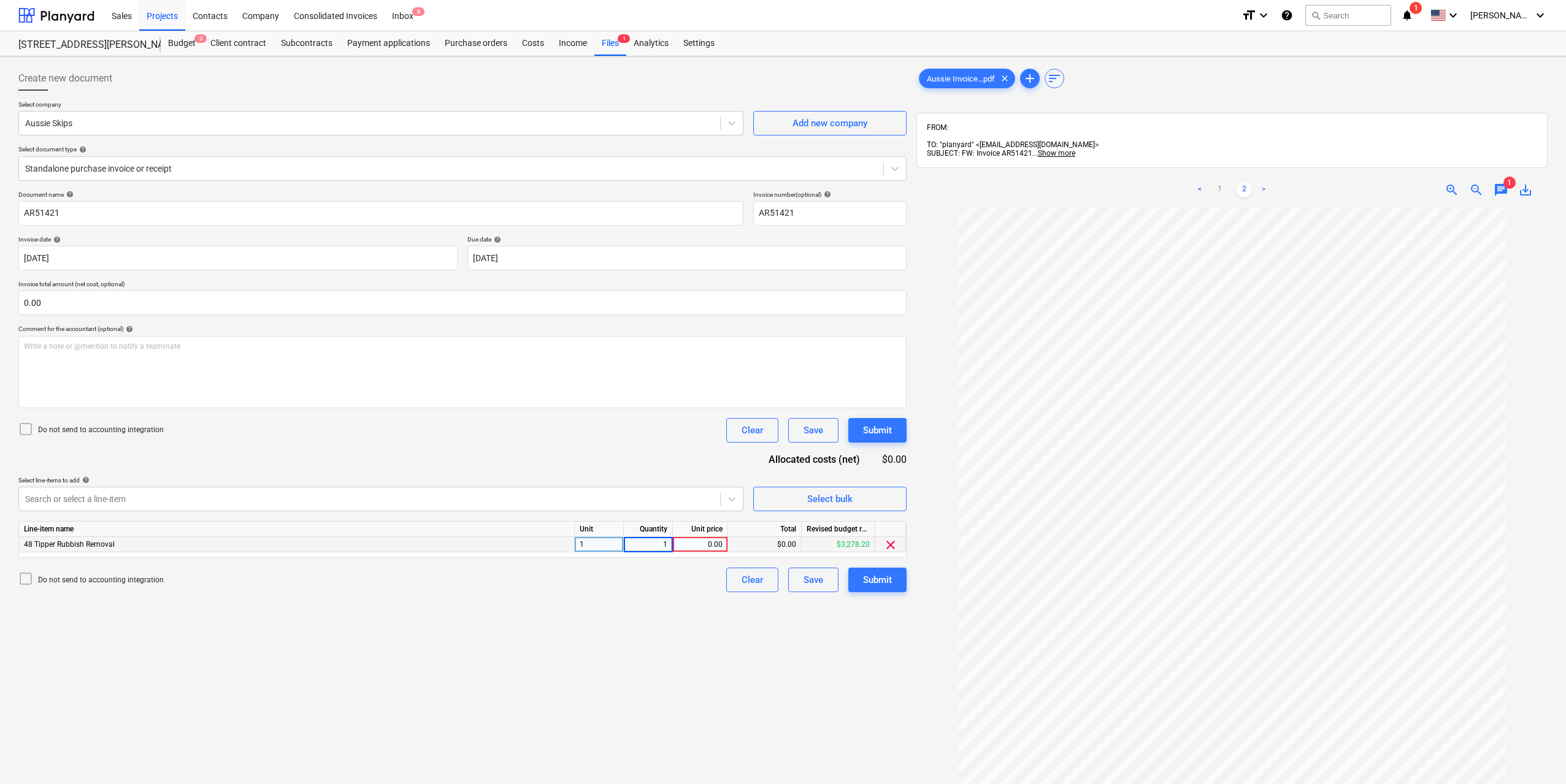
click at [699, 541] on div "0.00" at bounding box center [700, 545] width 45 height 16
click at [1217, 183] on link "1" at bounding box center [1219, 190] width 15 height 15
click at [704, 548] on div "0.00" at bounding box center [700, 545] width 45 height 16
type input "233.52"
click at [671, 604] on div "Create new document Select company Aussie Skips Add new company Select document…" at bounding box center [462, 512] width 898 height 901
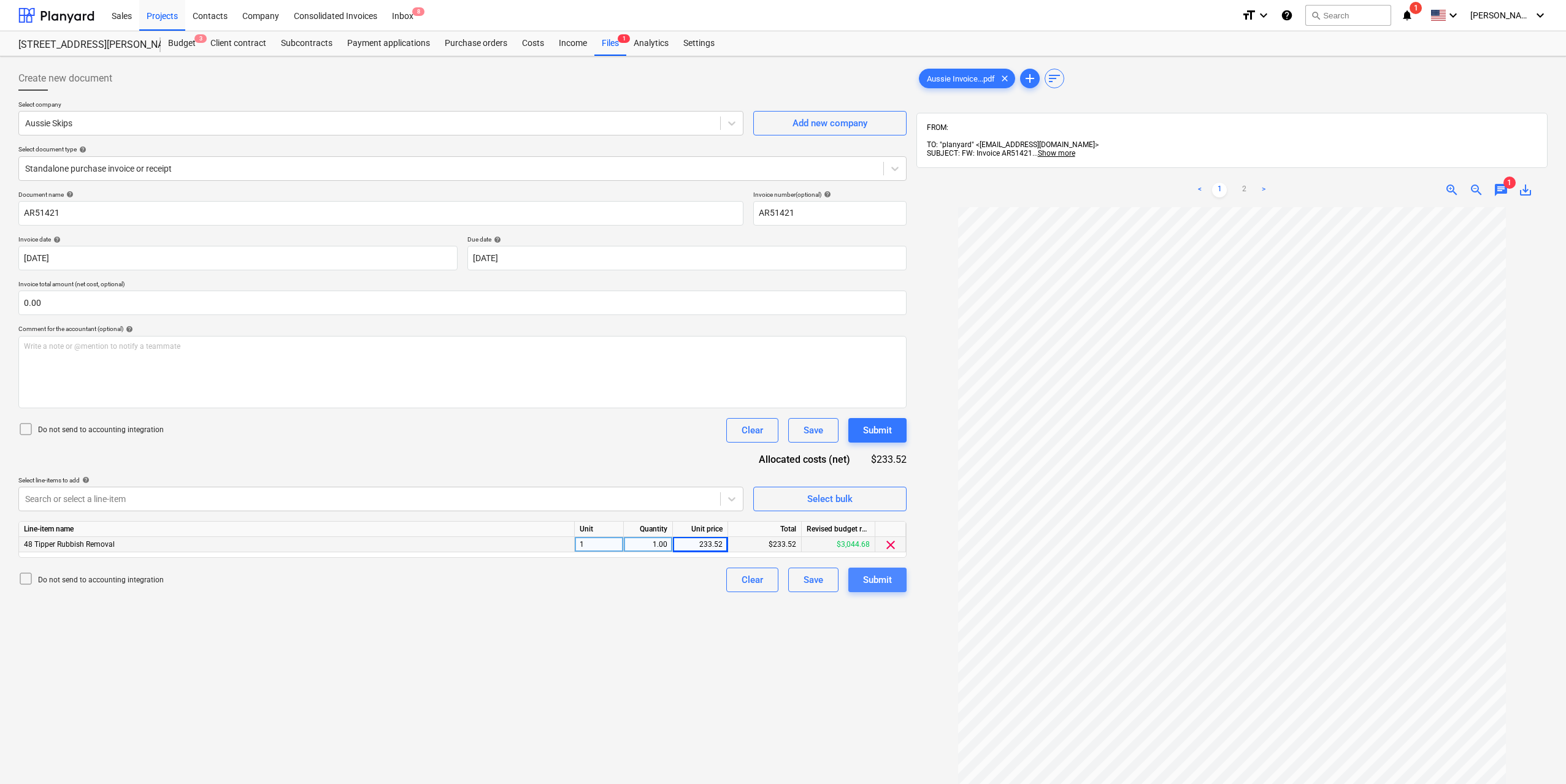
click at [877, 580] on div "Submit" at bounding box center [877, 580] width 29 height 16
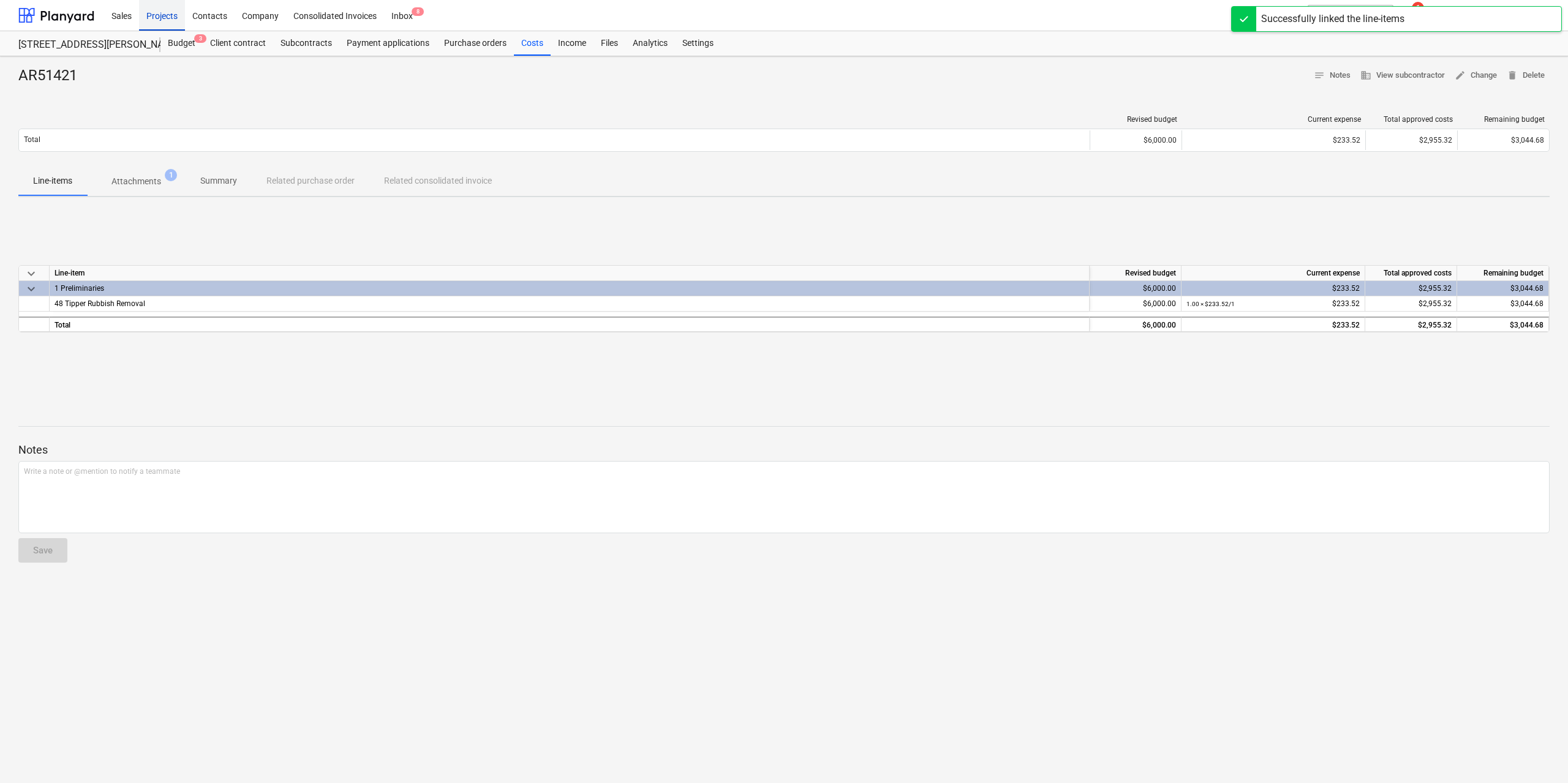
click at [161, 17] on div "Projects" at bounding box center [162, 15] width 46 height 31
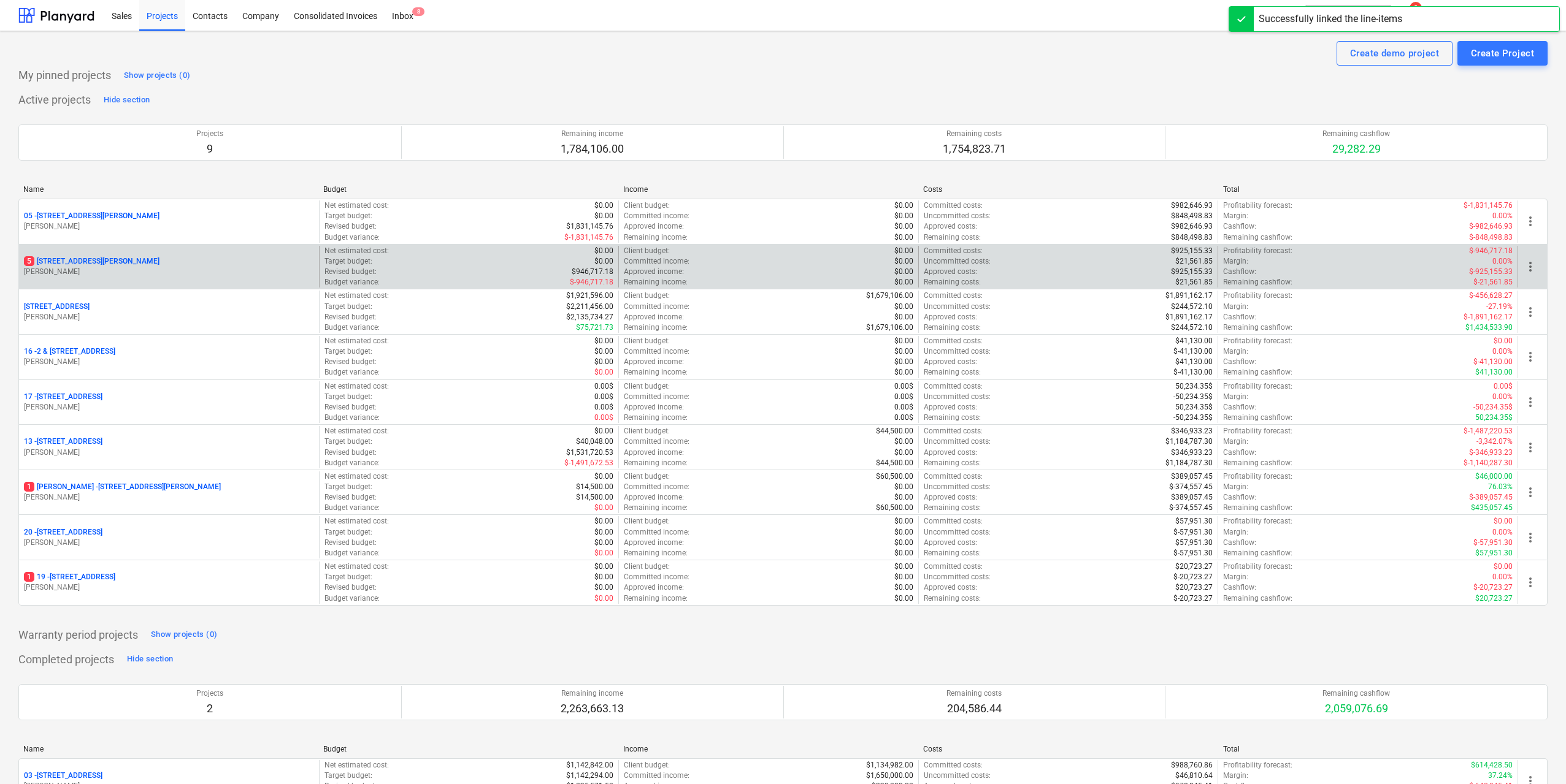
click at [131, 257] on p "[STREET_ADDRESS][PERSON_NAME]" at bounding box center [92, 261] width 135 height 10
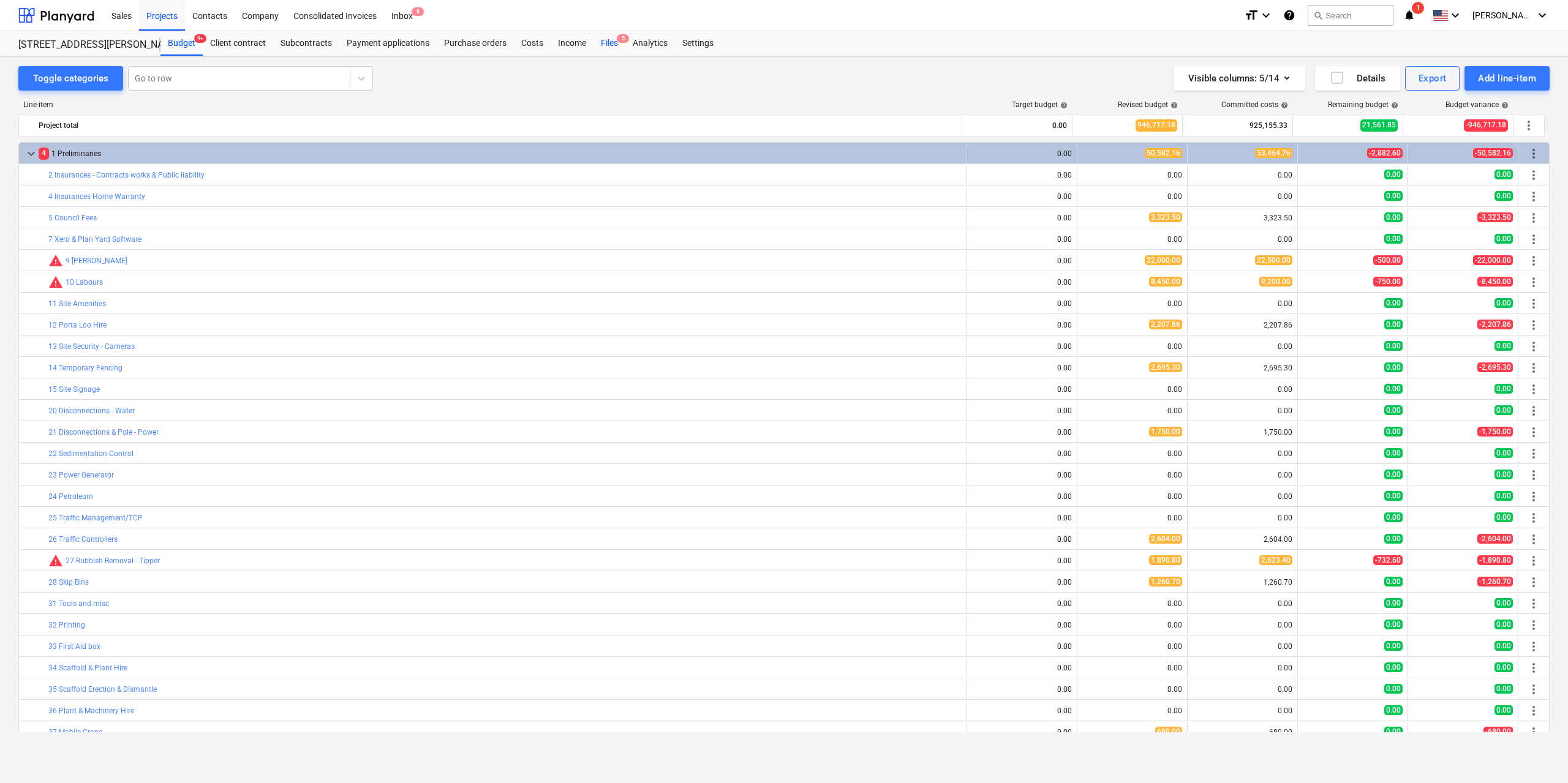
click at [608, 42] on div "Files 5" at bounding box center [609, 44] width 32 height 25
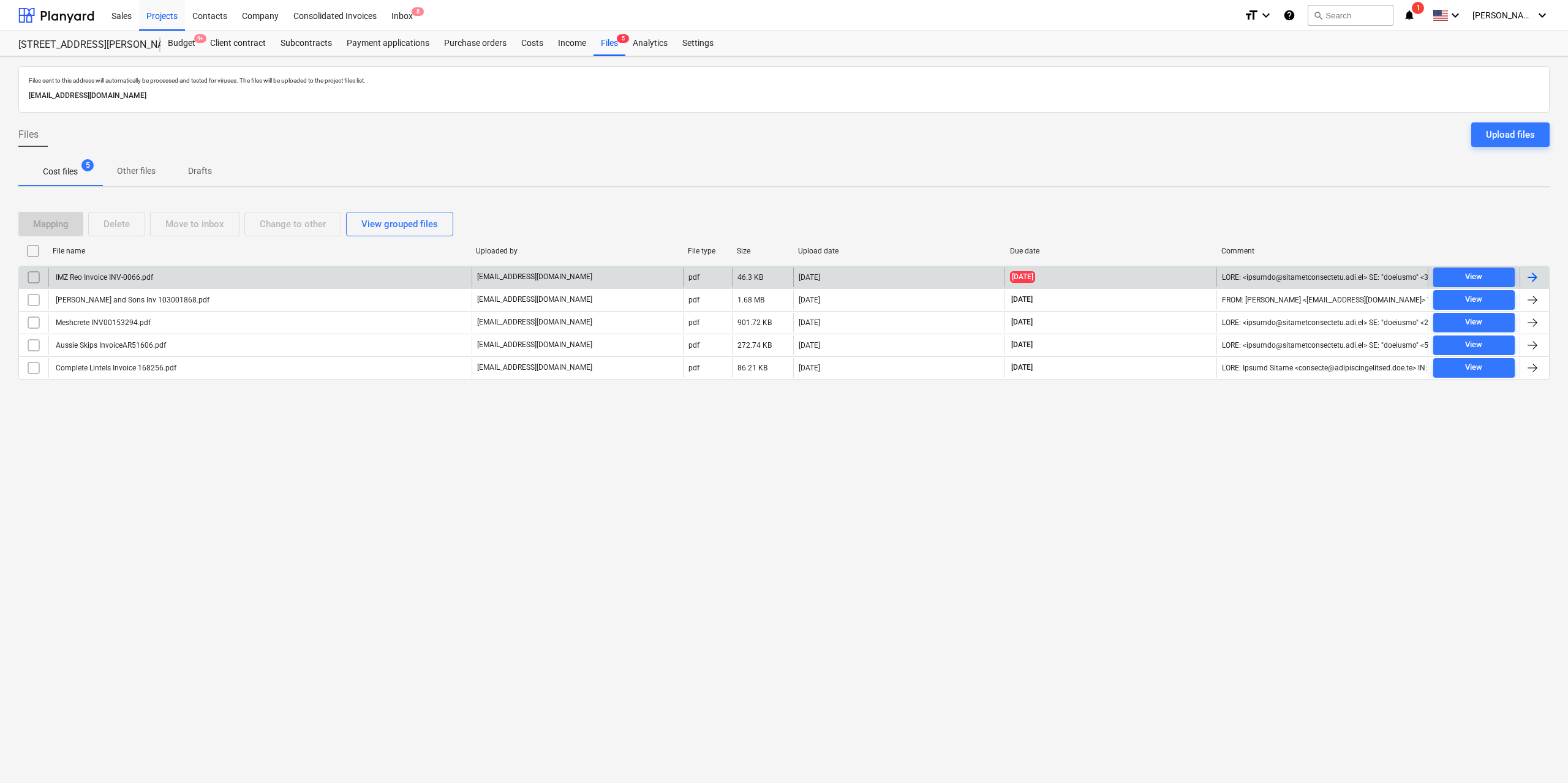
click at [131, 277] on div "IMZ Reo Invoice INV-0066.pdf" at bounding box center [103, 277] width 99 height 9
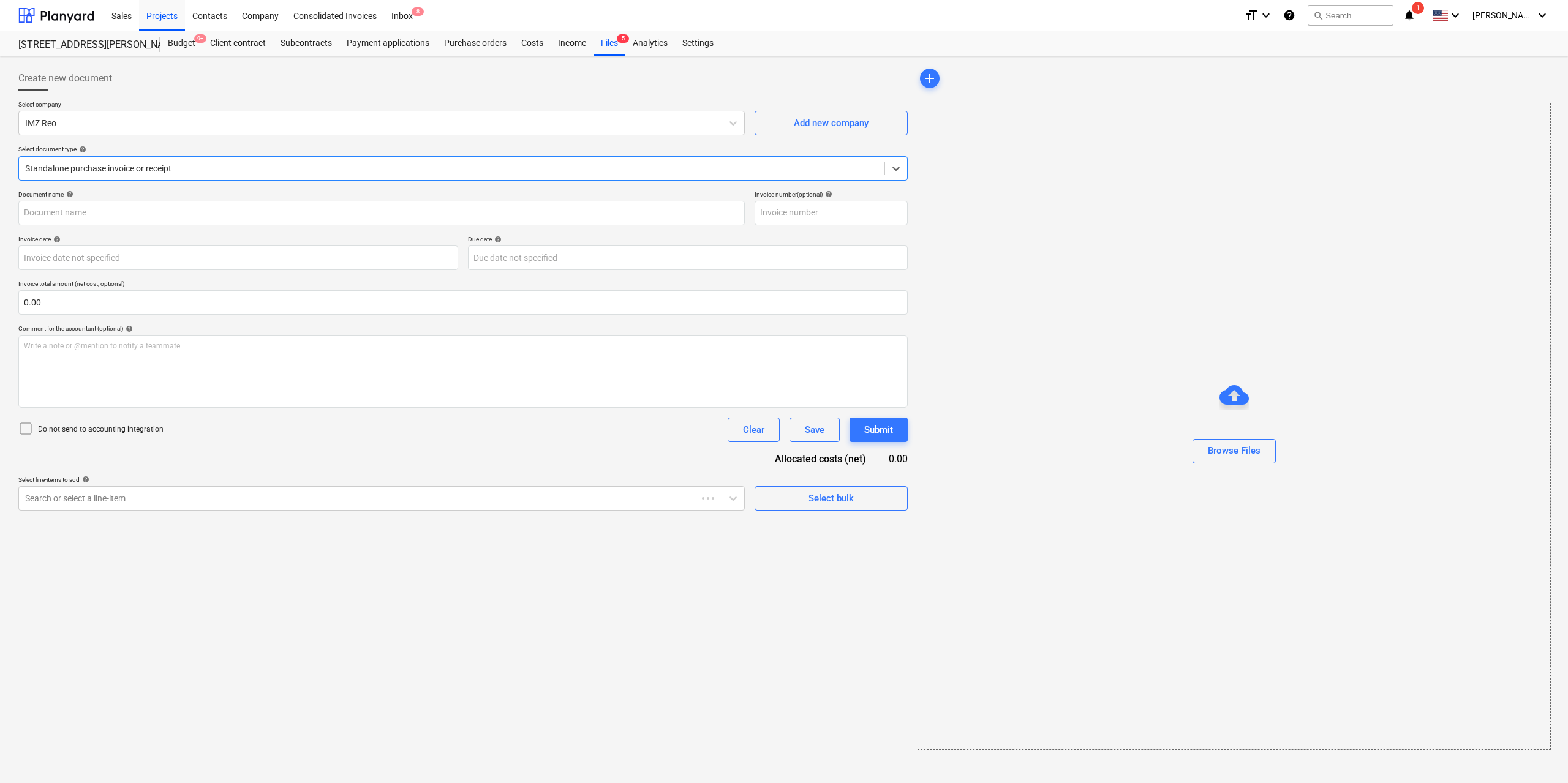
type input "INV-0066"
type input "[DATE]"
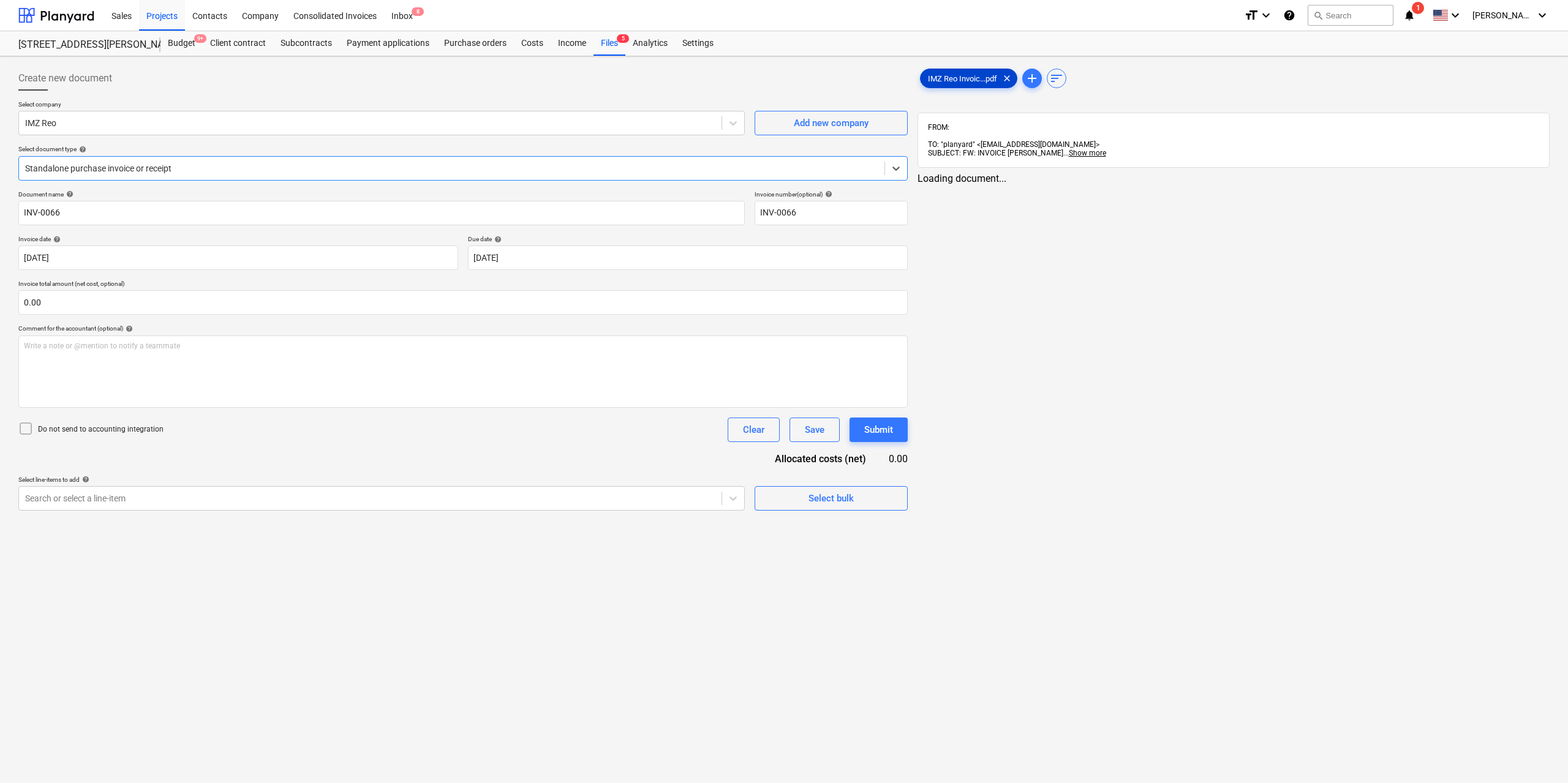
click at [944, 76] on span "IMZ Reo Invoic...pdf" at bounding box center [963, 78] width 84 height 9
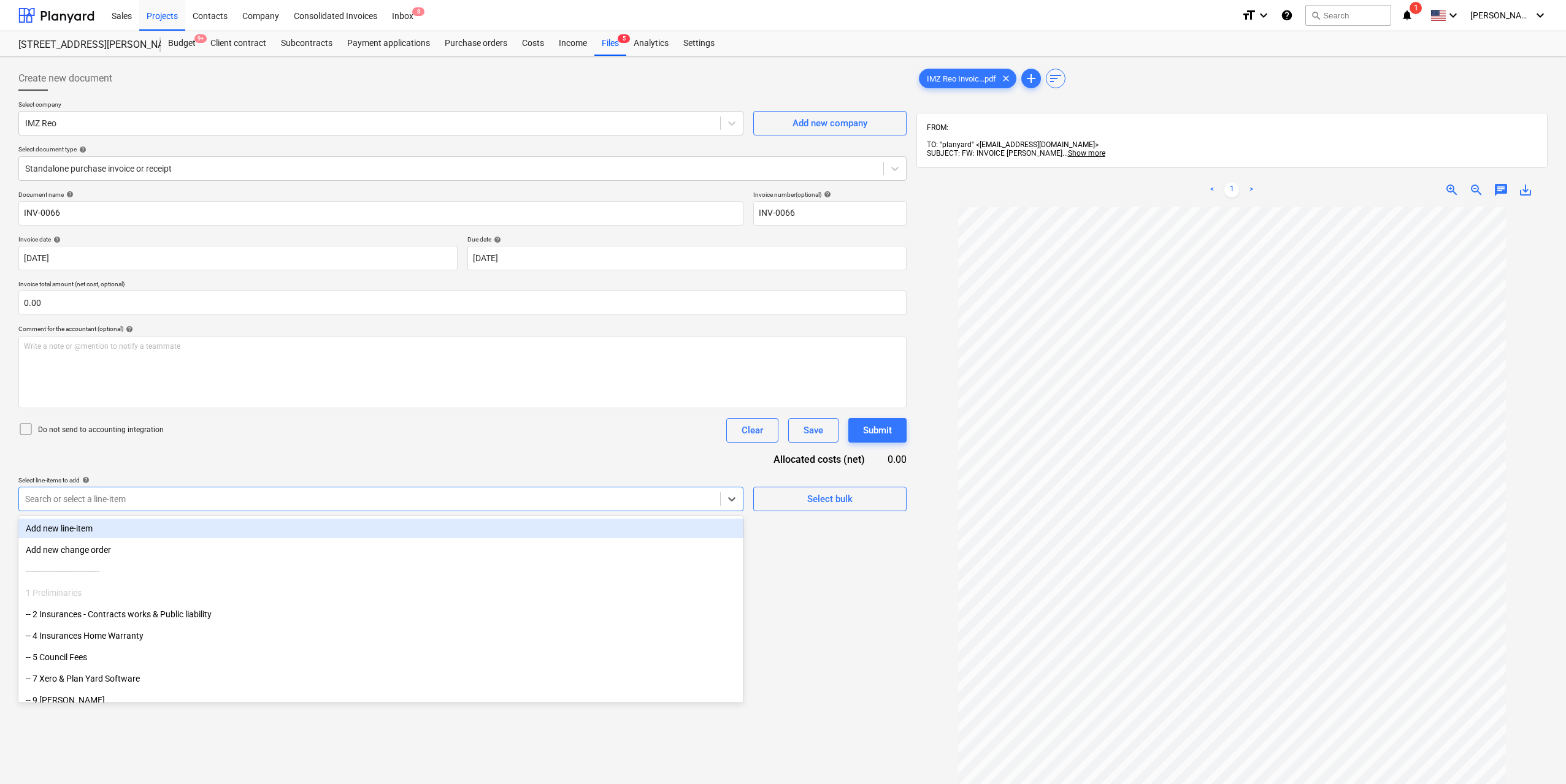
click at [342, 502] on div at bounding box center [369, 499] width 688 height 12
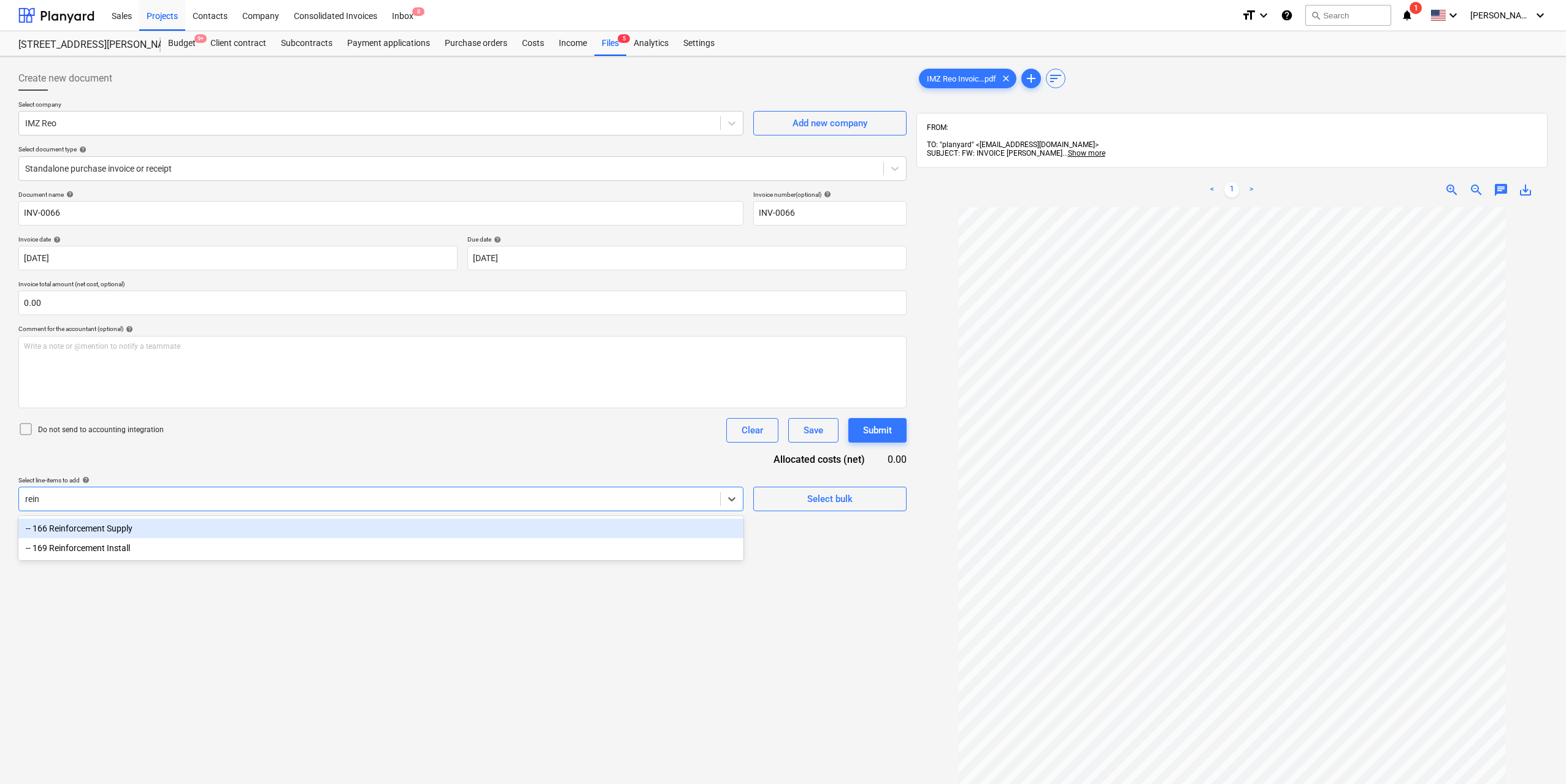
type input "reinf"
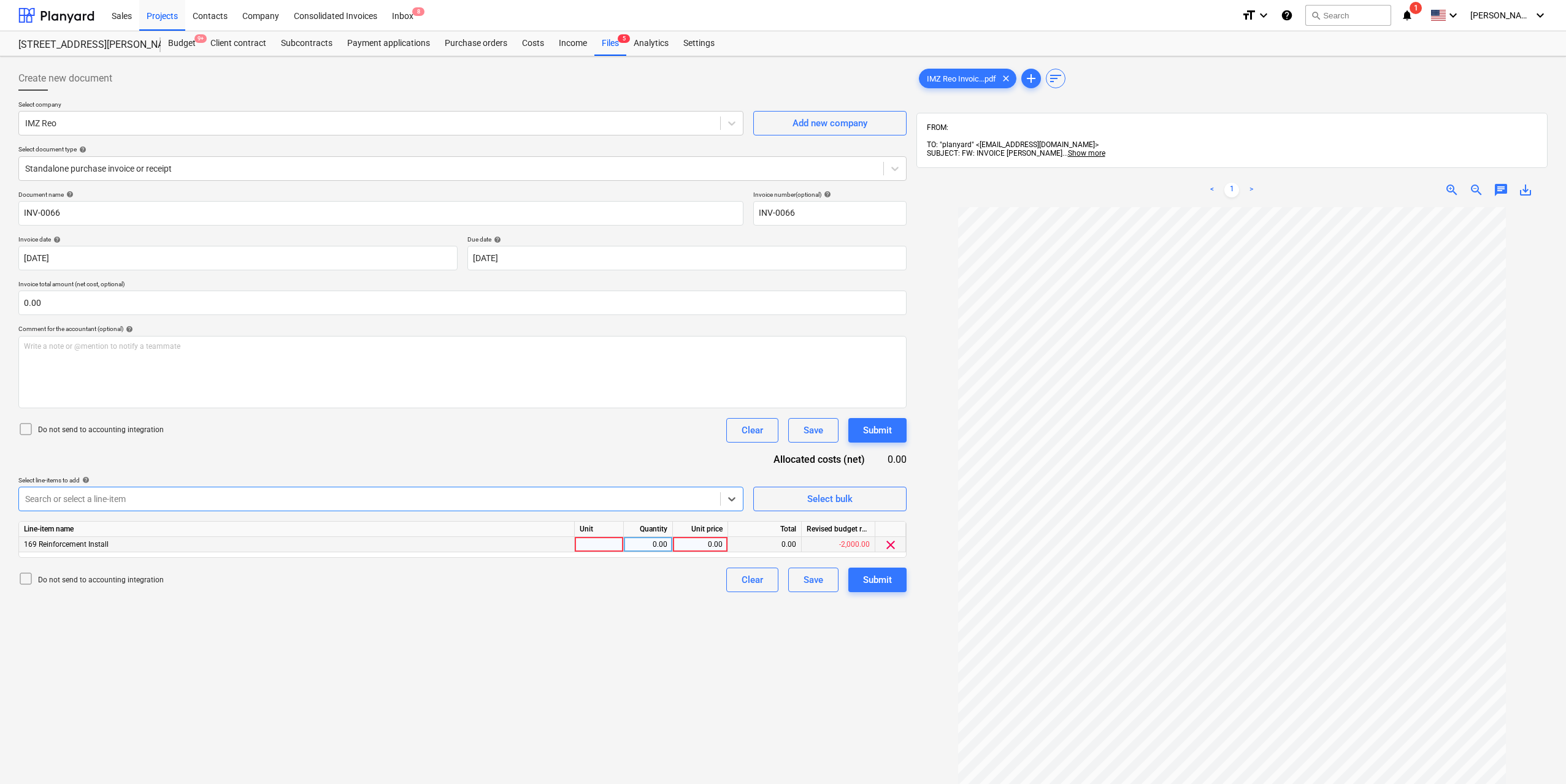
click at [601, 539] on div at bounding box center [599, 545] width 49 height 16
type input "1"
click at [647, 547] on div "0.00" at bounding box center [648, 545] width 39 height 16
type input "1"
click at [707, 543] on div "0.00" at bounding box center [700, 545] width 45 height 16
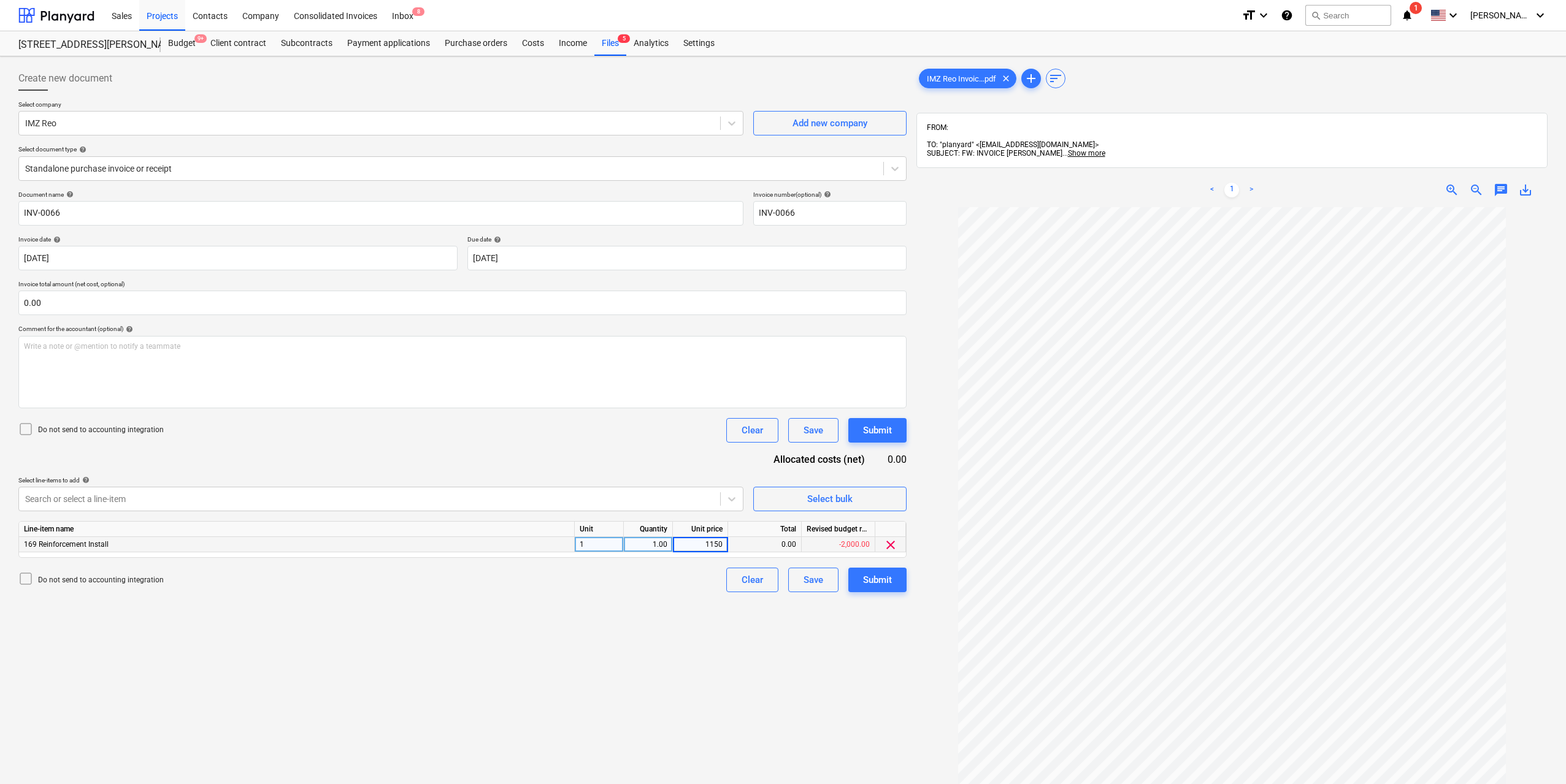
type input "11500"
click at [692, 645] on div "Create new document Select company IMZ Reo Add new company Select document type…" at bounding box center [462, 512] width 898 height 901
click at [877, 582] on div "Submit" at bounding box center [877, 580] width 29 height 16
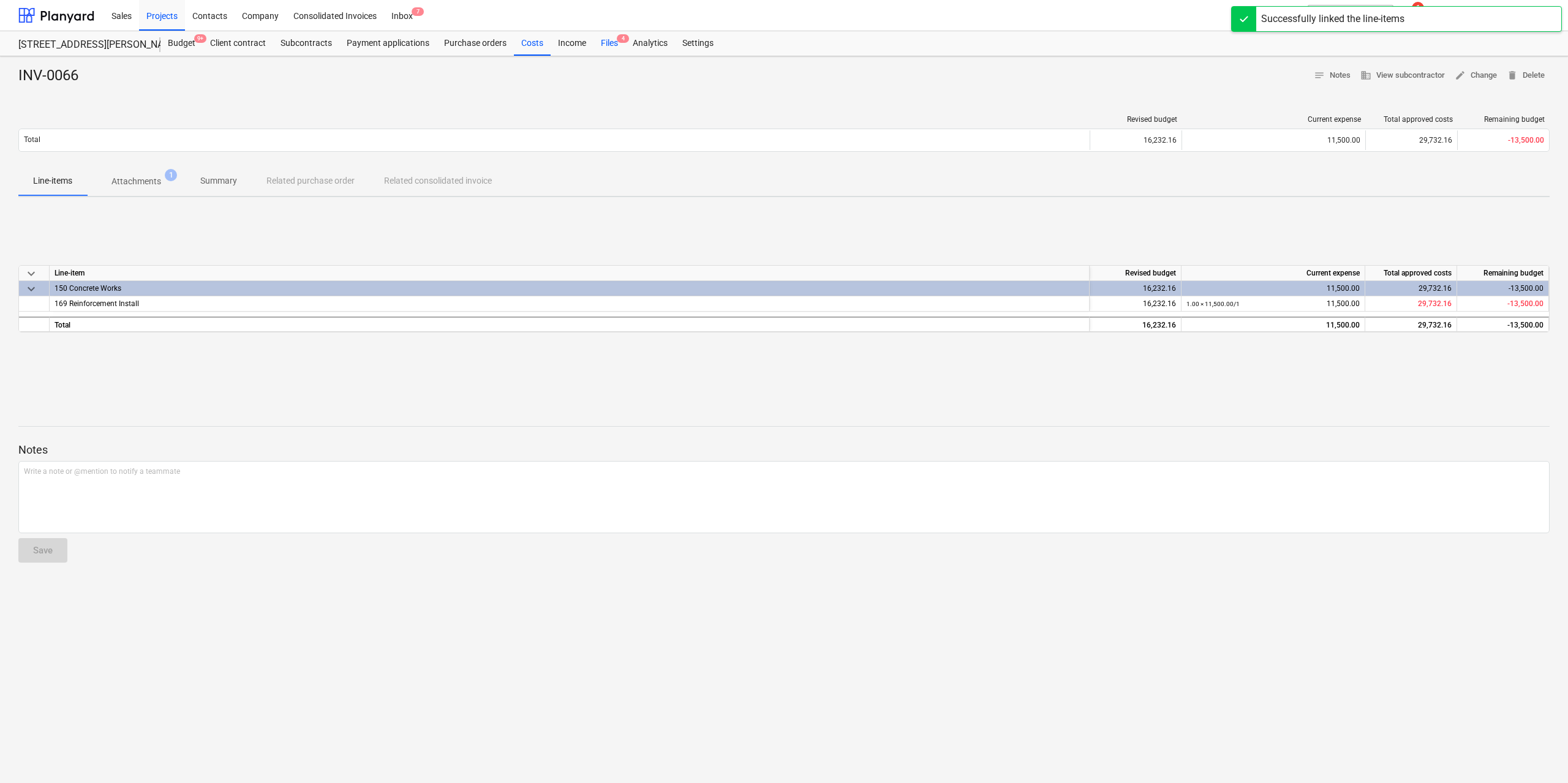
click at [612, 49] on div "Files 4" at bounding box center [609, 44] width 32 height 25
